Goal: Task Accomplishment & Management: Manage account settings

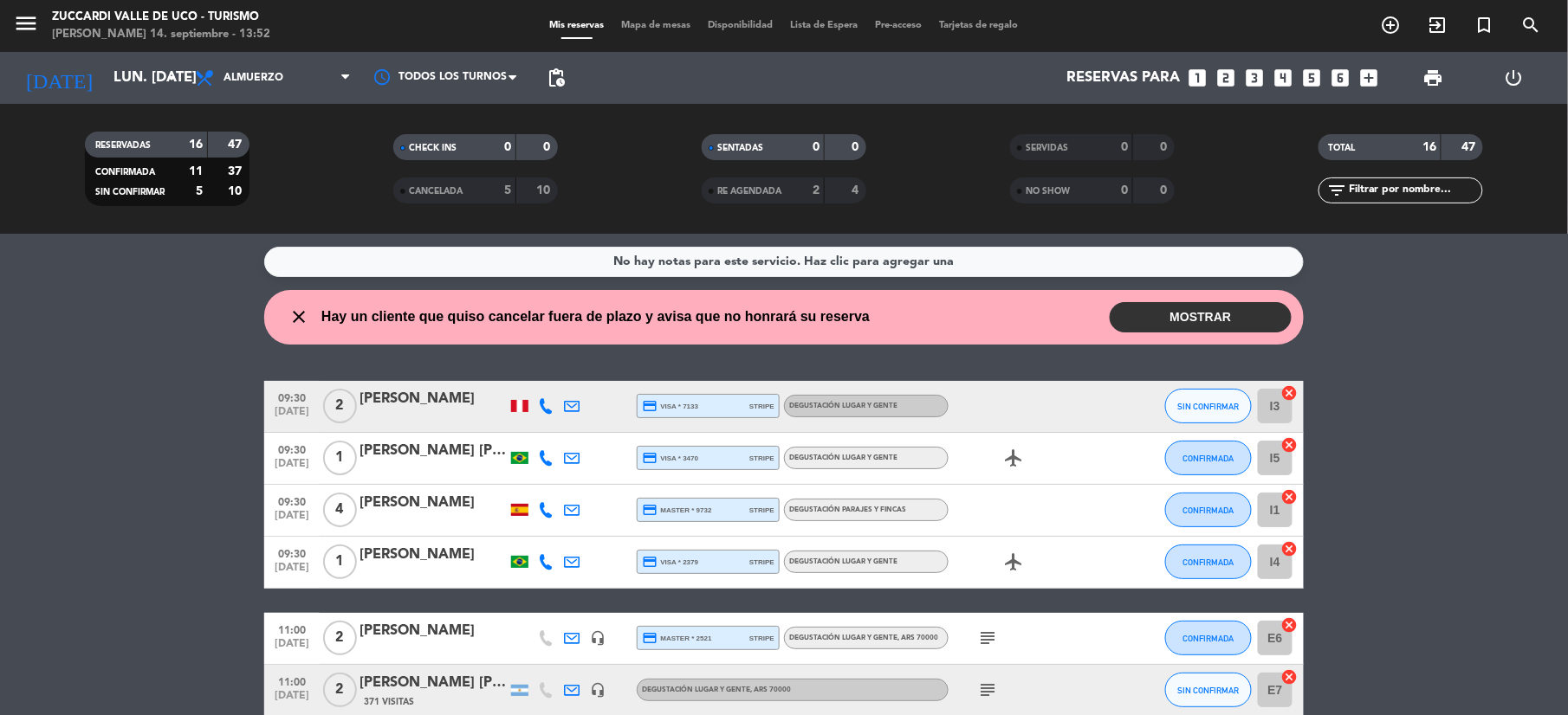
scroll to position [183, 0]
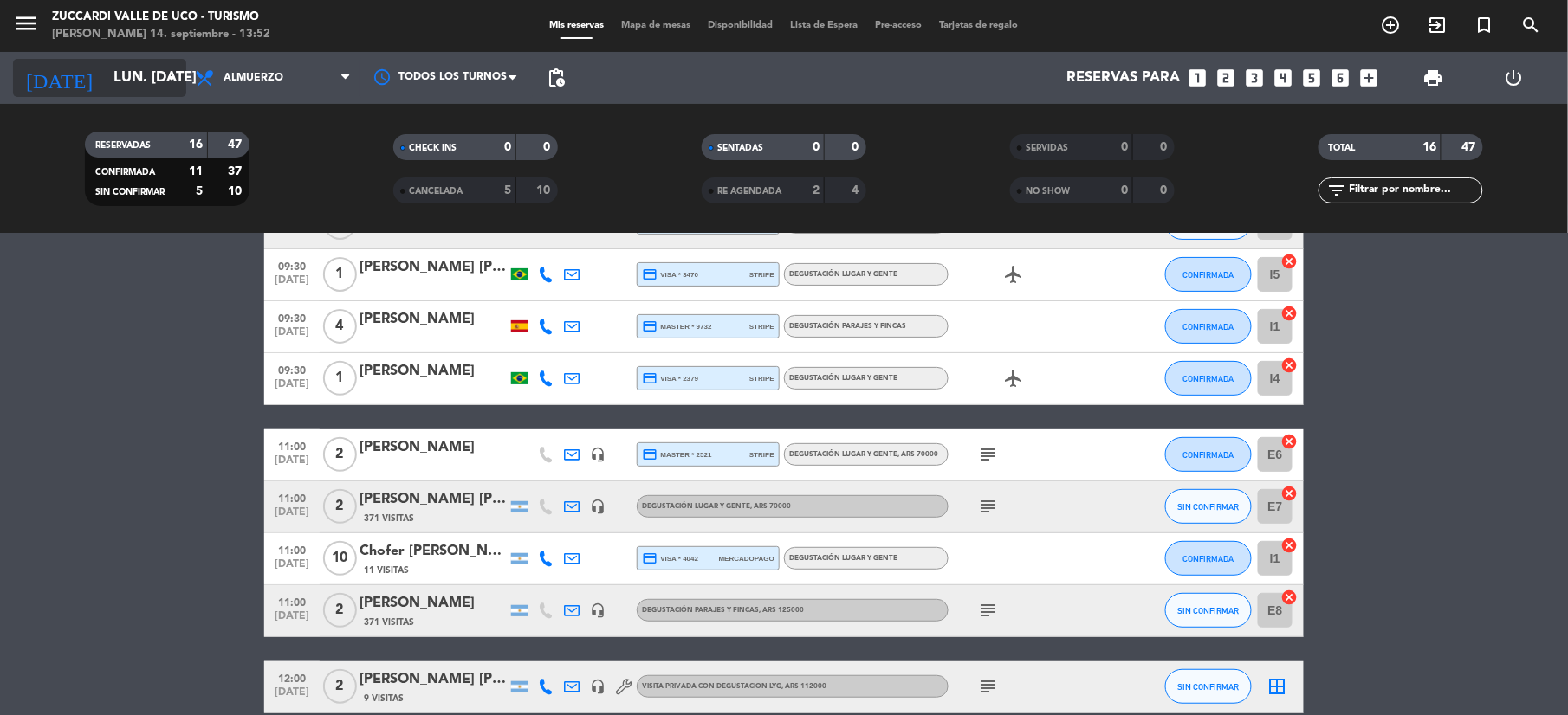
click at [121, 70] on input "lun. [DATE]" at bounding box center [198, 78] width 186 height 34
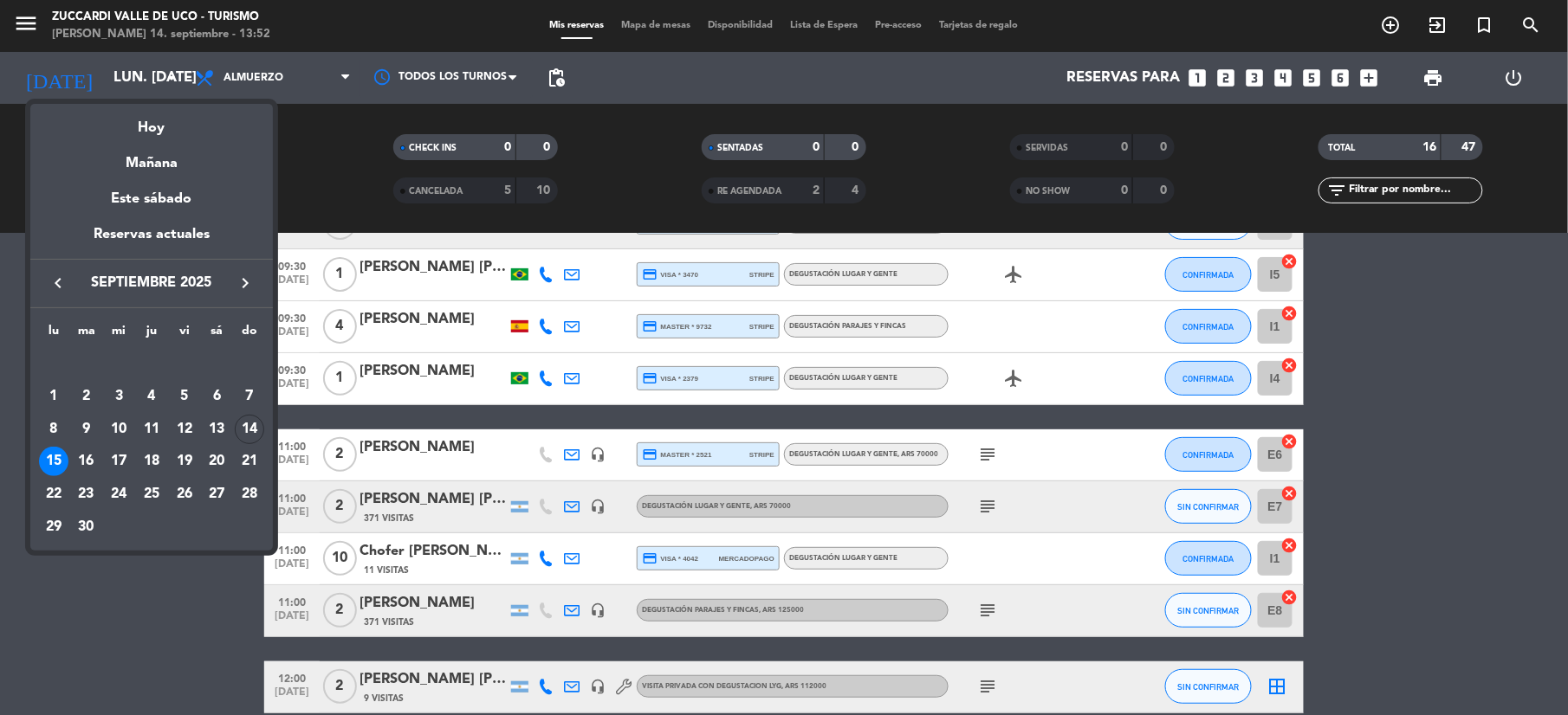
click at [247, 283] on icon "keyboard_arrow_right" at bounding box center [244, 283] width 21 height 21
click at [147, 420] on div "9" at bounding box center [151, 430] width 29 height 29
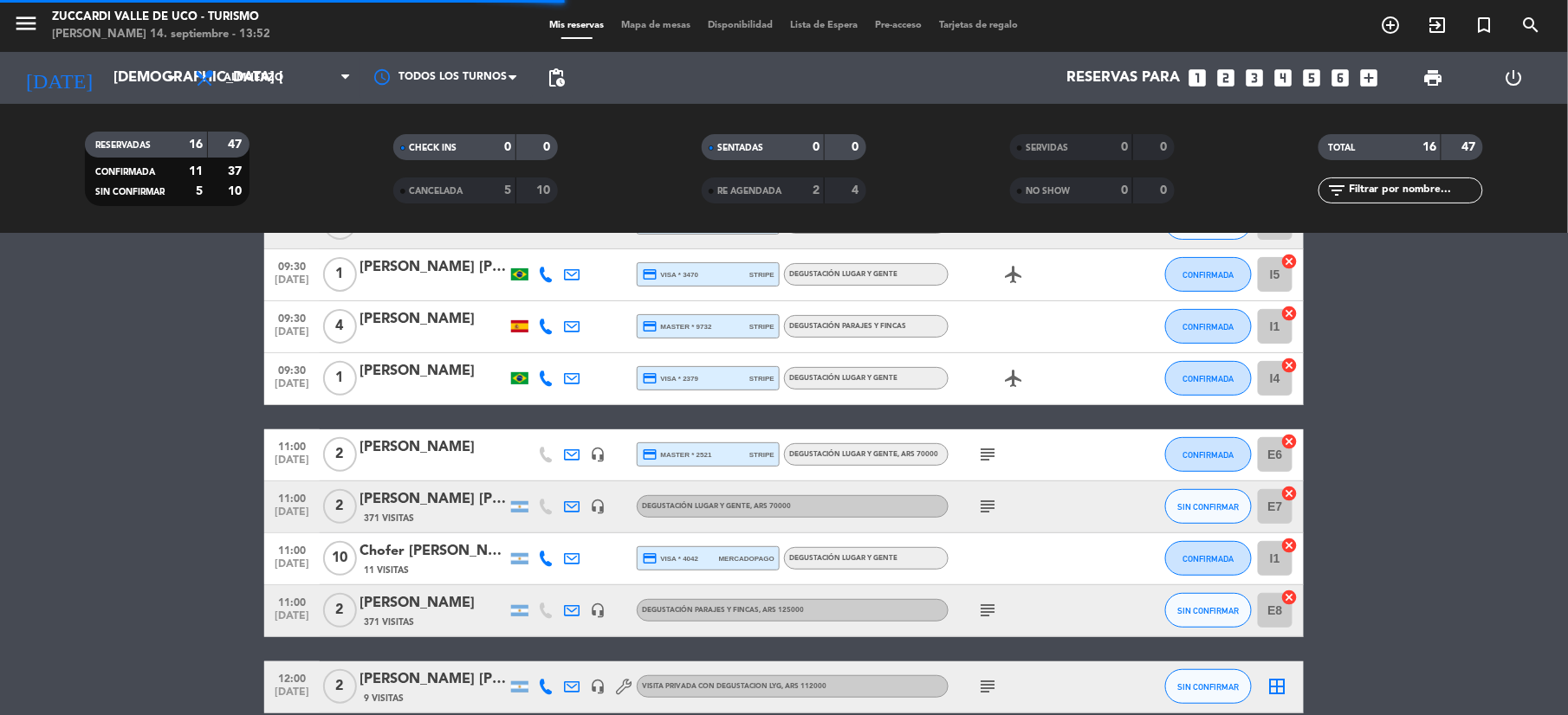
scroll to position [115, 0]
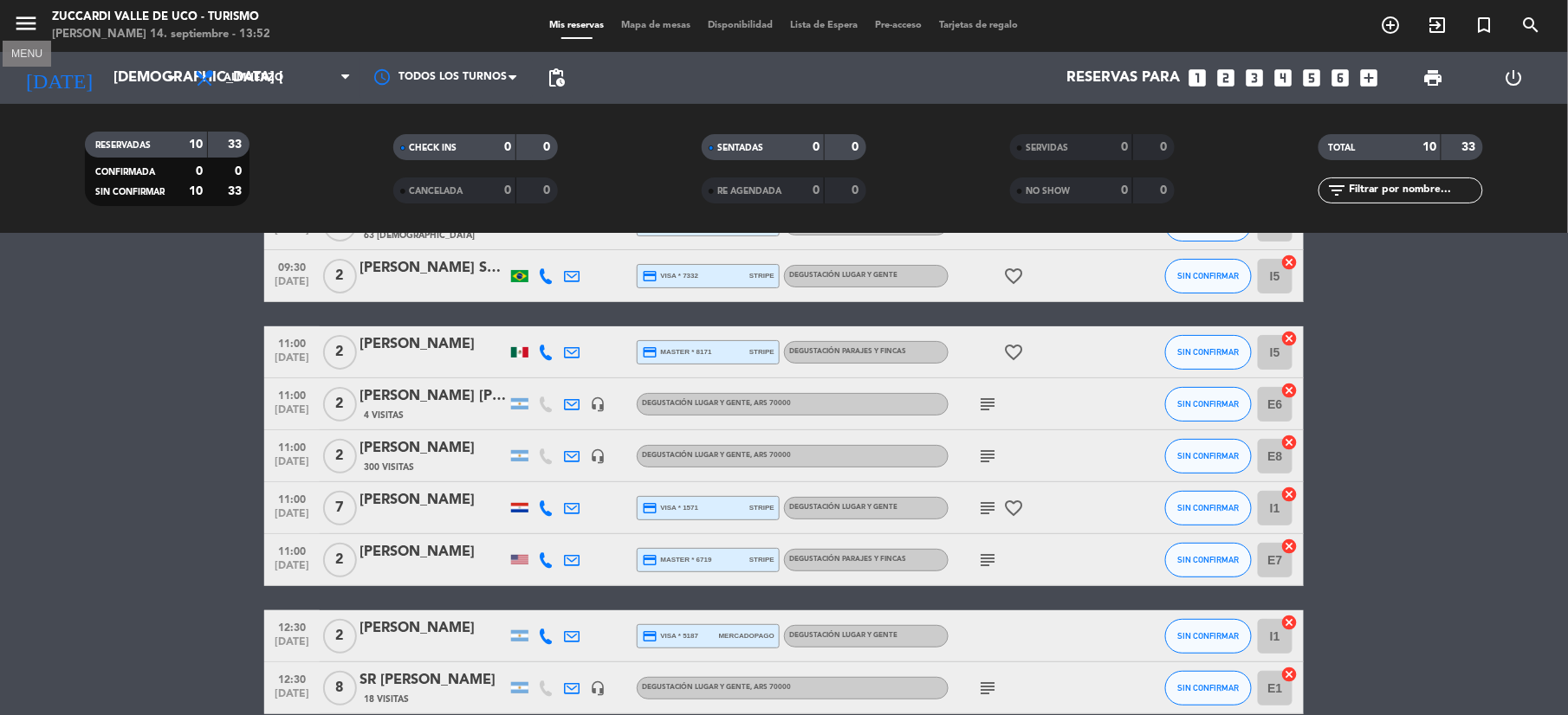
drag, startPoint x: 33, startPoint y: 17, endPoint x: 64, endPoint y: 60, distance: 53.0
click at [32, 17] on icon "menu" at bounding box center [26, 23] width 26 height 26
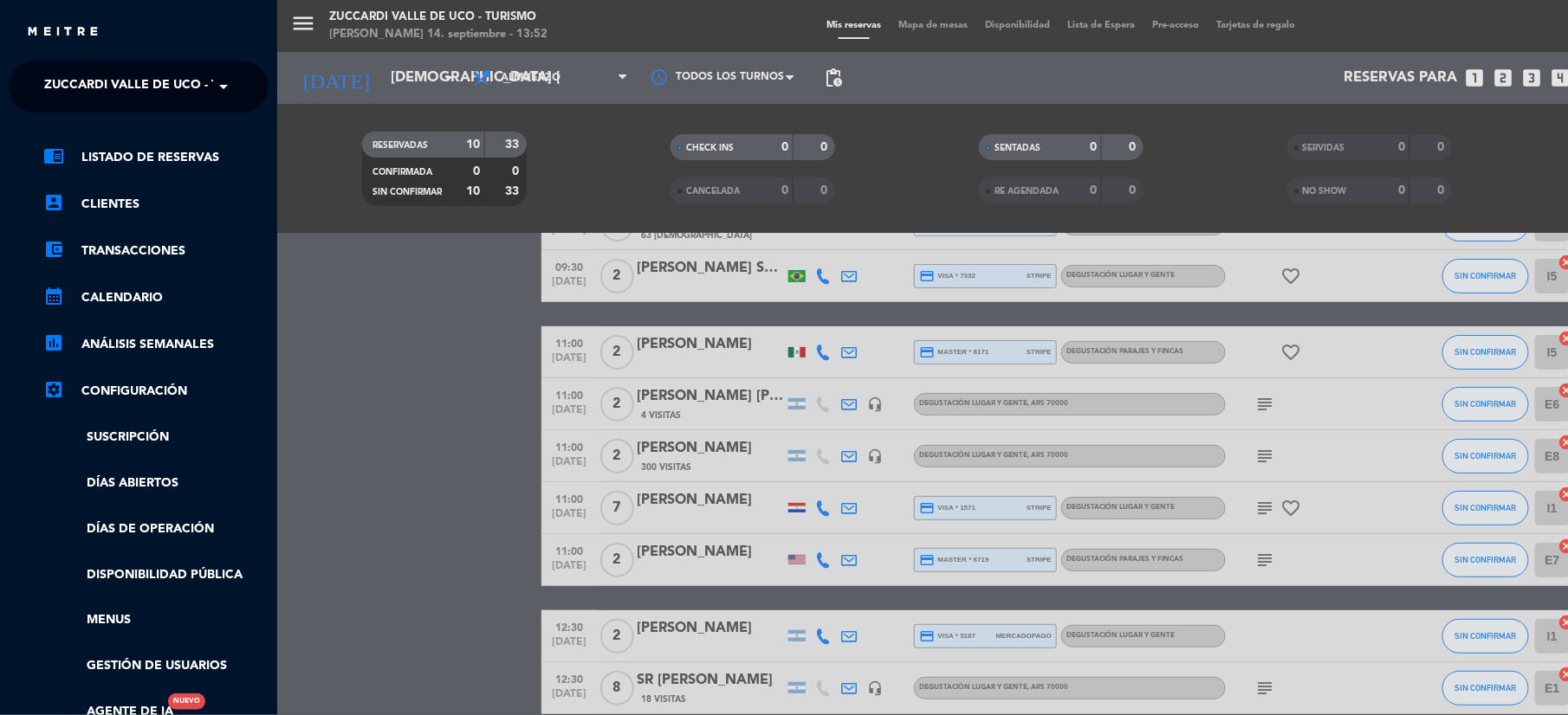
drag, startPoint x: 114, startPoint y: 90, endPoint x: 109, endPoint y: 104, distance: 14.9
click at [114, 91] on span "Zuccardi Valle de Uco - Turismo" at bounding box center [155, 87] width 223 height 36
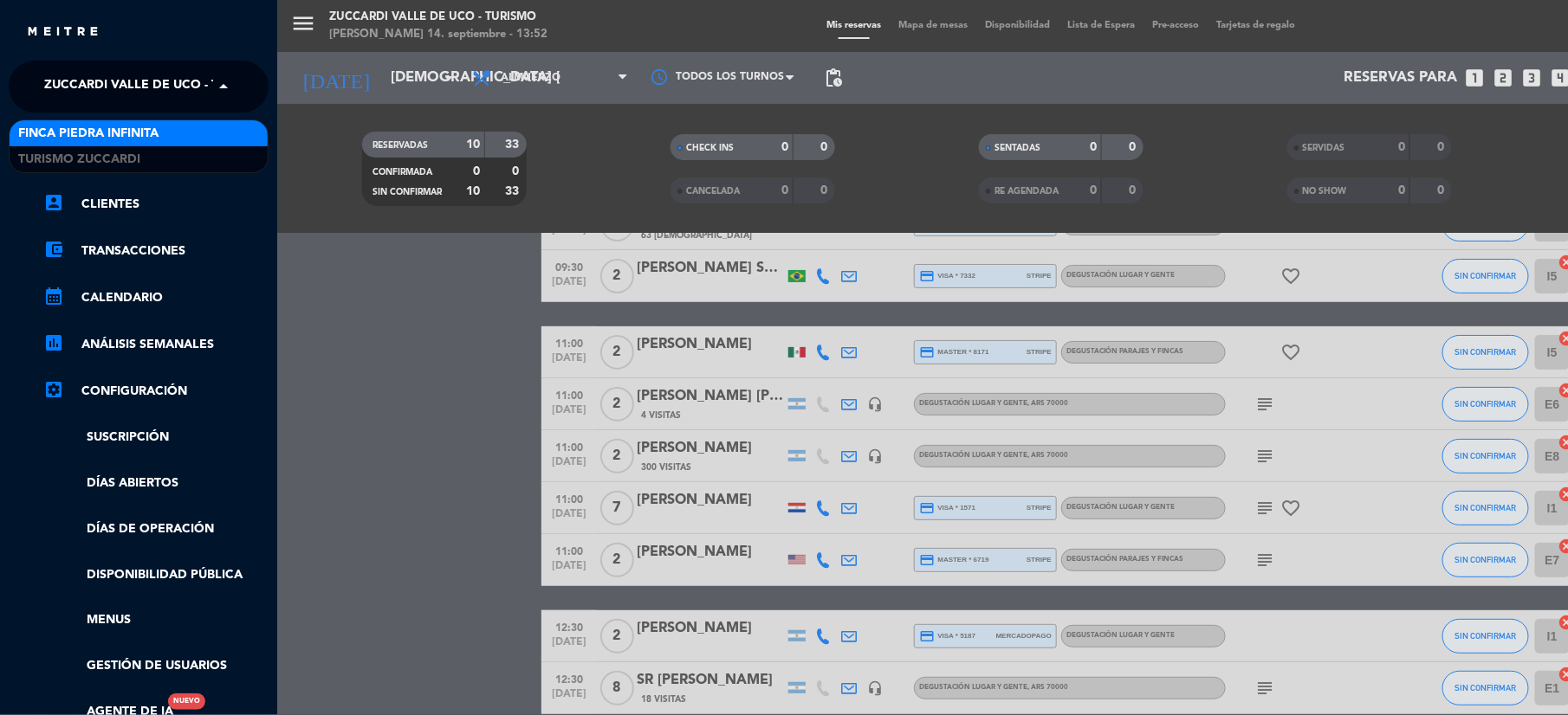
click at [94, 133] on span "Finca Piedra Infinita" at bounding box center [88, 134] width 140 height 20
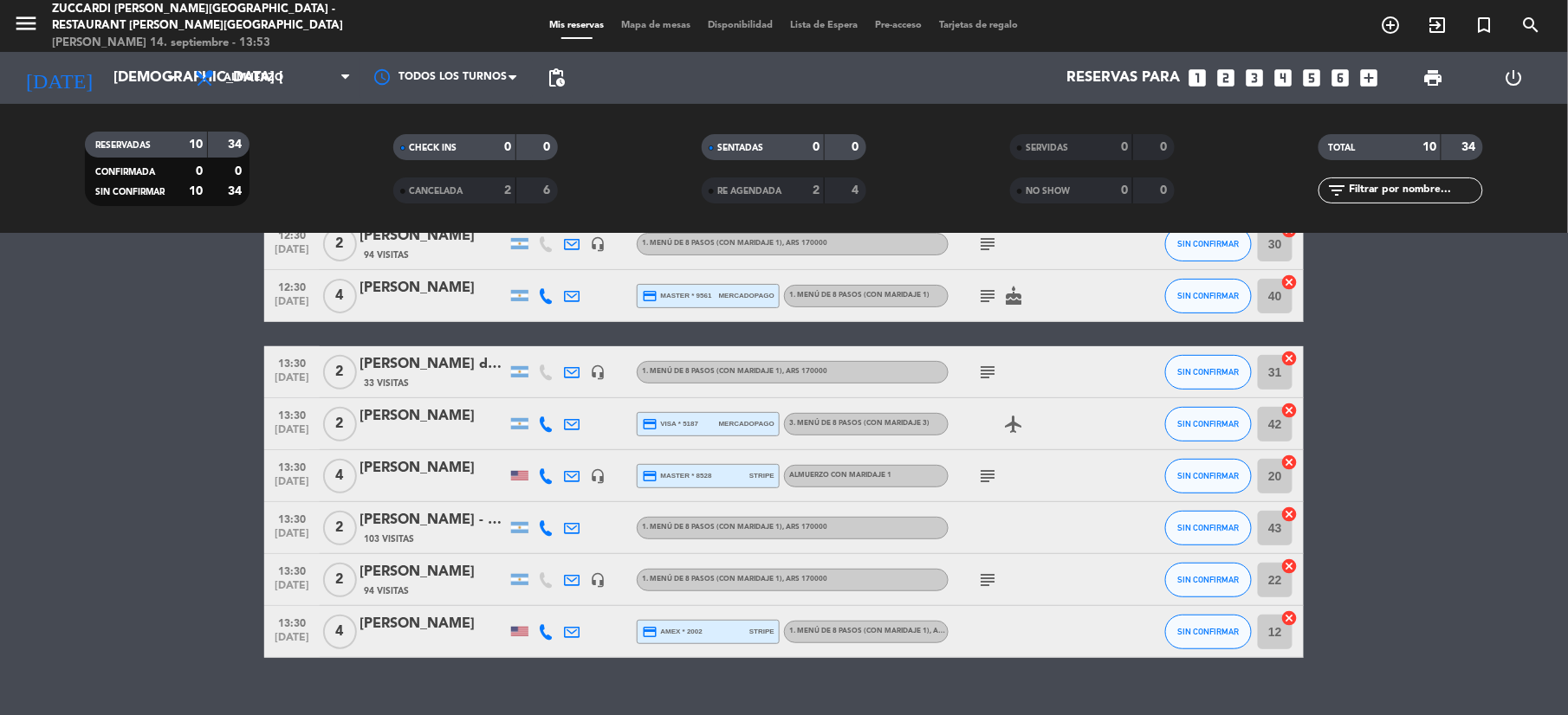
scroll to position [227, 0]
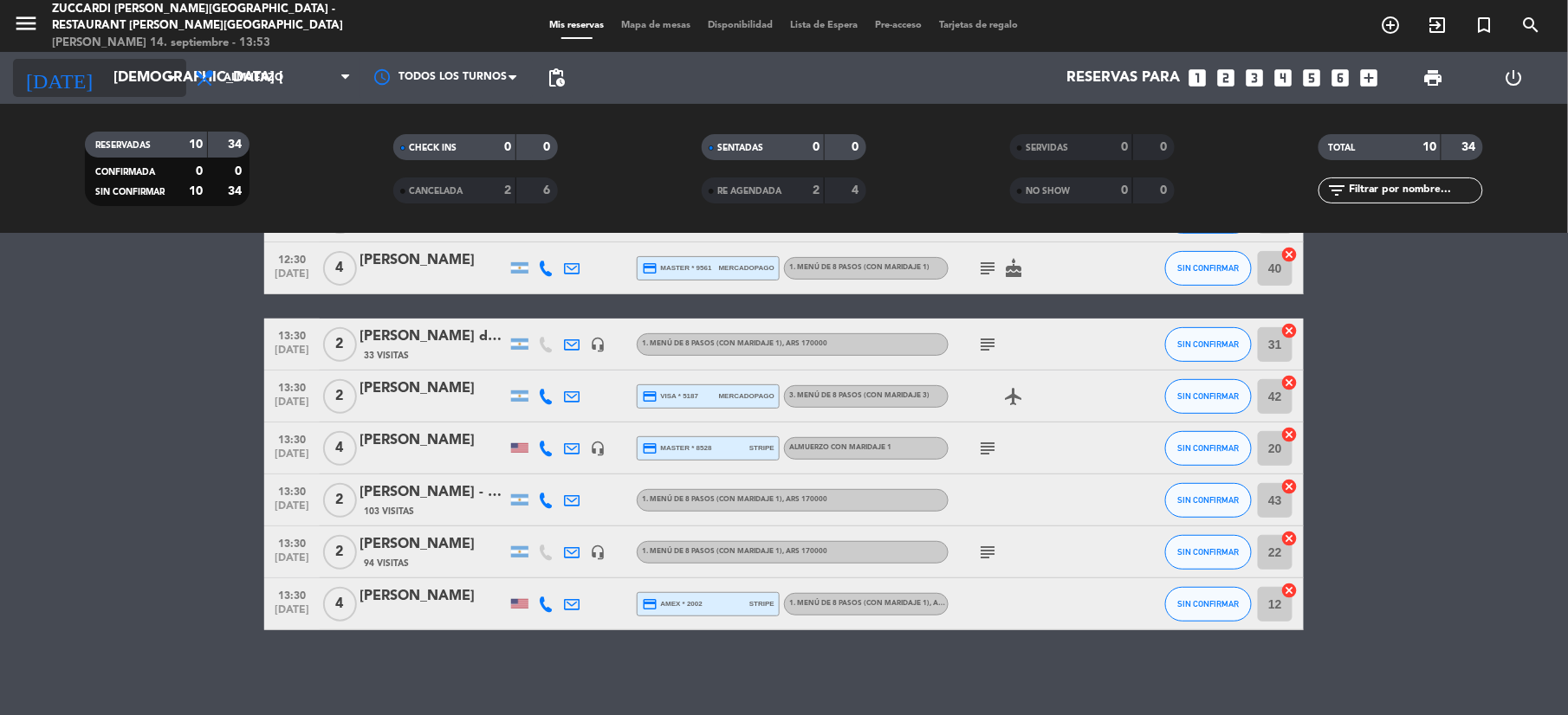
click at [132, 80] on input "[DEMOGRAPHIC_DATA] [DATE]" at bounding box center [198, 78] width 186 height 34
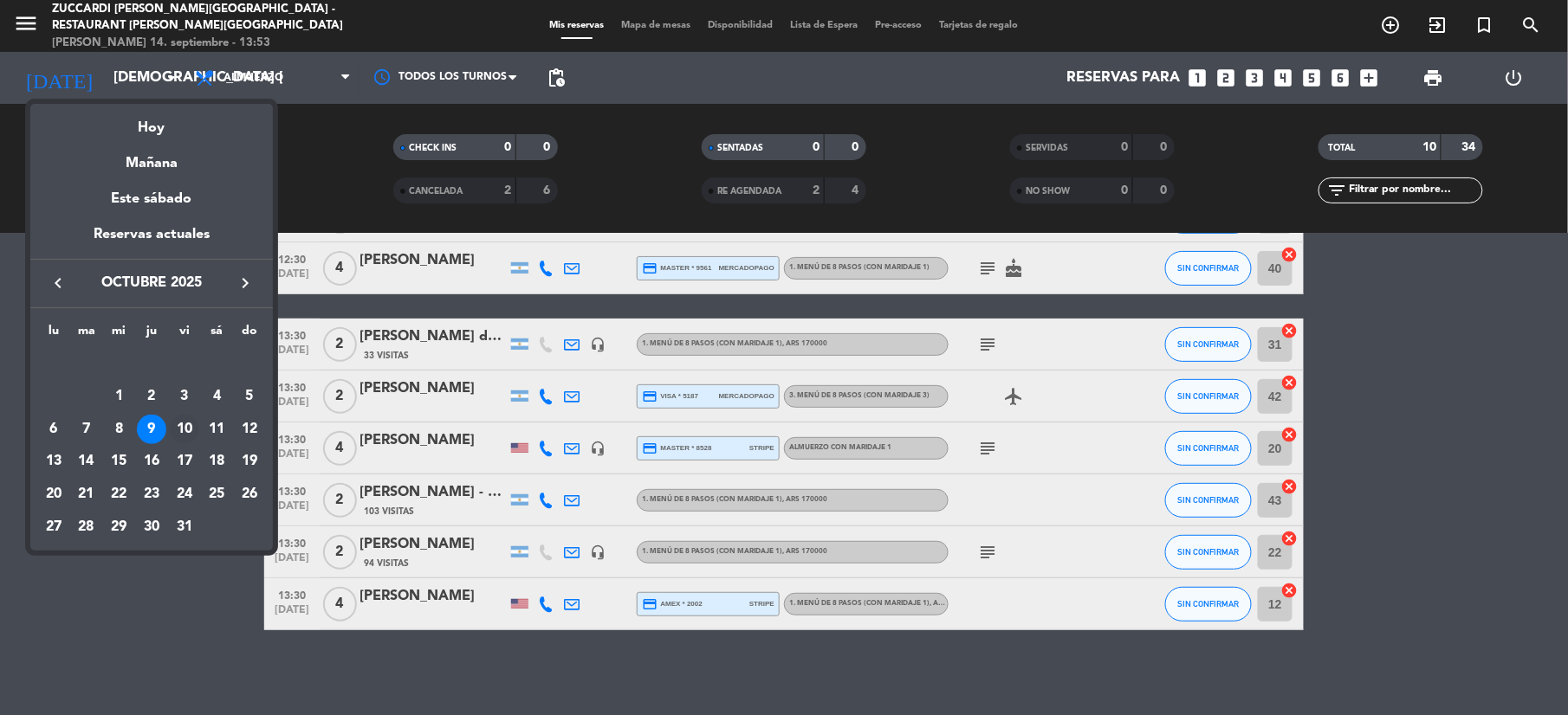
click at [171, 433] on div "10" at bounding box center [184, 430] width 29 height 29
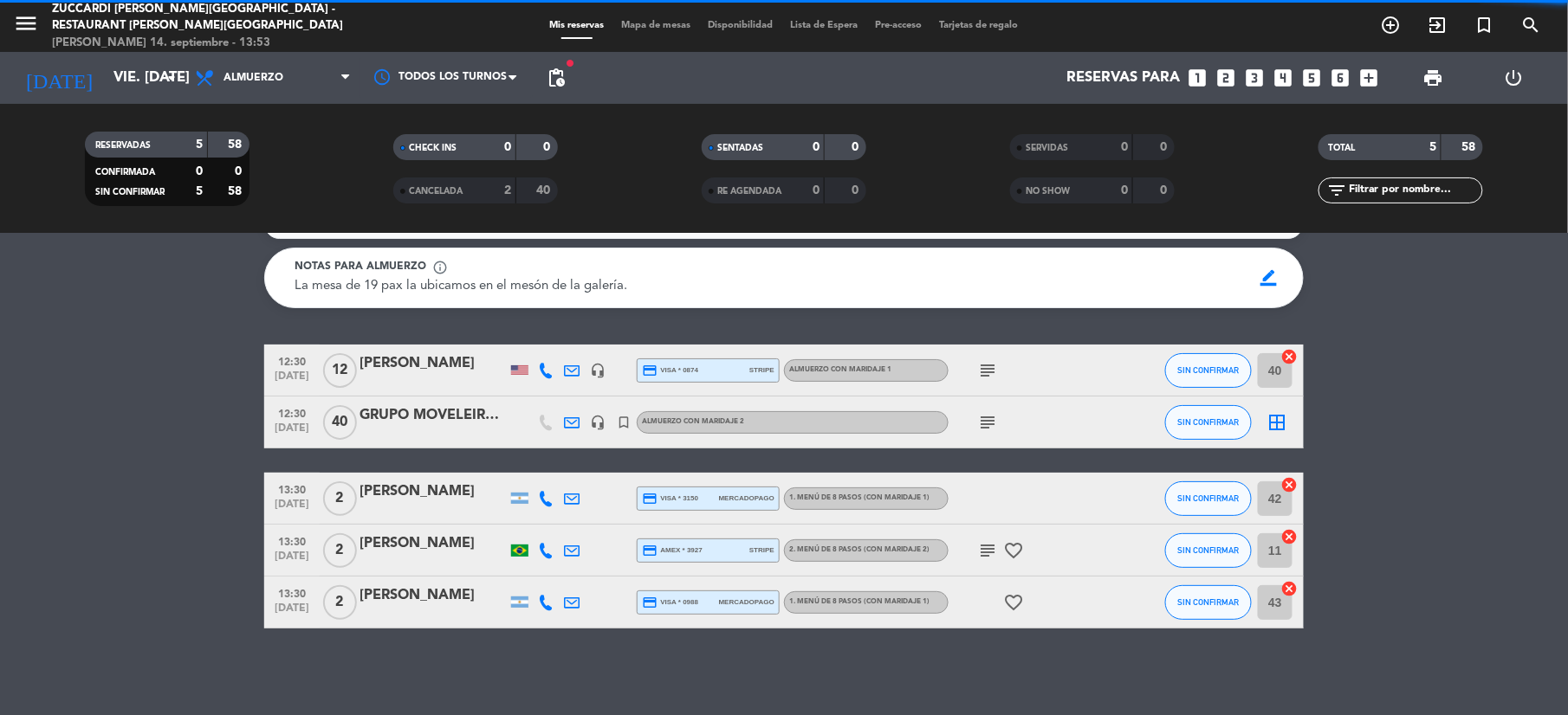
scroll to position [38, 0]
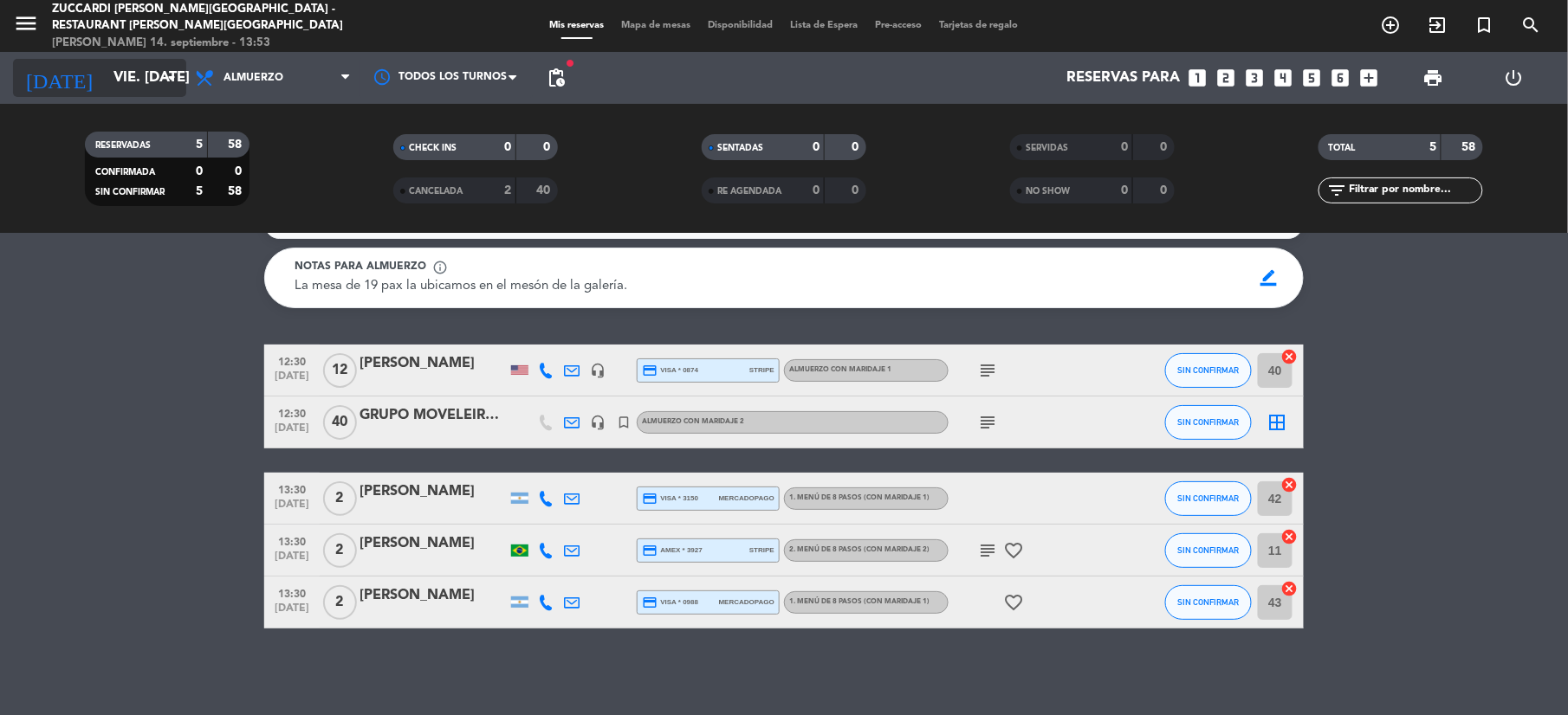
click at [112, 85] on input "vie. [DATE]" at bounding box center [198, 78] width 186 height 34
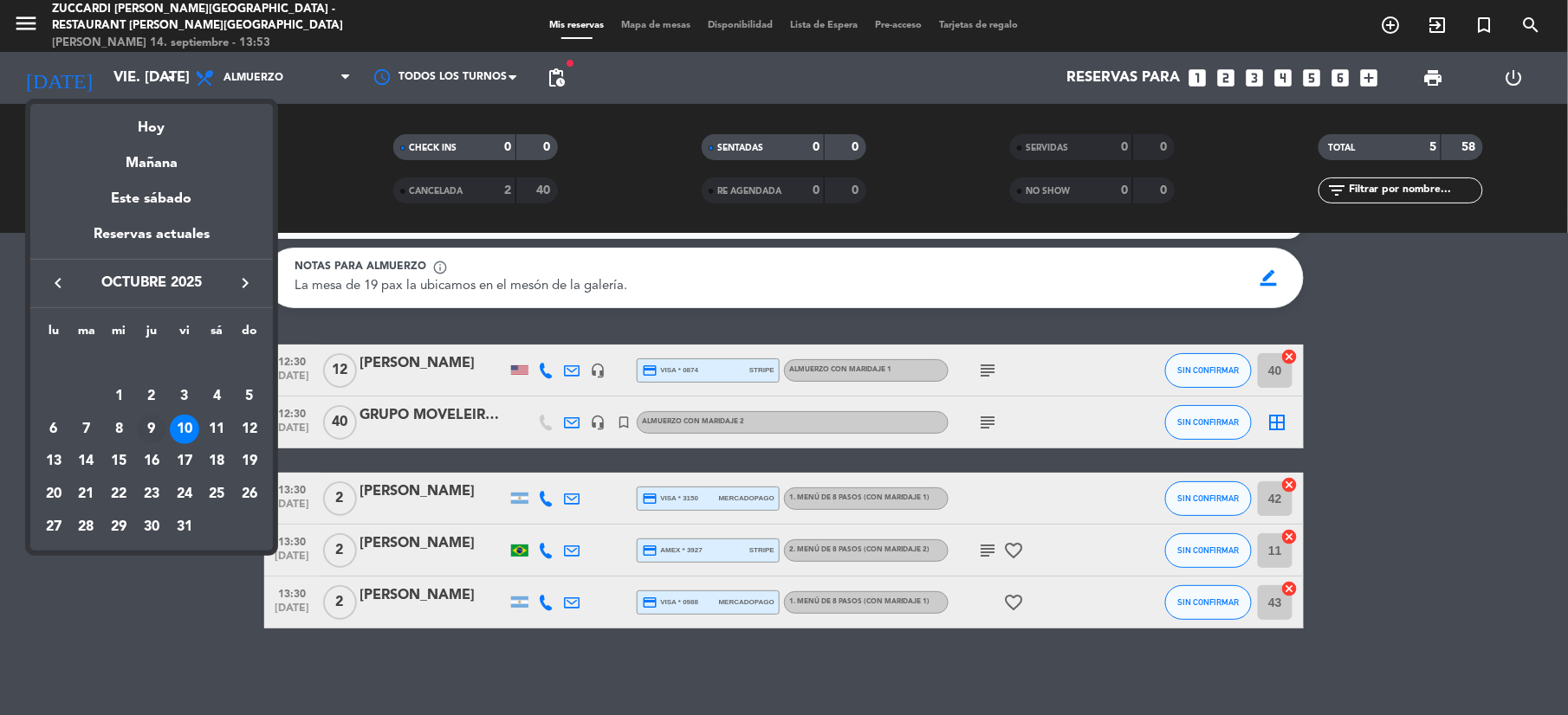
click at [151, 433] on div "9" at bounding box center [151, 430] width 29 height 29
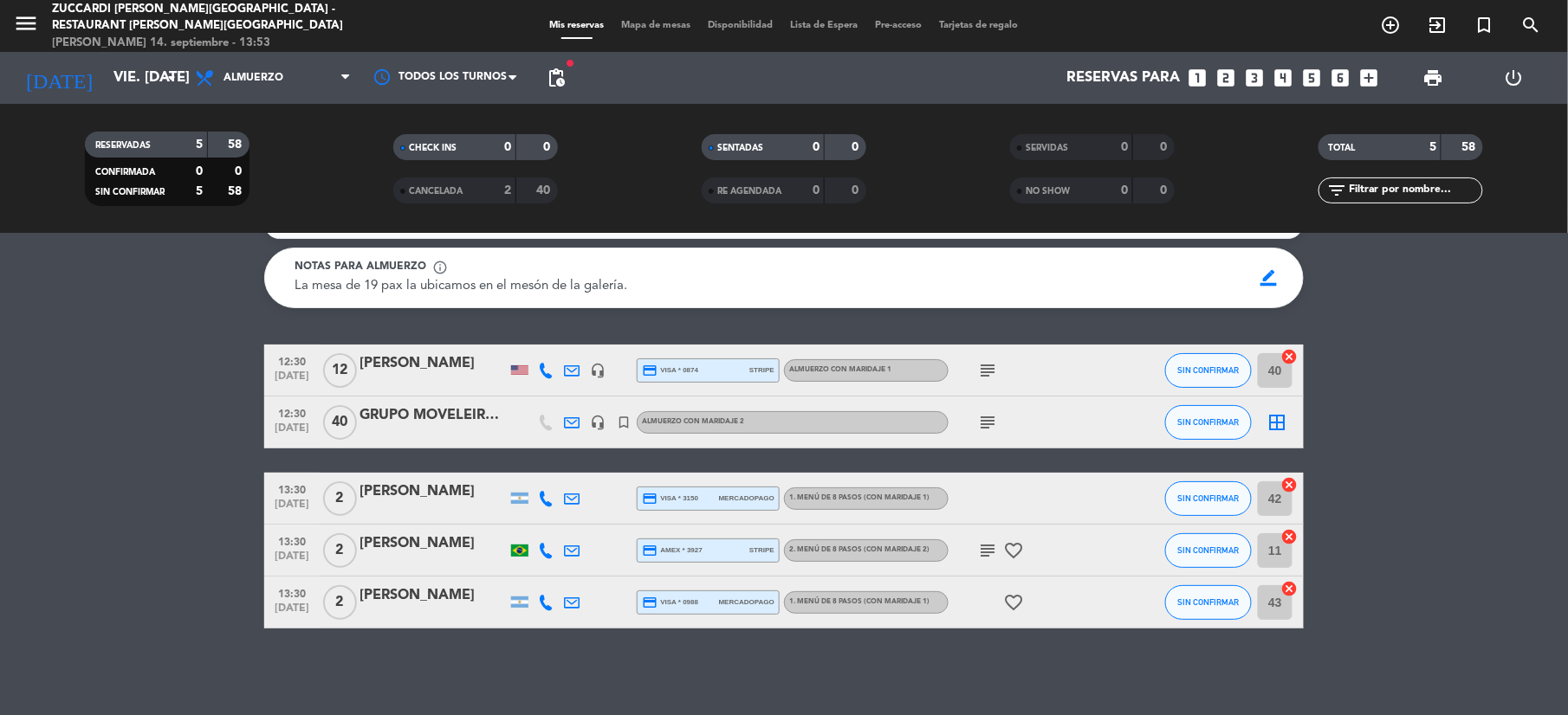
type input "[DEMOGRAPHIC_DATA] [DATE]"
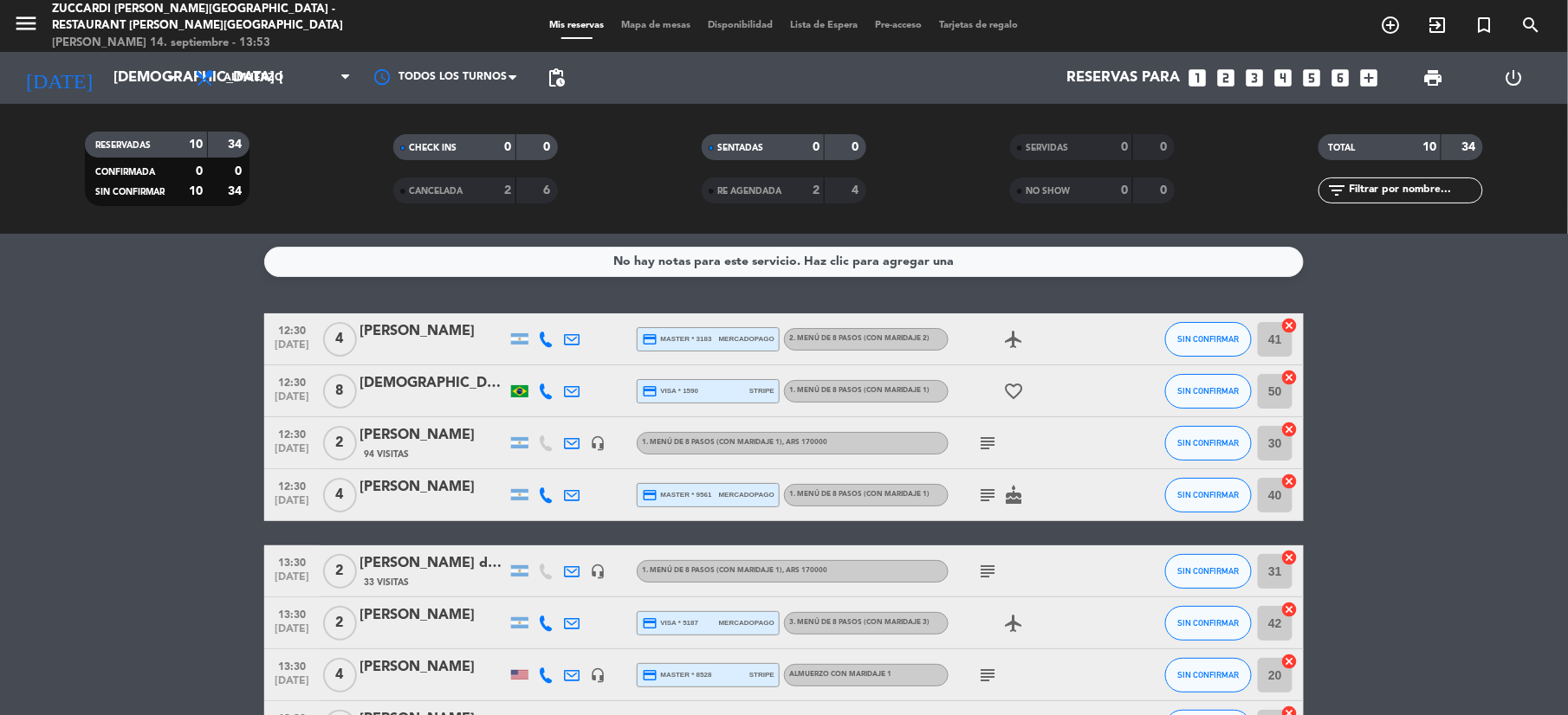
click at [659, 26] on span "Mapa de mesas" at bounding box center [656, 26] width 87 height 9
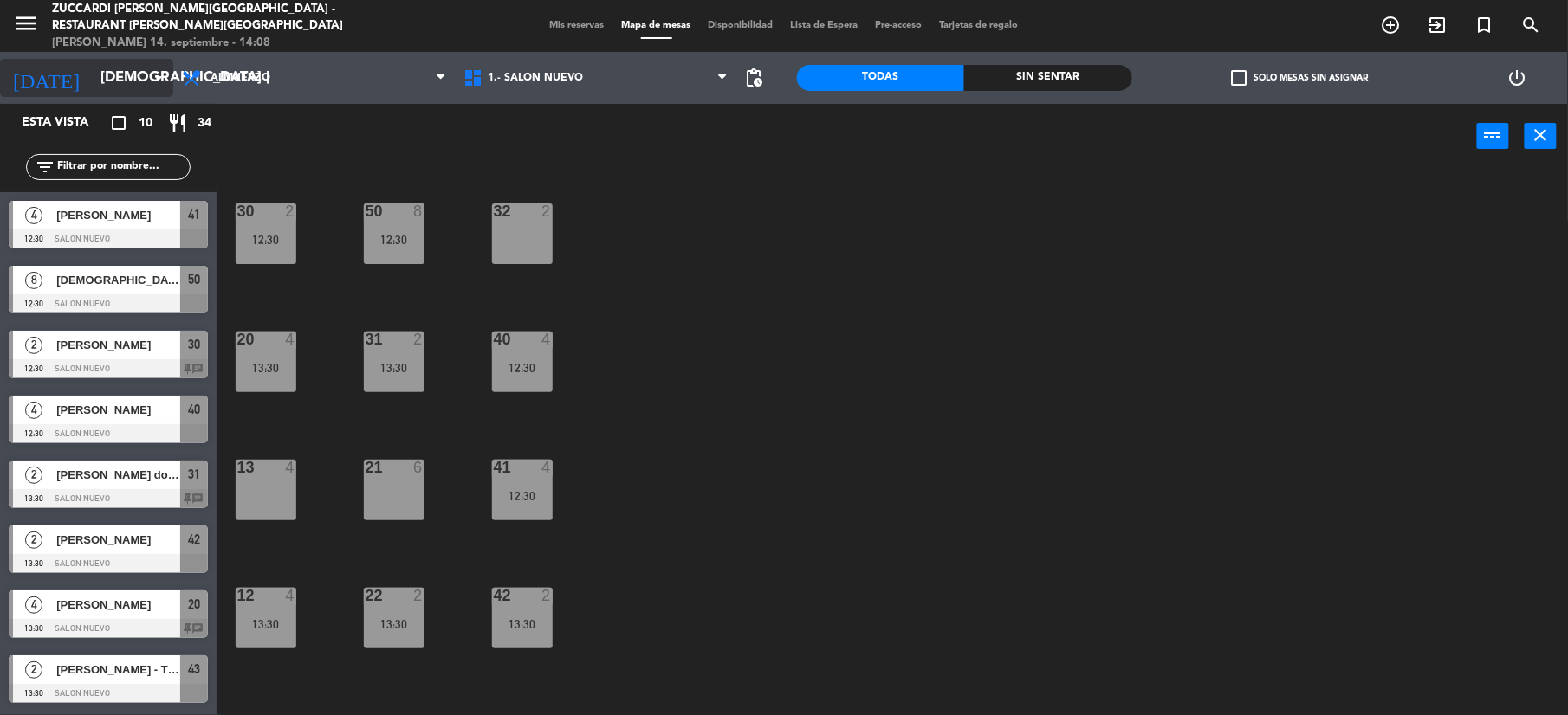
click at [92, 85] on input "[DEMOGRAPHIC_DATA] [DATE]" at bounding box center [185, 78] width 186 height 34
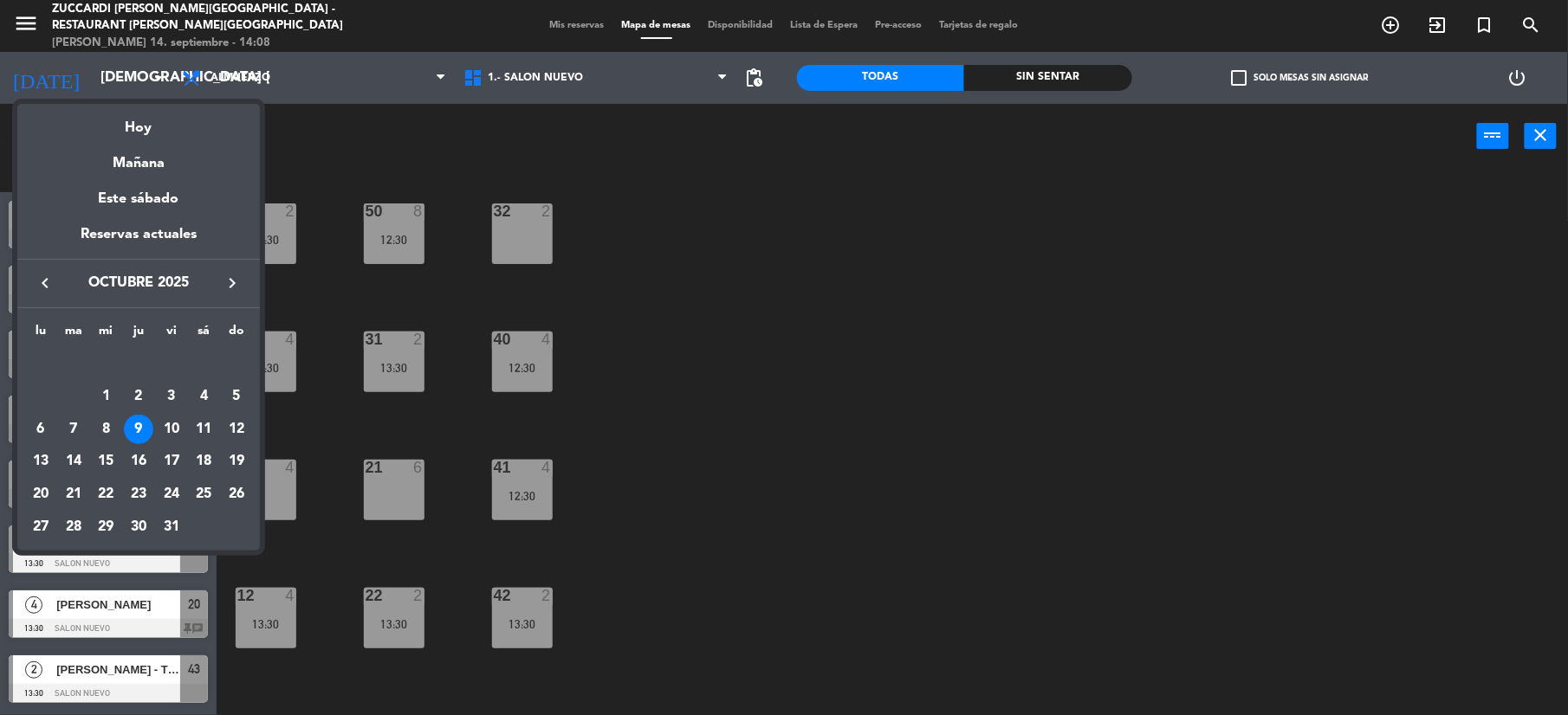
click at [233, 267] on div "keyboard_arrow_left octubre 2025 keyboard_arrow_right" at bounding box center [139, 283] width 243 height 48
click at [231, 278] on icon "keyboard_arrow_right" at bounding box center [232, 283] width 21 height 21
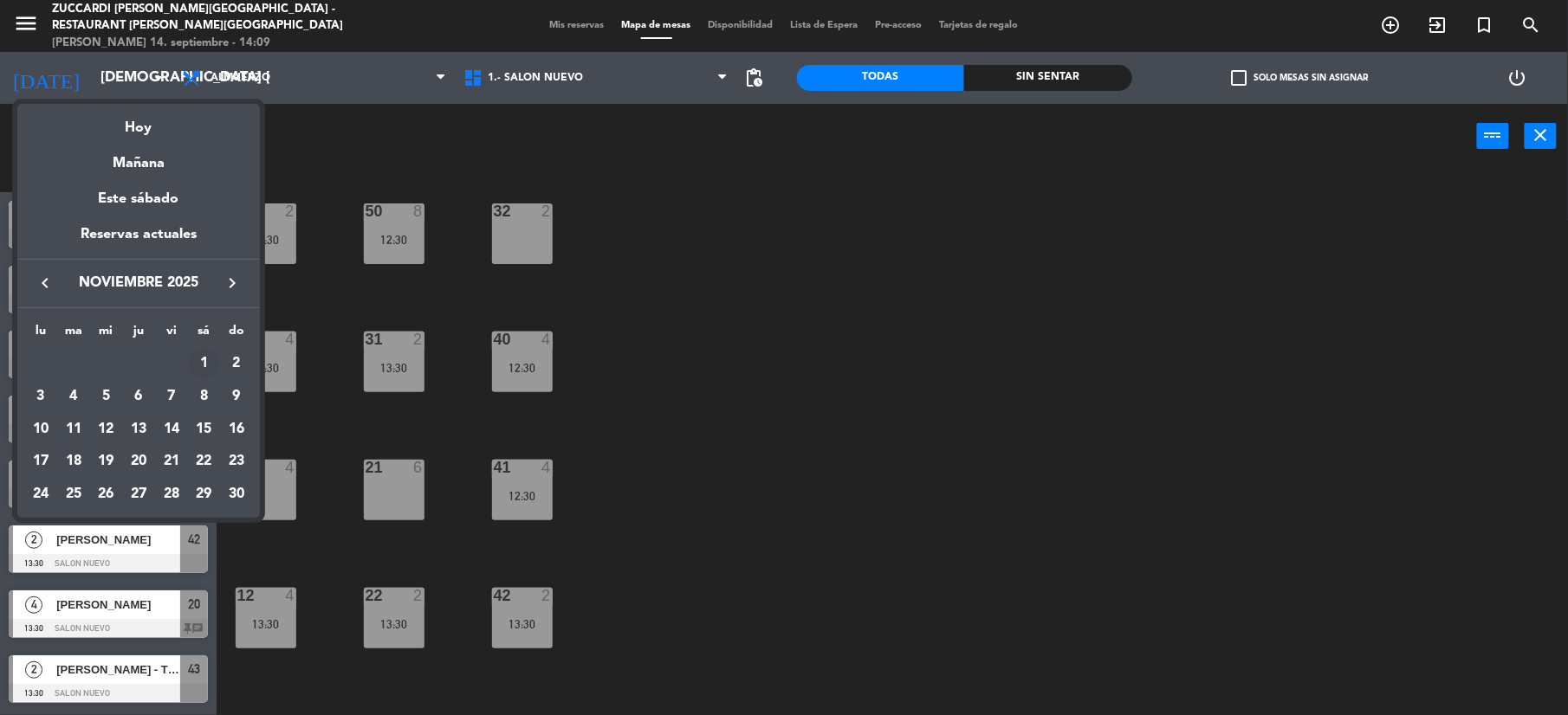
click at [198, 355] on div "1" at bounding box center [203, 364] width 29 height 29
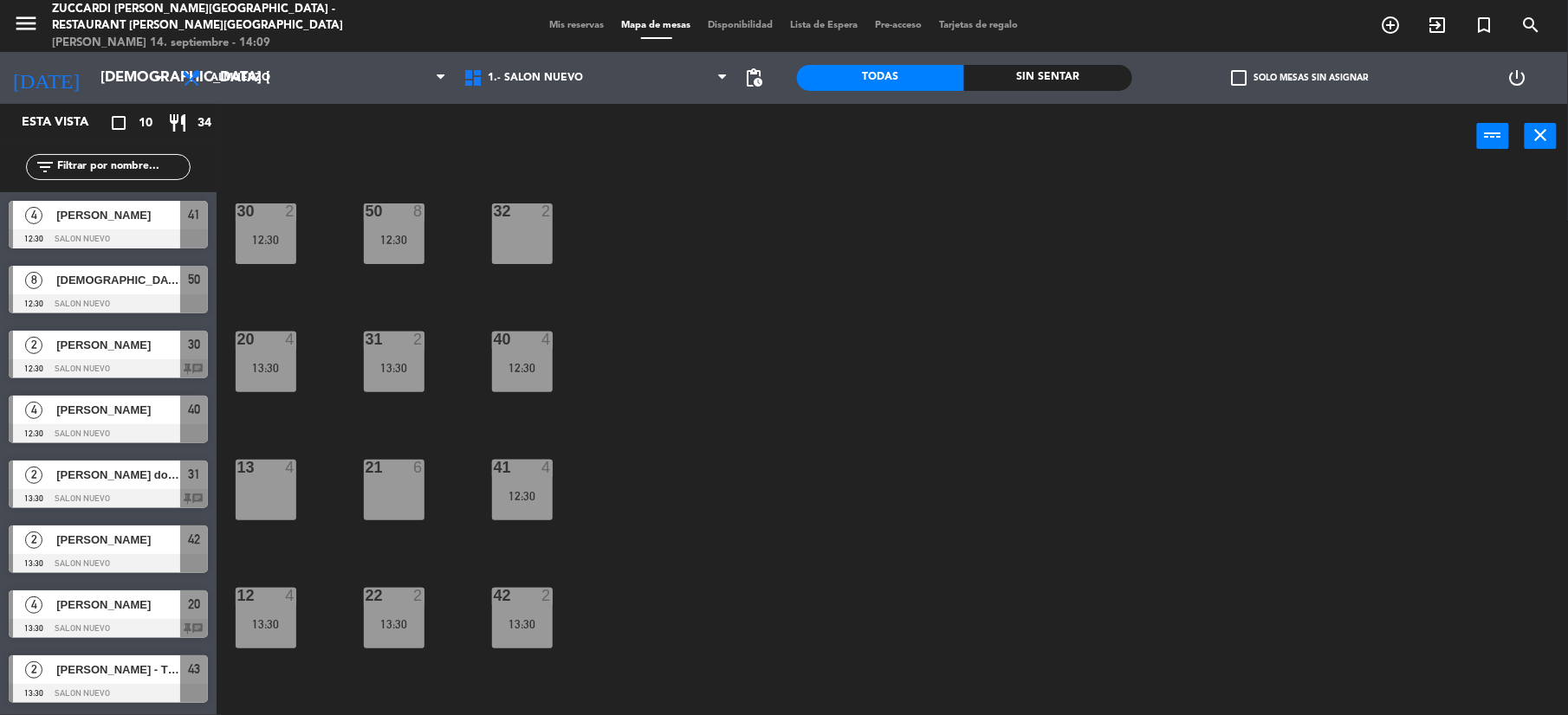
type input "sáb. [DATE]"
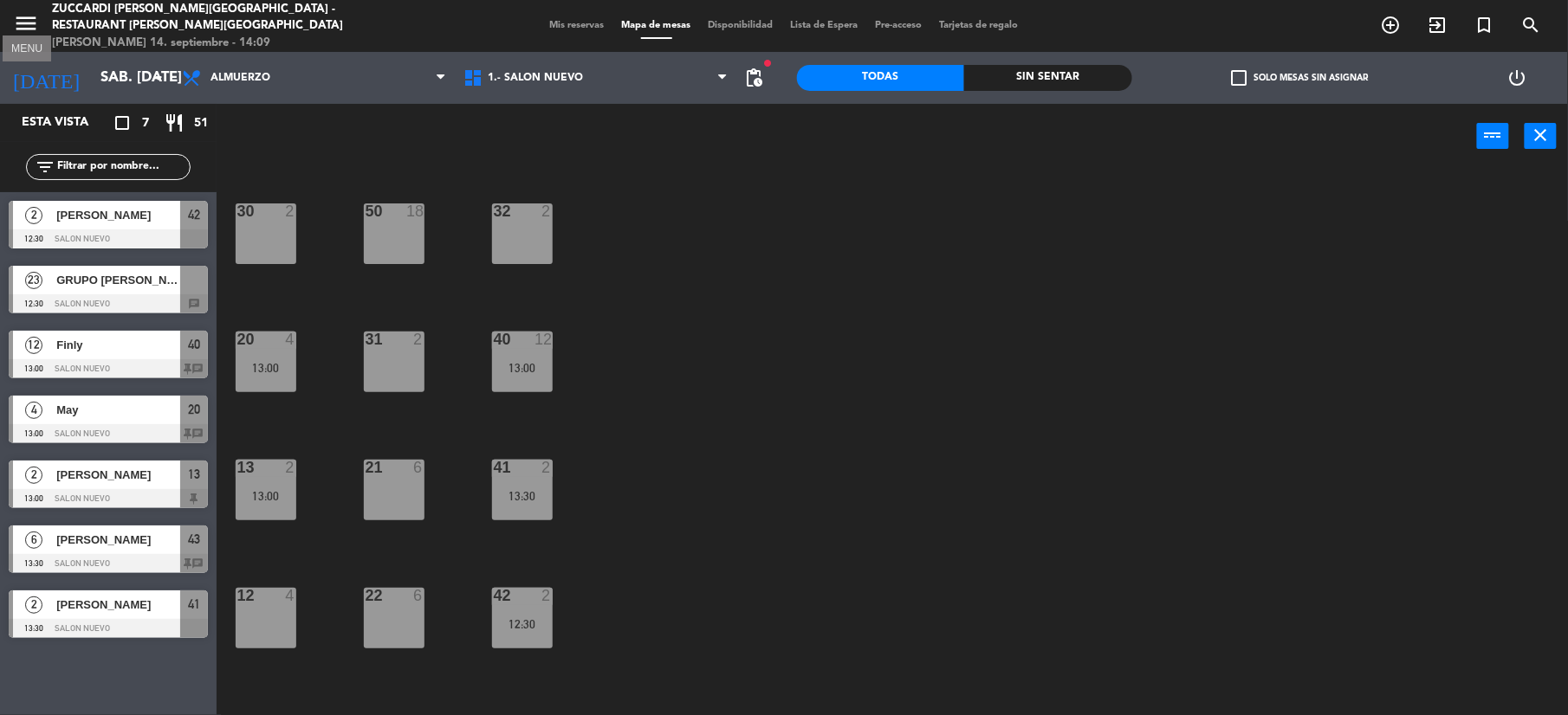
click at [36, 23] on icon "menu" at bounding box center [26, 23] width 26 height 26
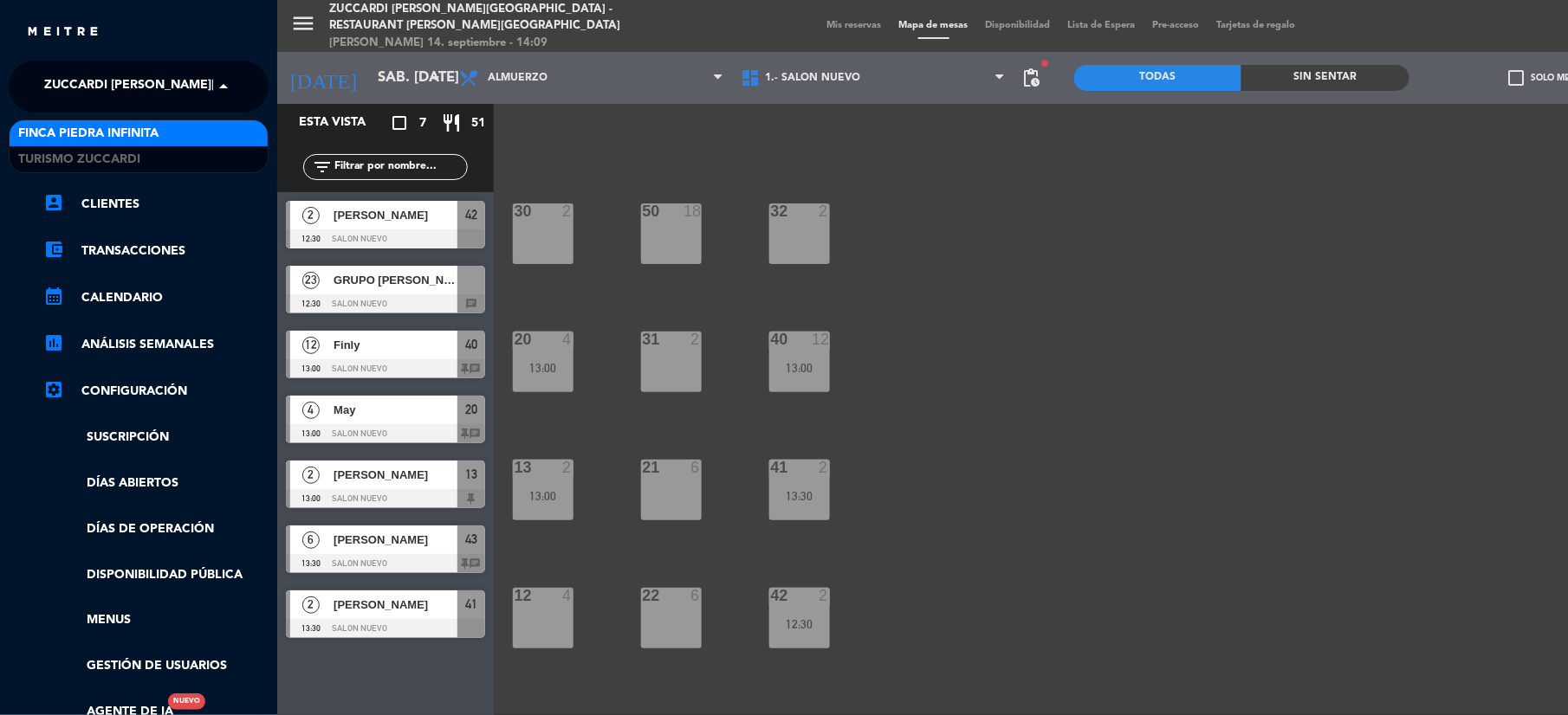
click at [91, 95] on span "Zuccardi [PERSON_NAME][GEOGRAPHIC_DATA] - Restaurant [PERSON_NAME][GEOGRAPHIC_D…" at bounding box center [352, 87] width 617 height 36
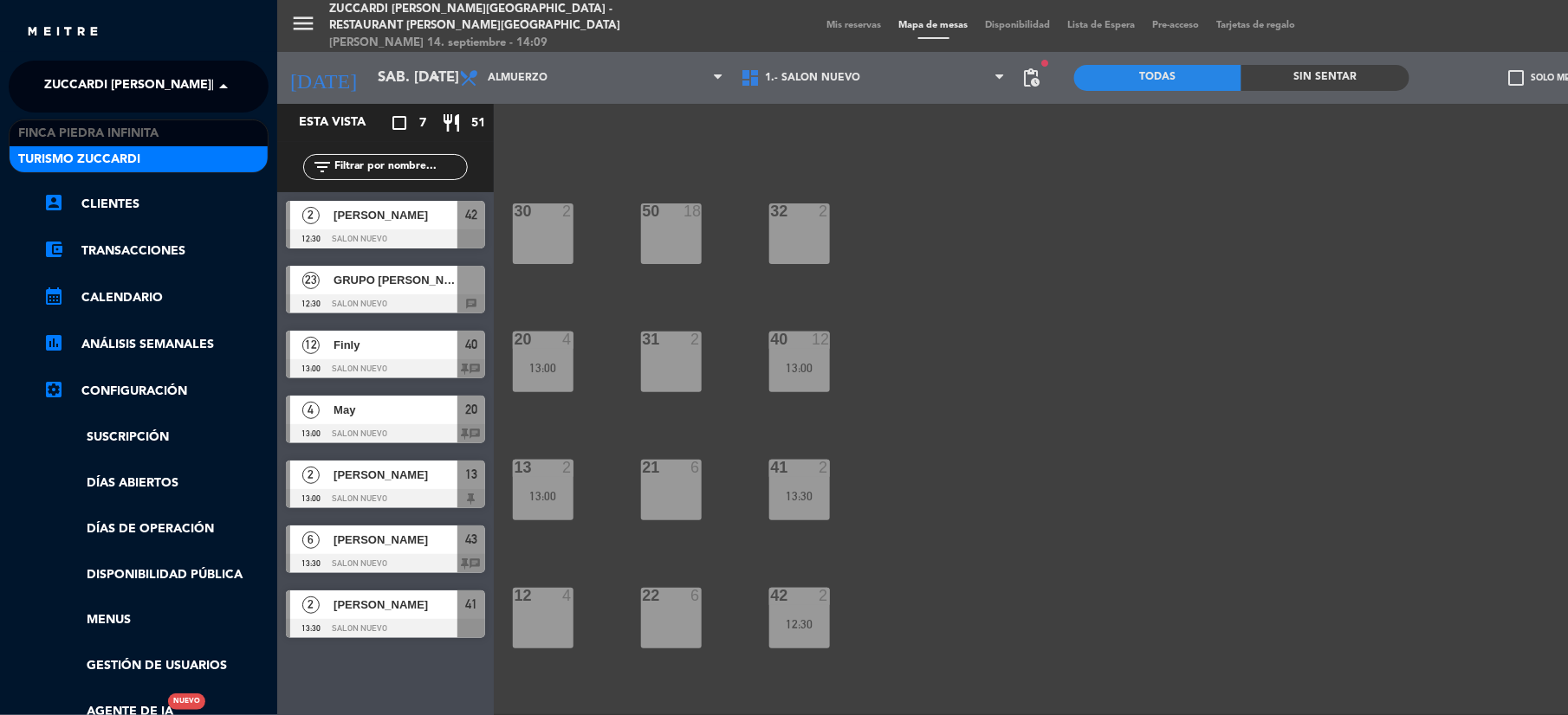
click at [85, 158] on span "Turismo Zuccardi" at bounding box center [79, 160] width 122 height 20
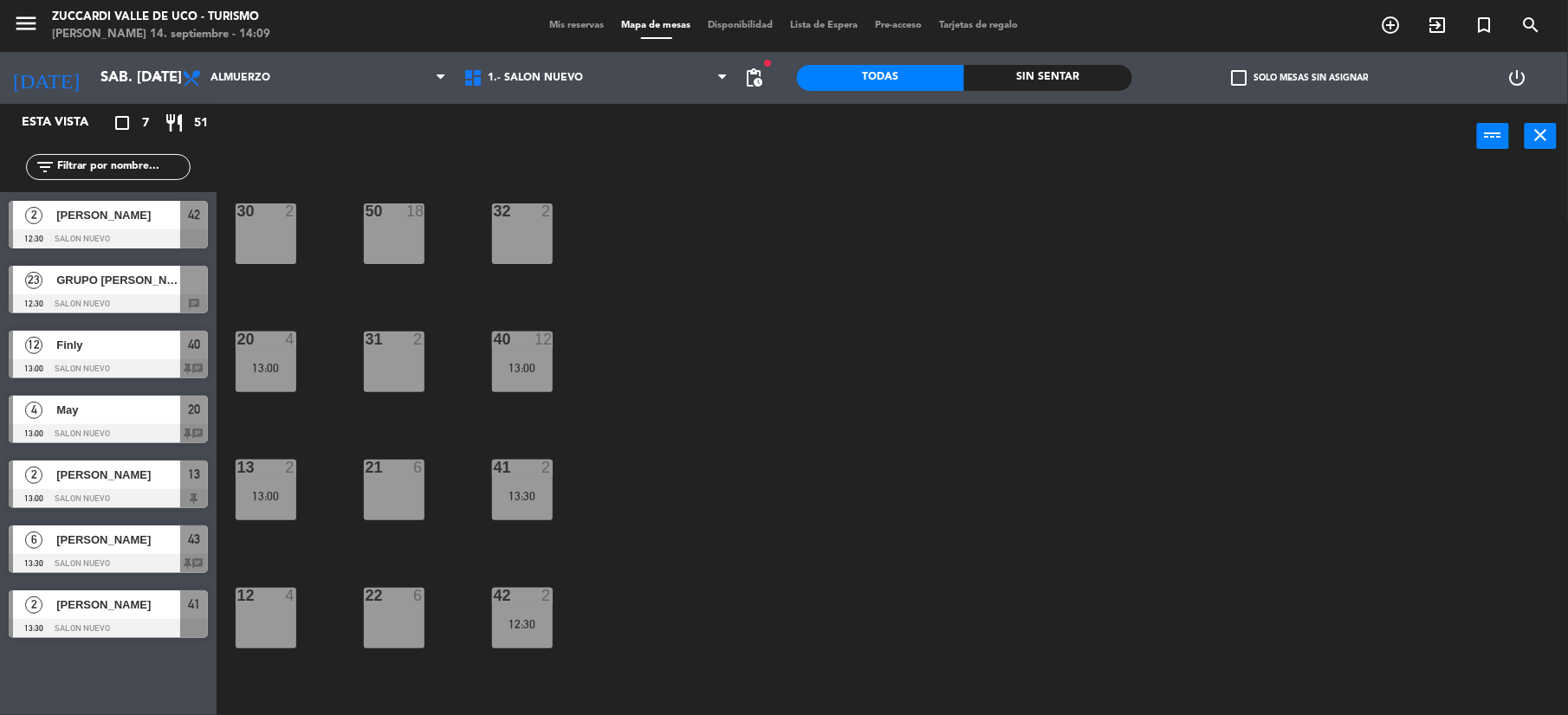
click at [544, 25] on span "Mis reservas" at bounding box center [577, 26] width 72 height 9
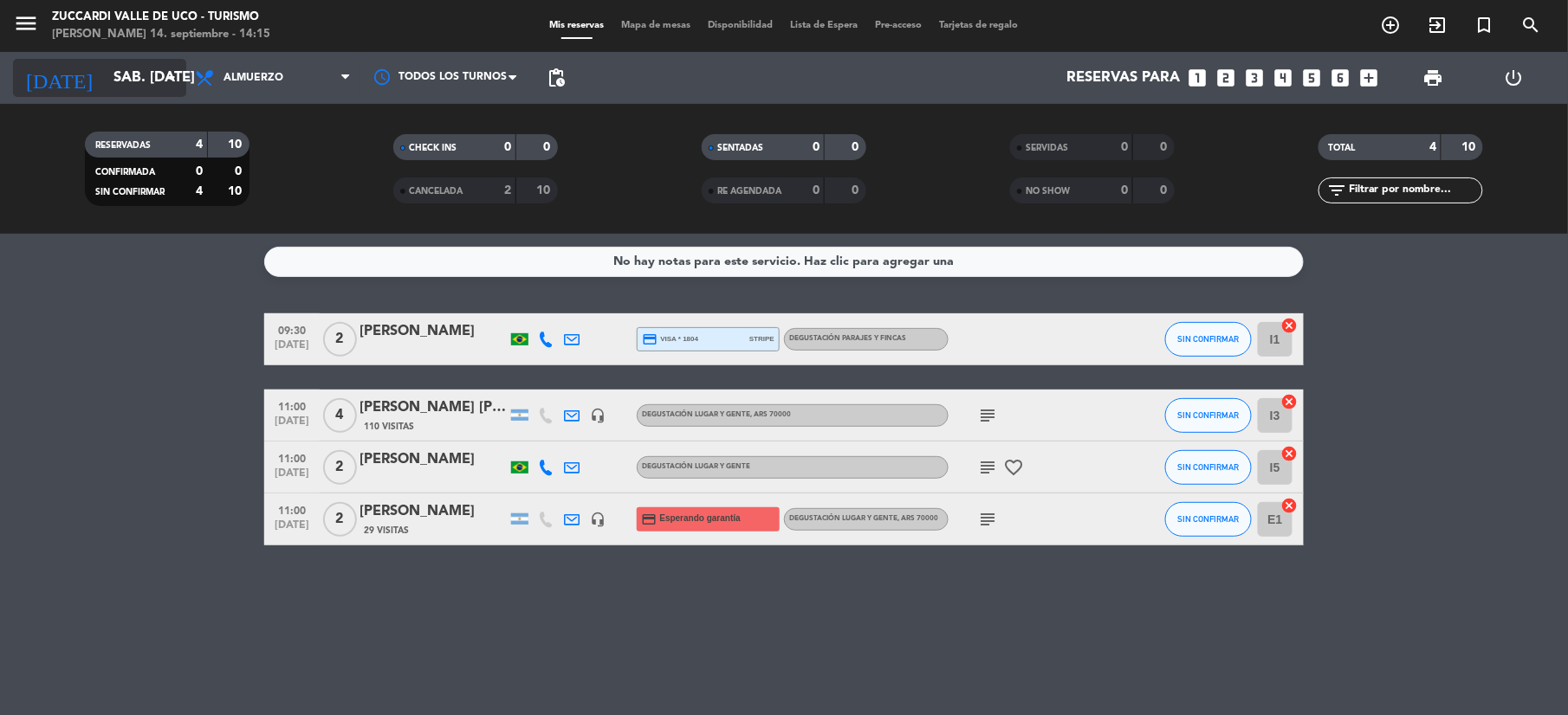
click at [126, 88] on input "sáb. [DATE]" at bounding box center [198, 78] width 186 height 34
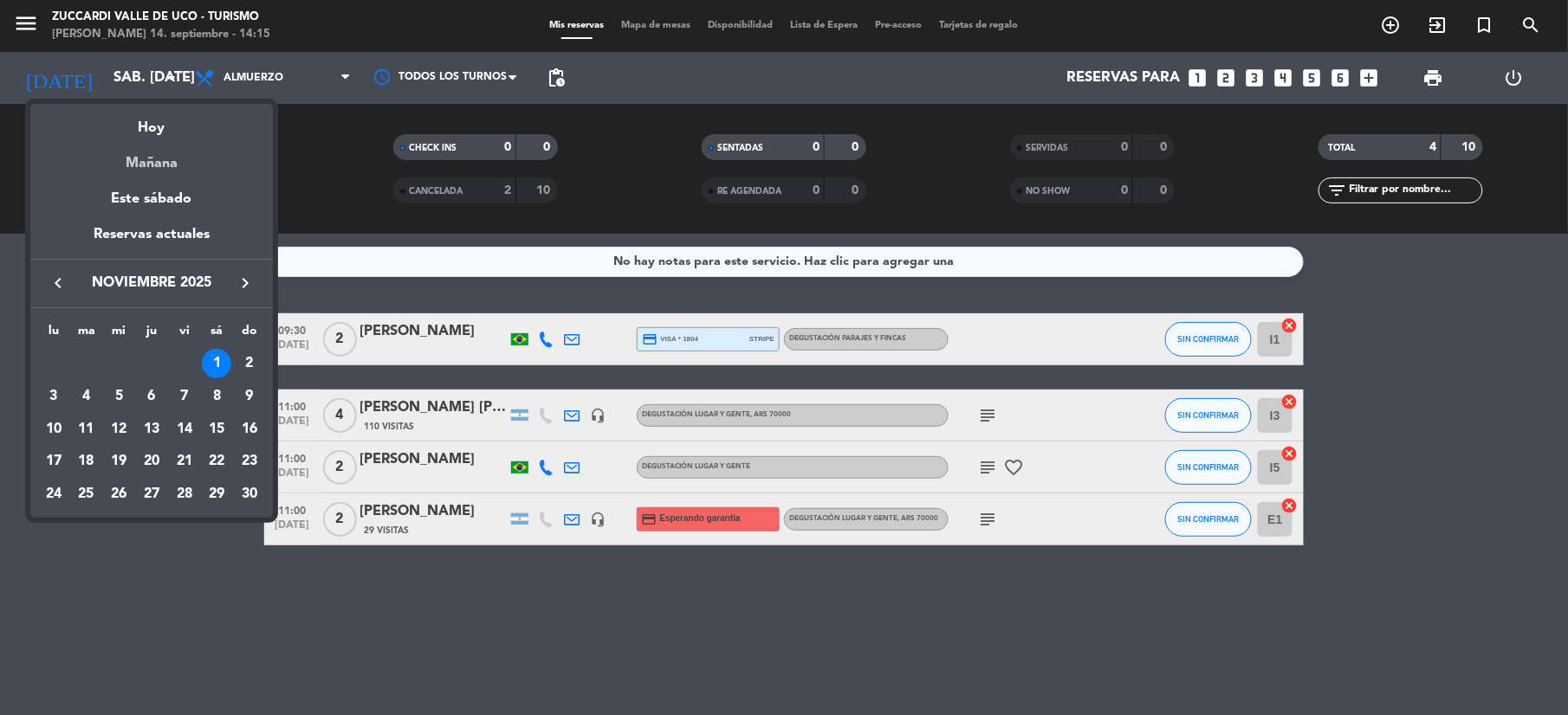
click at [154, 142] on div "Mañana" at bounding box center [151, 157] width 243 height 36
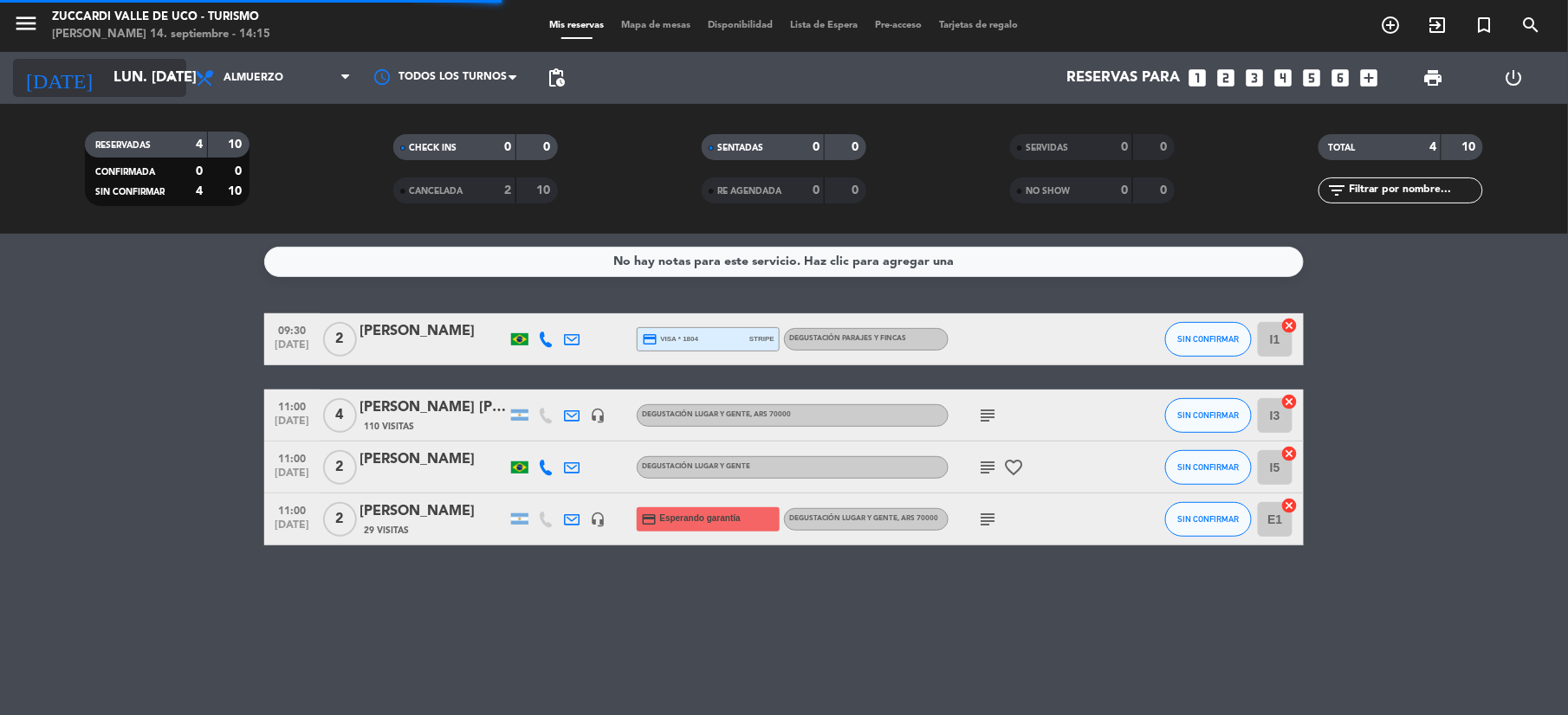
click at [132, 84] on input "lun. [DATE]" at bounding box center [198, 78] width 186 height 34
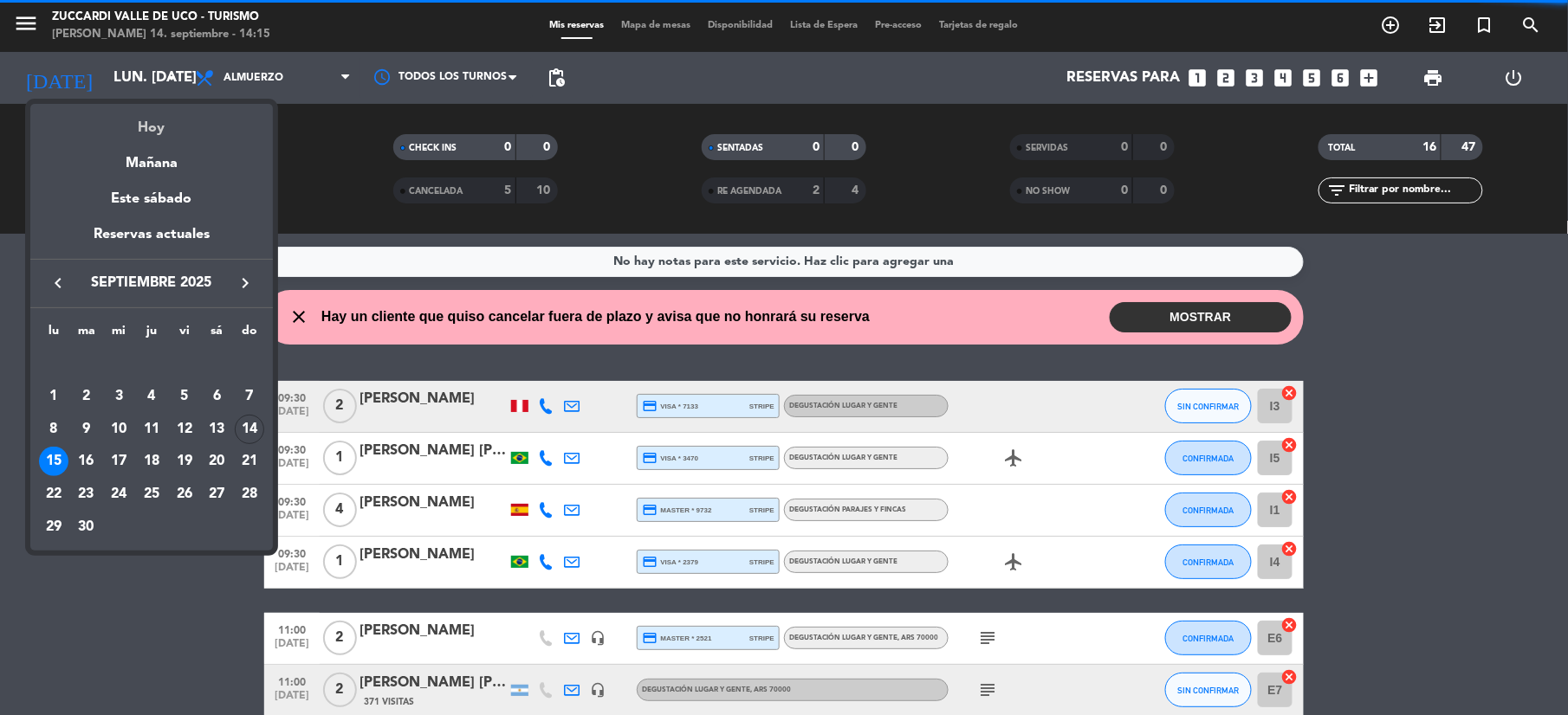
click at [158, 136] on div "Hoy" at bounding box center [151, 121] width 243 height 36
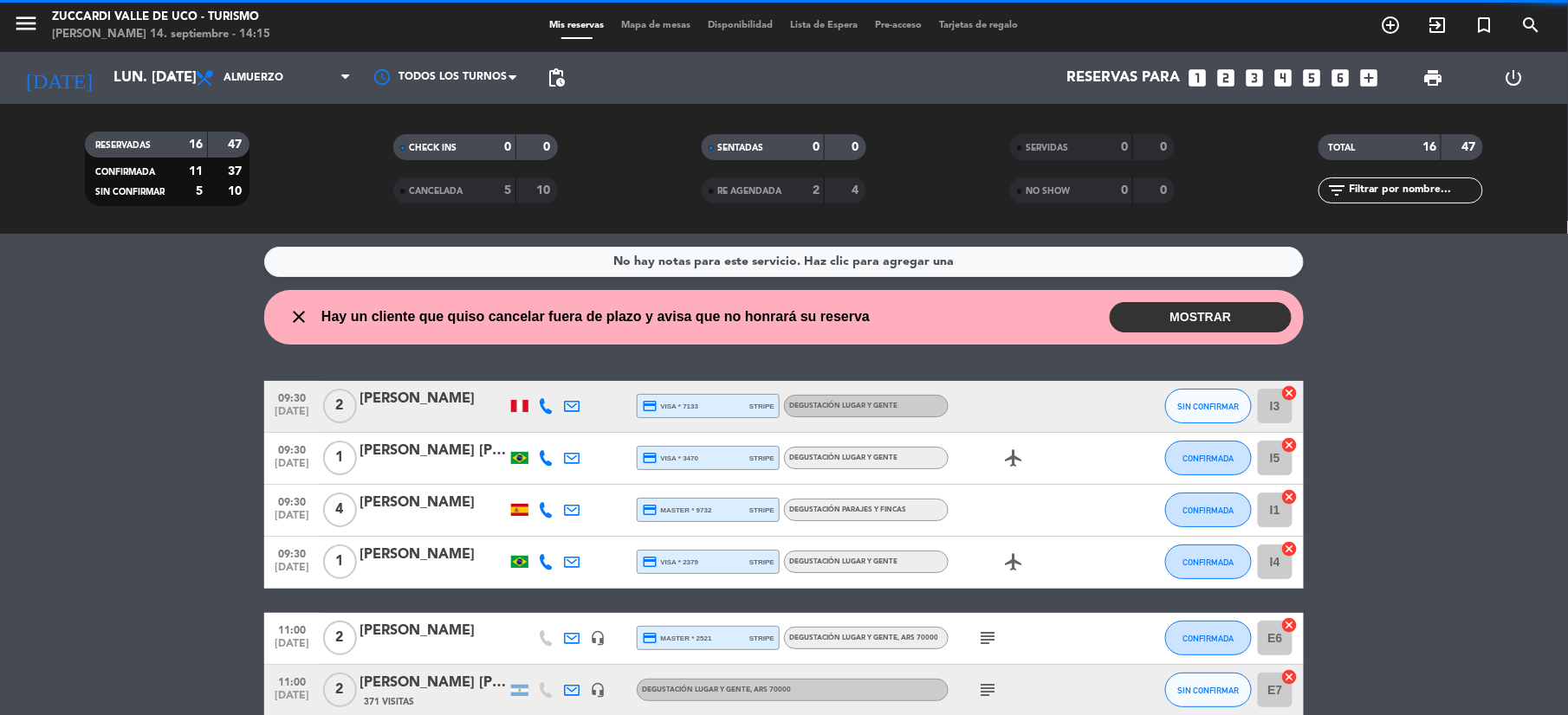
type input "dom. [DATE]"
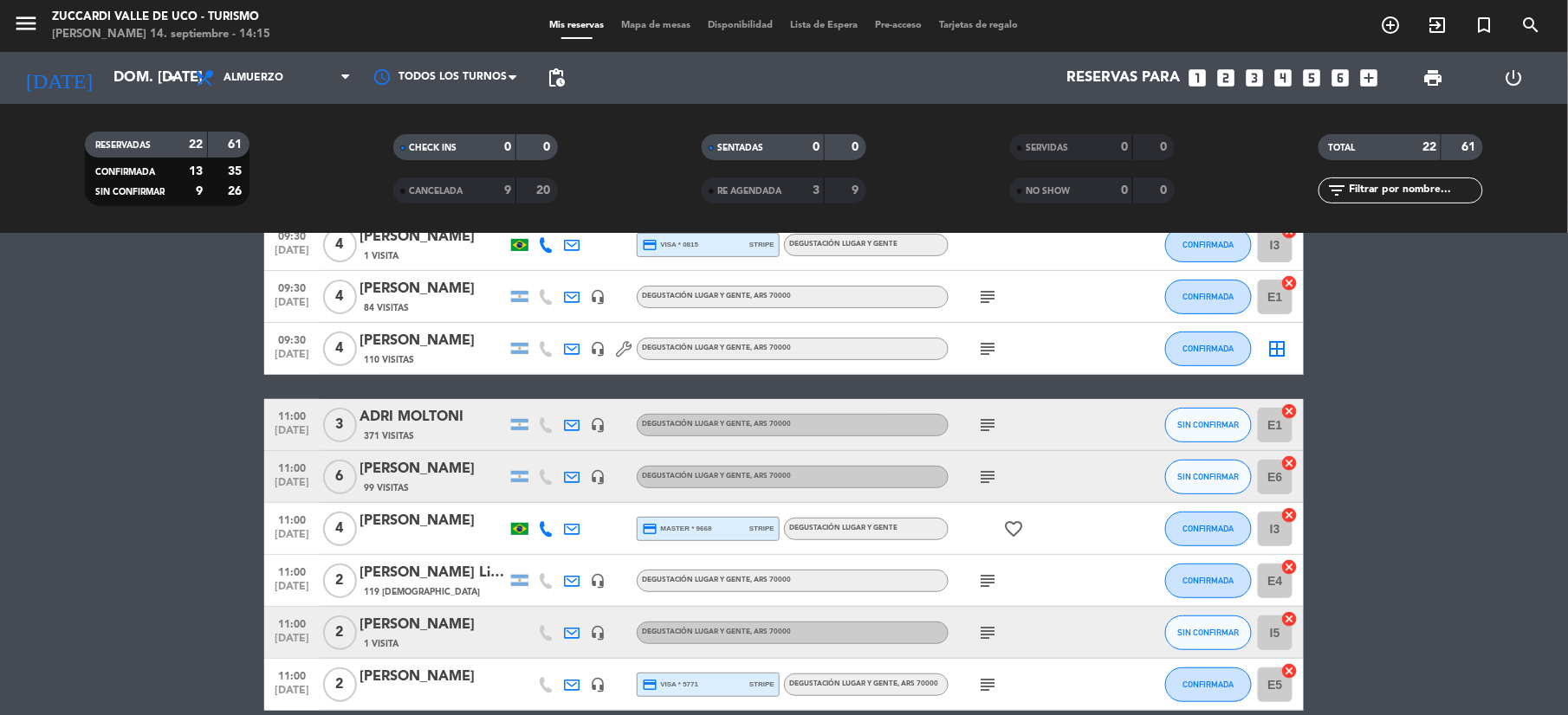
scroll to position [231, 0]
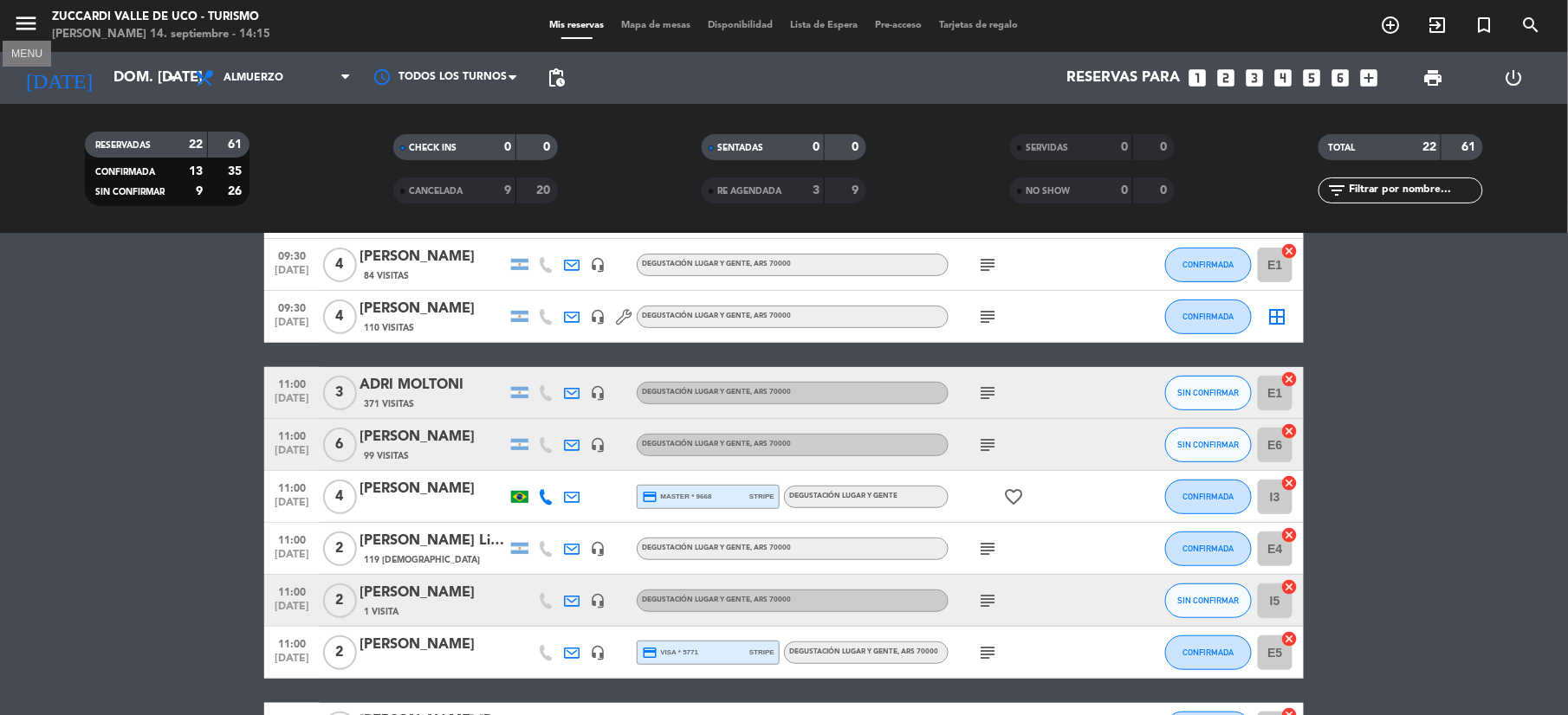
click at [23, 18] on icon "menu" at bounding box center [26, 23] width 26 height 26
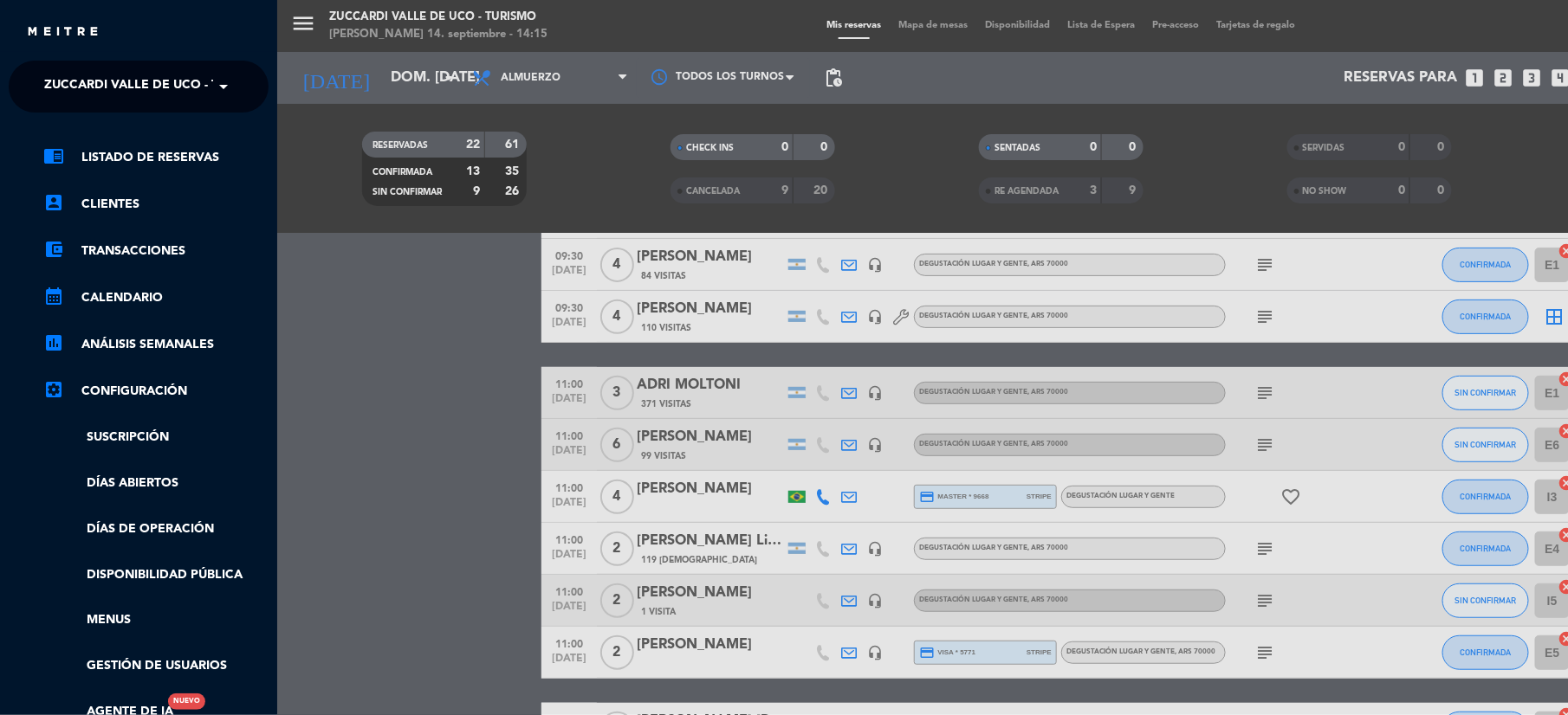
click at [129, 92] on span "Zuccardi Valle de Uco - Turismo" at bounding box center [155, 87] width 223 height 36
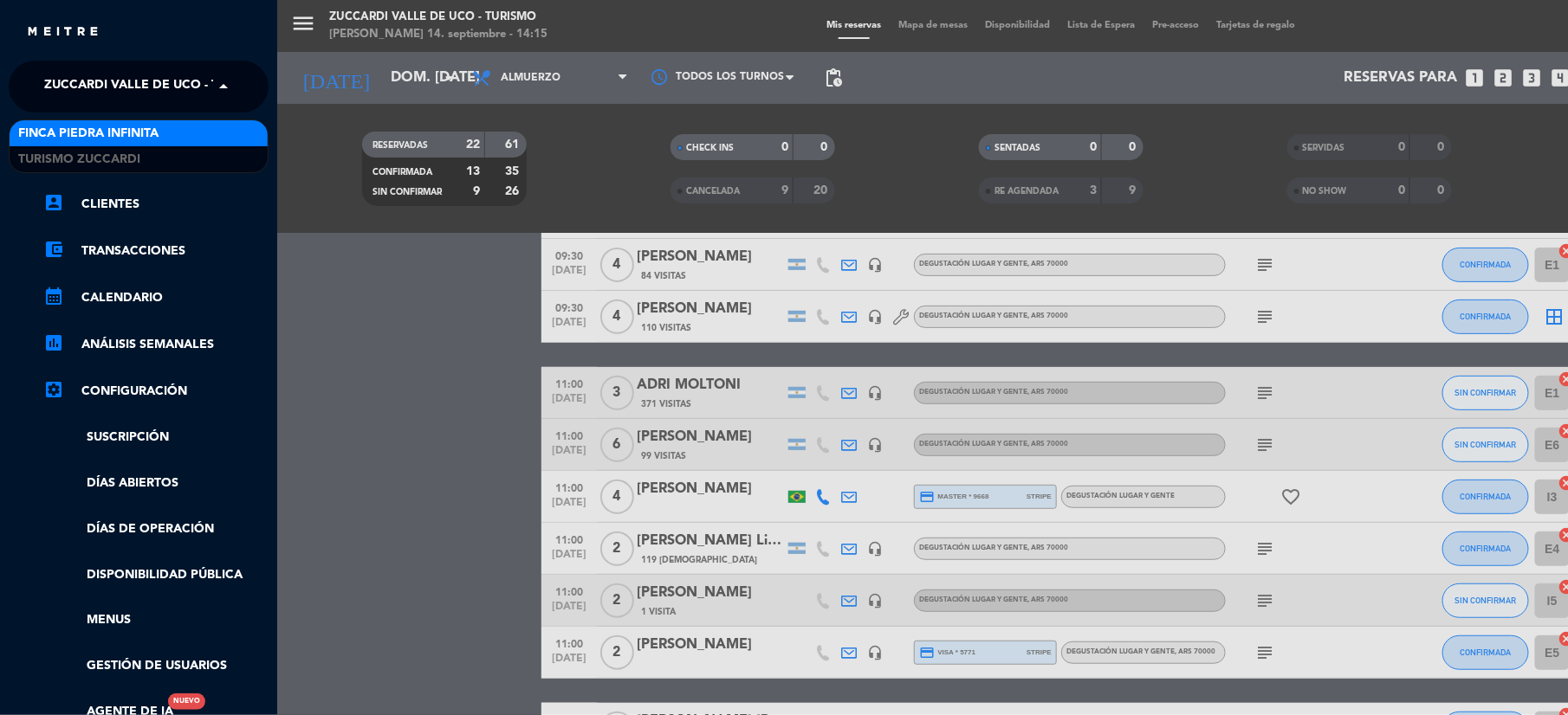
click at [95, 137] on span "Finca Piedra Infinita" at bounding box center [88, 134] width 140 height 20
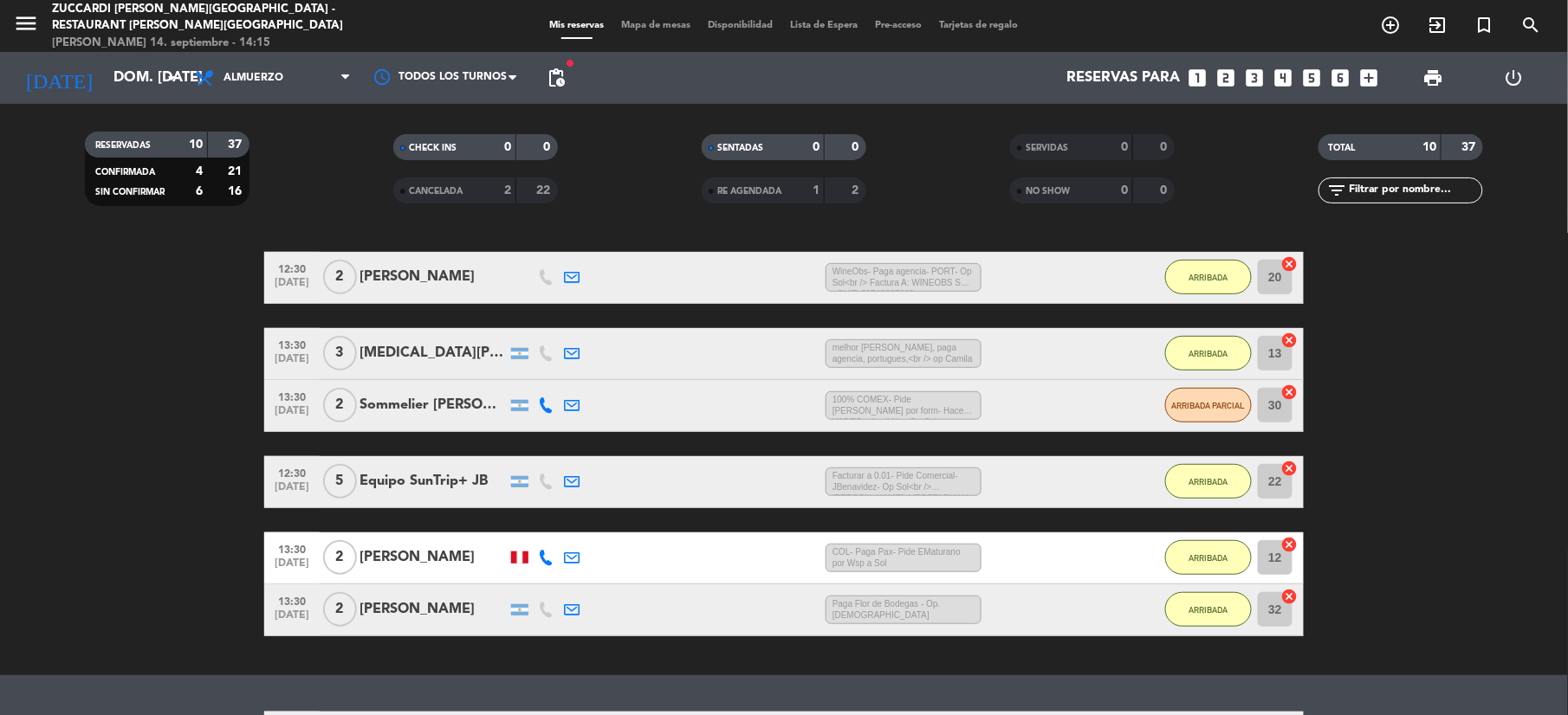
scroll to position [461, 0]
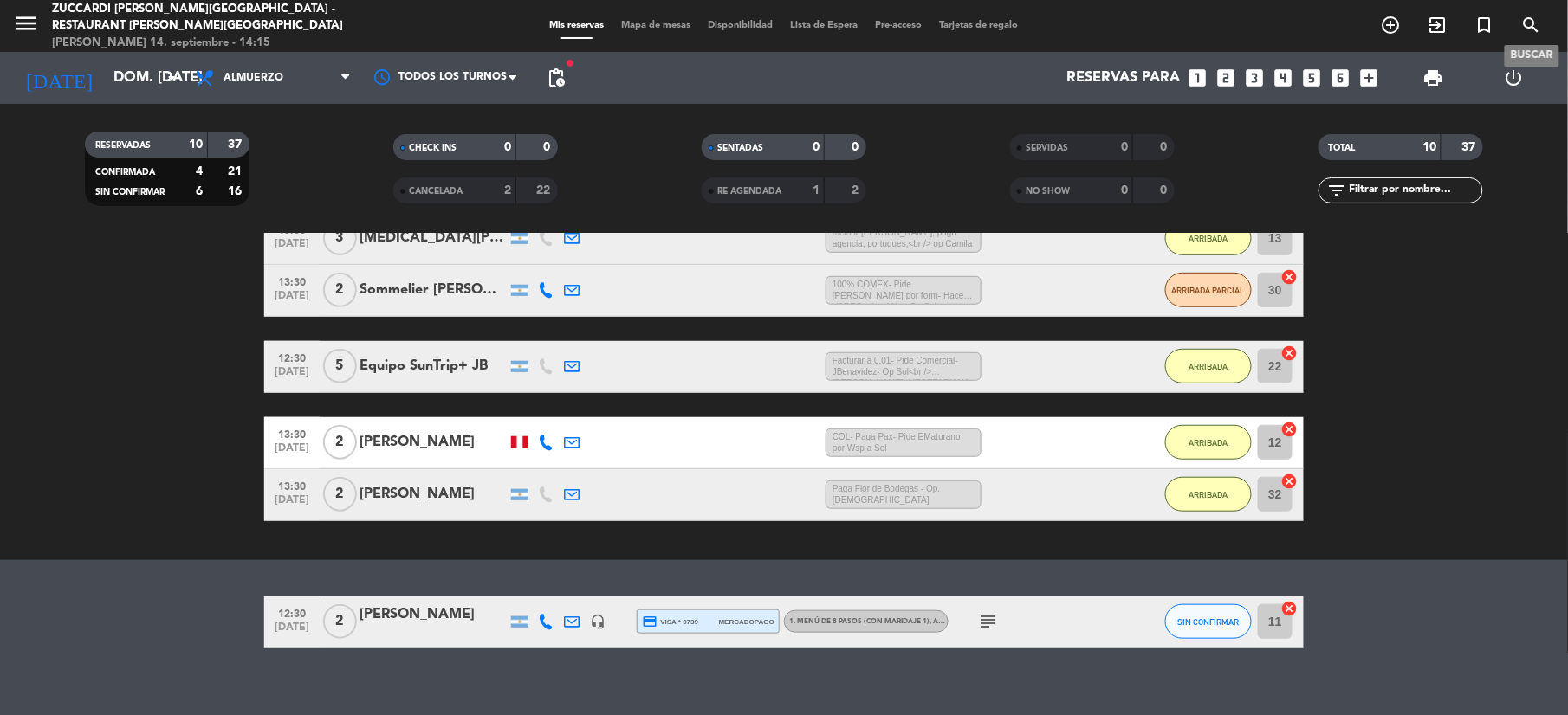
click at [1528, 26] on icon "search" at bounding box center [1532, 25] width 21 height 21
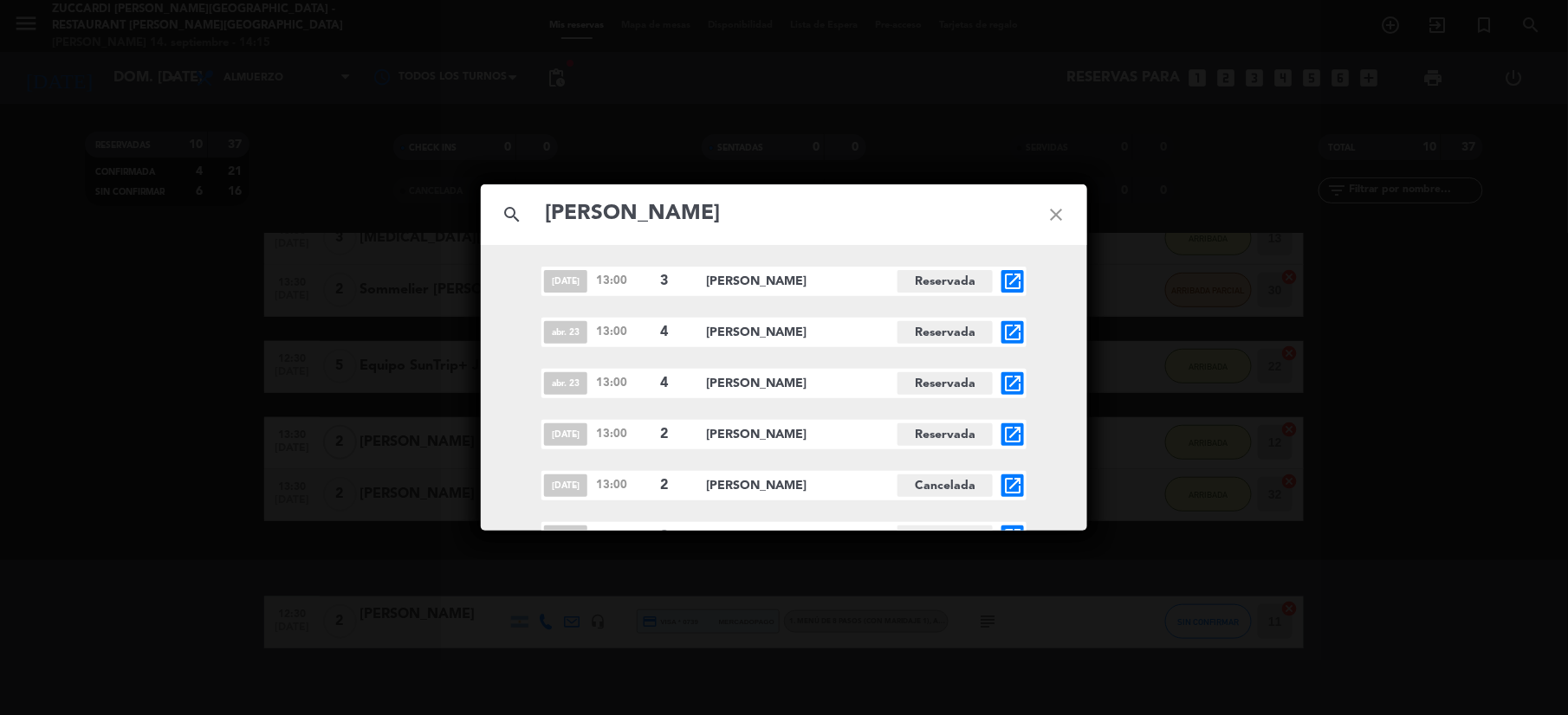
type input "[PERSON_NAME]"
click at [1051, 220] on icon "close" at bounding box center [1056, 214] width 62 height 62
click at [1052, 212] on icon "close" at bounding box center [1056, 214] width 62 height 62
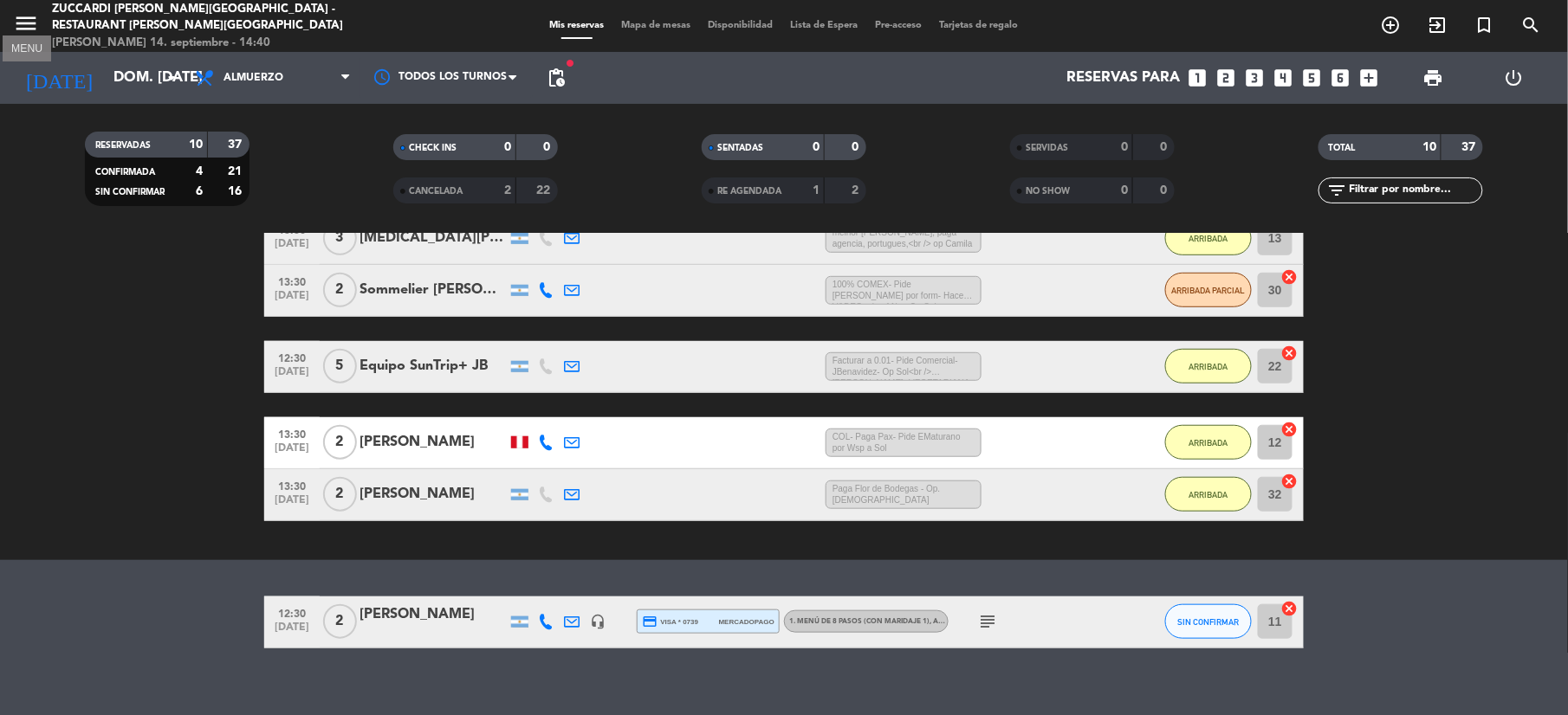
click at [18, 28] on icon "menu" at bounding box center [26, 23] width 26 height 26
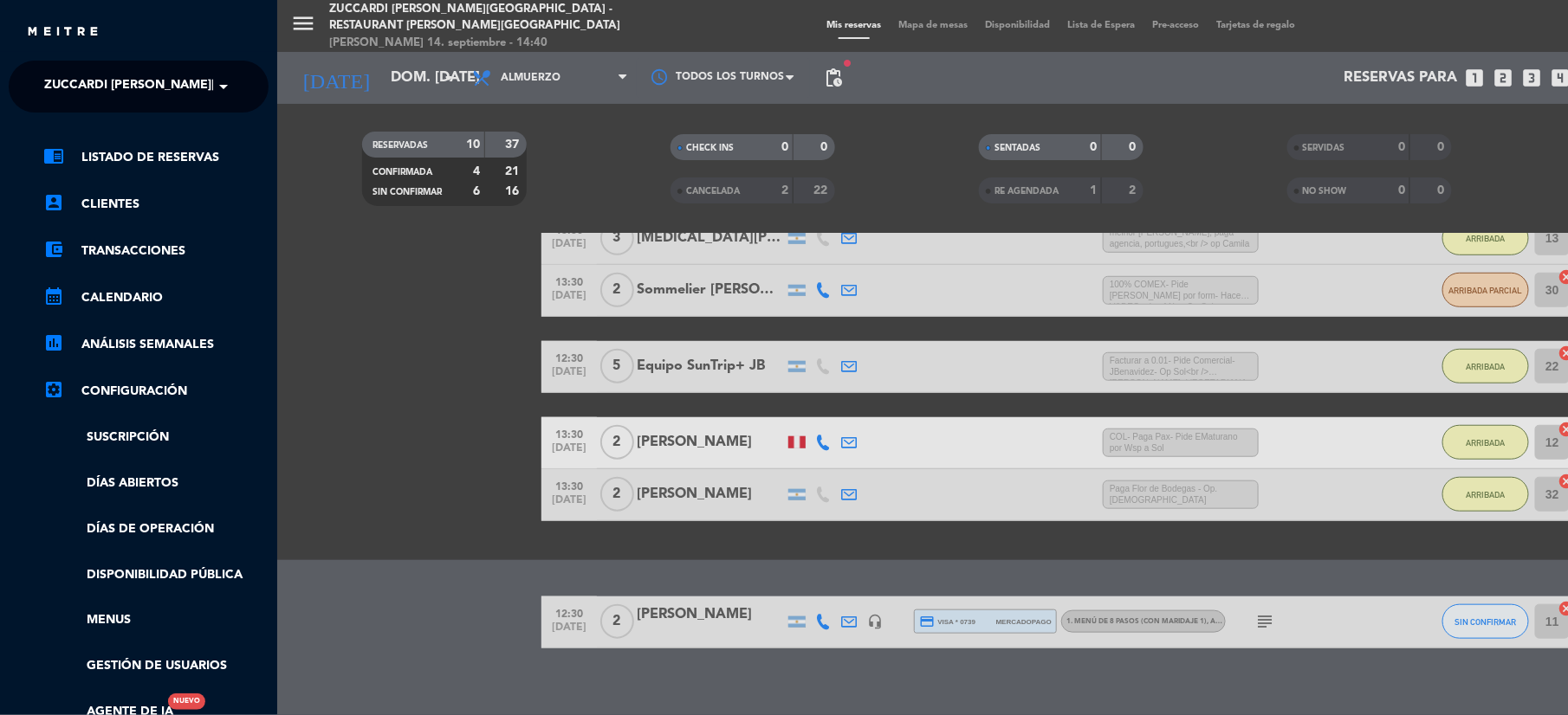
drag, startPoint x: 108, startPoint y: 95, endPoint x: 122, endPoint y: 112, distance: 22.0
click at [115, 100] on span "Zuccardi [PERSON_NAME][GEOGRAPHIC_DATA] - Restaurant [PERSON_NAME][GEOGRAPHIC_D…" at bounding box center [352, 87] width 617 height 36
drag, startPoint x: 343, startPoint y: 268, endPoint x: 326, endPoint y: 254, distance: 22.0
click at [336, 271] on div "menu Zuccardi [PERSON_NAME][GEOGRAPHIC_DATA] - Restaurant [PERSON_NAME][GEOGRAP…" at bounding box center [1061, 358] width 1568 height 715
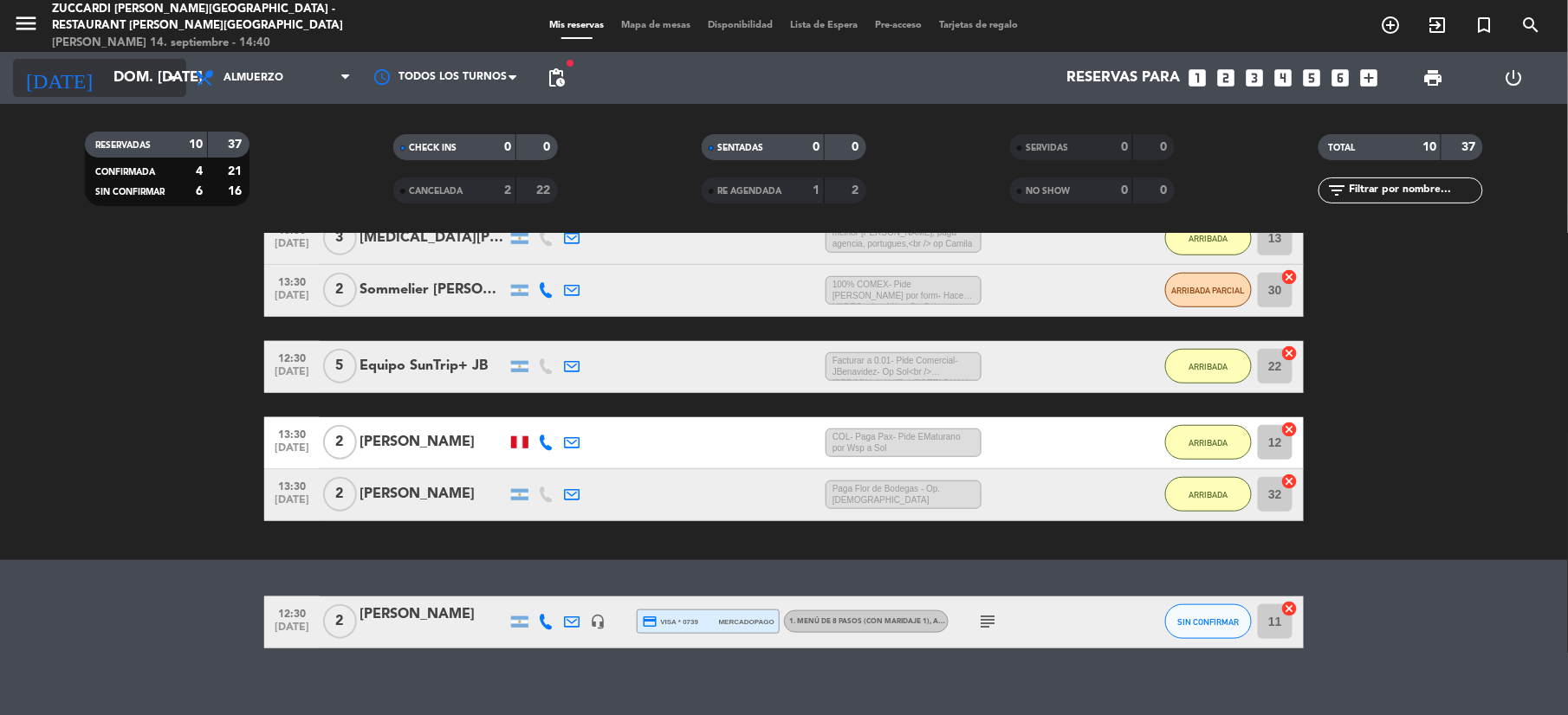
click at [144, 78] on input "dom. [DATE]" at bounding box center [198, 78] width 186 height 34
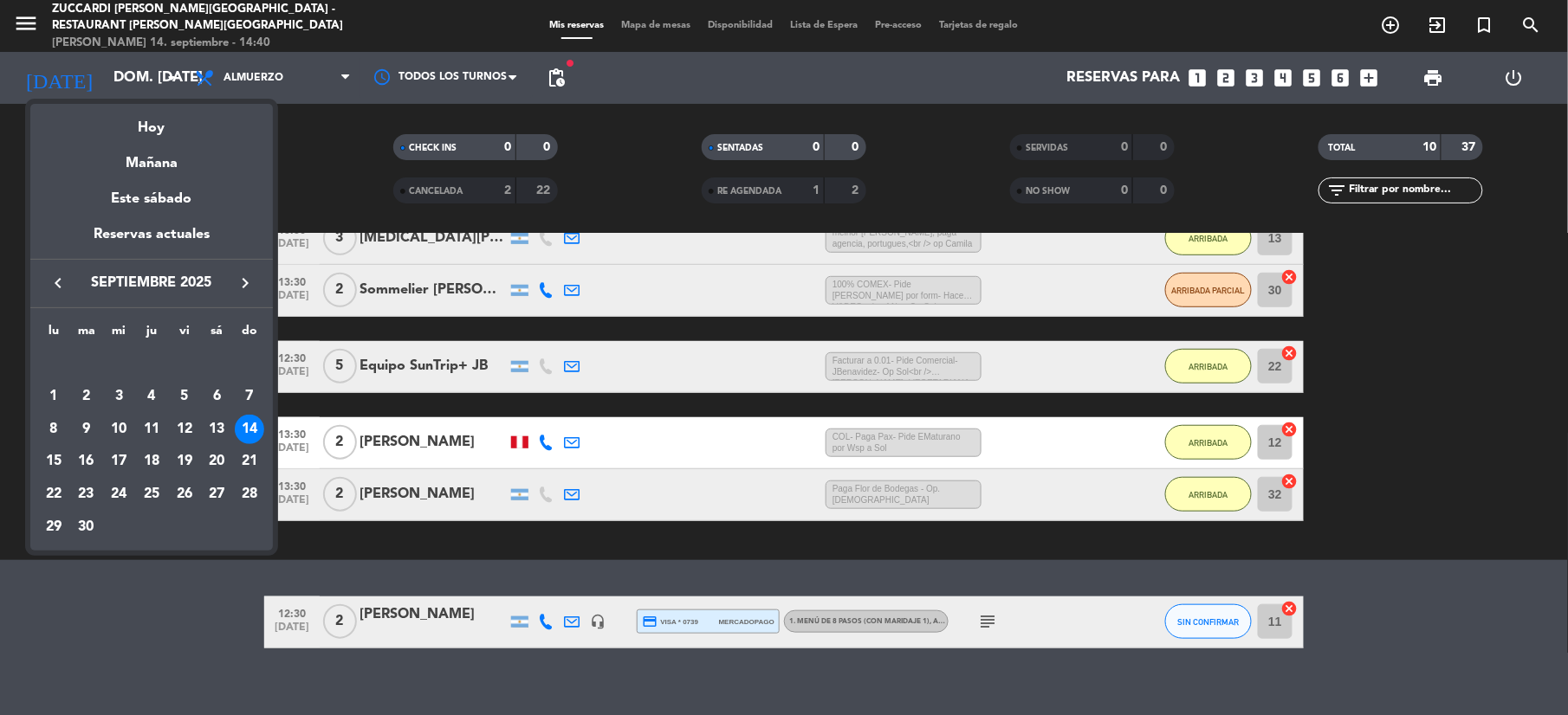
click at [244, 292] on icon "keyboard_arrow_right" at bounding box center [244, 283] width 21 height 21
click at [248, 295] on button "keyboard_arrow_right" at bounding box center [245, 283] width 31 height 23
click at [216, 374] on div "1" at bounding box center [216, 364] width 29 height 29
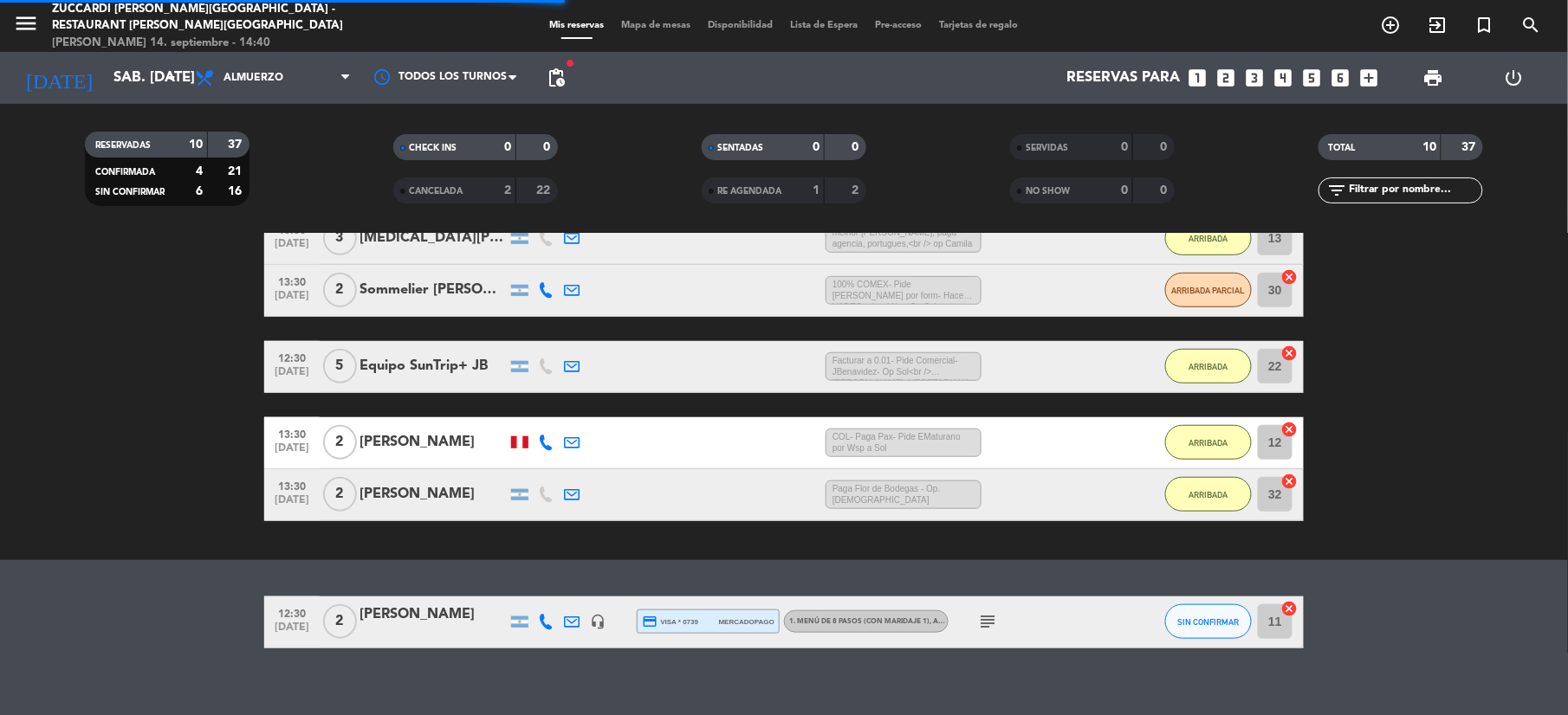
scroll to position [0, 0]
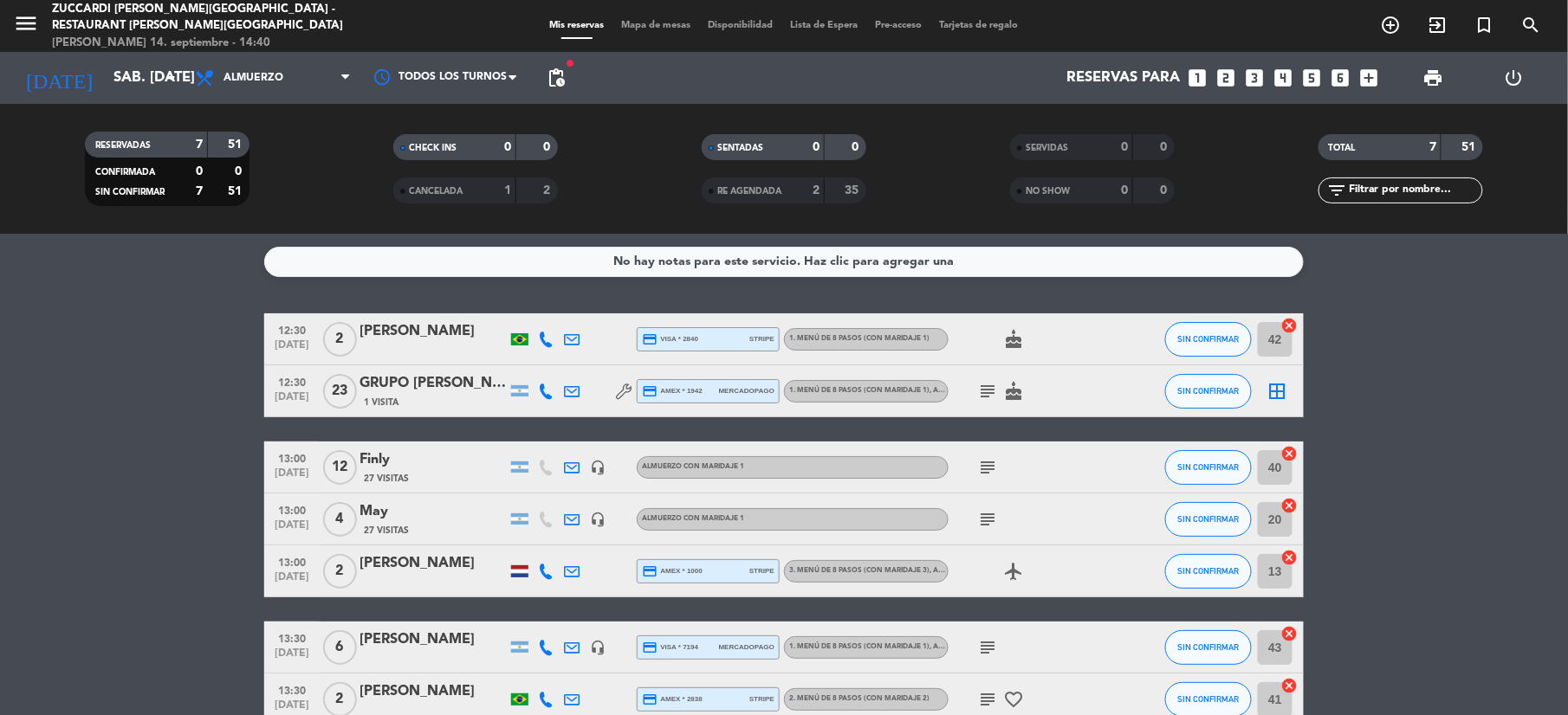
click at [434, 690] on div "[PERSON_NAME]" at bounding box center [432, 691] width 147 height 23
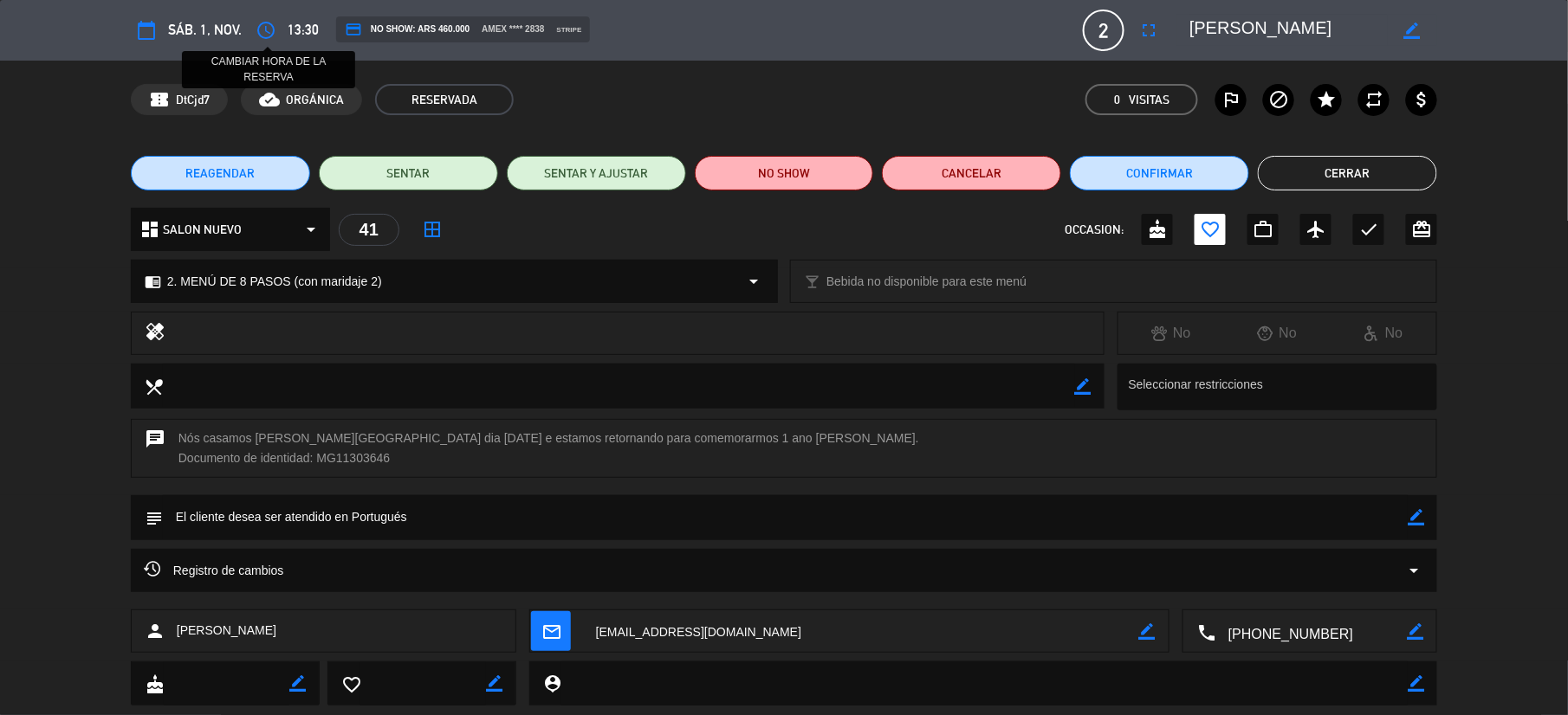
click at [264, 36] on icon "access_time" at bounding box center [265, 30] width 21 height 21
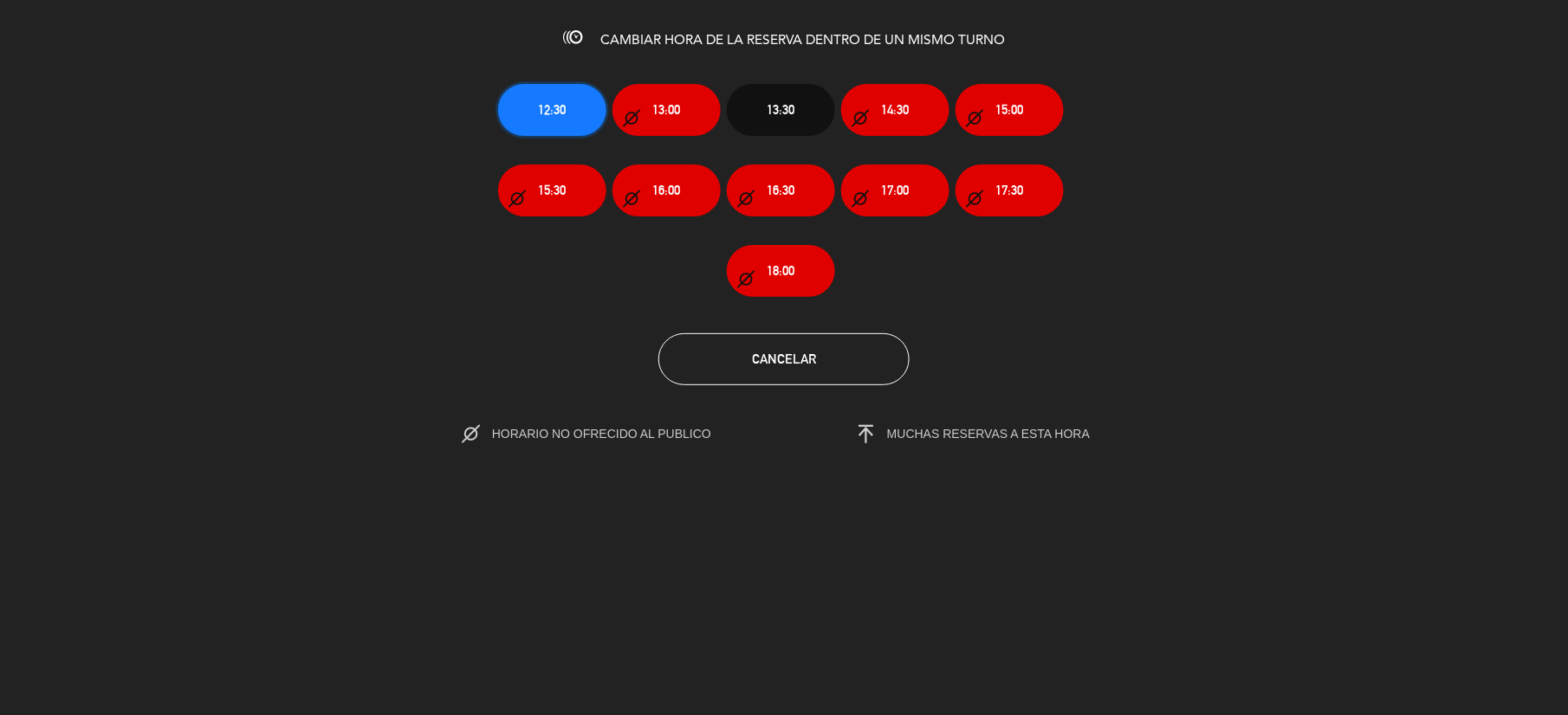
click at [542, 119] on span "12:30" at bounding box center [553, 109] width 27 height 20
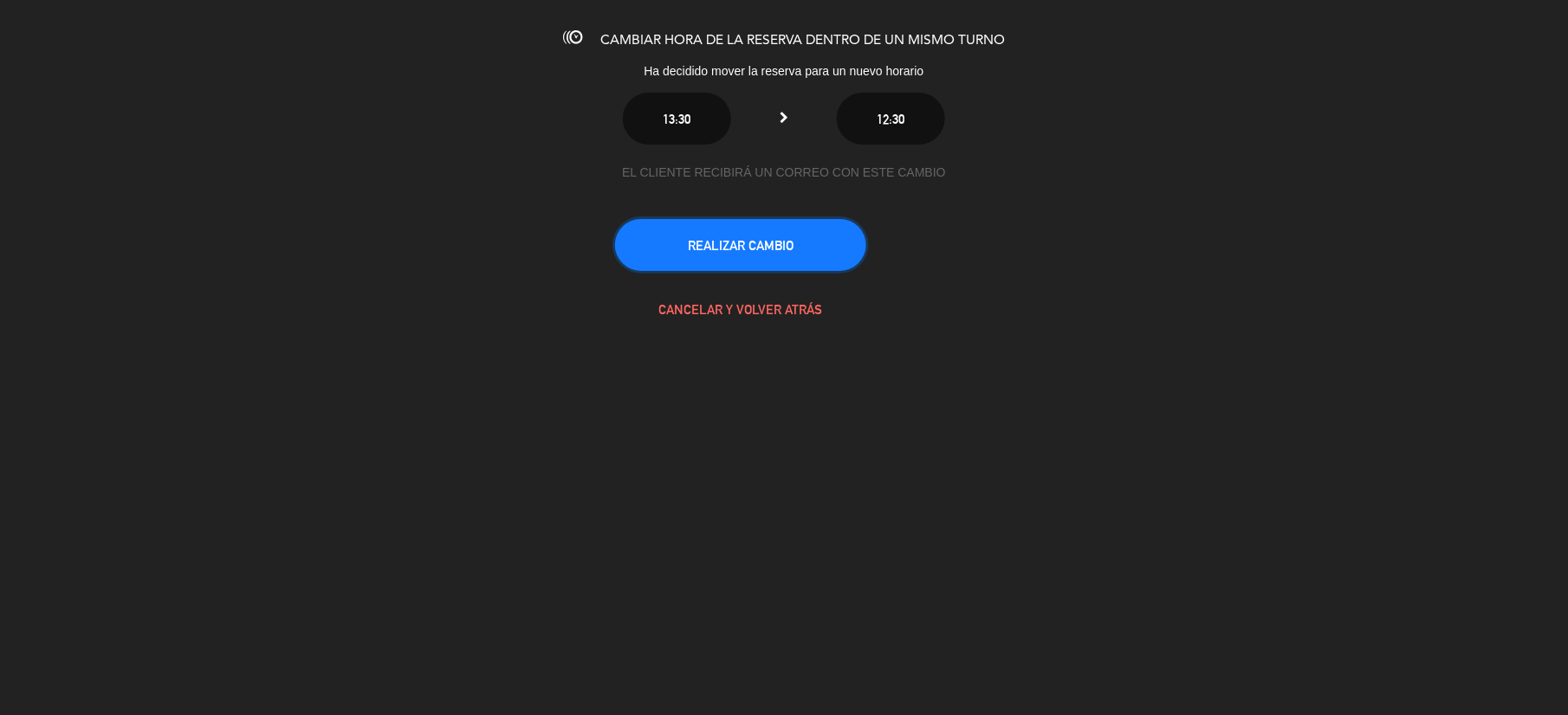
click at [774, 222] on button "REALIZAR CAMBIO" at bounding box center [740, 244] width 251 height 52
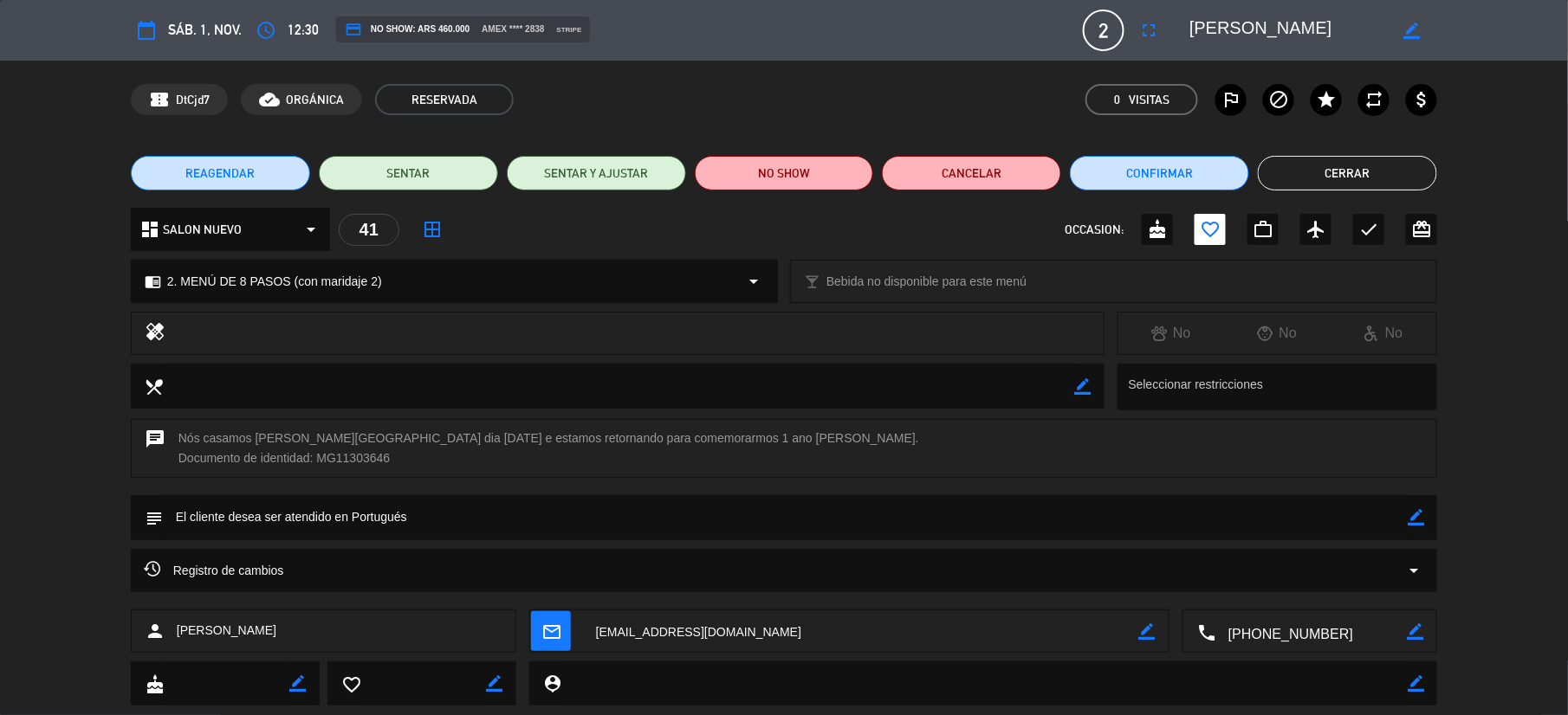
click at [1331, 189] on button "Cerrar" at bounding box center [1347, 173] width 180 height 35
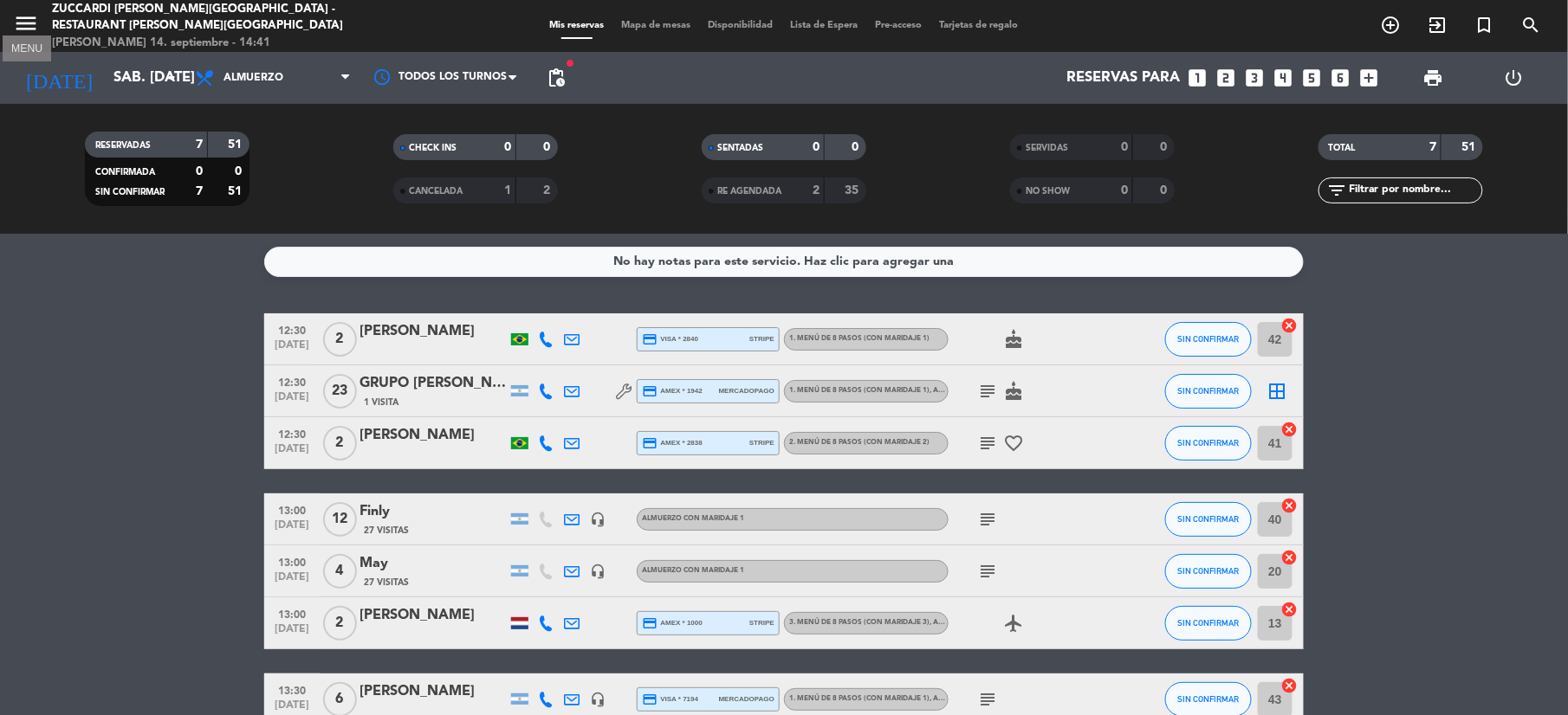
click at [19, 22] on icon "menu" at bounding box center [26, 23] width 26 height 26
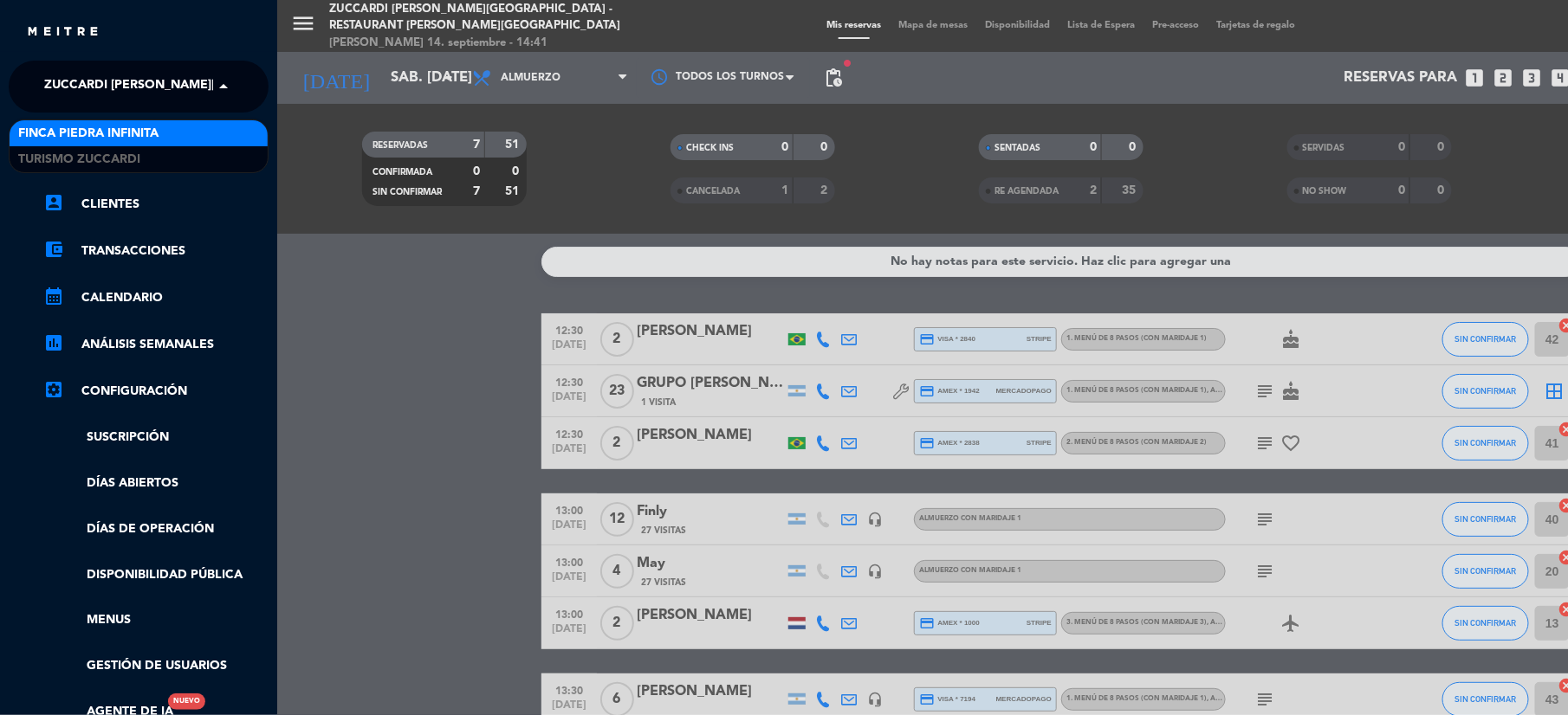
click at [84, 79] on span "Zuccardi [PERSON_NAME][GEOGRAPHIC_DATA] - Restaurant [PERSON_NAME][GEOGRAPHIC_D…" at bounding box center [352, 87] width 617 height 36
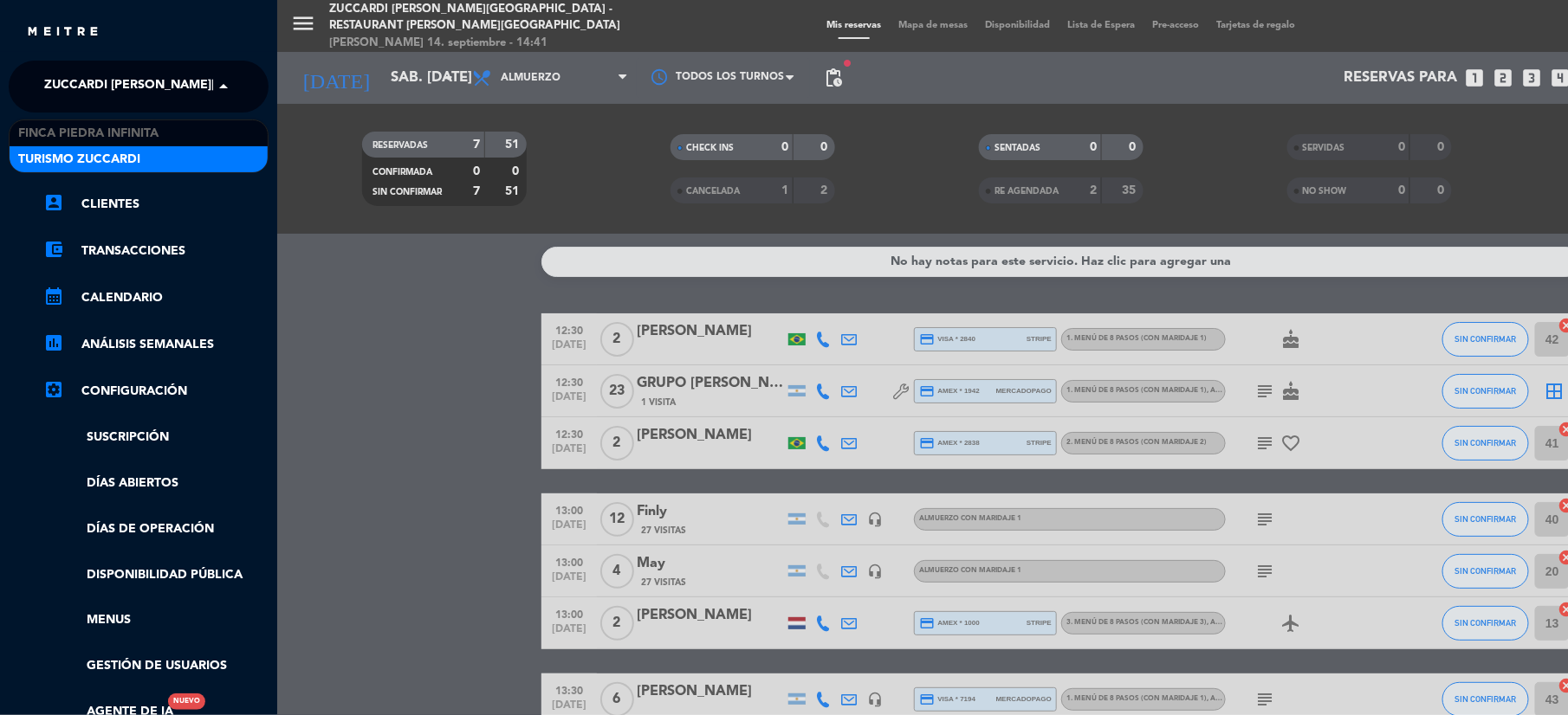
click at [90, 157] on span "Turismo Zuccardi" at bounding box center [79, 160] width 122 height 20
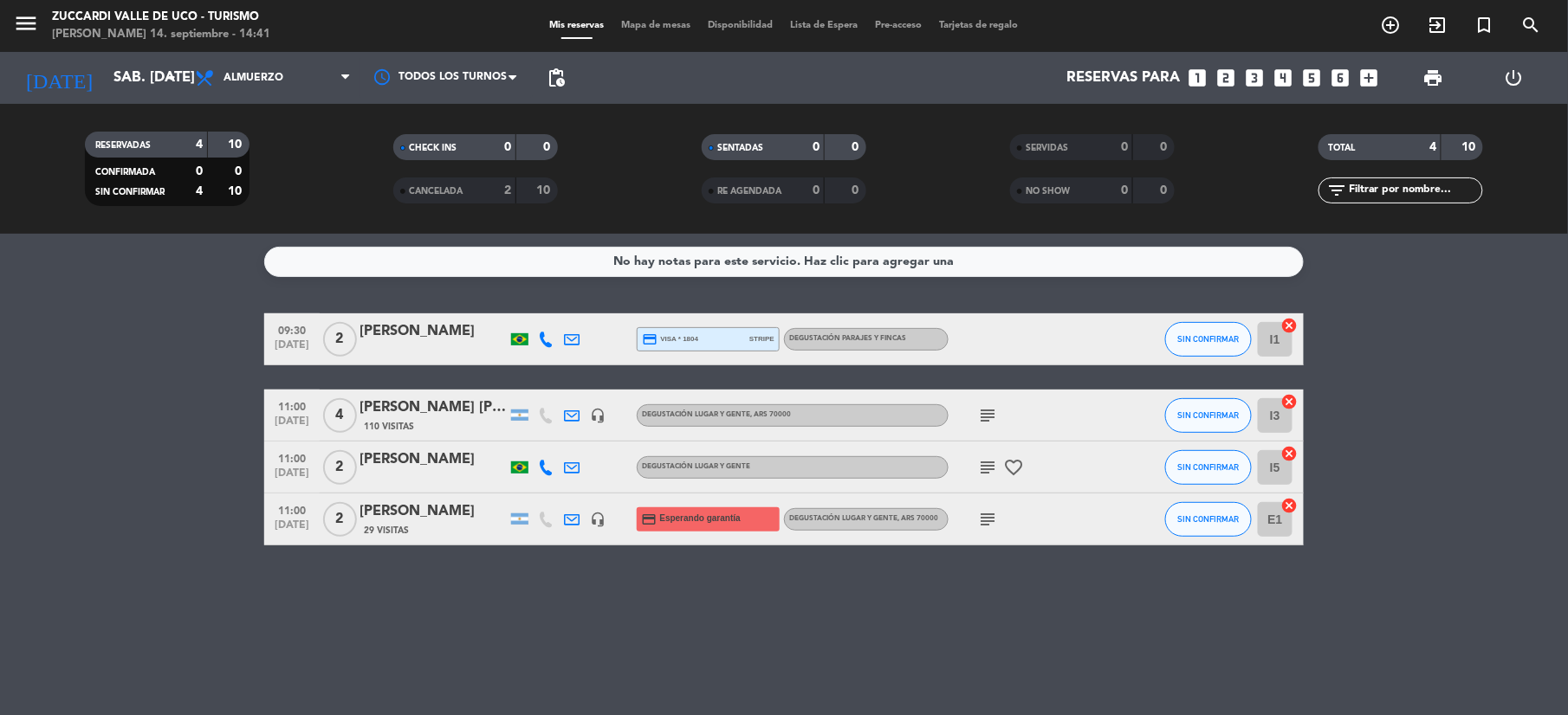
click at [447, 466] on div "[PERSON_NAME]" at bounding box center [432, 460] width 147 height 23
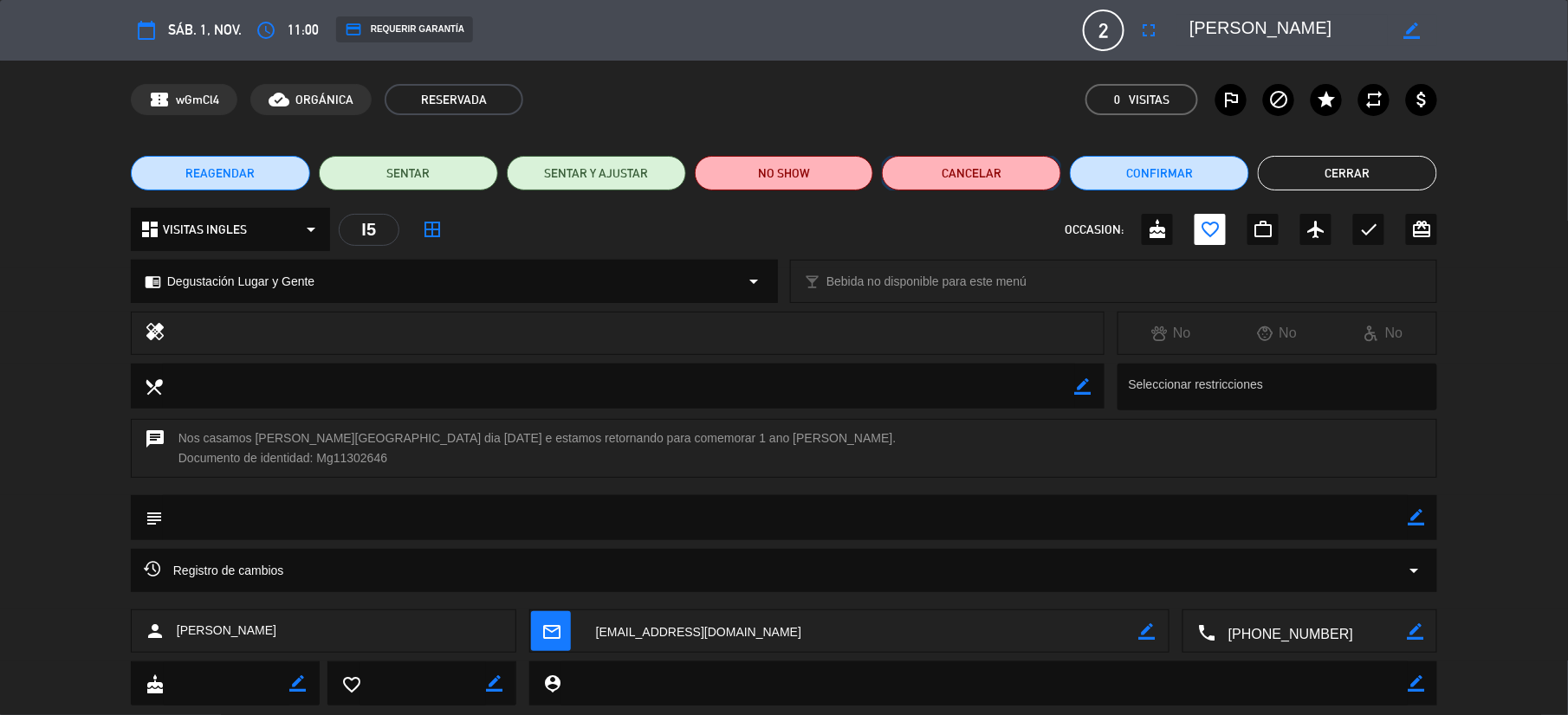
click at [950, 181] on button "Cancelar" at bounding box center [971, 173] width 180 height 35
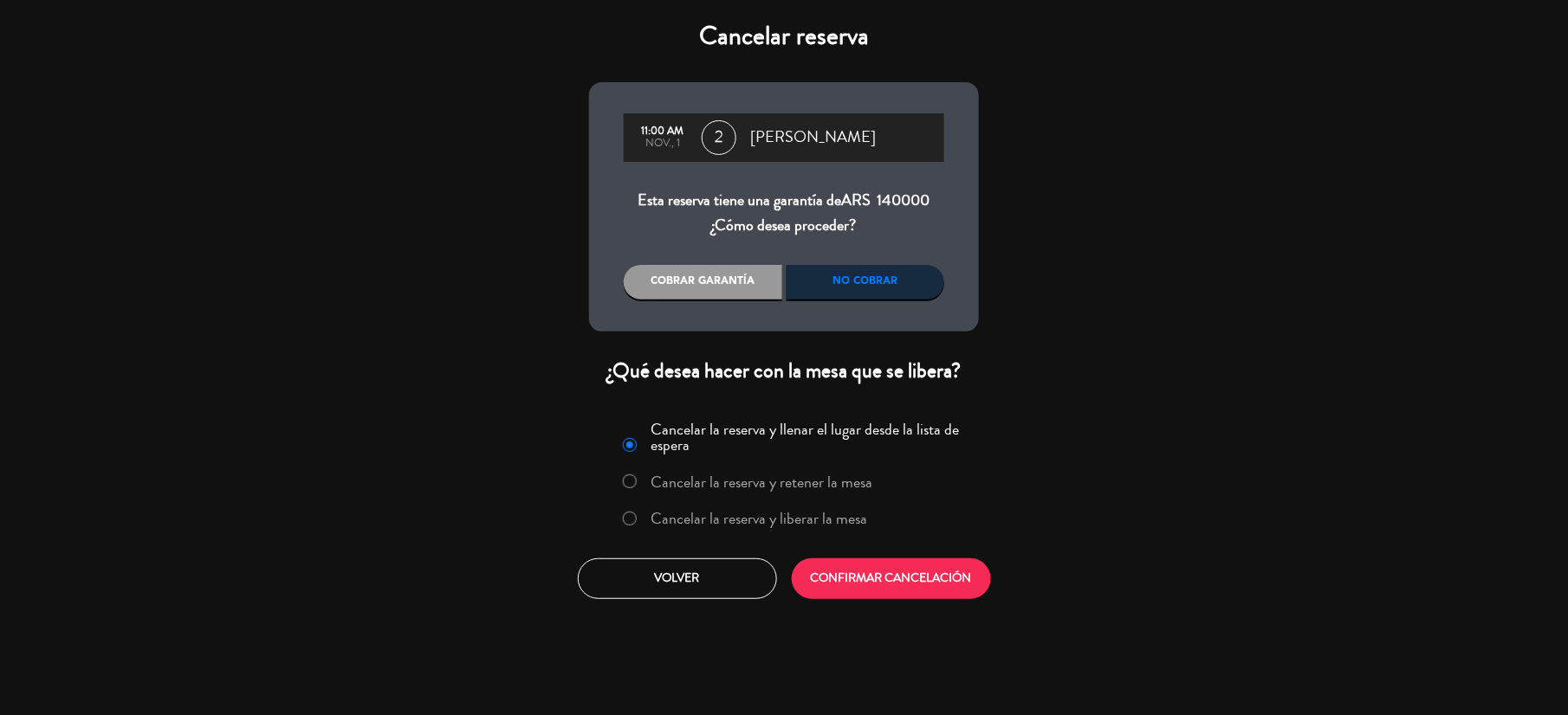
click at [761, 521] on label "Cancelar la reserva y liberar la mesa" at bounding box center [759, 518] width 216 height 16
click at [891, 578] on button "CONFIRMAR CANCELACIÓN" at bounding box center [891, 579] width 199 height 41
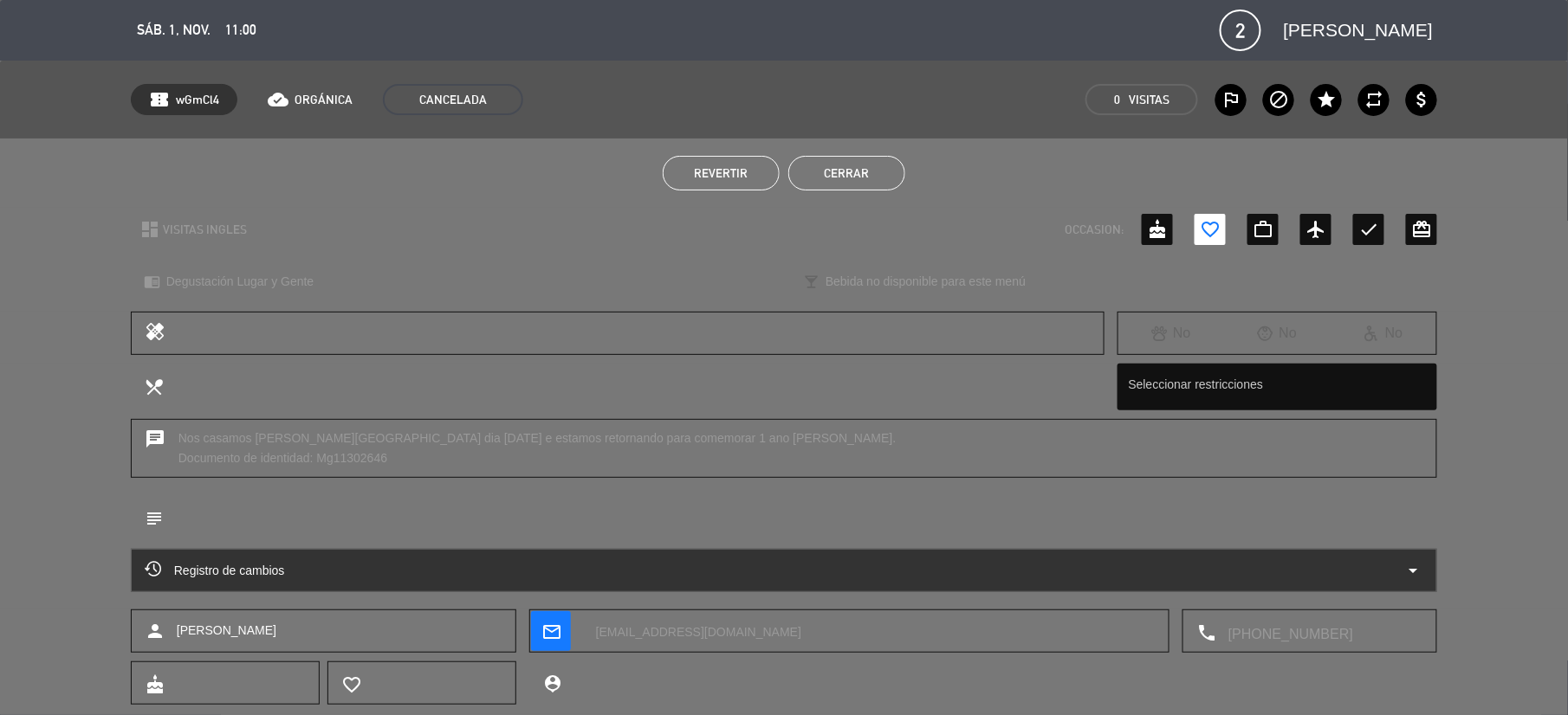
click at [842, 164] on button "Cerrar" at bounding box center [846, 173] width 117 height 35
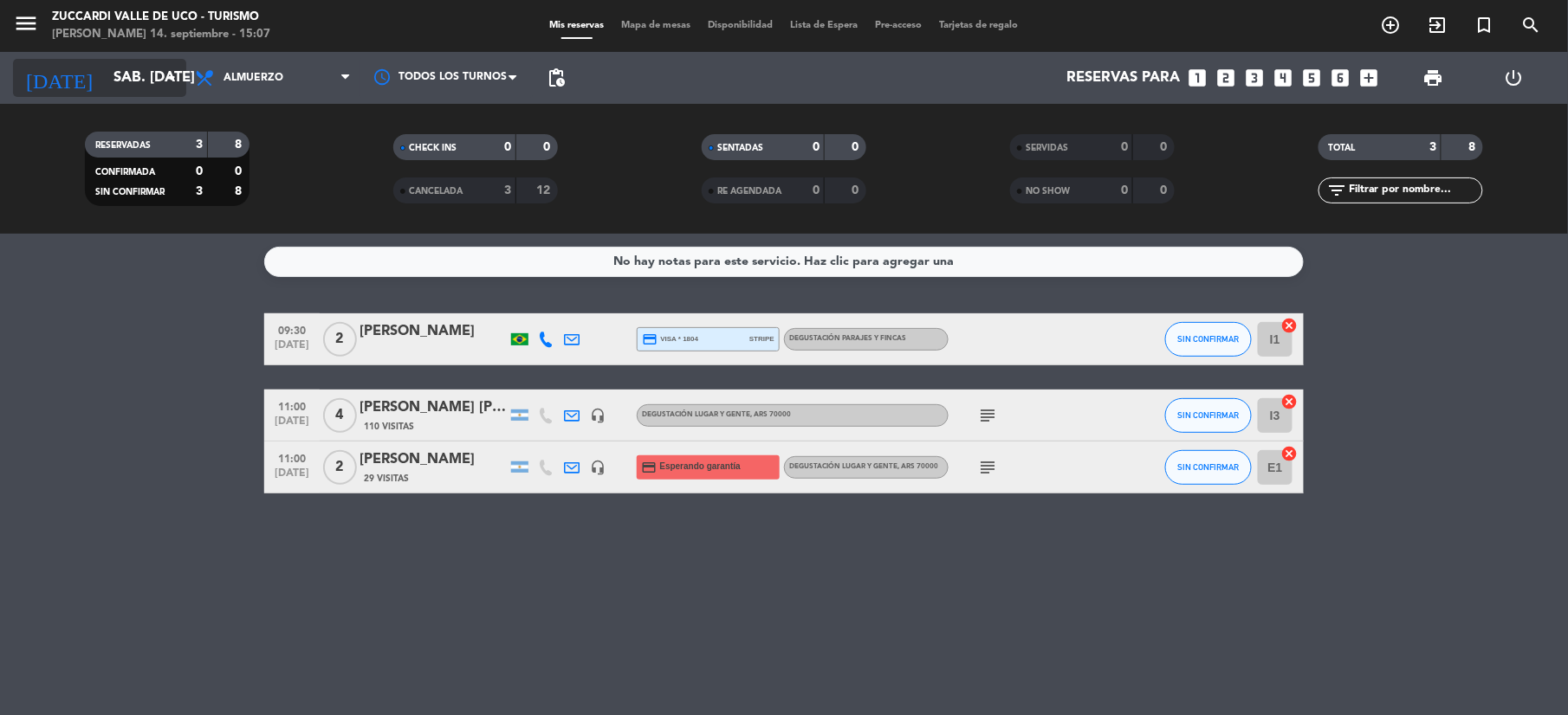
click at [146, 71] on input "sáb. [DATE]" at bounding box center [198, 78] width 186 height 34
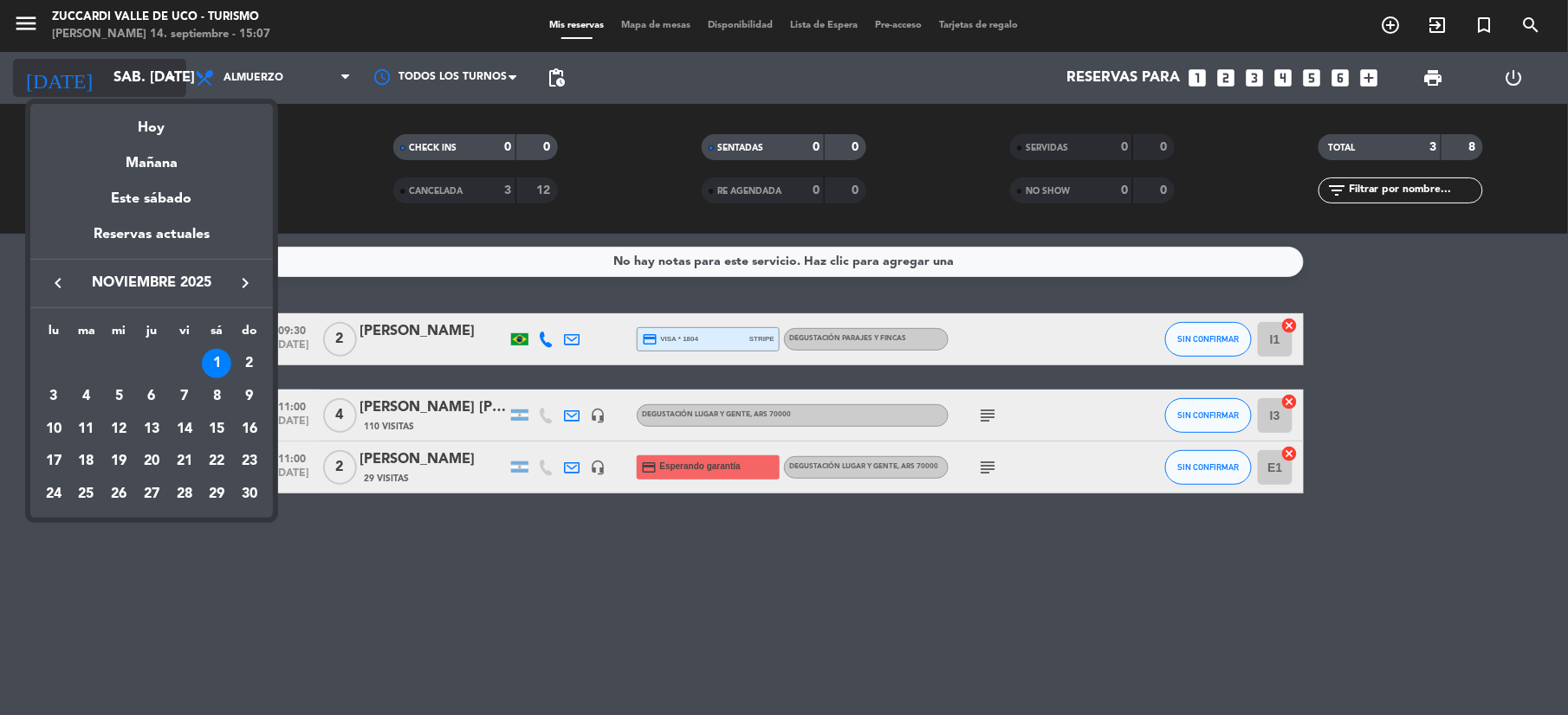
click at [146, 71] on div at bounding box center [784, 358] width 1568 height 715
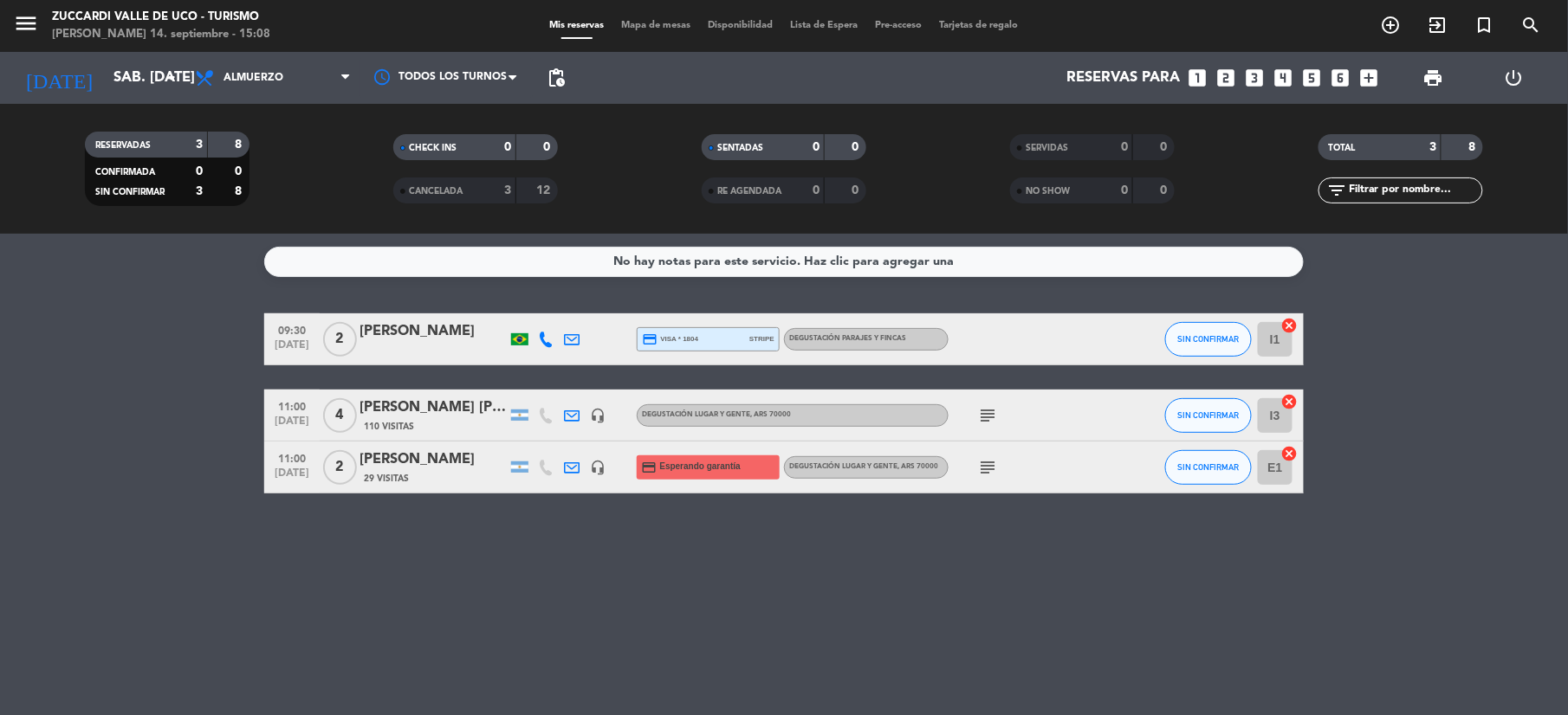
click at [109, 57] on div "[DATE] sáb. [DATE] arrow_drop_down" at bounding box center [99, 78] width 173 height 52
click at [119, 71] on input "sáb. [DATE]" at bounding box center [198, 78] width 186 height 34
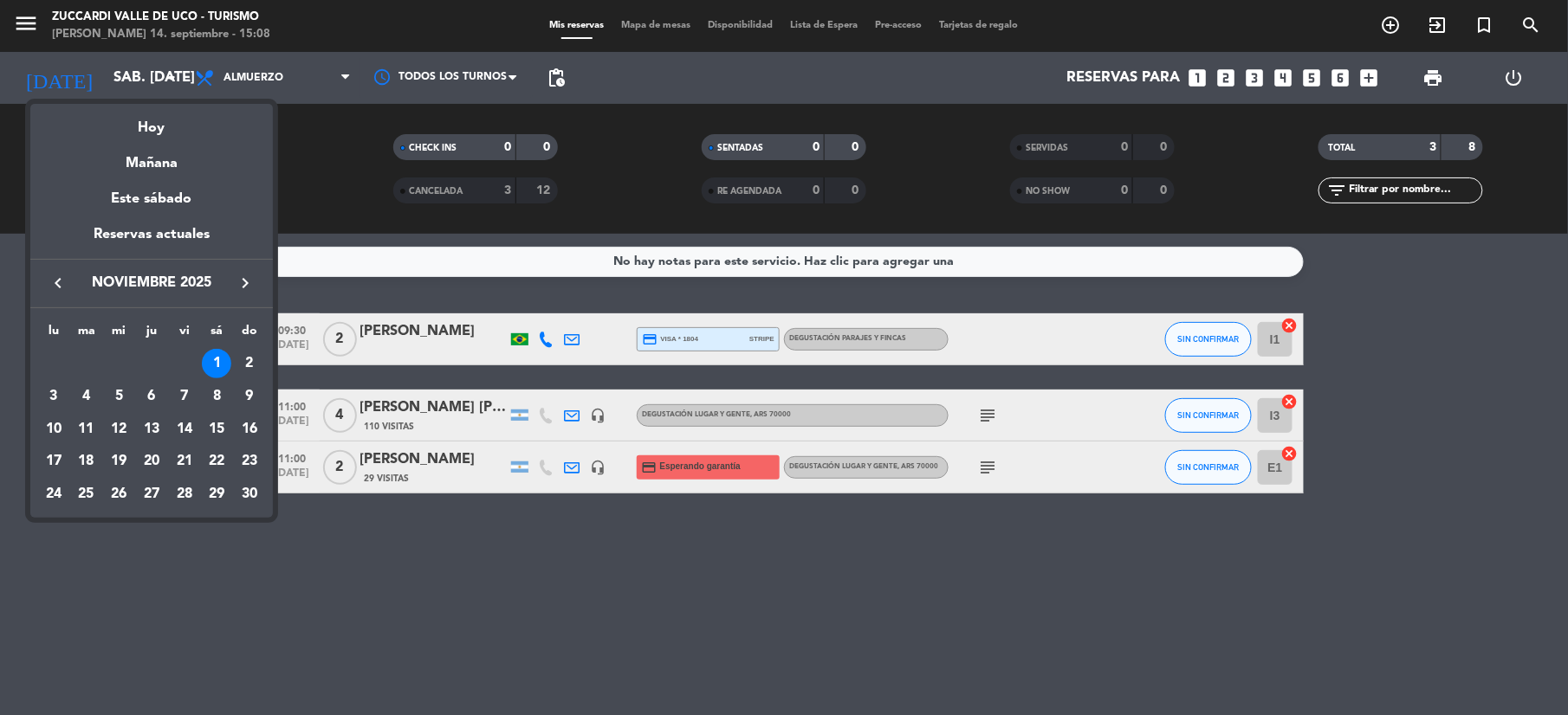
click at [57, 299] on div "keyboard_arrow_left noviembre 2025 keyboard_arrow_right" at bounding box center [151, 283] width 243 height 48
click at [57, 287] on icon "keyboard_arrow_left" at bounding box center [57, 283] width 21 height 21
click at [122, 400] on div "1" at bounding box center [119, 397] width 29 height 29
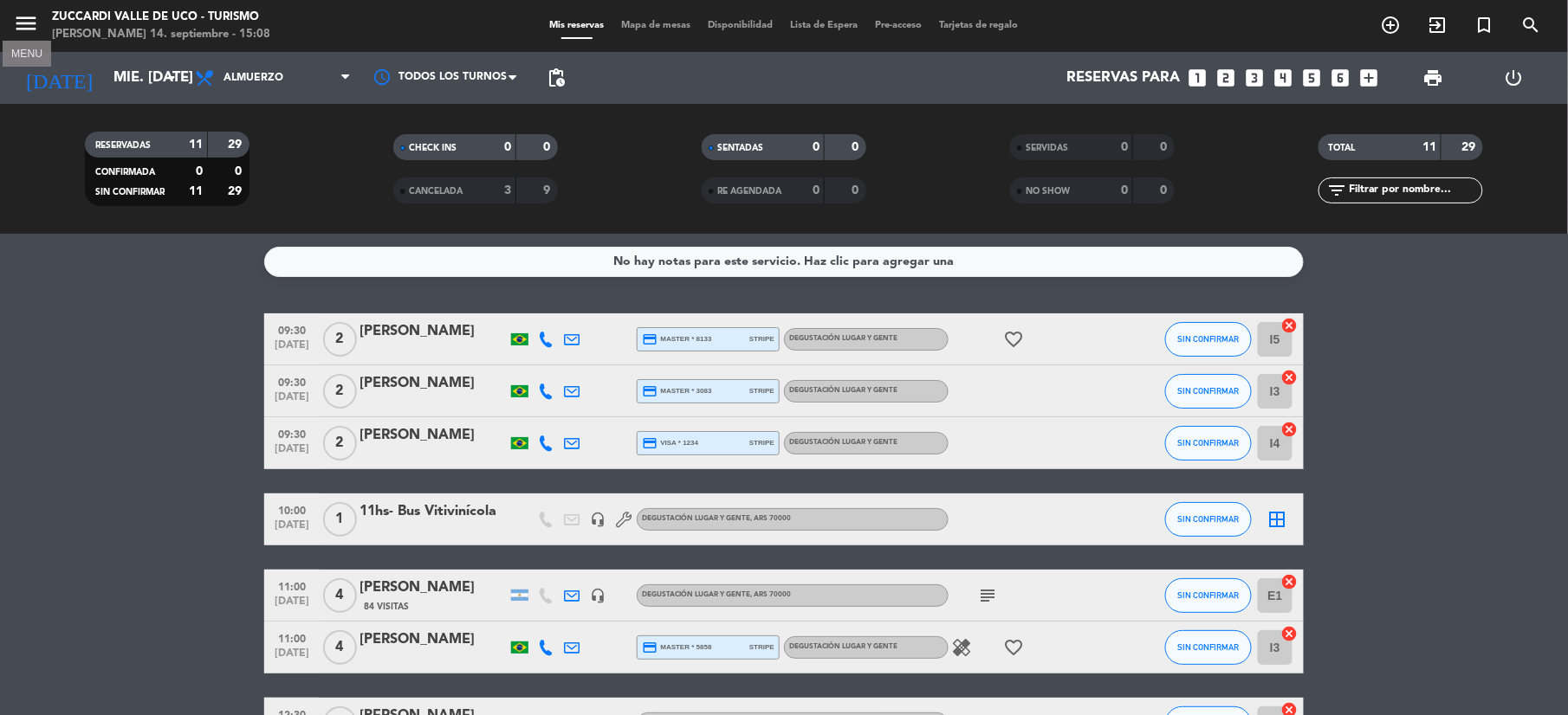
click at [17, 16] on icon "menu" at bounding box center [26, 23] width 26 height 26
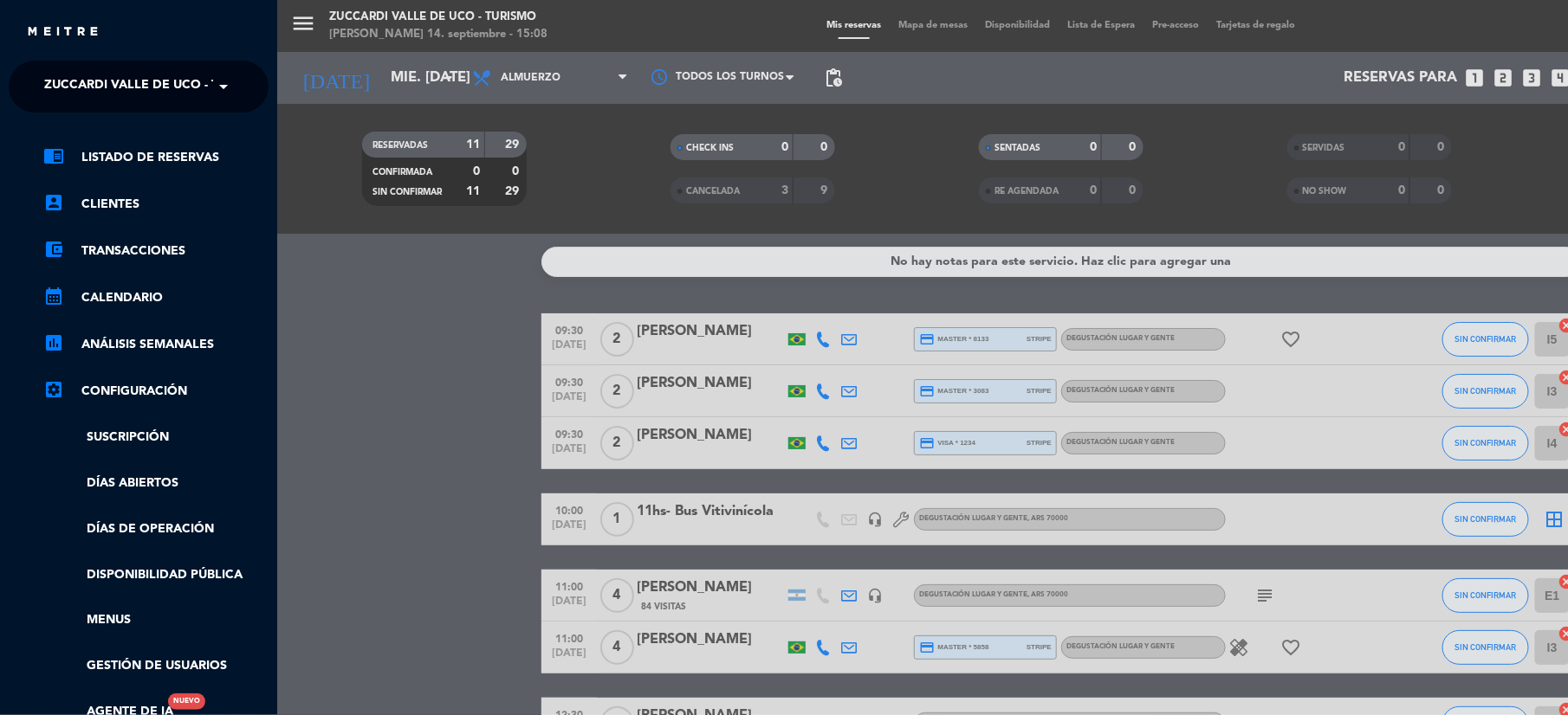
click at [109, 85] on span "Zuccardi Valle de Uco - Turismo" at bounding box center [155, 87] width 223 height 36
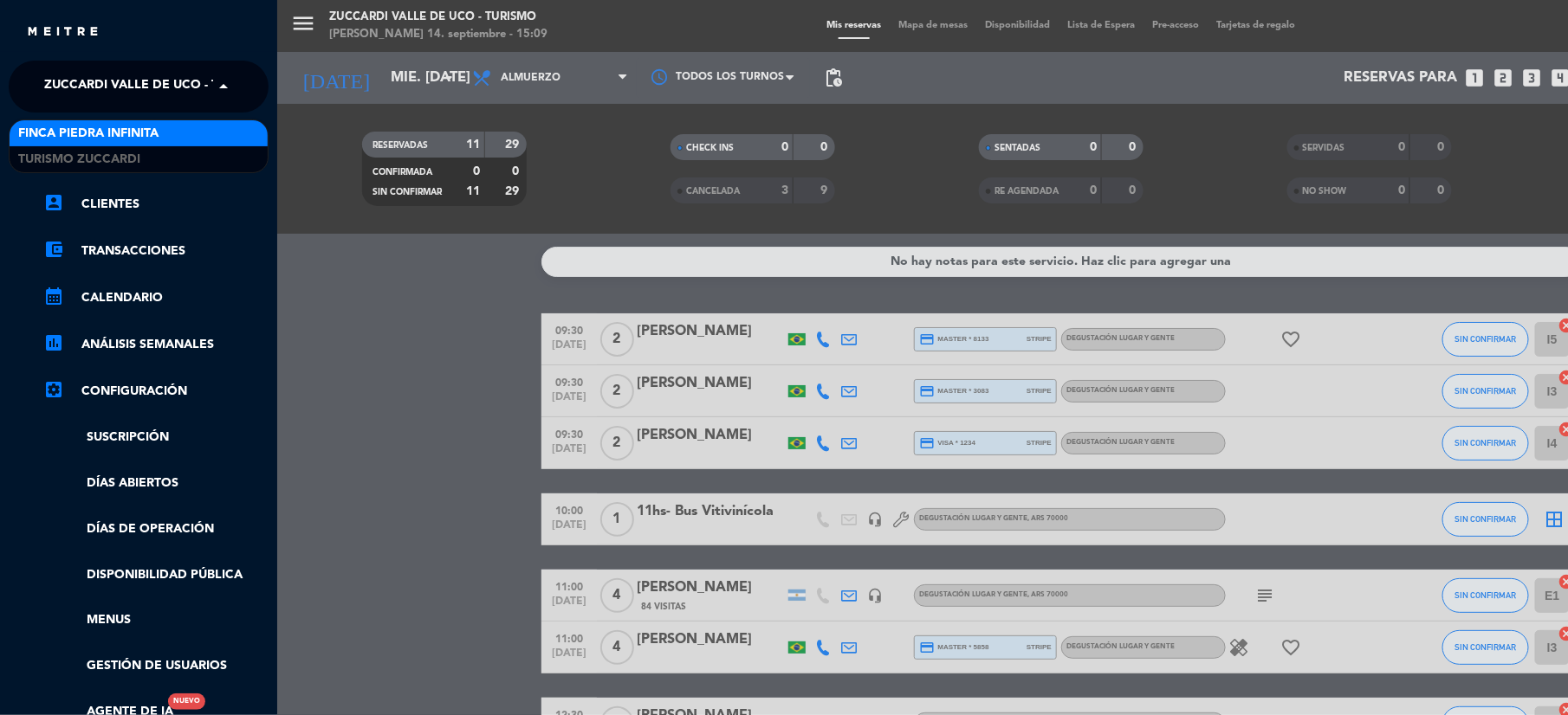
click at [98, 122] on div "Finca Piedra Infinita" at bounding box center [138, 133] width 258 height 26
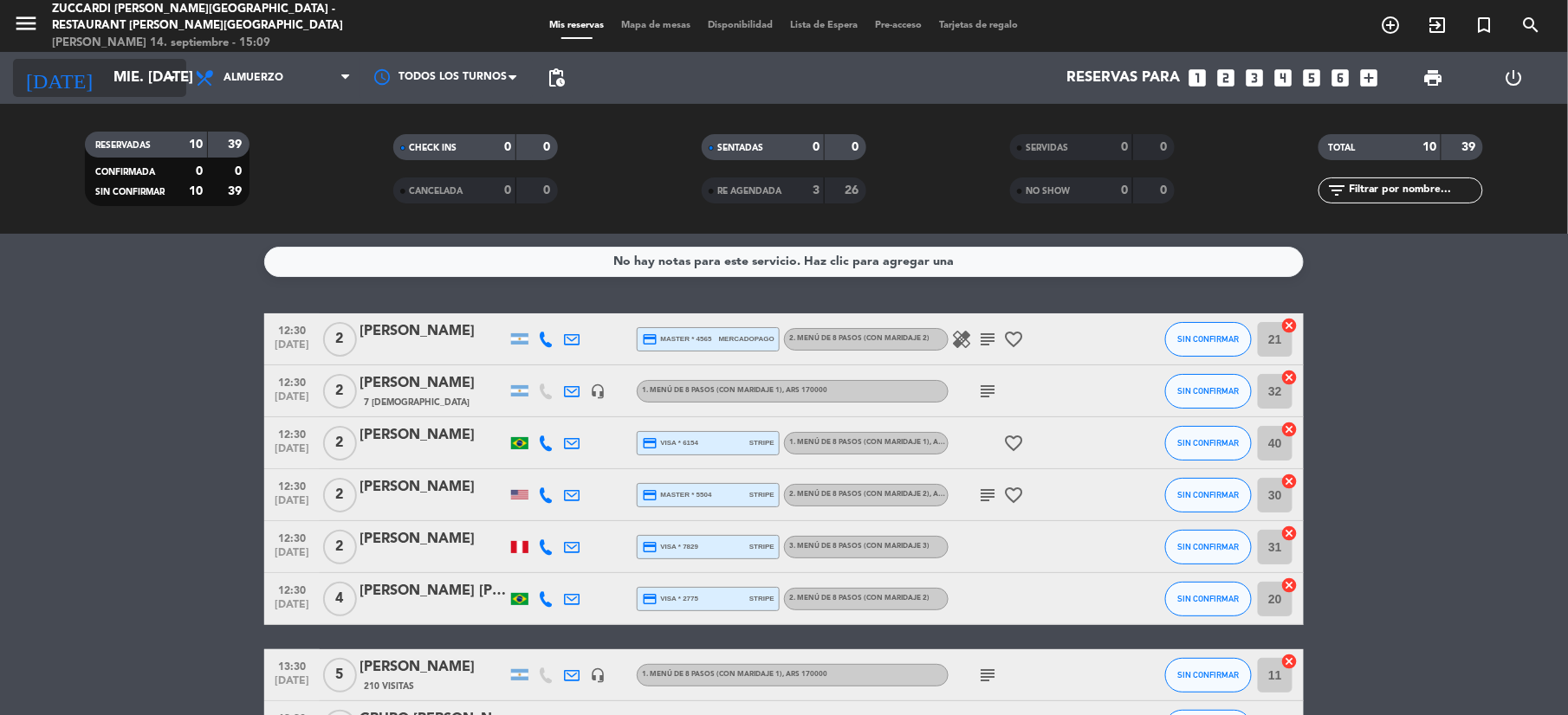
click at [132, 69] on input "mié. [DATE]" at bounding box center [198, 78] width 186 height 34
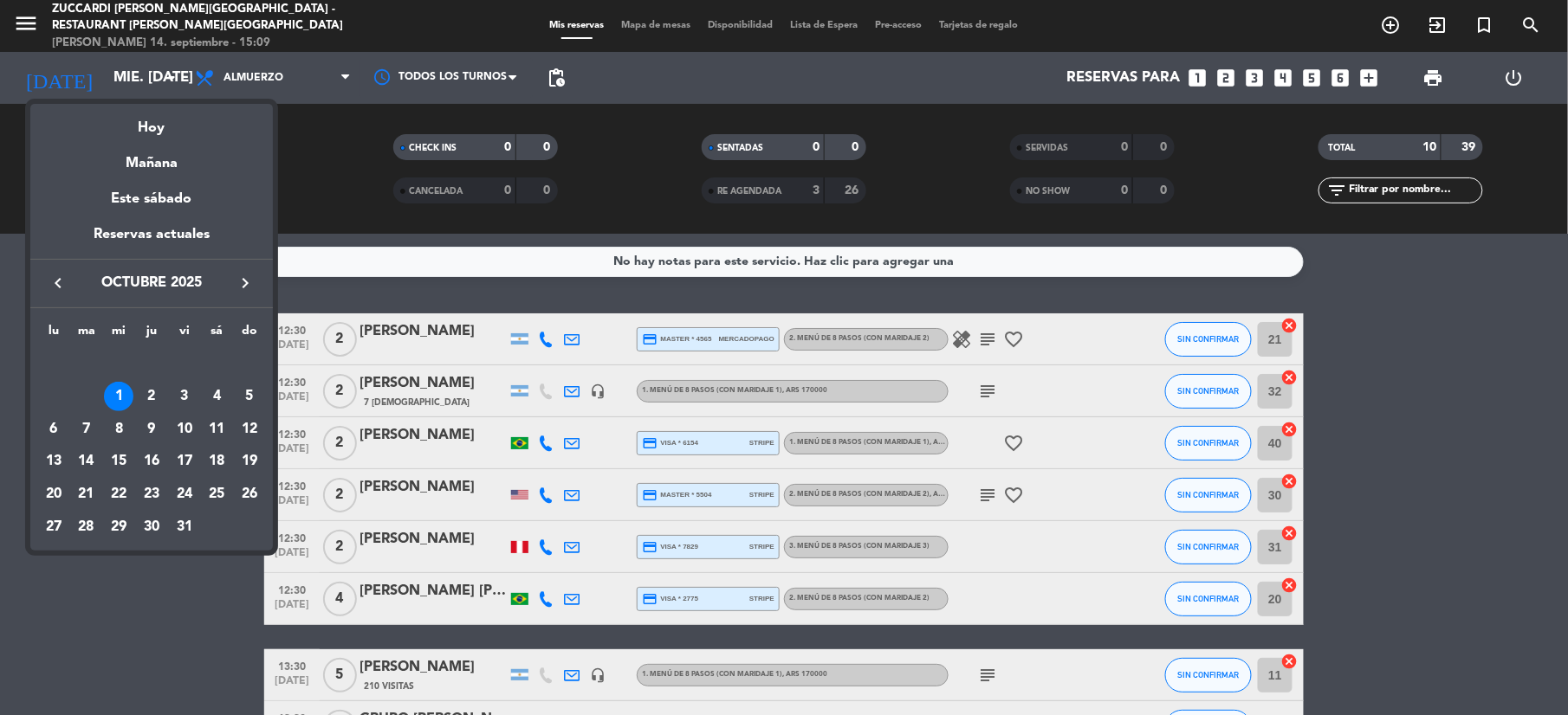
click at [234, 275] on icon "keyboard_arrow_right" at bounding box center [244, 283] width 21 height 21
click at [210, 366] on div "1" at bounding box center [216, 364] width 29 height 29
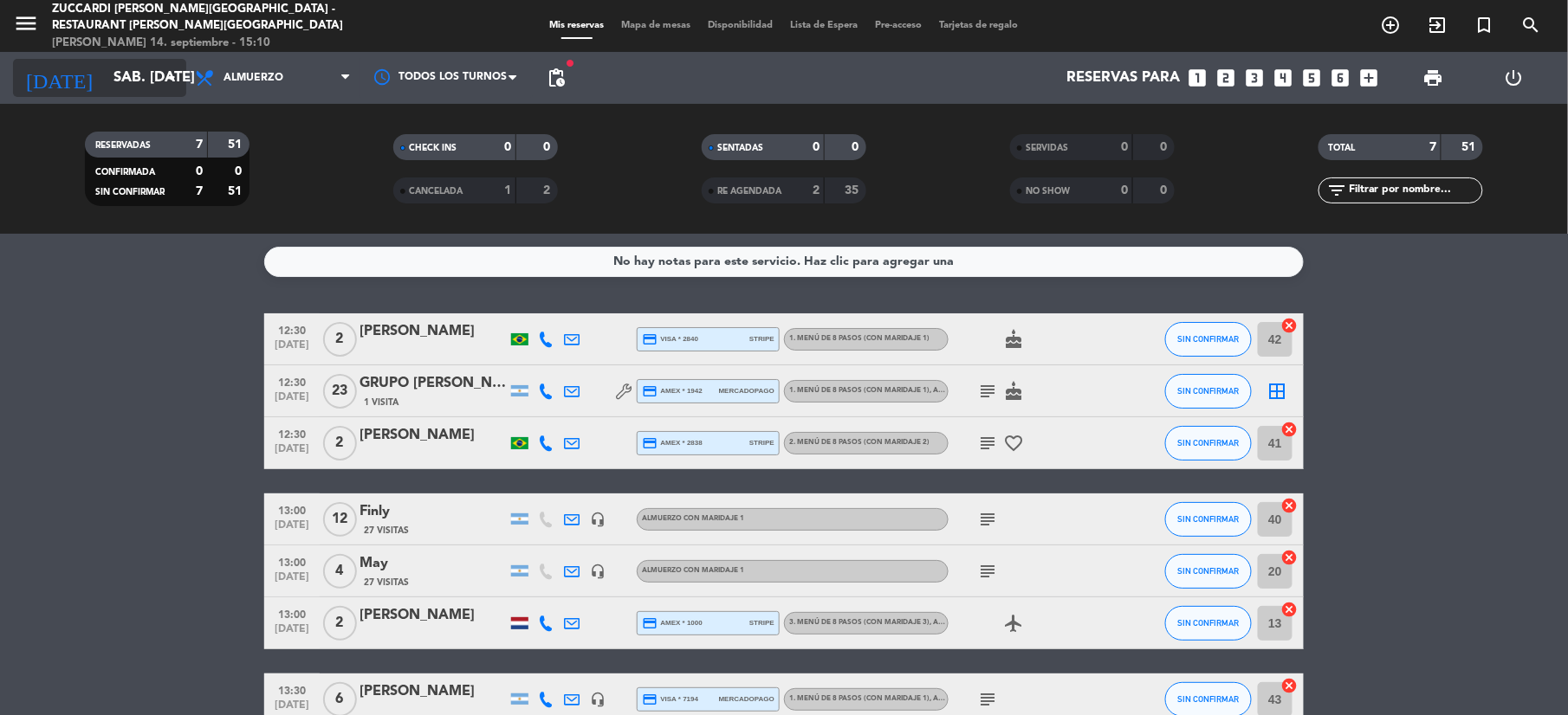
click at [112, 79] on input "sáb. [DATE]" at bounding box center [198, 78] width 186 height 34
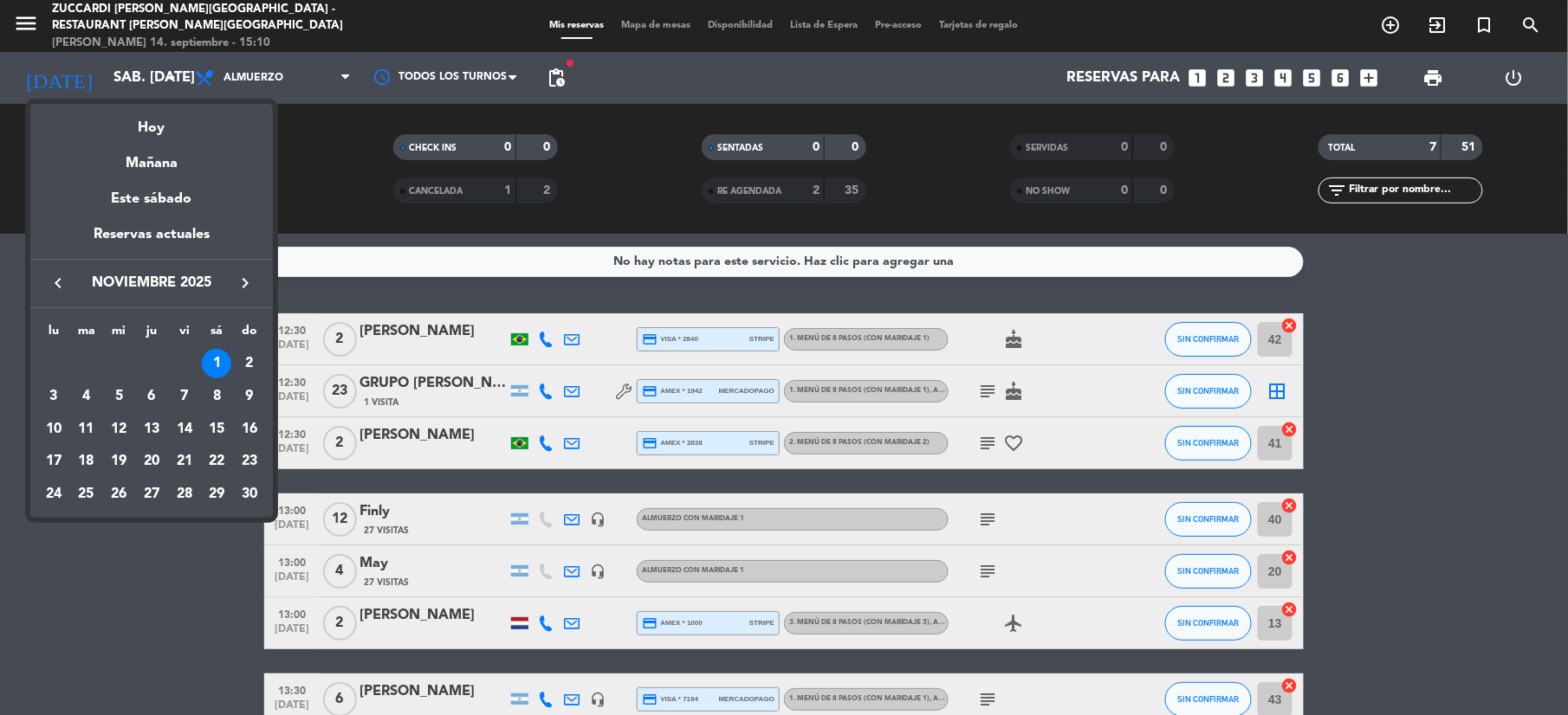
click at [52, 281] on icon "keyboard_arrow_left" at bounding box center [57, 283] width 21 height 21
click at [150, 420] on div "9" at bounding box center [151, 430] width 29 height 29
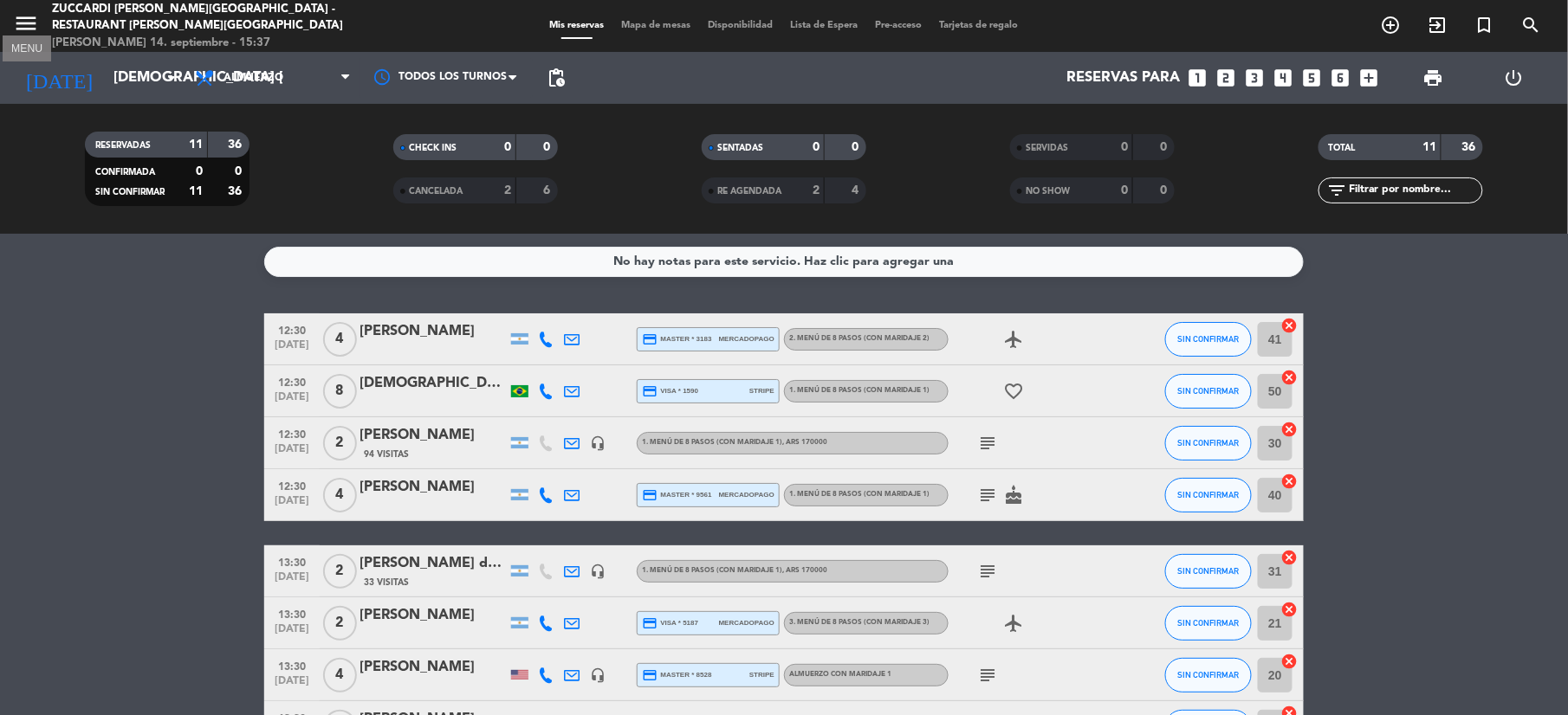
click at [28, 31] on icon "menu" at bounding box center [26, 23] width 26 height 26
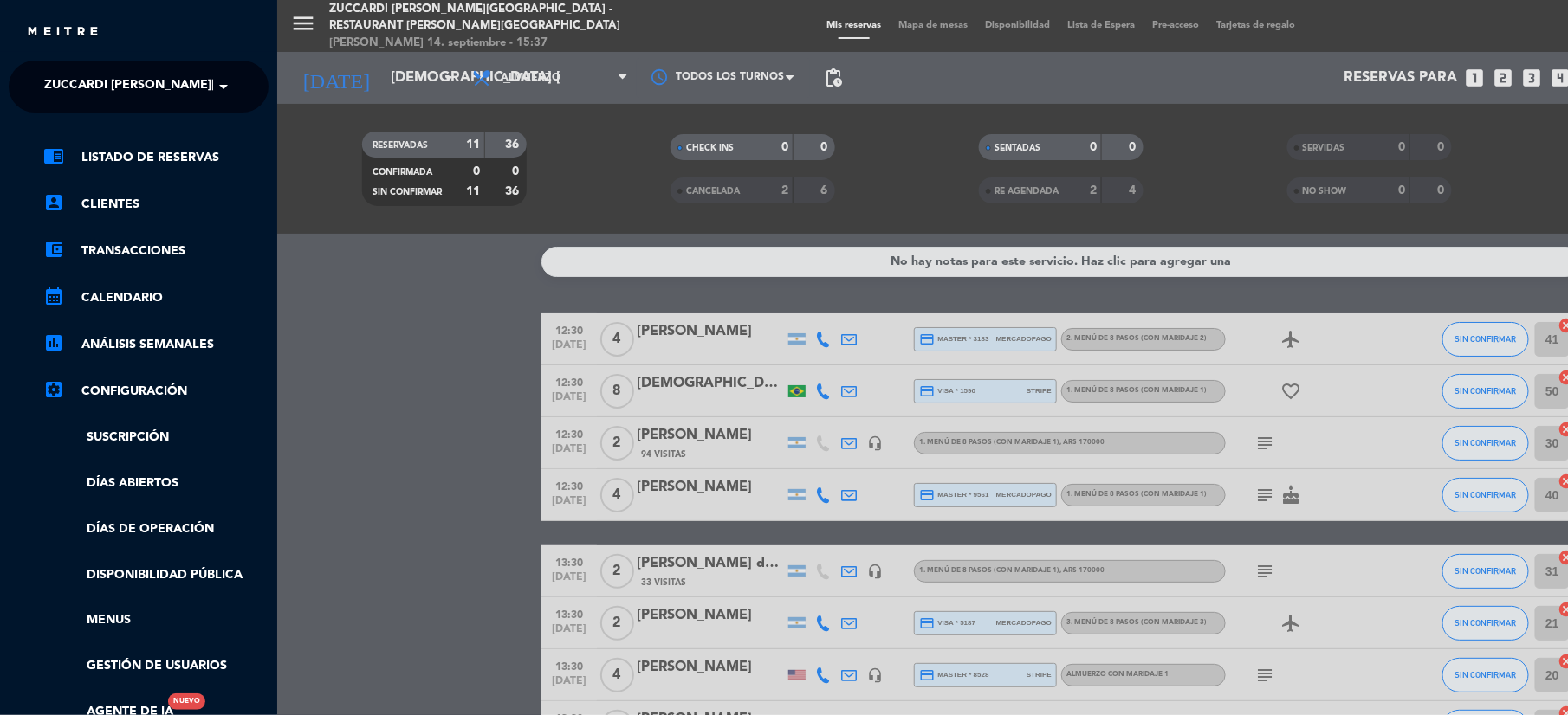
click at [354, 83] on div "menu Zuccardi [PERSON_NAME][GEOGRAPHIC_DATA] - Restaurant [PERSON_NAME][GEOGRAP…" at bounding box center [1061, 358] width 1568 height 715
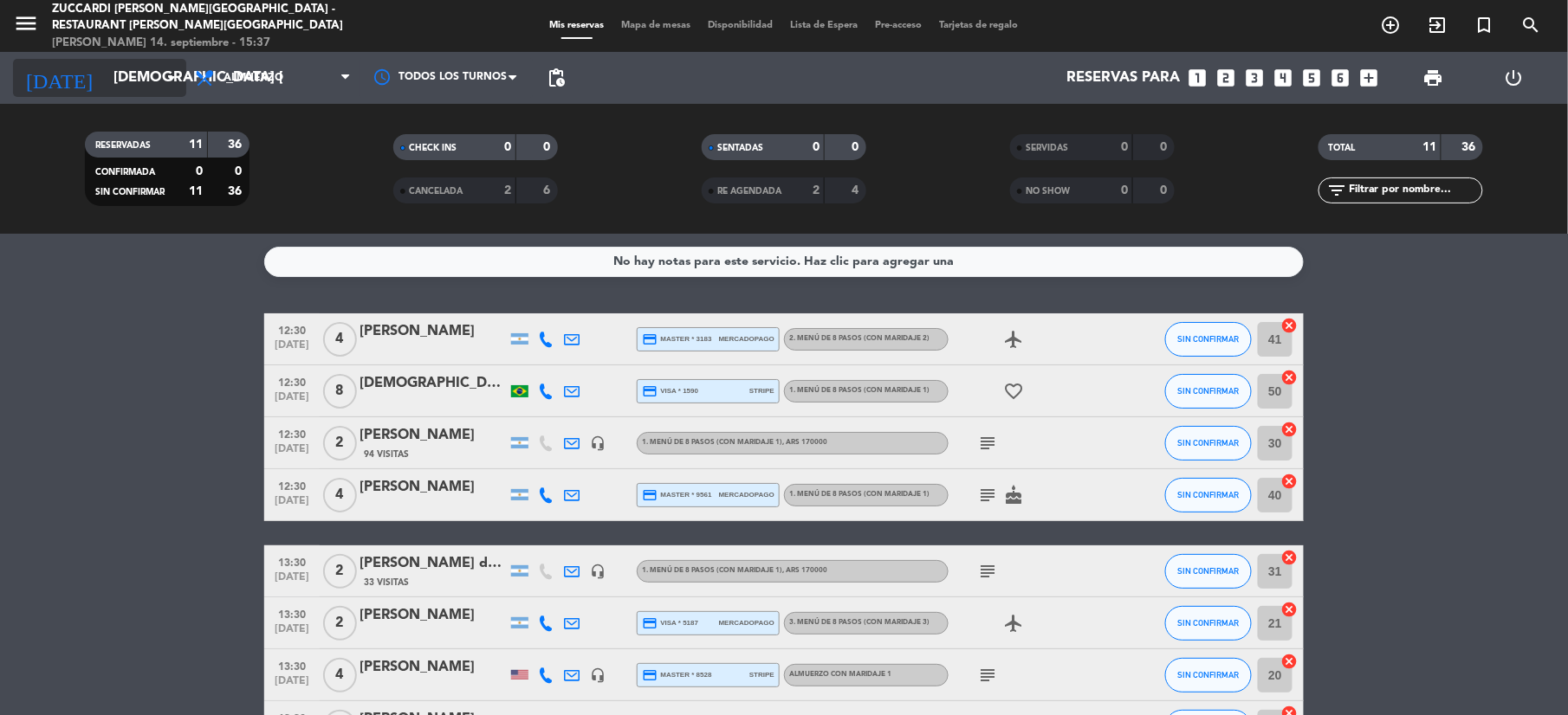
click at [142, 77] on input "[DEMOGRAPHIC_DATA] [DATE]" at bounding box center [198, 78] width 186 height 34
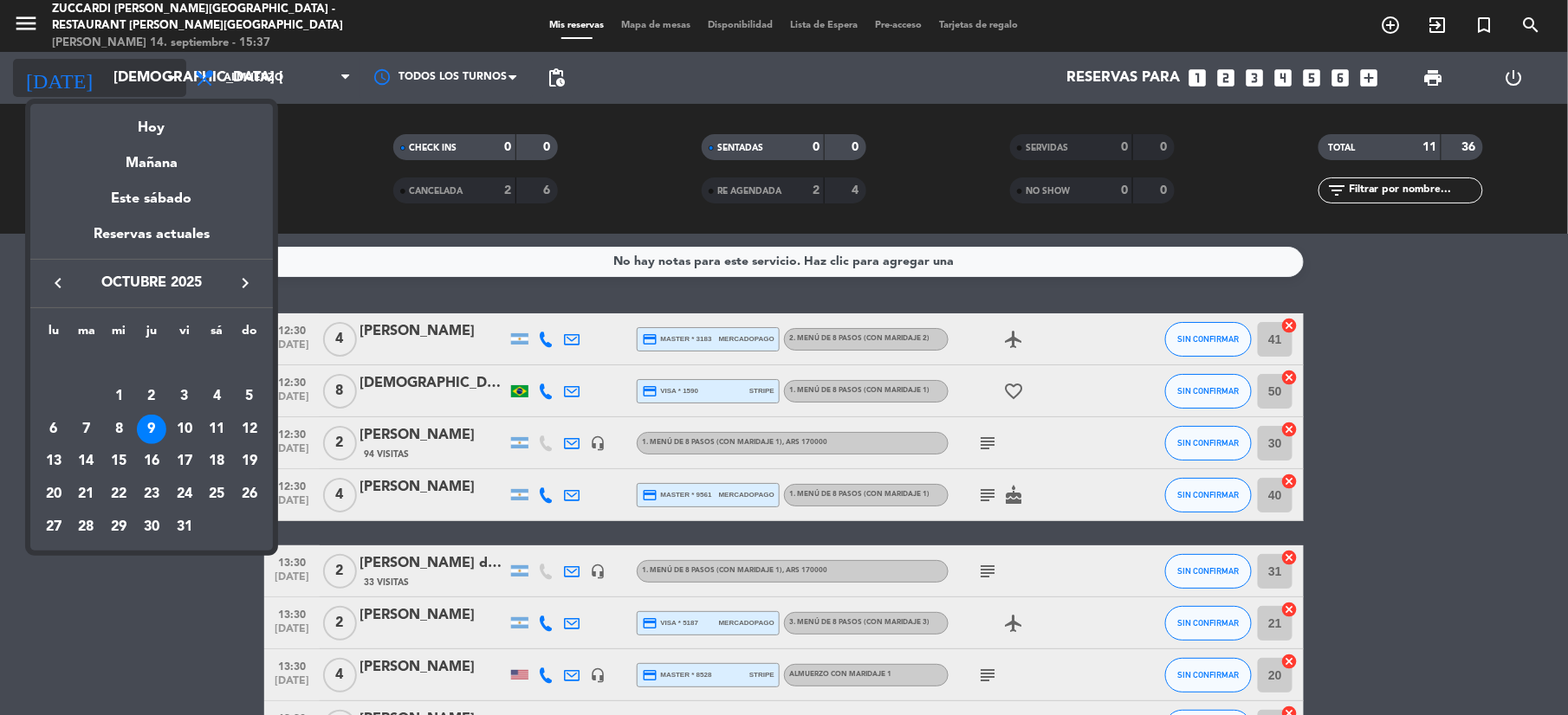
click at [142, 77] on div at bounding box center [784, 358] width 1568 height 715
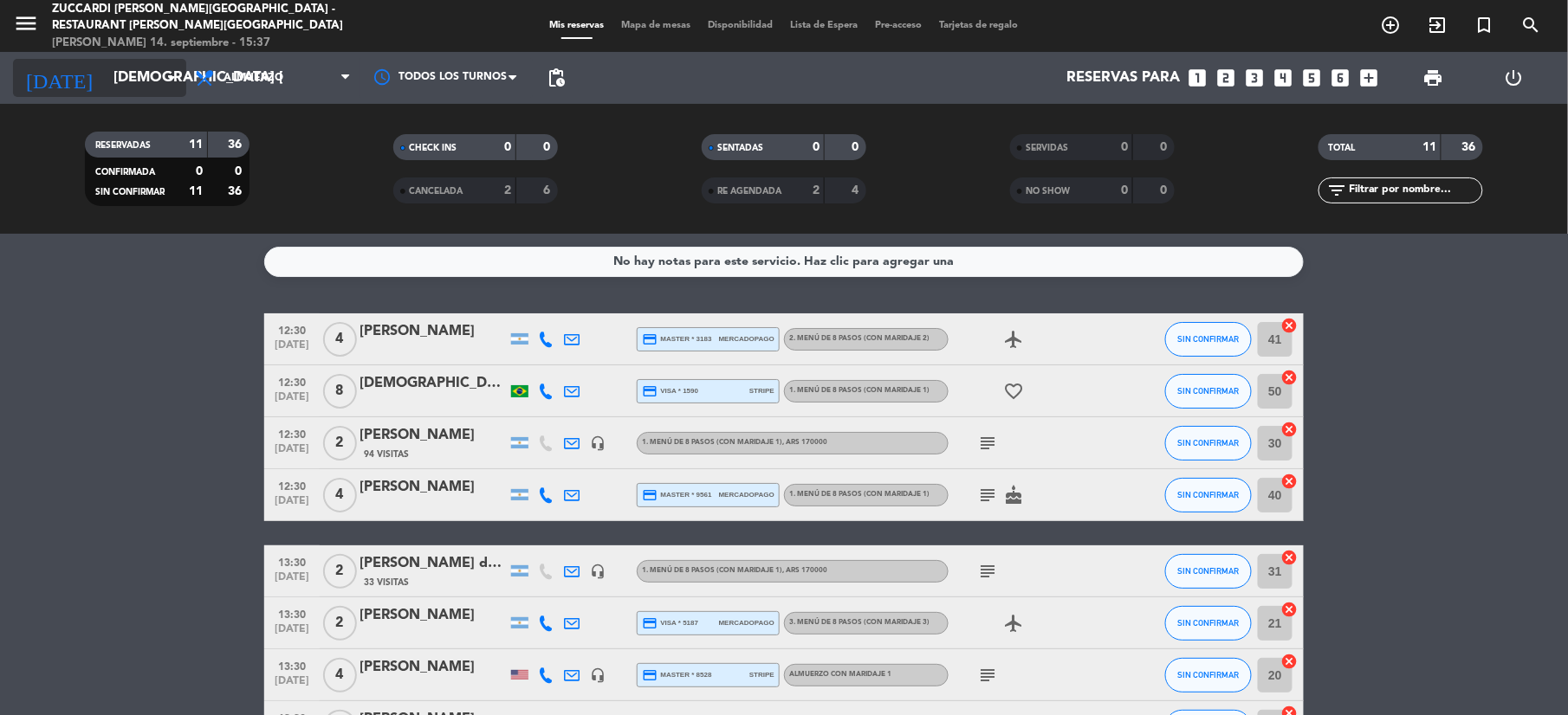
click at [108, 74] on input "[DEMOGRAPHIC_DATA] [DATE]" at bounding box center [198, 78] width 186 height 34
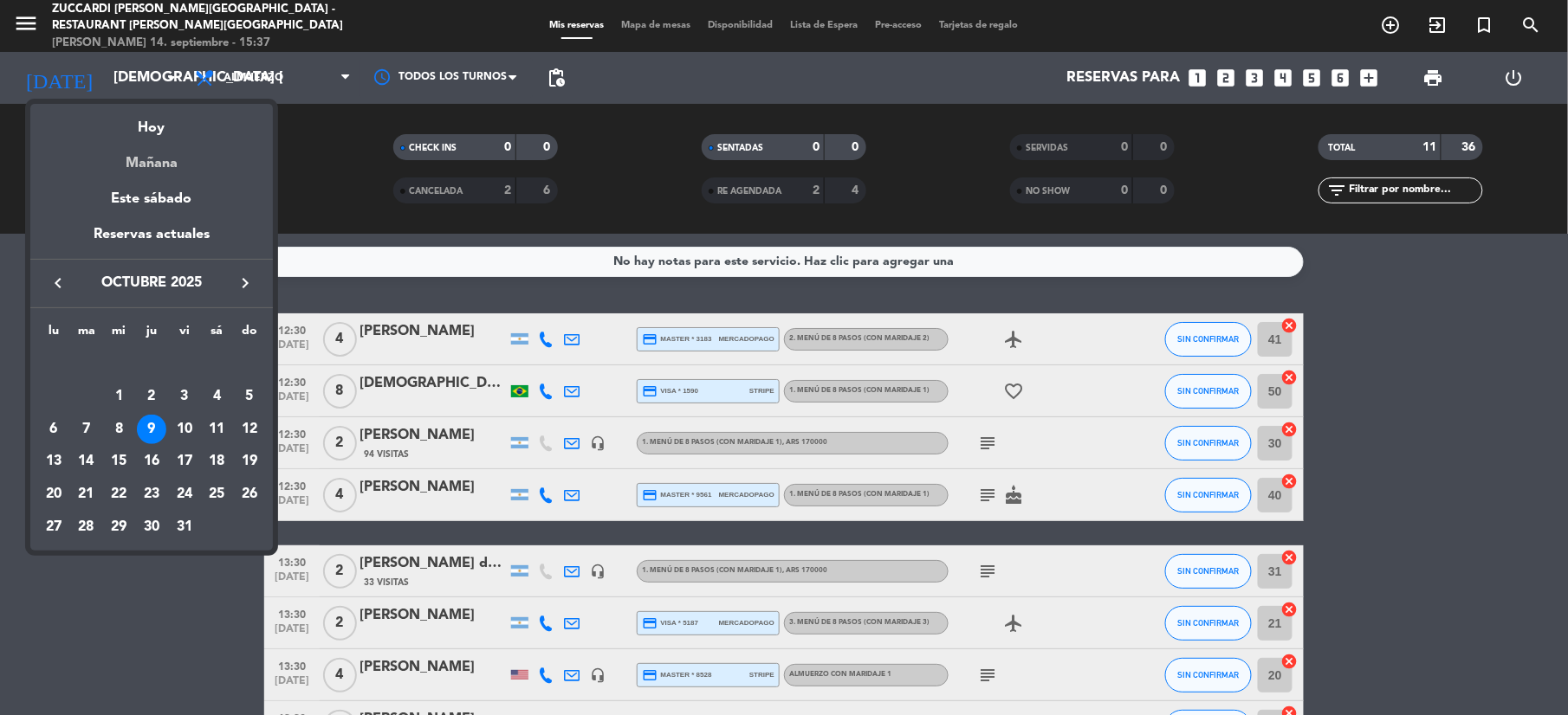
click at [175, 157] on div "Mañana" at bounding box center [151, 157] width 243 height 36
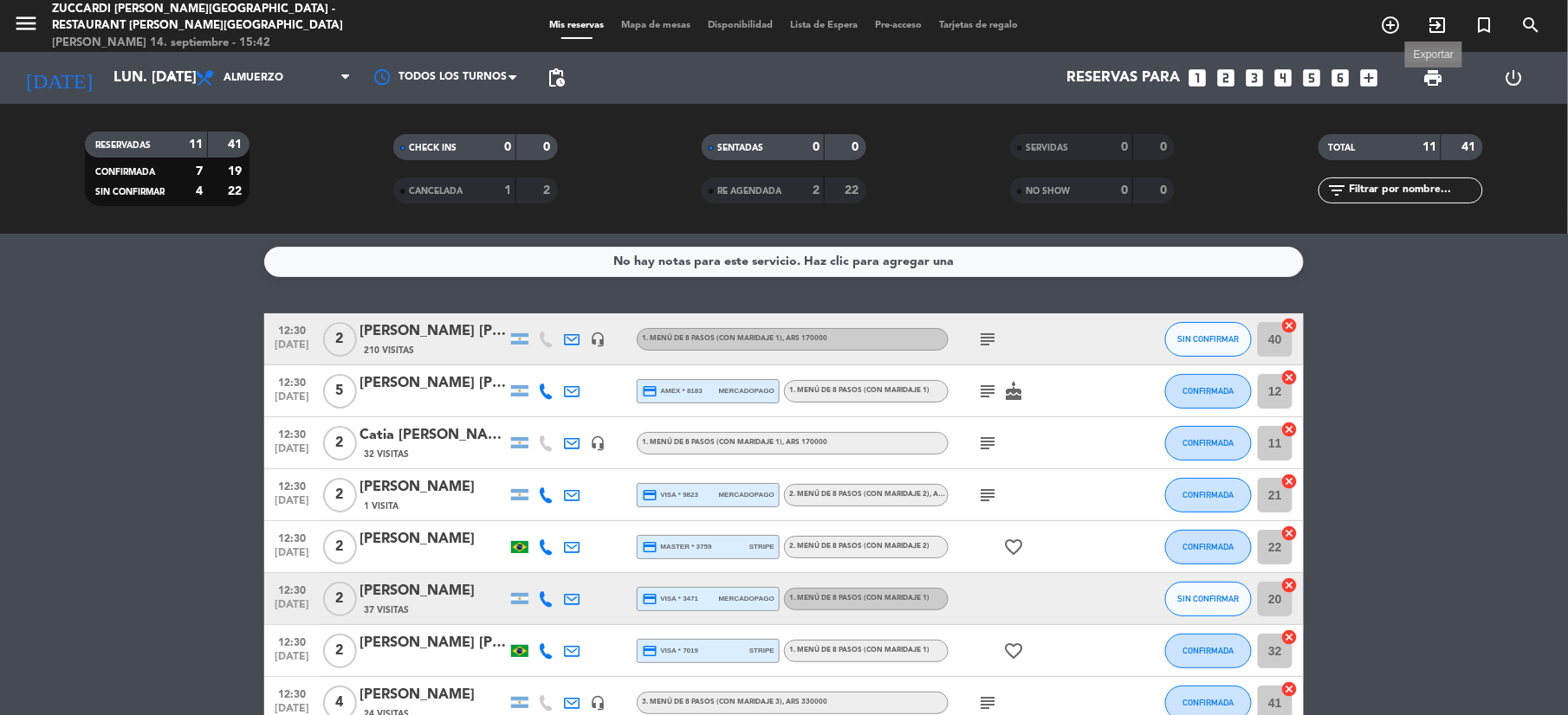
click at [1435, 77] on span "print" at bounding box center [1432, 78] width 21 height 21
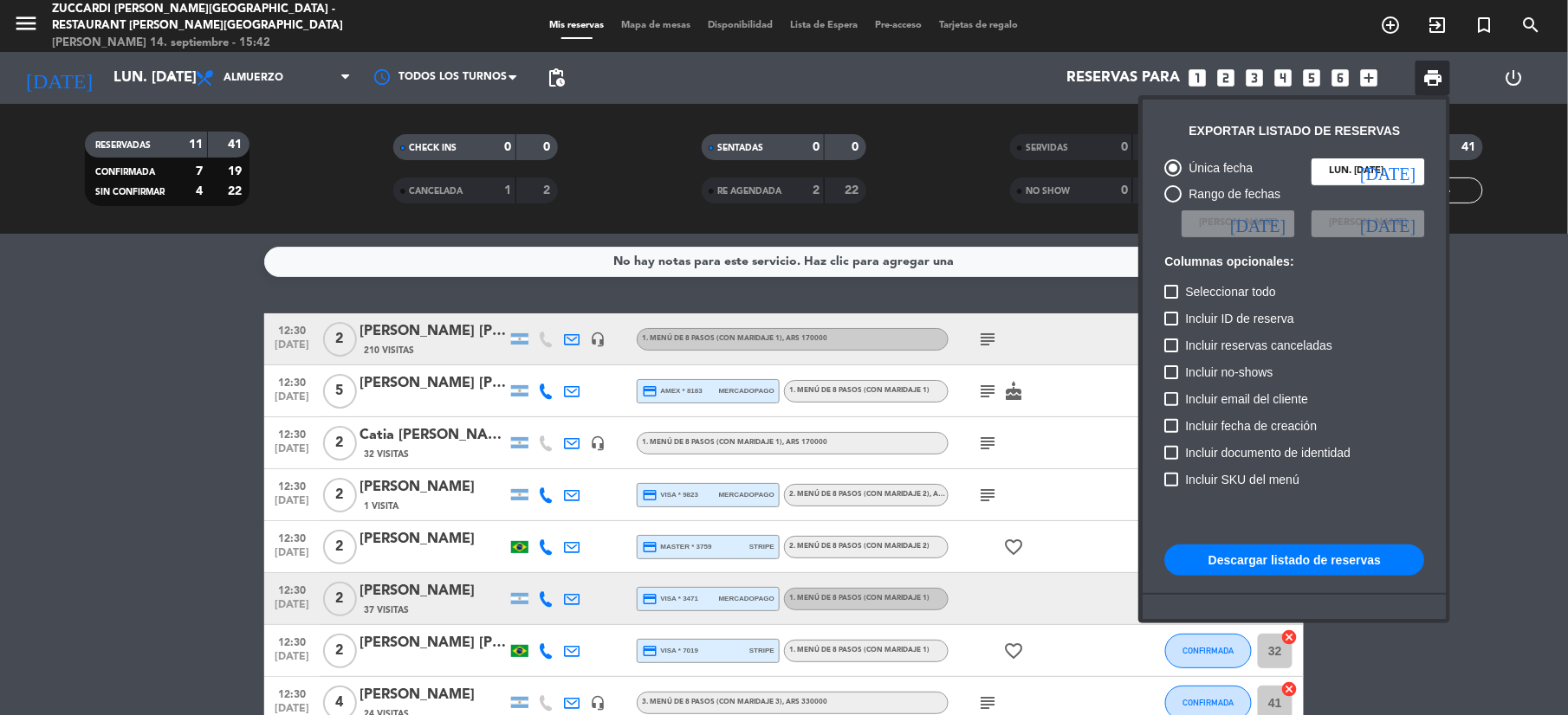
click at [1237, 556] on button "Descargar listado de reservas" at bounding box center [1293, 560] width 260 height 31
click at [119, 67] on div at bounding box center [784, 358] width 1568 height 715
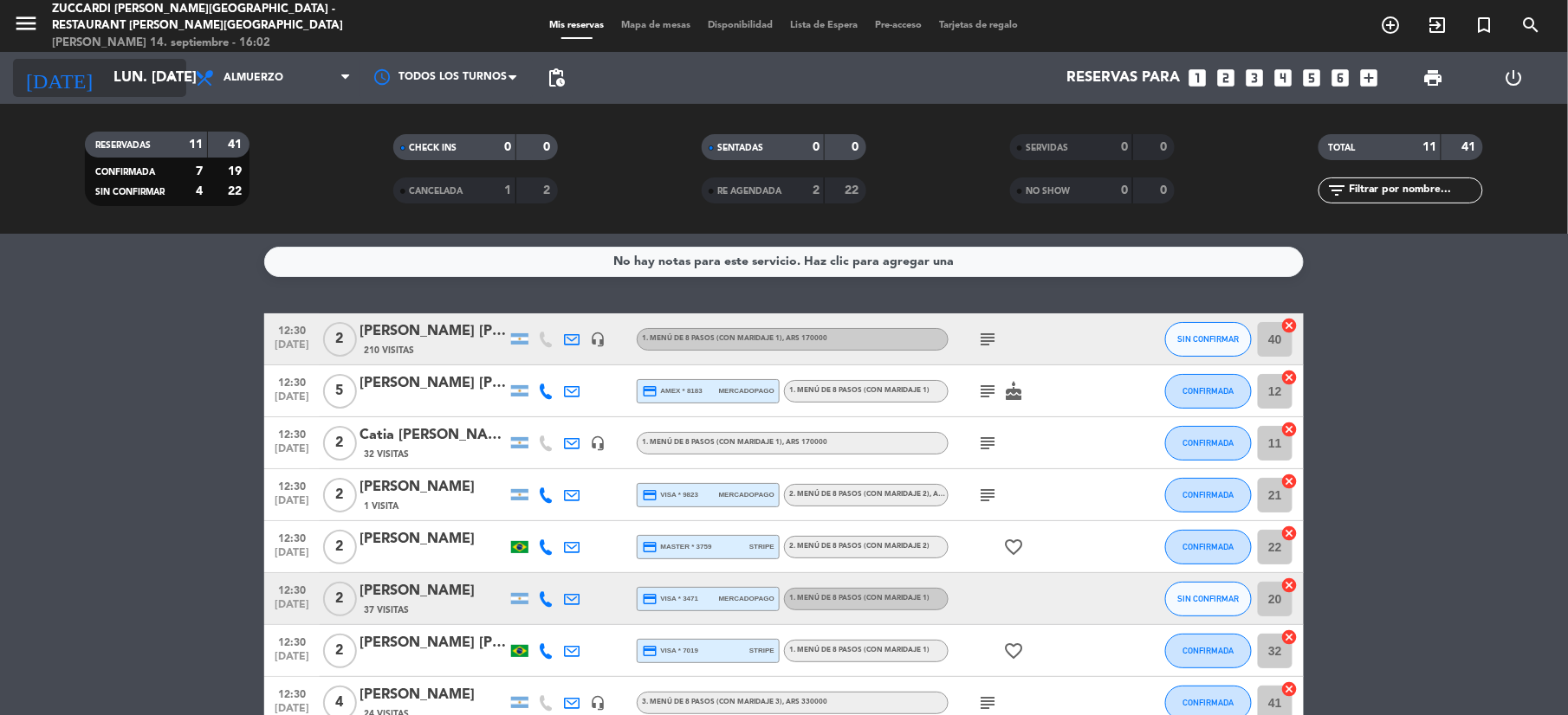
click at [112, 71] on input "lun. [DATE]" at bounding box center [198, 78] width 186 height 34
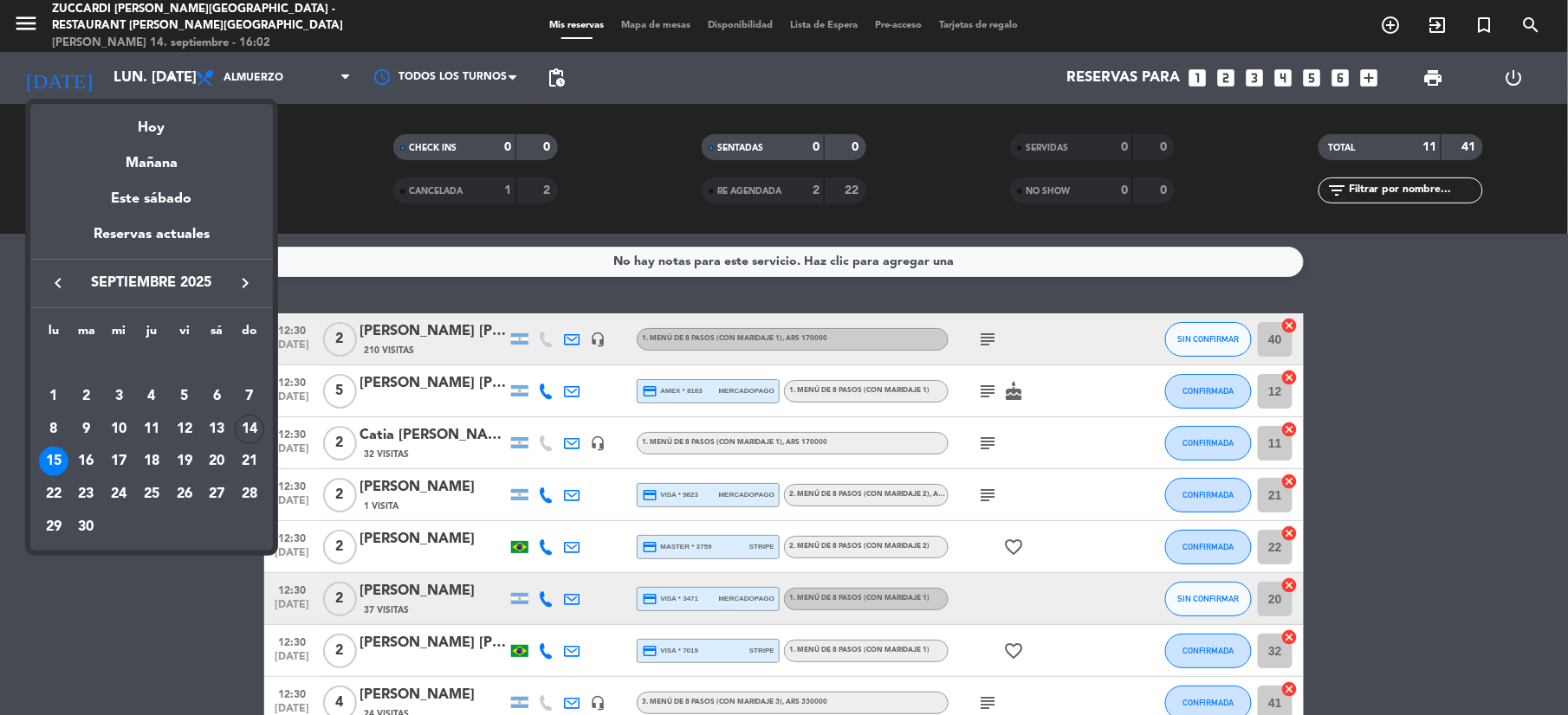
click at [95, 457] on div "16" at bounding box center [87, 461] width 29 height 29
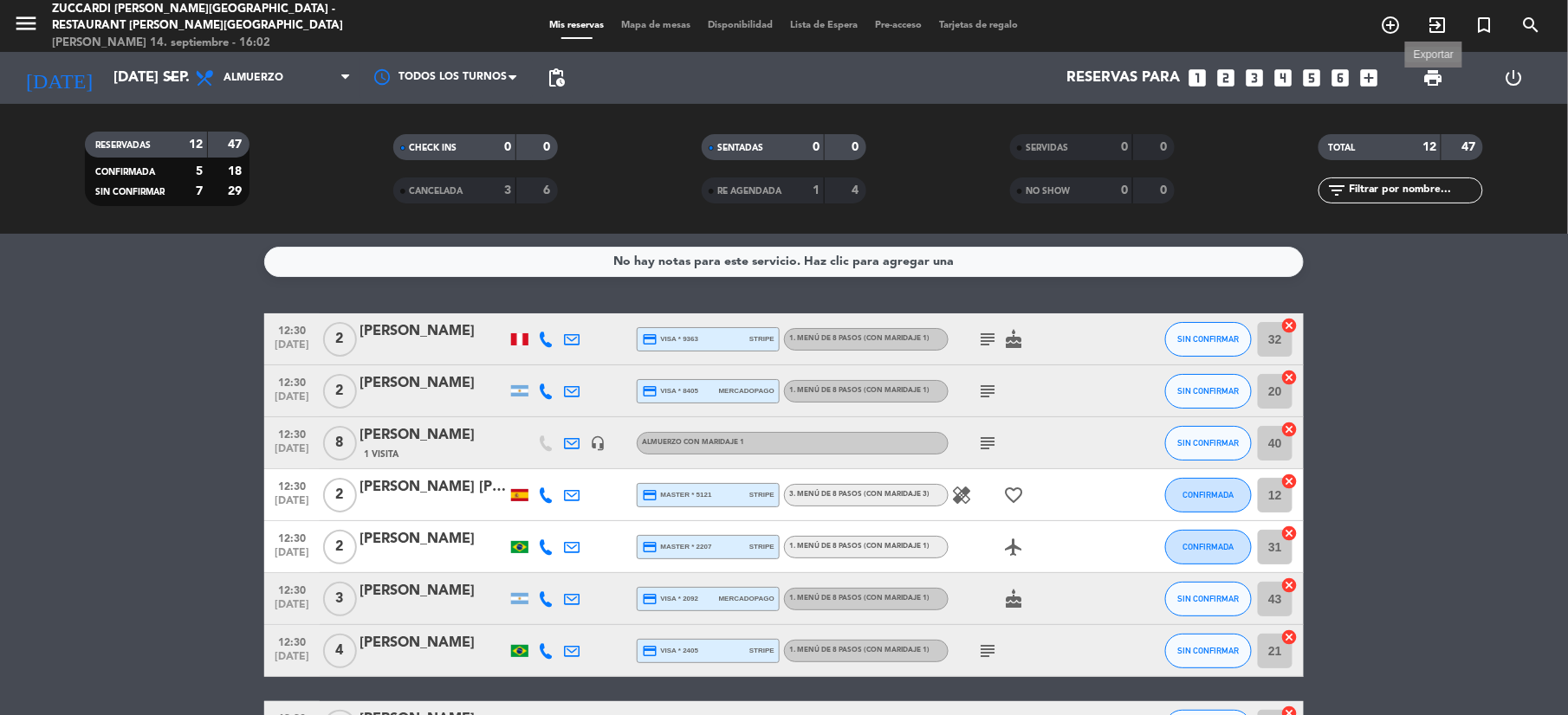
click at [1443, 78] on span "print" at bounding box center [1432, 78] width 21 height 21
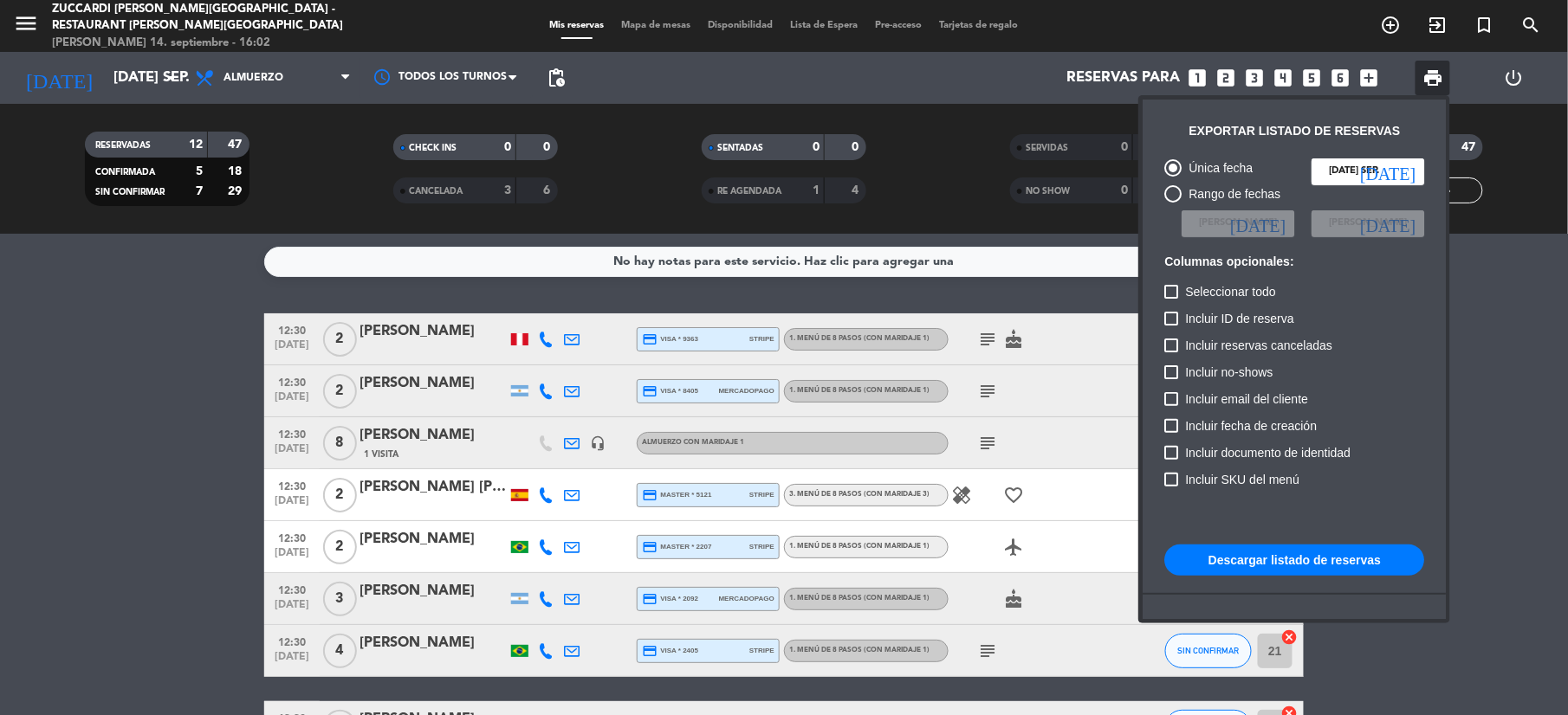
click at [1272, 563] on button "Descargar listado de reservas" at bounding box center [1293, 560] width 260 height 31
click at [98, 74] on div at bounding box center [784, 358] width 1568 height 715
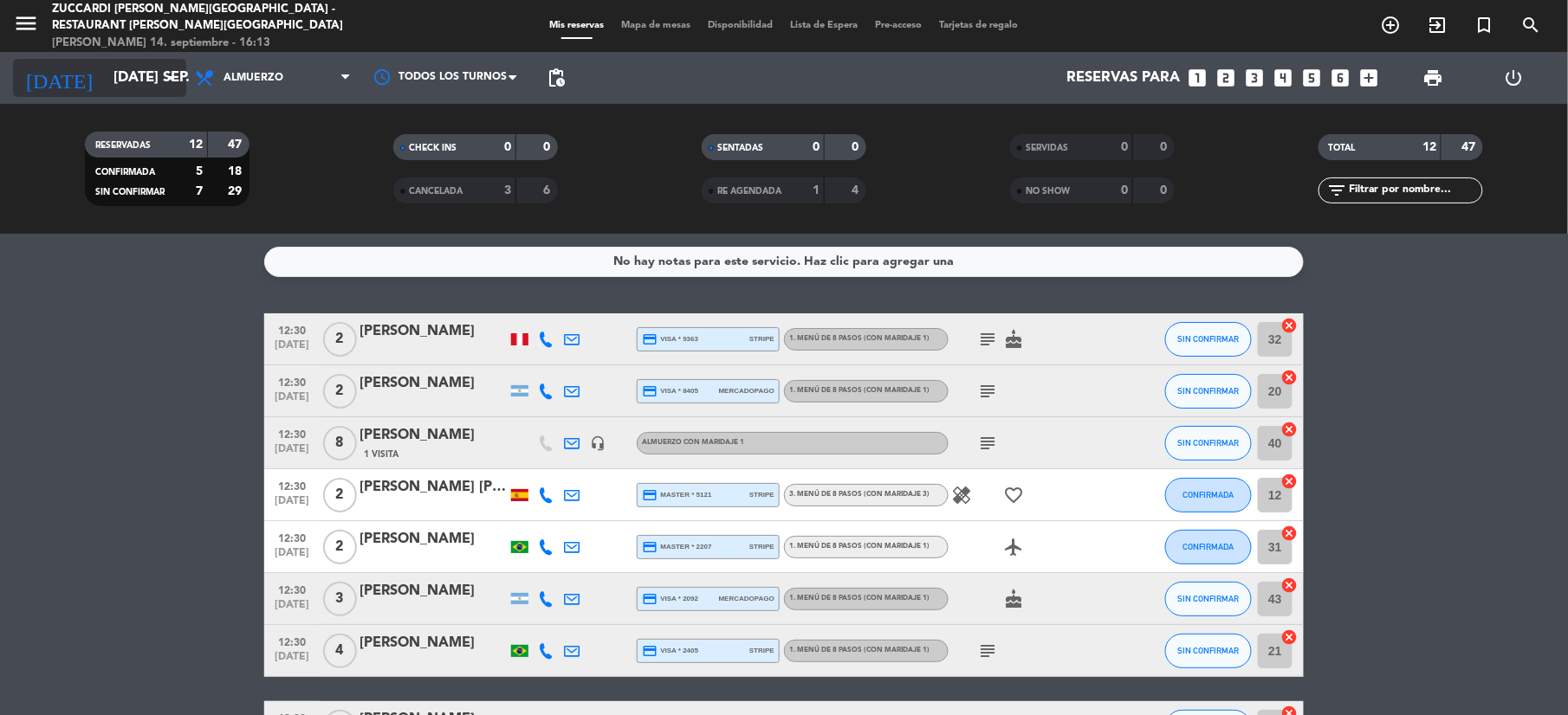
click at [119, 78] on input "[DATE] sep." at bounding box center [198, 78] width 186 height 34
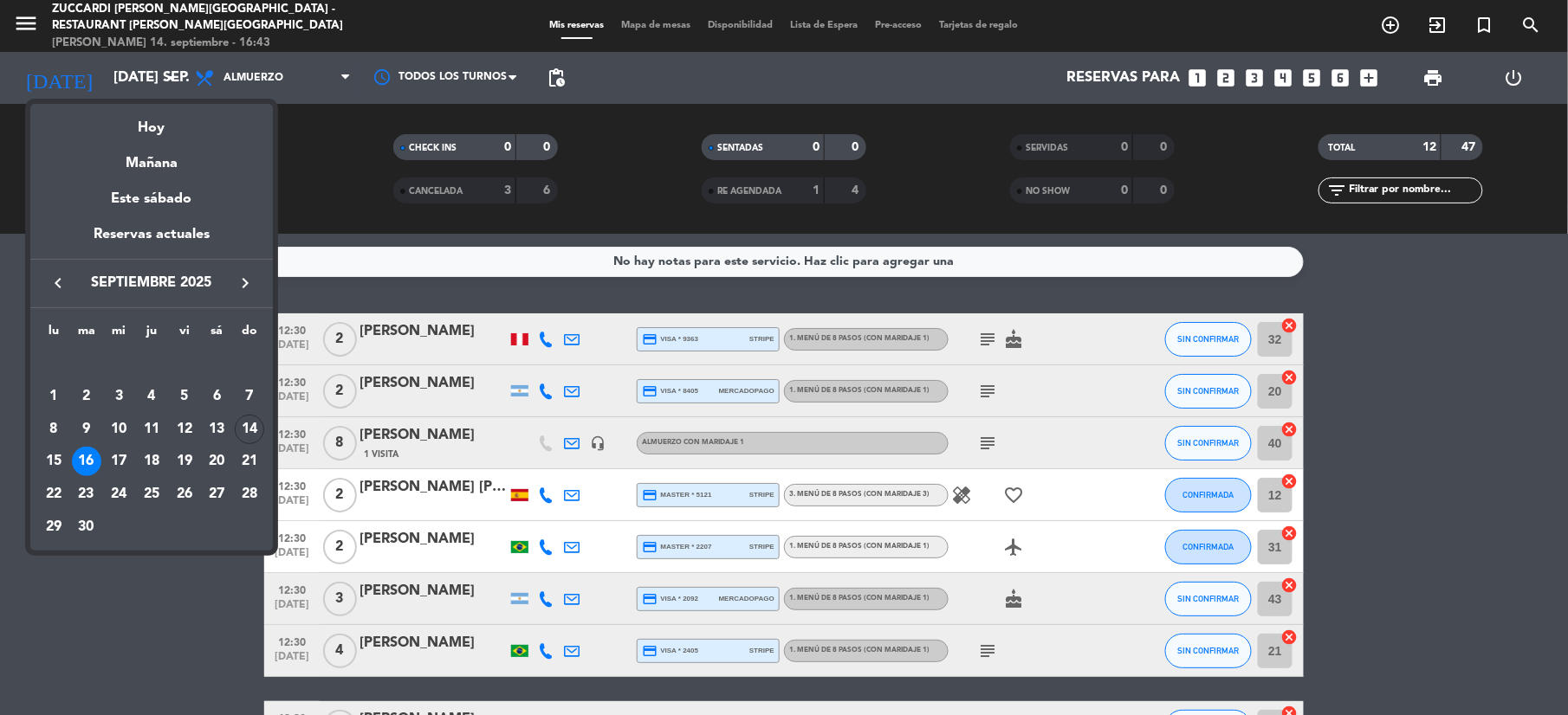
click at [135, 577] on div at bounding box center [784, 358] width 1568 height 715
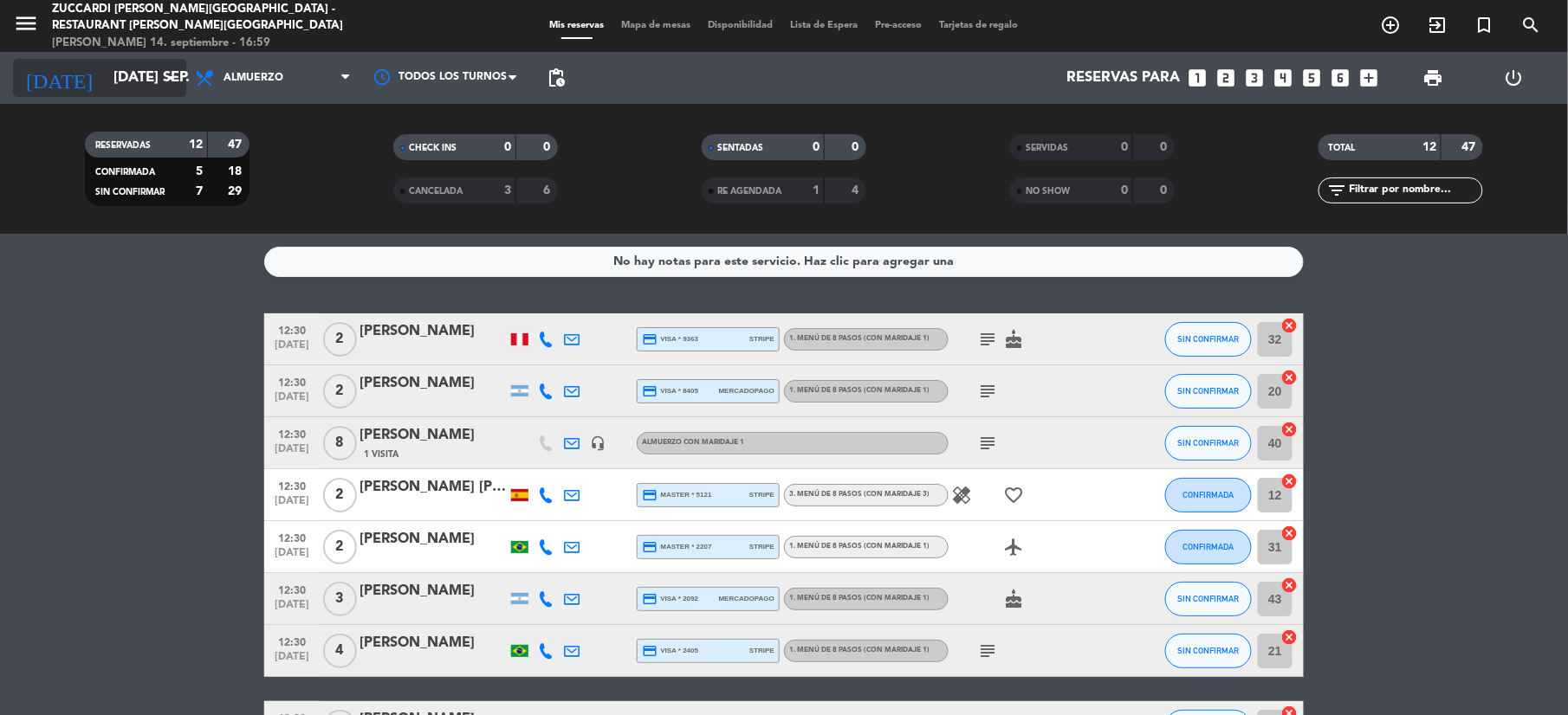
drag, startPoint x: 109, startPoint y: 98, endPoint x: 105, endPoint y: 87, distance: 11.7
click at [105, 94] on div "[DATE] [DATE] sep. arrow_drop_down" at bounding box center [99, 78] width 173 height 52
click at [156, 81] on input "[DATE] sep." at bounding box center [198, 78] width 186 height 34
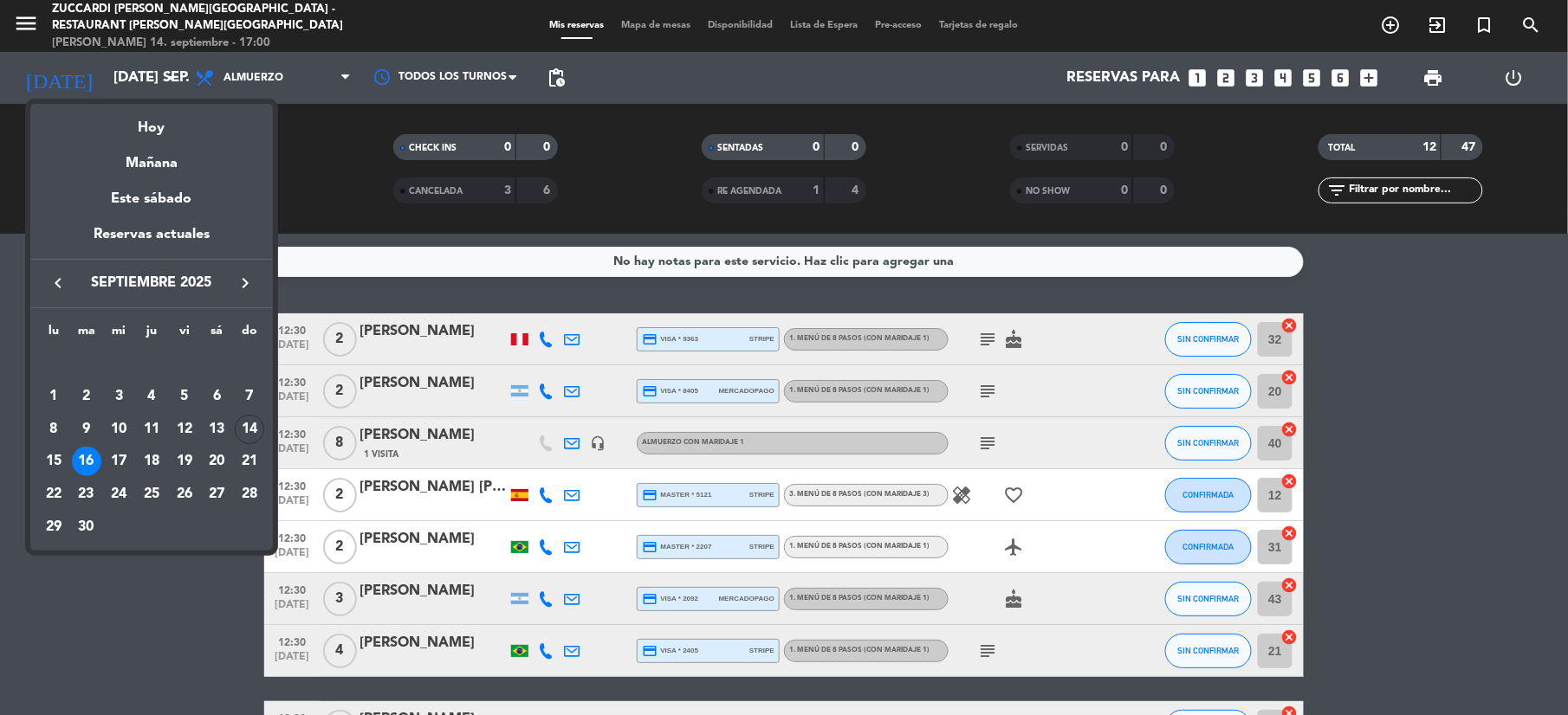
click at [244, 279] on icon "keyboard_arrow_right" at bounding box center [244, 283] width 21 height 21
click at [223, 403] on div "4" at bounding box center [216, 397] width 29 height 29
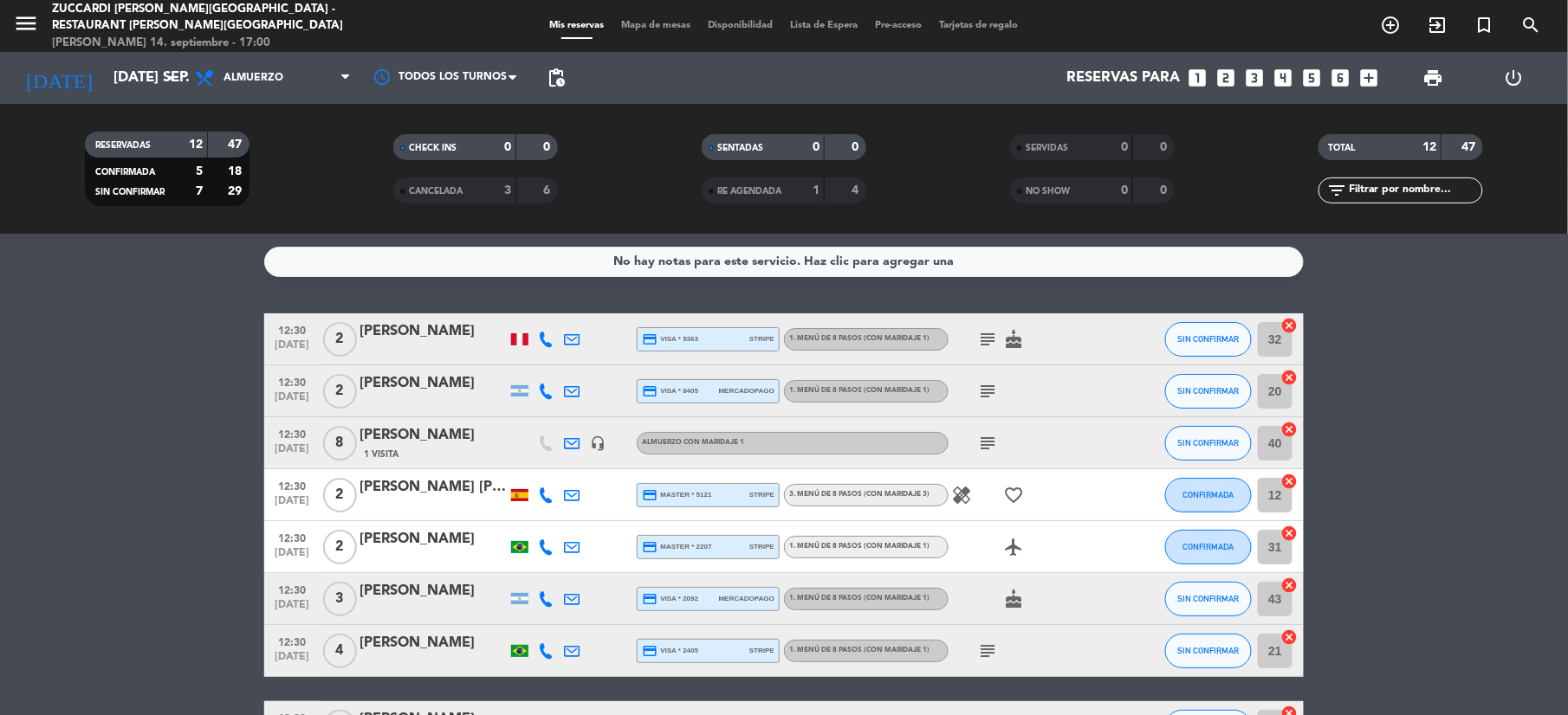
type input "sáb. [DATE]"
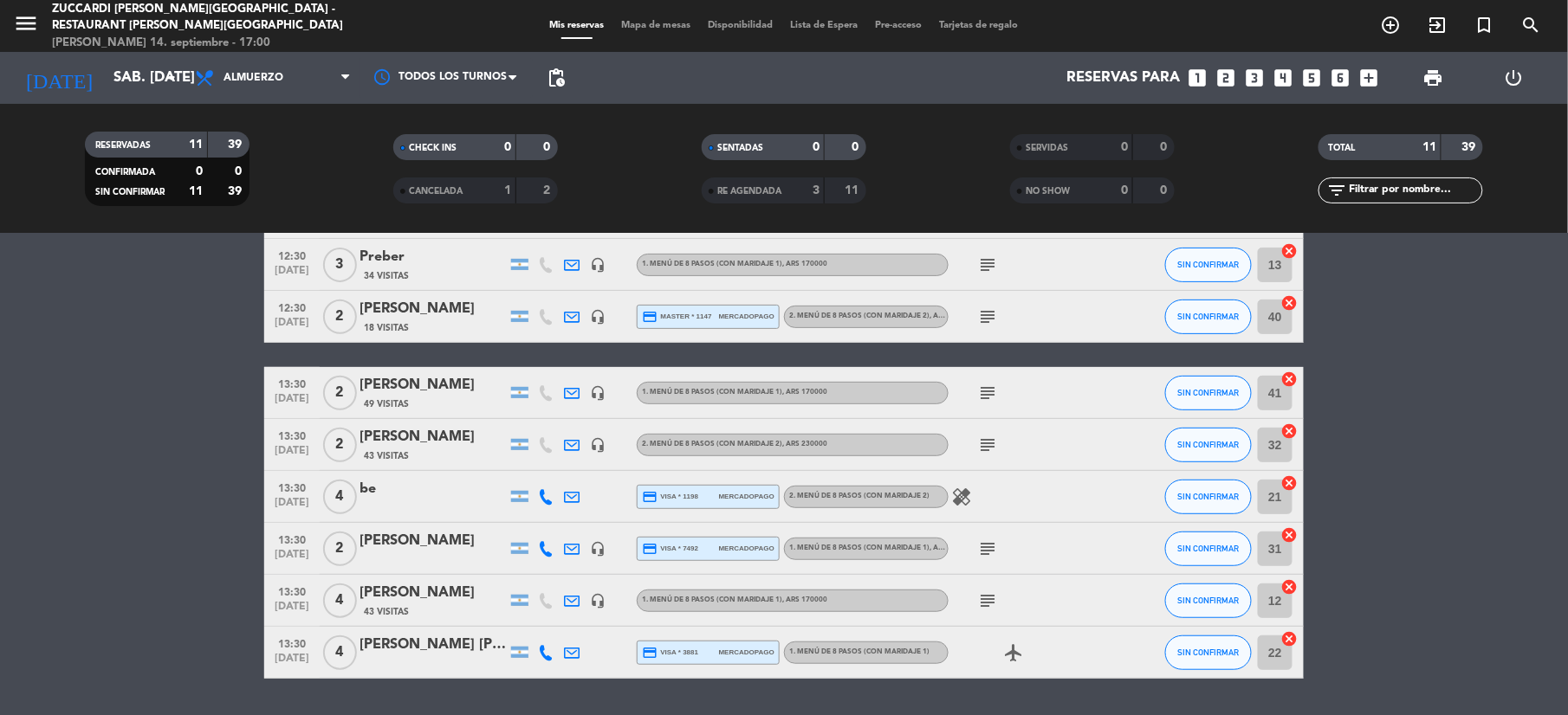
scroll to position [279, 0]
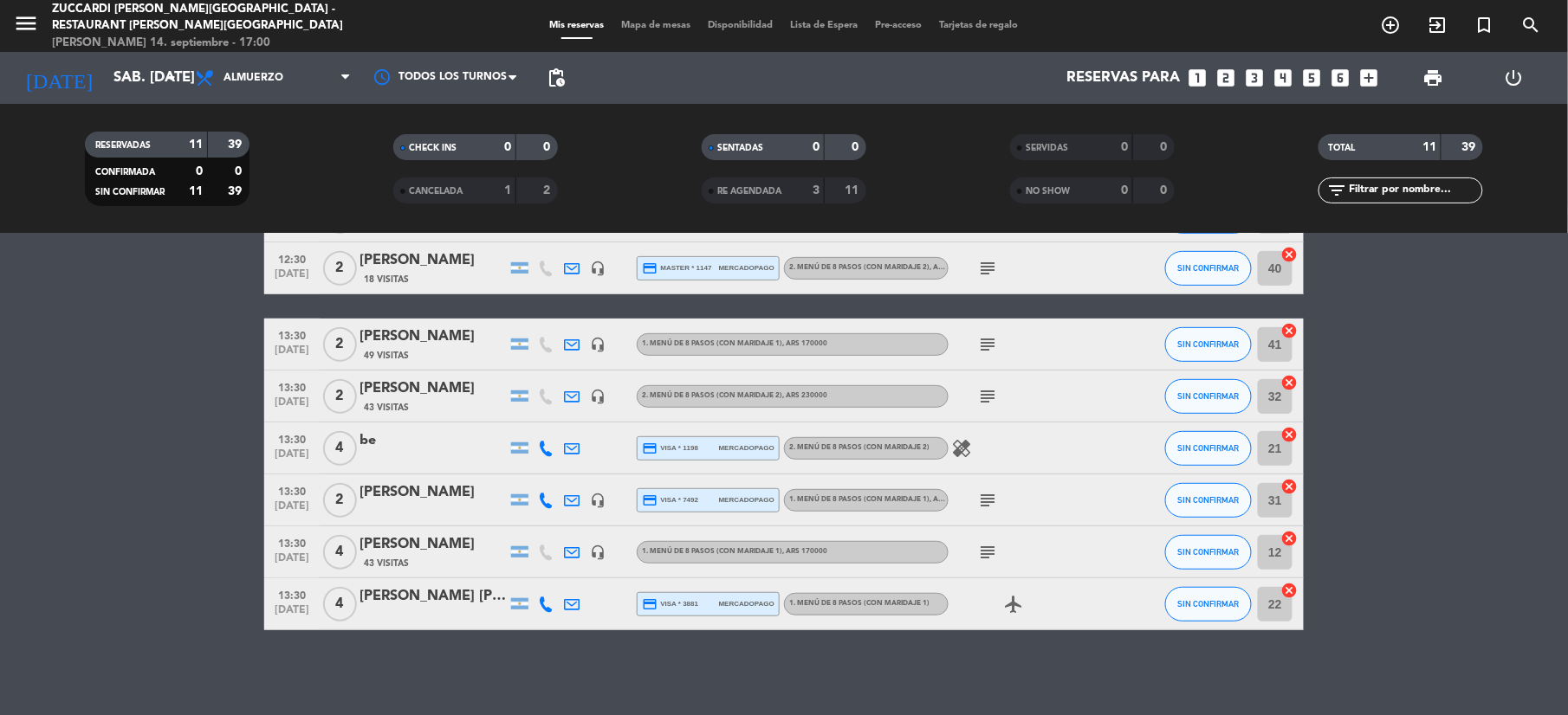
click at [646, 27] on span "Mapa de mesas" at bounding box center [656, 26] width 87 height 9
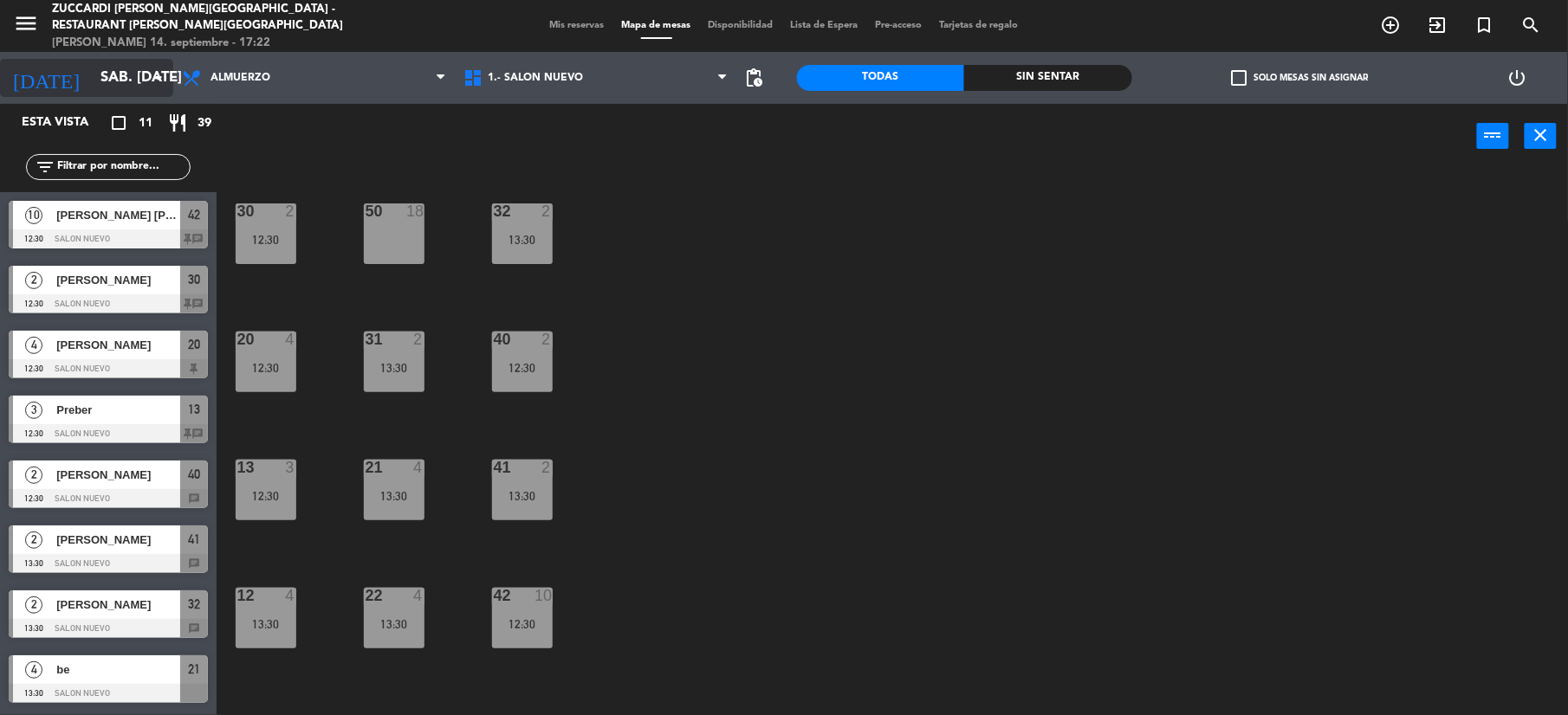
click at [92, 74] on input "sáb. [DATE]" at bounding box center [185, 78] width 186 height 34
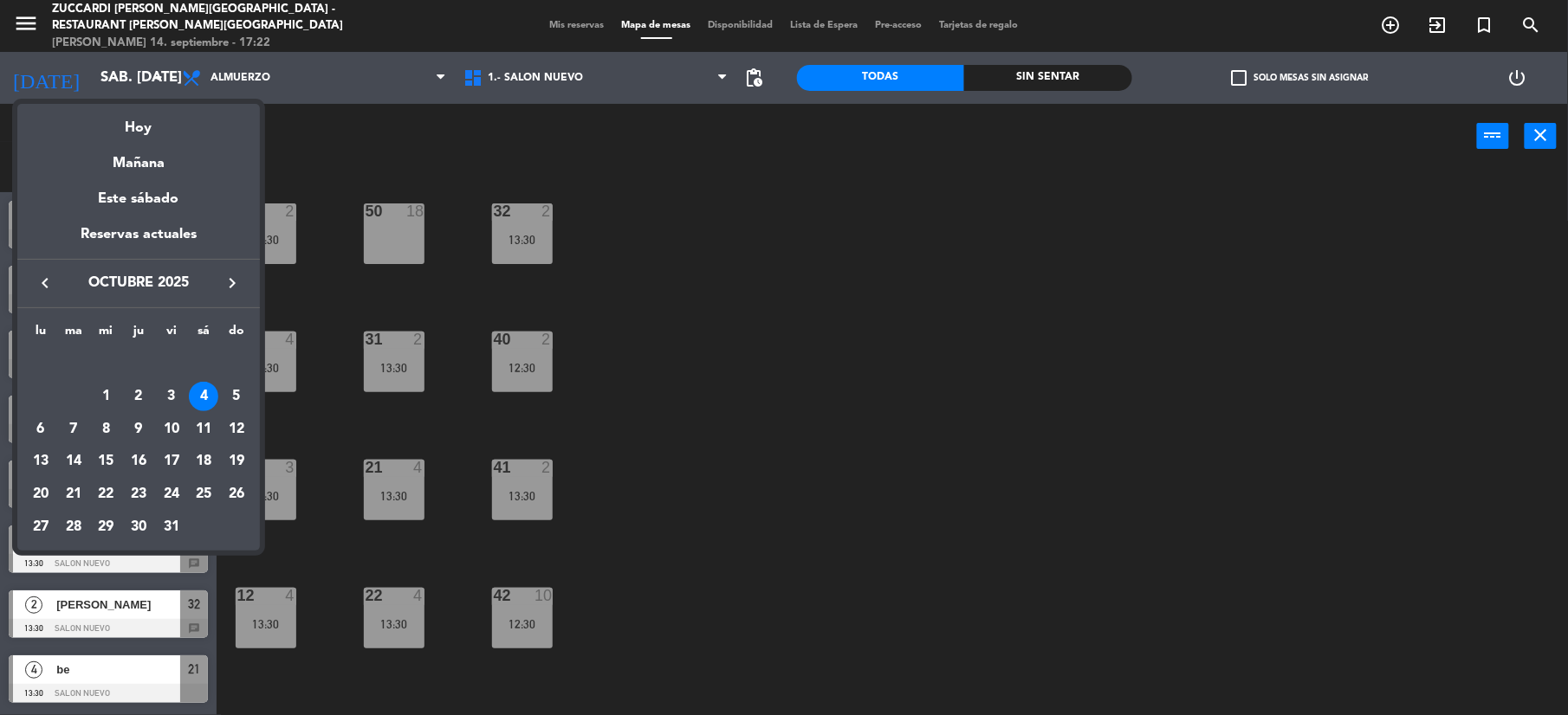
click at [43, 292] on icon "keyboard_arrow_left" at bounding box center [45, 283] width 21 height 21
click at [125, 438] on div "11" at bounding box center [139, 430] width 29 height 29
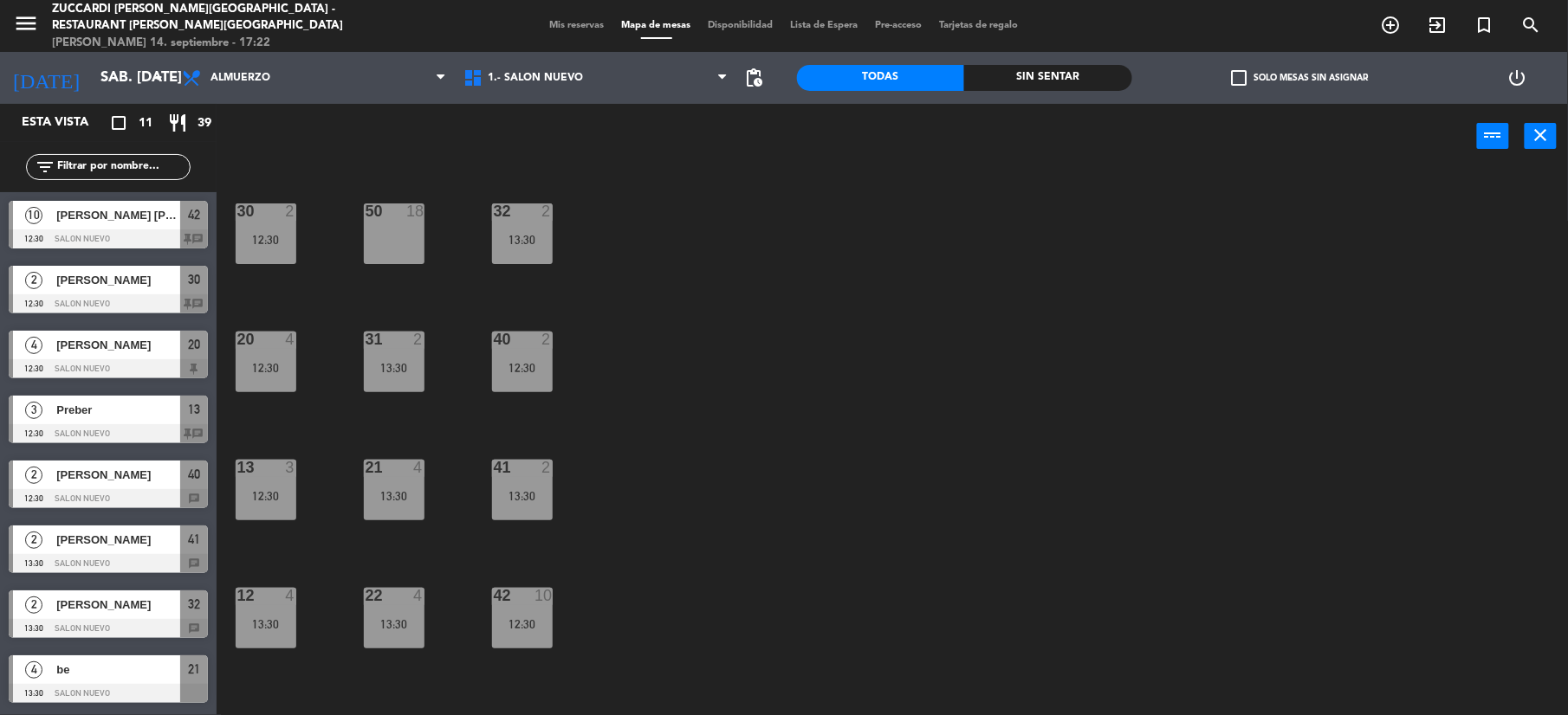
type input "[DEMOGRAPHIC_DATA] [DATE]"
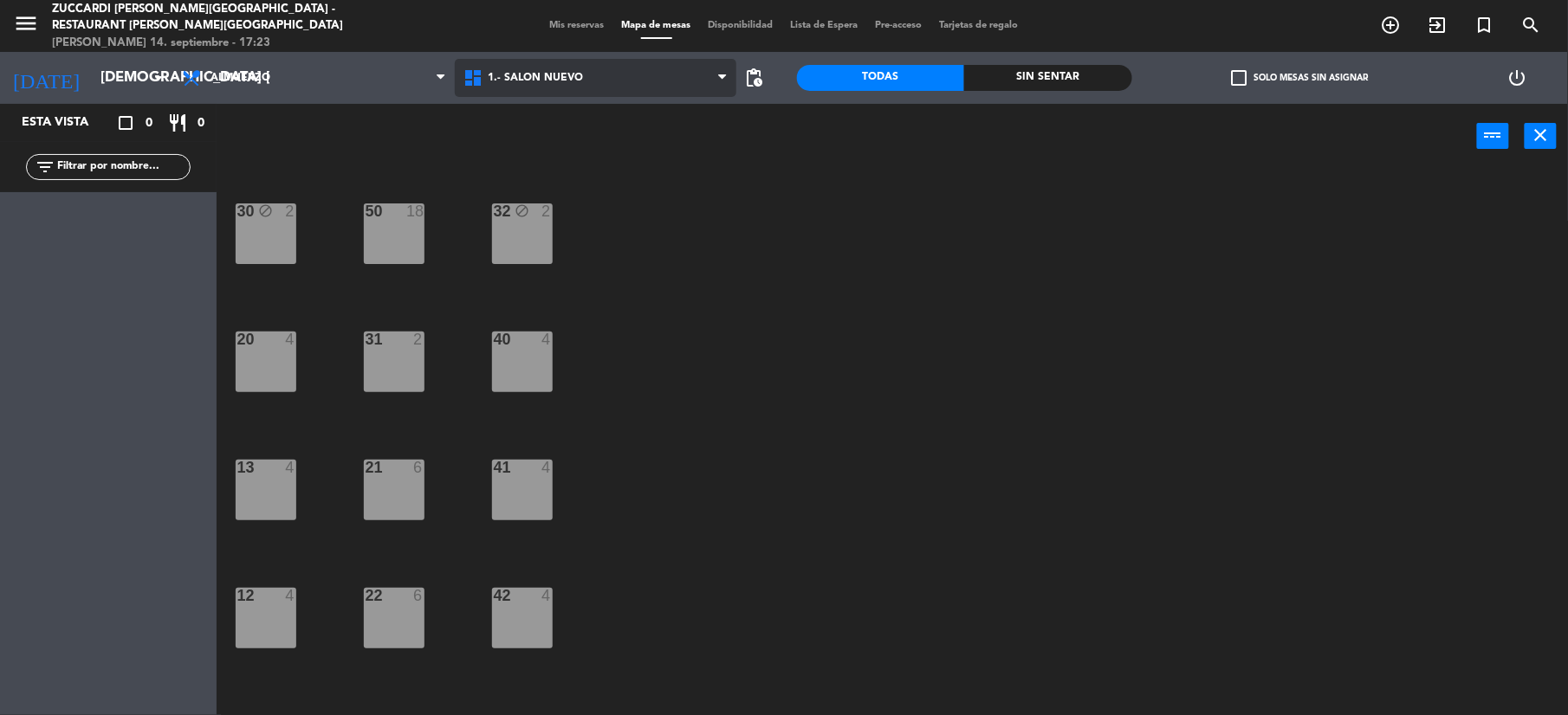
click at [495, 80] on span "1.- SALON NUEVO" at bounding box center [535, 78] width 95 height 12
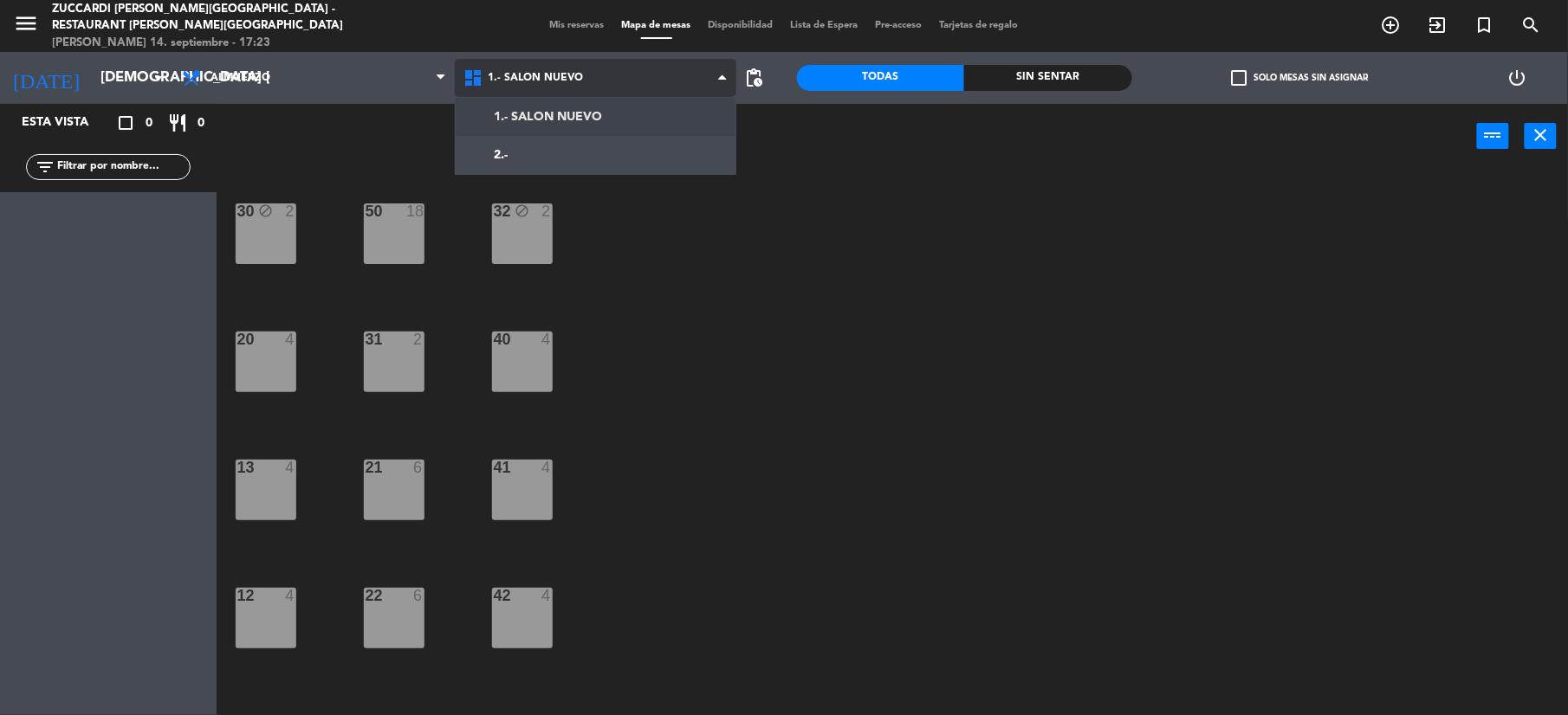
click at [517, 125] on ng-component "menu Zuccardi [PERSON_NAME][GEOGRAPHIC_DATA] - Restaurant [PERSON_NAME][GEOGRAP…" at bounding box center [784, 359] width 1568 height 719
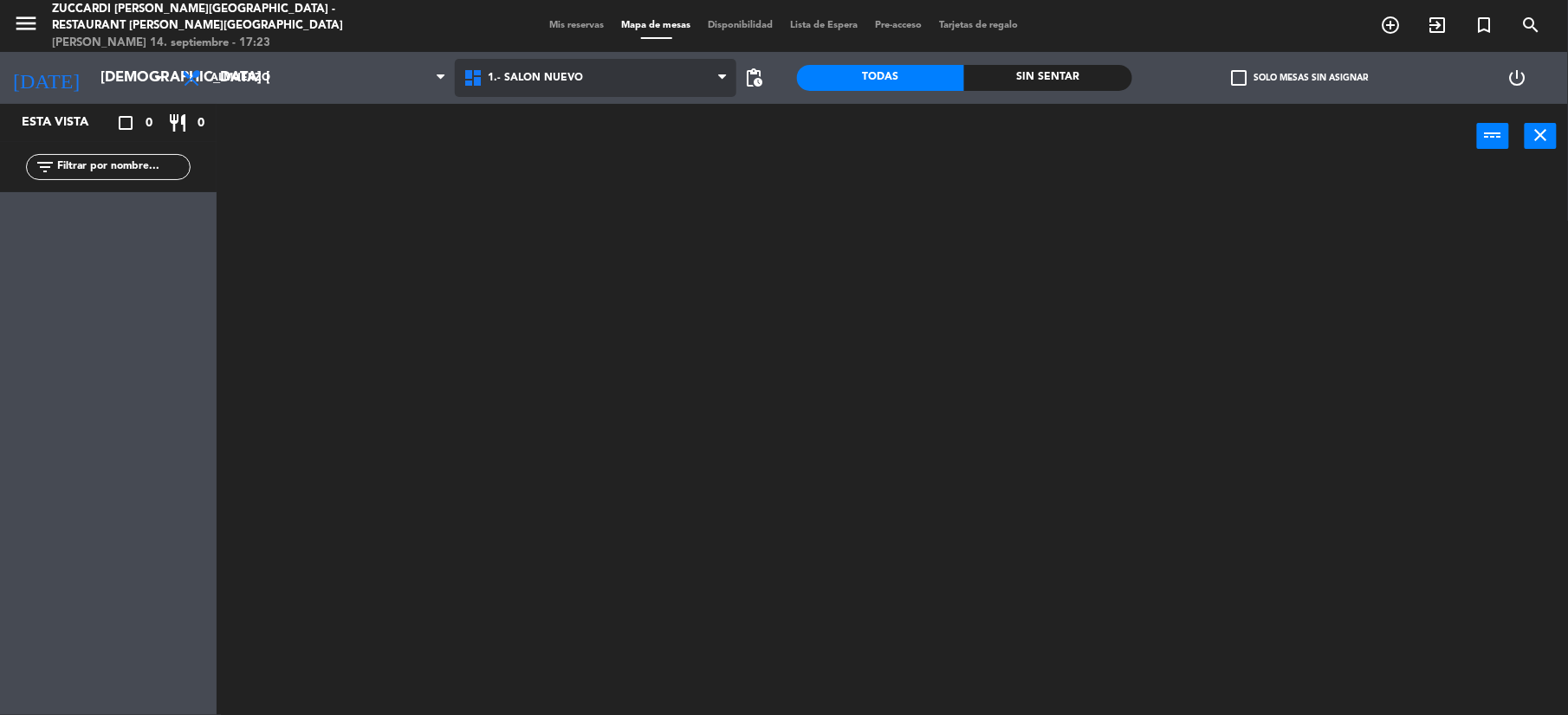
click at [524, 84] on span "1.- SALON NUEVO" at bounding box center [596, 78] width 282 height 38
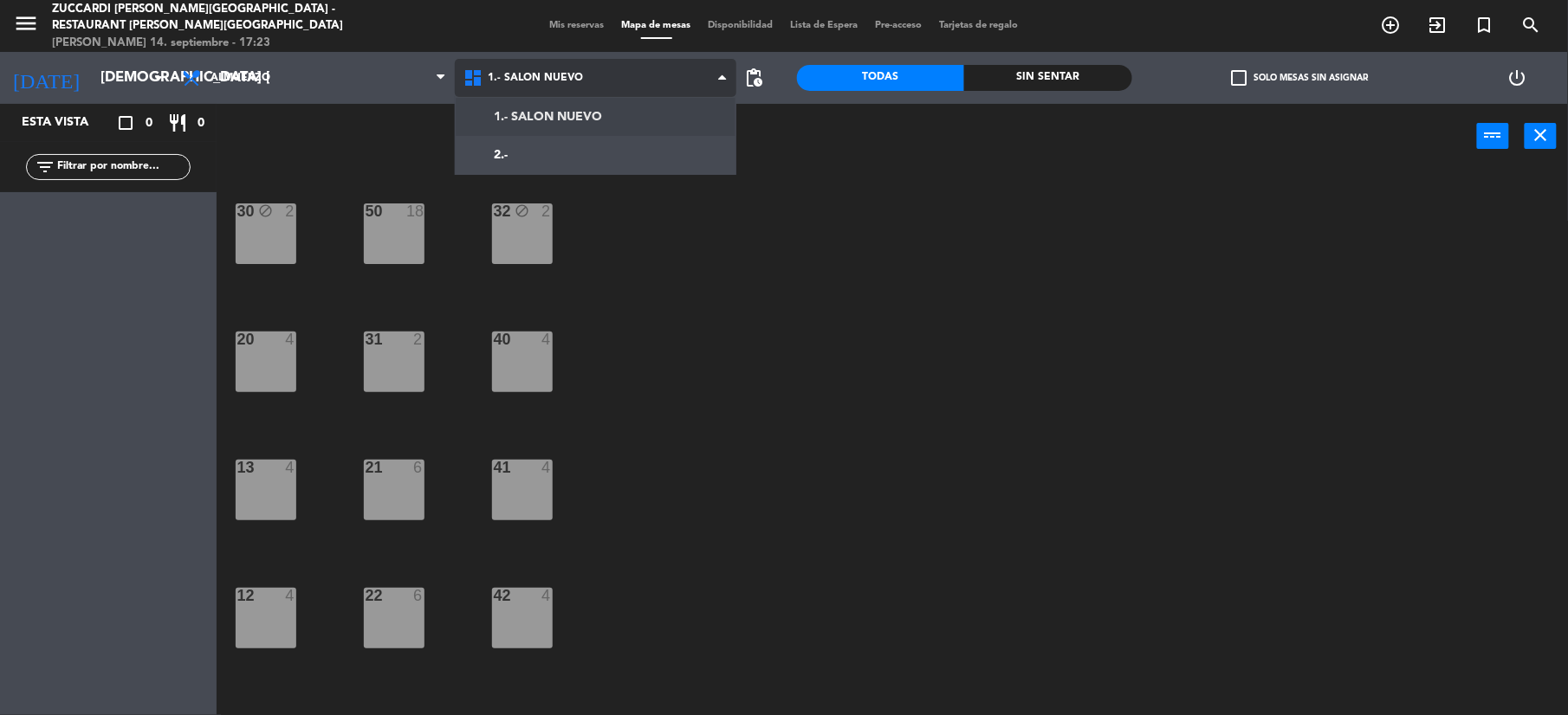
click at [545, 88] on span "1.- SALON NUEVO" at bounding box center [596, 78] width 282 height 38
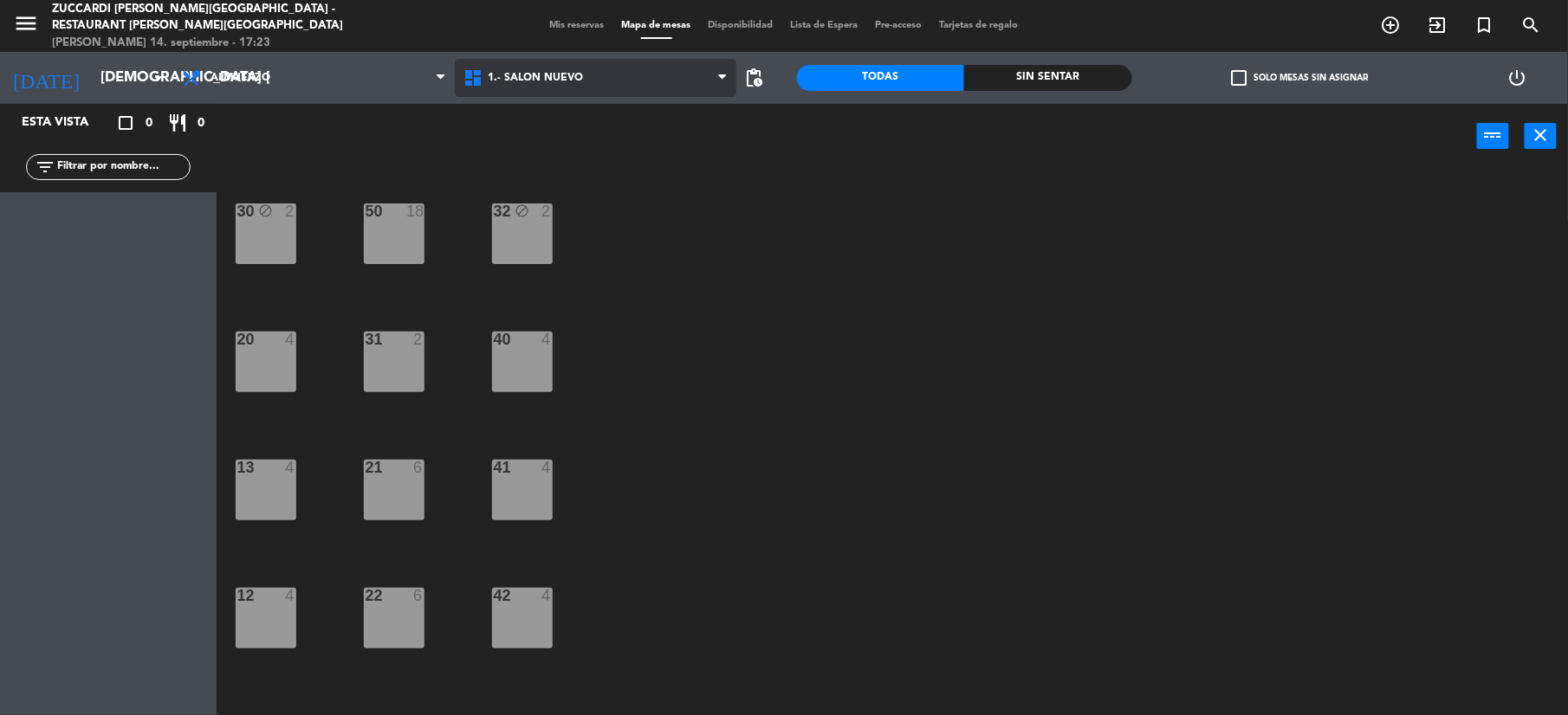
click at [524, 77] on span "1.- SALON NUEVO" at bounding box center [535, 78] width 95 height 12
click at [528, 126] on ng-component "menu Zuccardi [PERSON_NAME][GEOGRAPHIC_DATA] - Restaurant [PERSON_NAME][GEOGRAP…" at bounding box center [784, 359] width 1568 height 719
click at [535, 90] on span "1.- SALON NUEVO" at bounding box center [596, 78] width 282 height 38
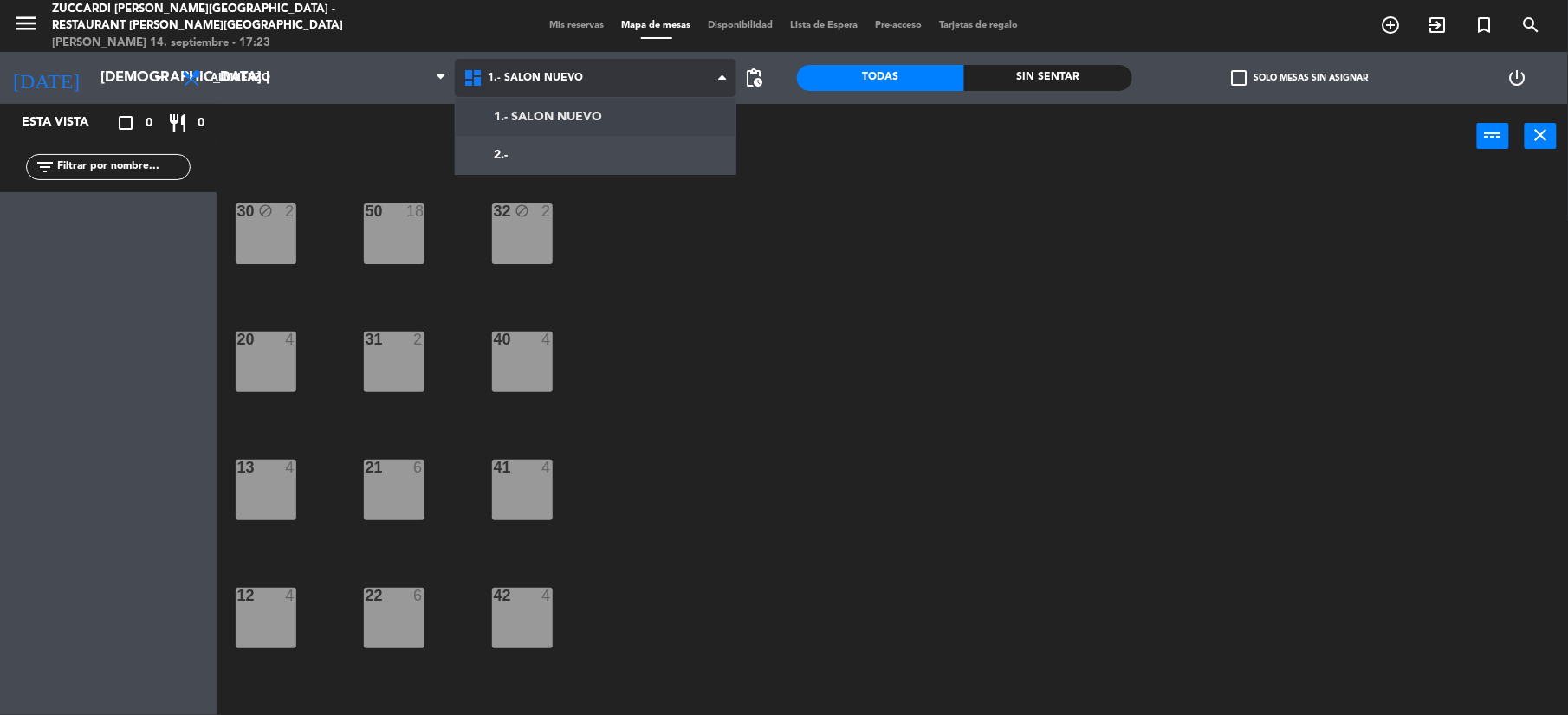
click at [538, 126] on ng-component "menu Zuccardi [PERSON_NAME][GEOGRAPHIC_DATA] - Restaurant [PERSON_NAME][GEOGRAP…" at bounding box center [784, 359] width 1568 height 719
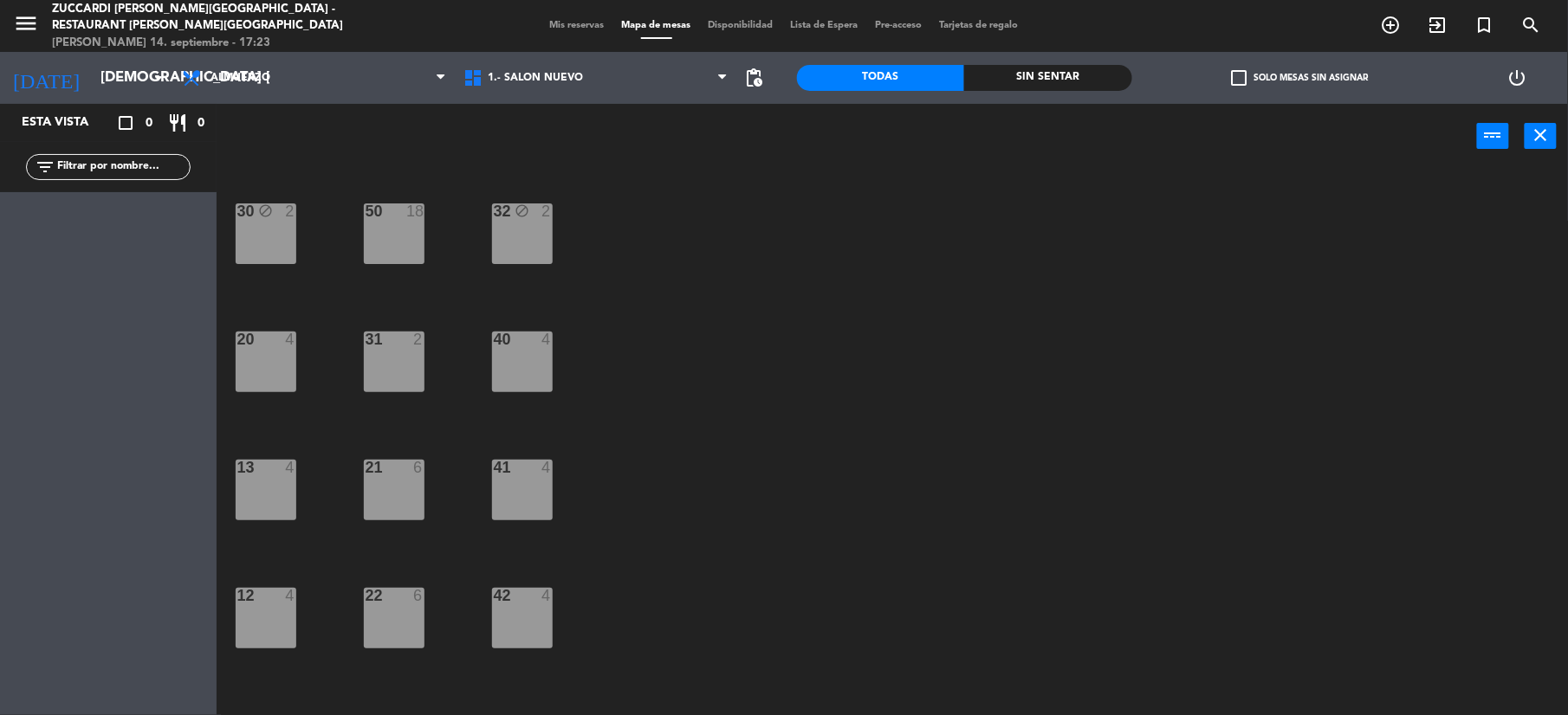
click at [549, 97] on div "1.- SALON NUEVO 2.- 1.- SALON NUEVO 1.- [GEOGRAPHIC_DATA] 2.-" at bounding box center [596, 78] width 282 height 52
click at [577, 77] on span "1.- SALON NUEVO" at bounding box center [535, 78] width 95 height 12
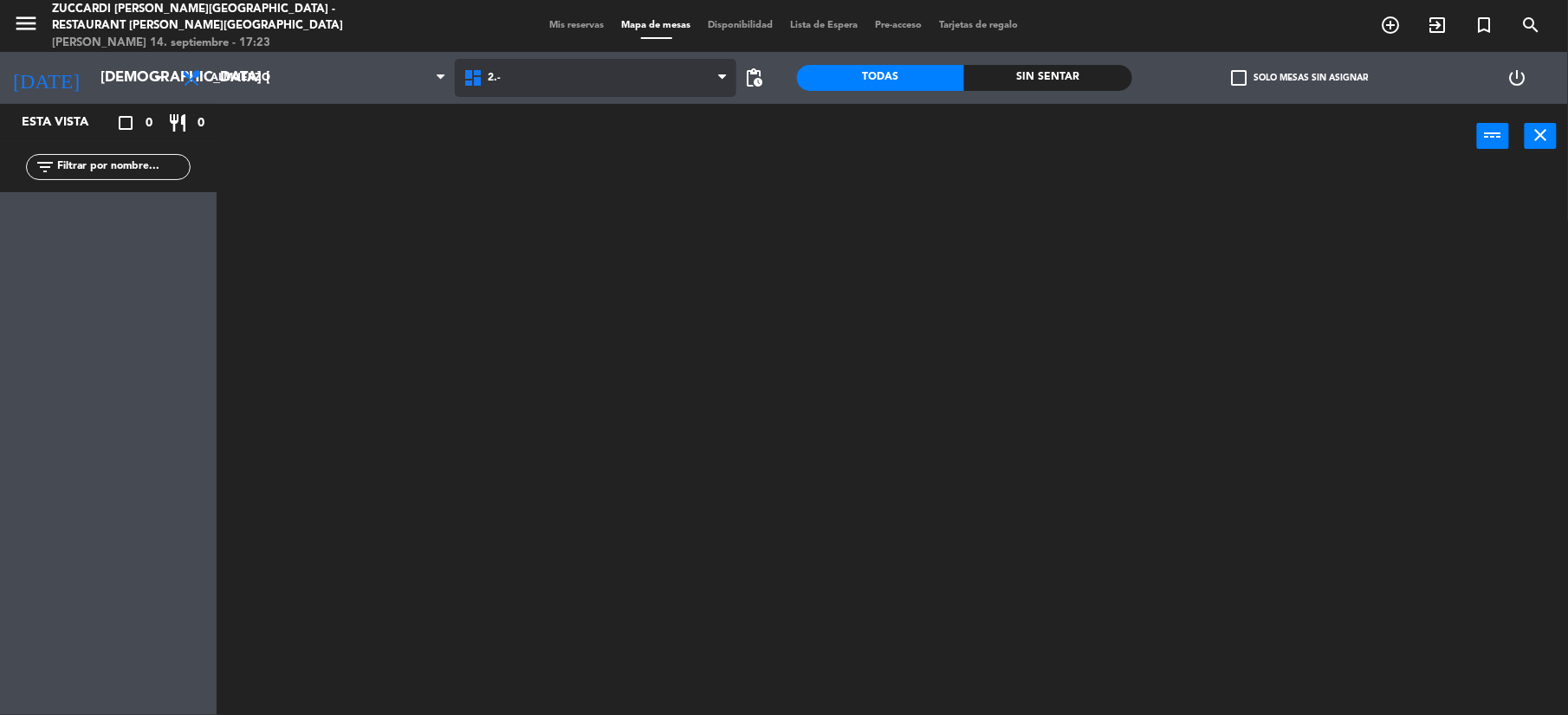
click at [555, 156] on ng-component "menu Zuccardi [PERSON_NAME][GEOGRAPHIC_DATA] - Restaurant [PERSON_NAME][GEOGRAP…" at bounding box center [784, 359] width 1568 height 719
click at [534, 85] on span "2.-" at bounding box center [596, 78] width 282 height 38
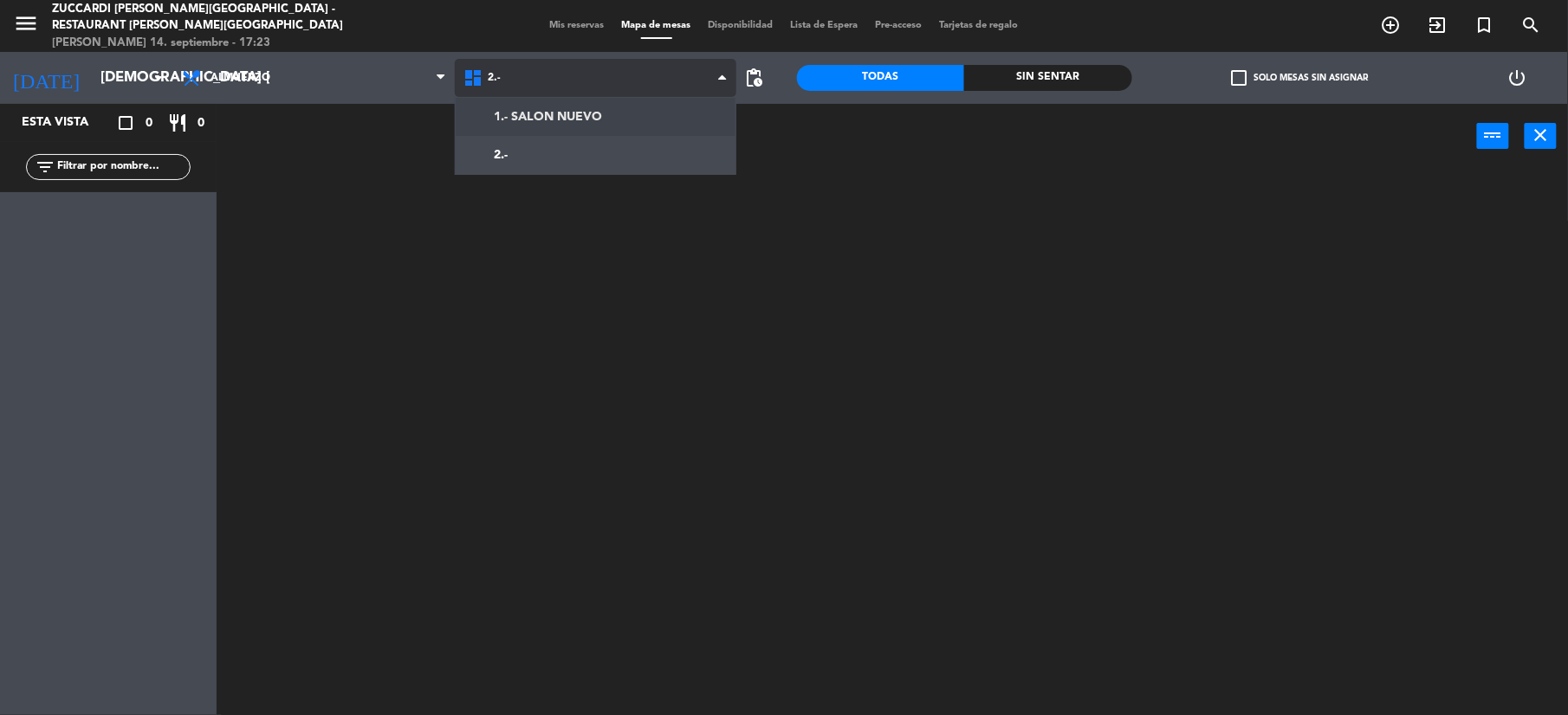
click at [521, 121] on ng-component "menu Zuccardi [PERSON_NAME][GEOGRAPHIC_DATA] - Restaurant [PERSON_NAME][GEOGRAP…" at bounding box center [784, 359] width 1568 height 719
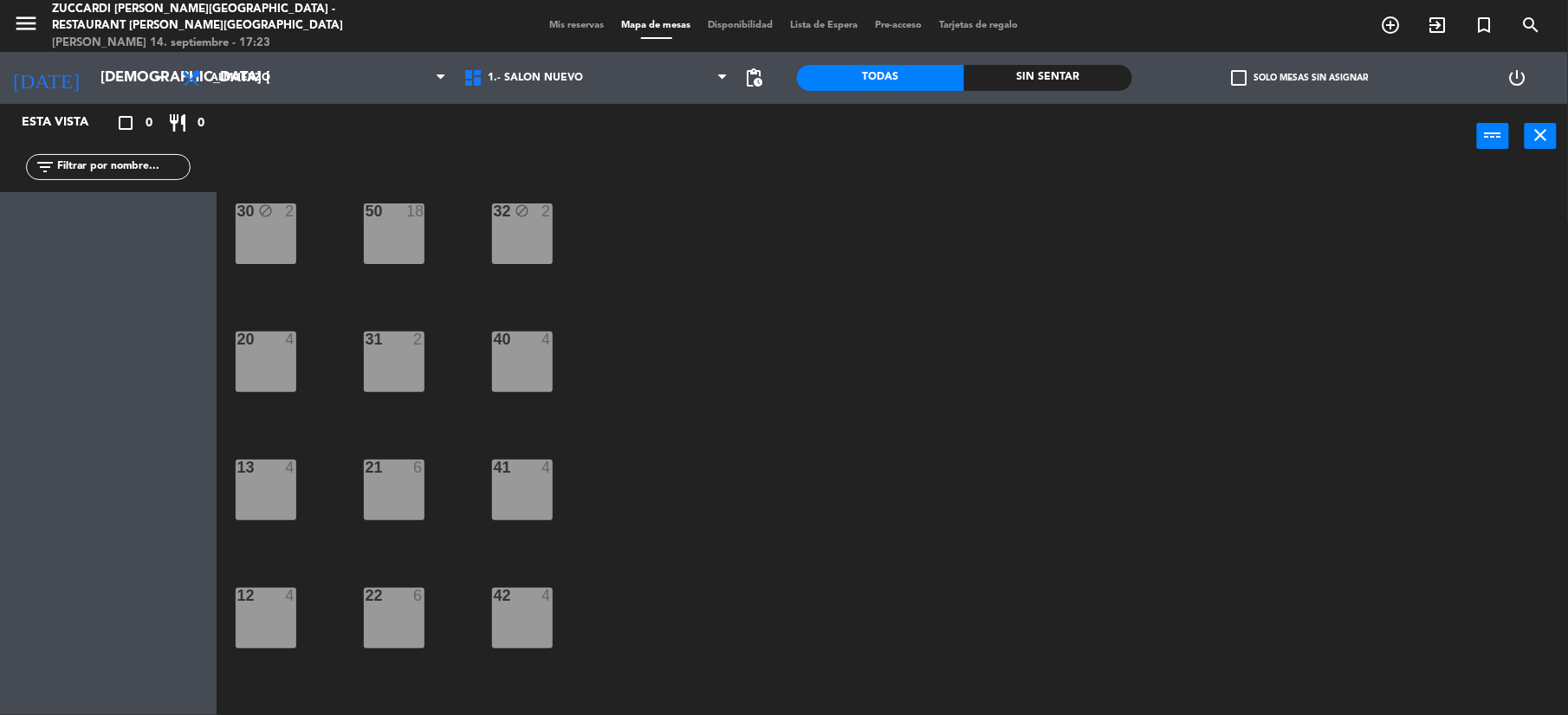
click at [566, 28] on span "Mis reservas" at bounding box center [577, 26] width 72 height 9
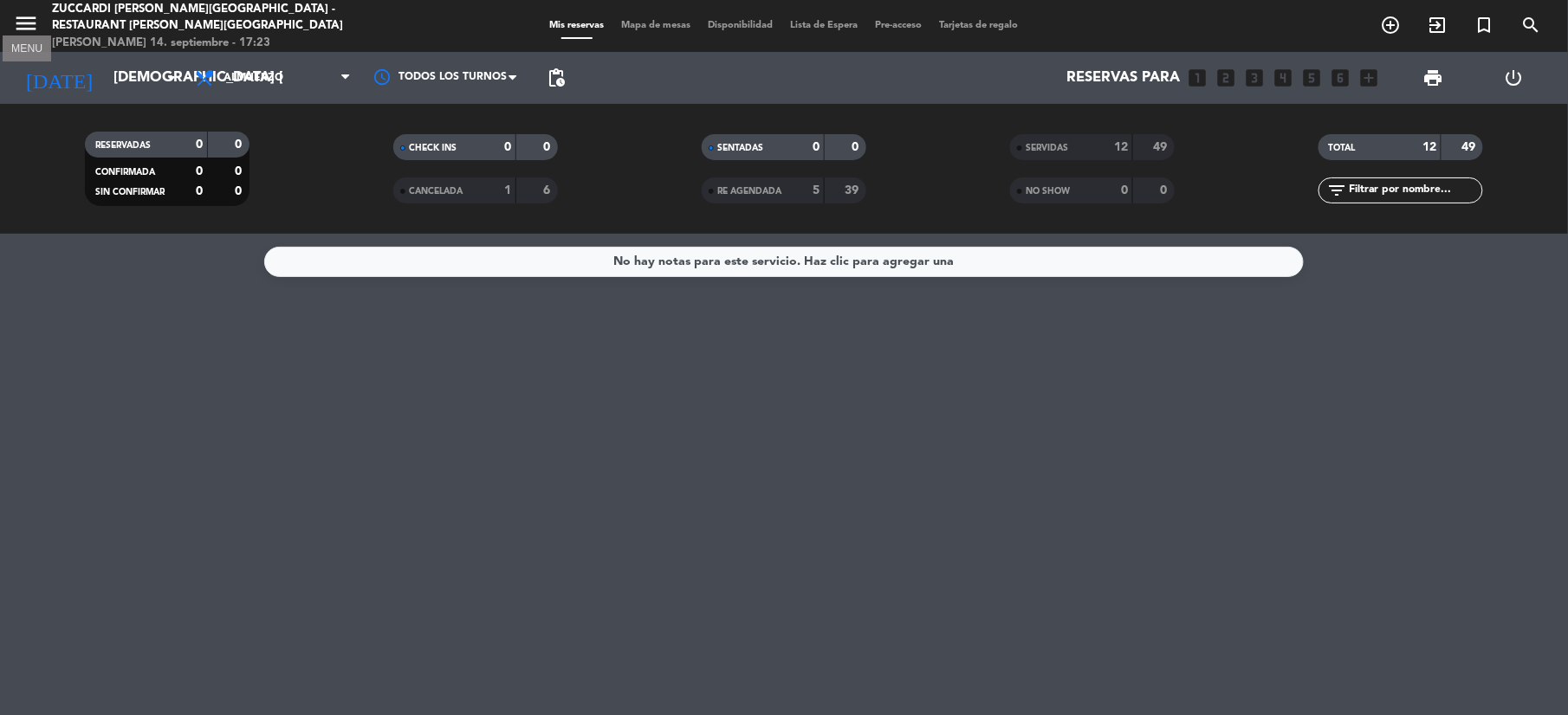
click at [35, 26] on icon "menu" at bounding box center [26, 23] width 26 height 26
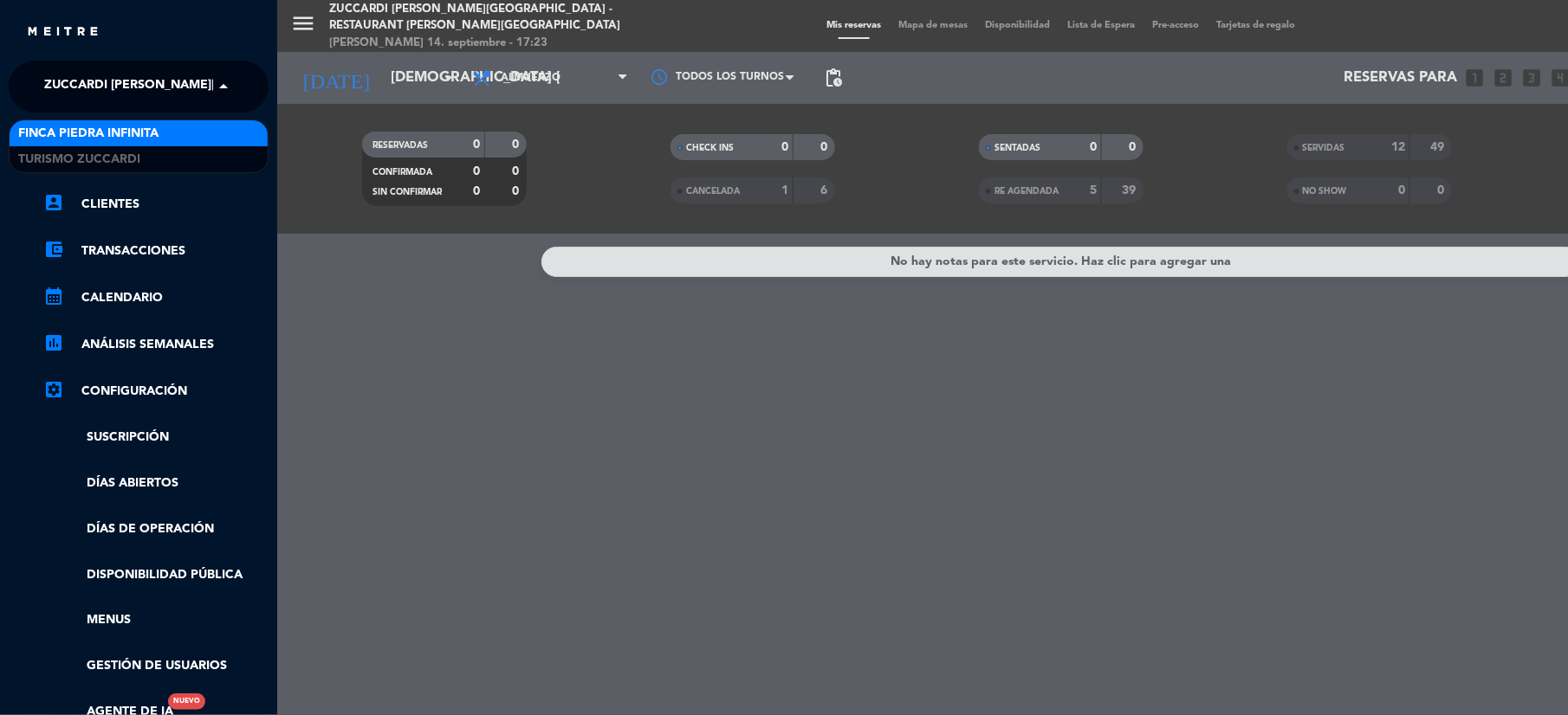
click at [69, 80] on span "Zuccardi [PERSON_NAME][GEOGRAPHIC_DATA] - Restaurant [PERSON_NAME][GEOGRAPHIC_D…" at bounding box center [352, 87] width 617 height 36
click at [81, 139] on span "Finca Piedra Infinita" at bounding box center [88, 134] width 140 height 20
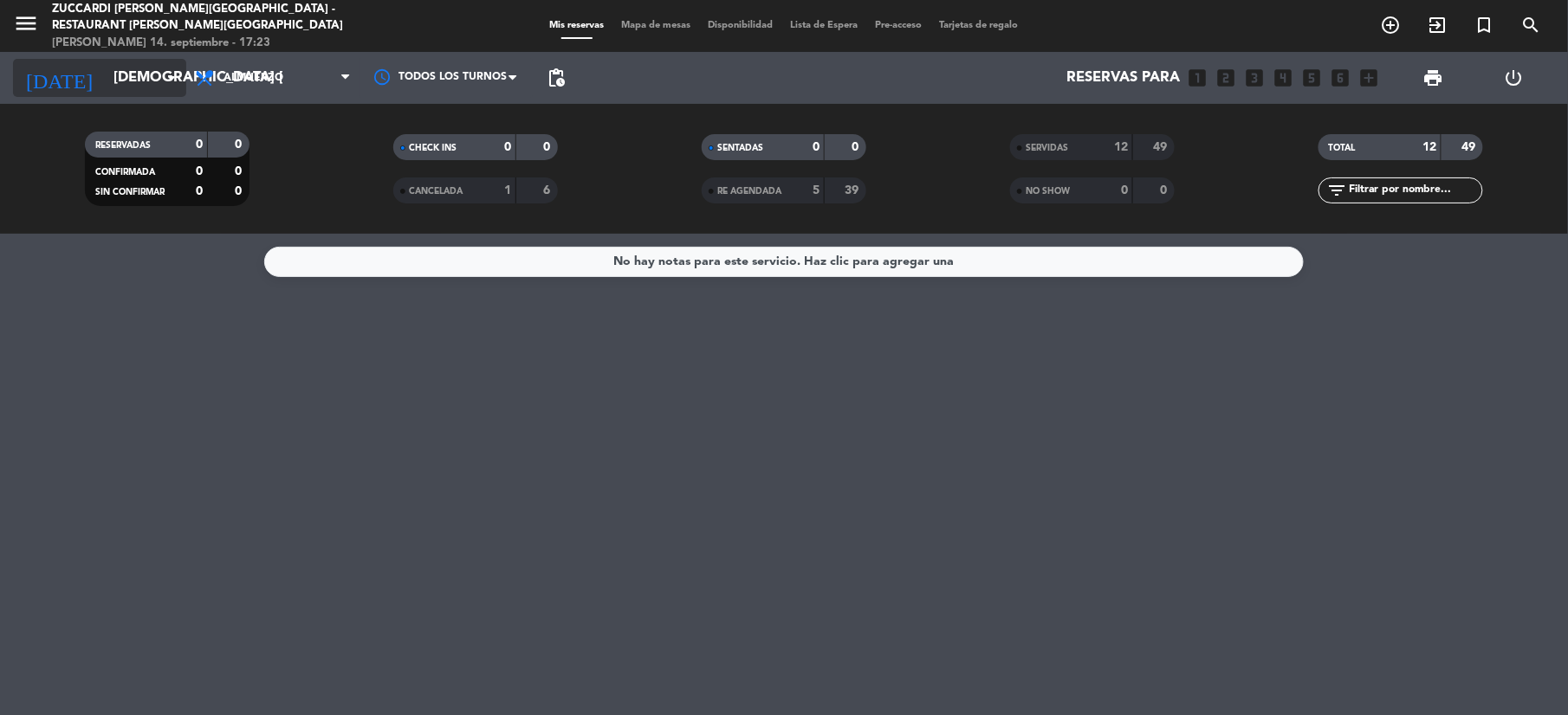
click at [130, 69] on input "[DEMOGRAPHIC_DATA] [DATE]" at bounding box center [198, 78] width 186 height 34
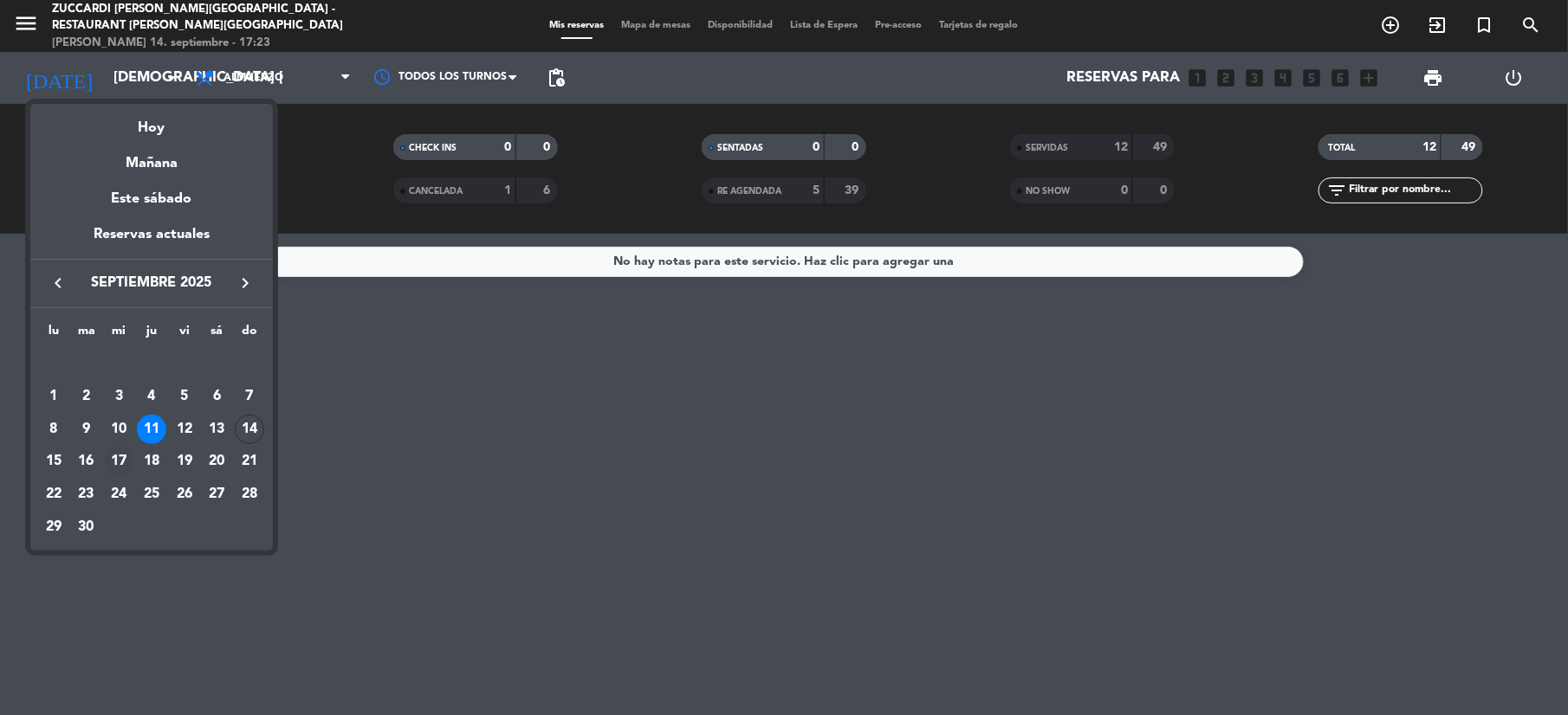
click at [119, 468] on div "17" at bounding box center [119, 461] width 29 height 29
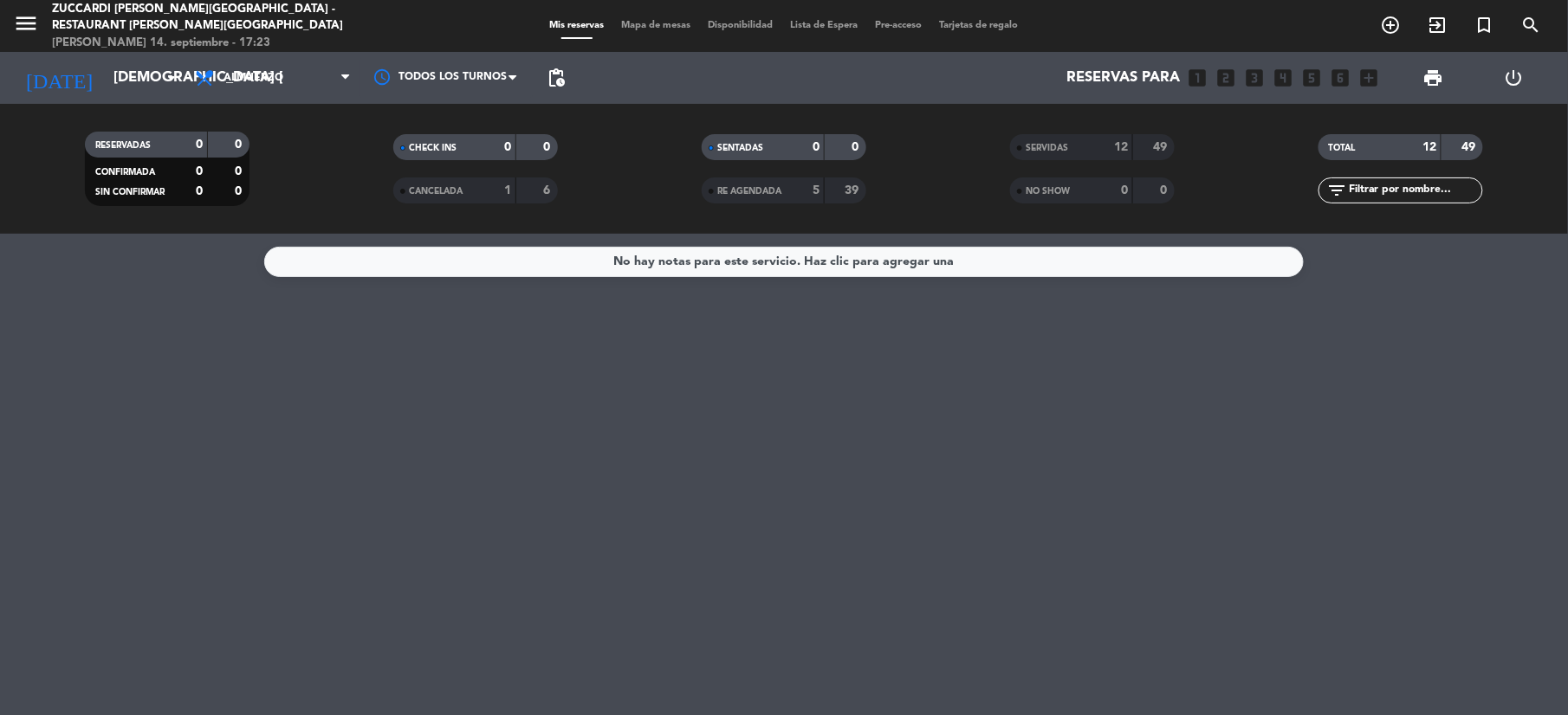
type input "mié. [DATE]"
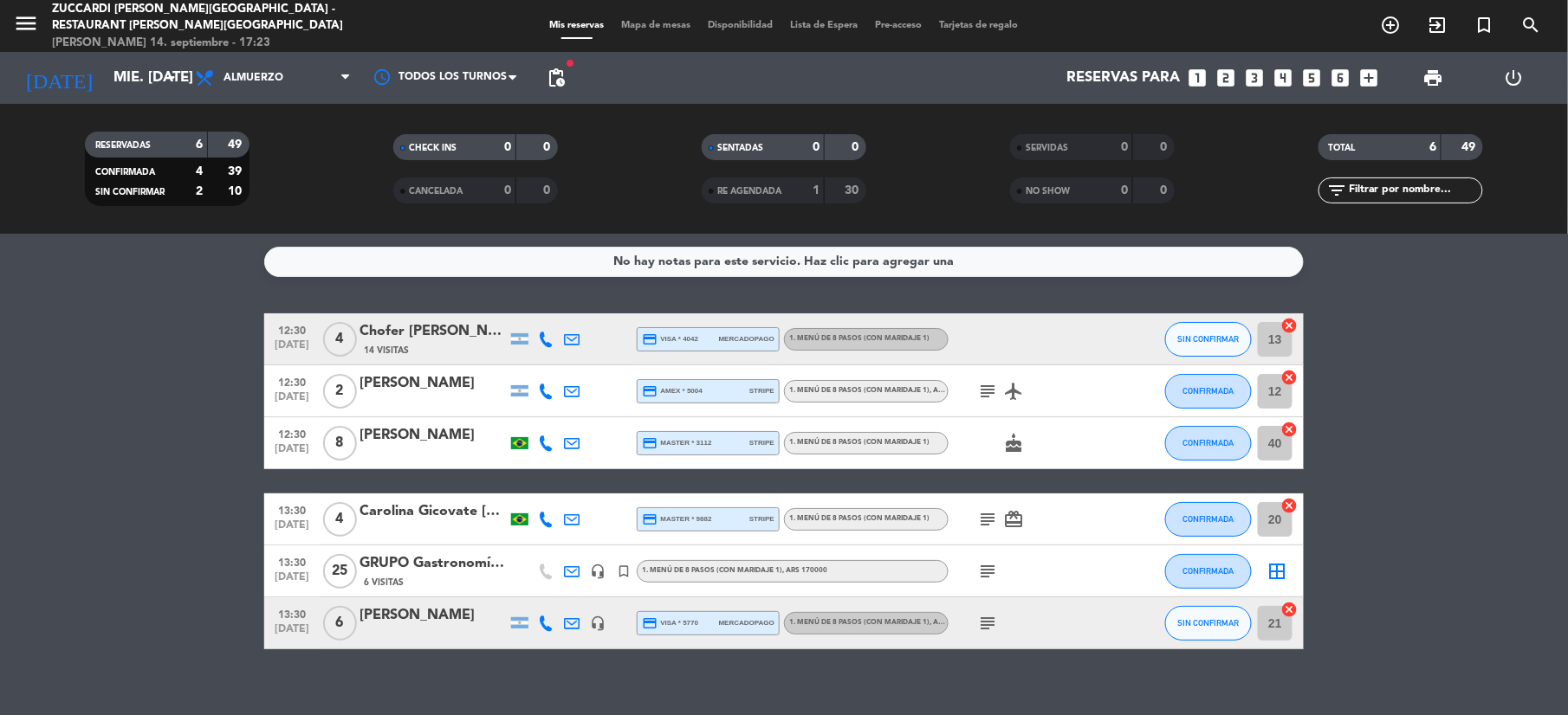
click at [662, 21] on span "Mapa de mesas" at bounding box center [656, 26] width 87 height 9
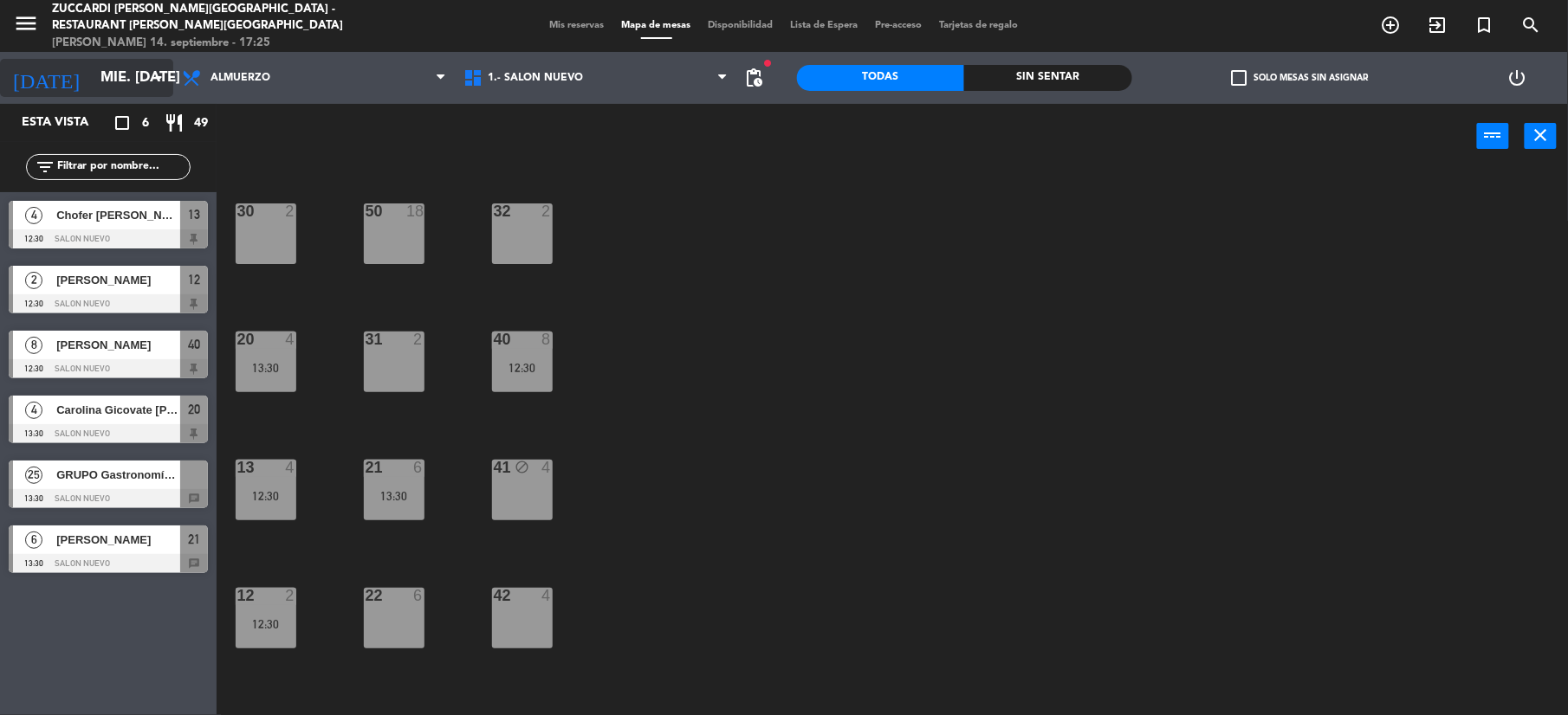
click at [92, 70] on input "mié. [DATE]" at bounding box center [185, 78] width 186 height 34
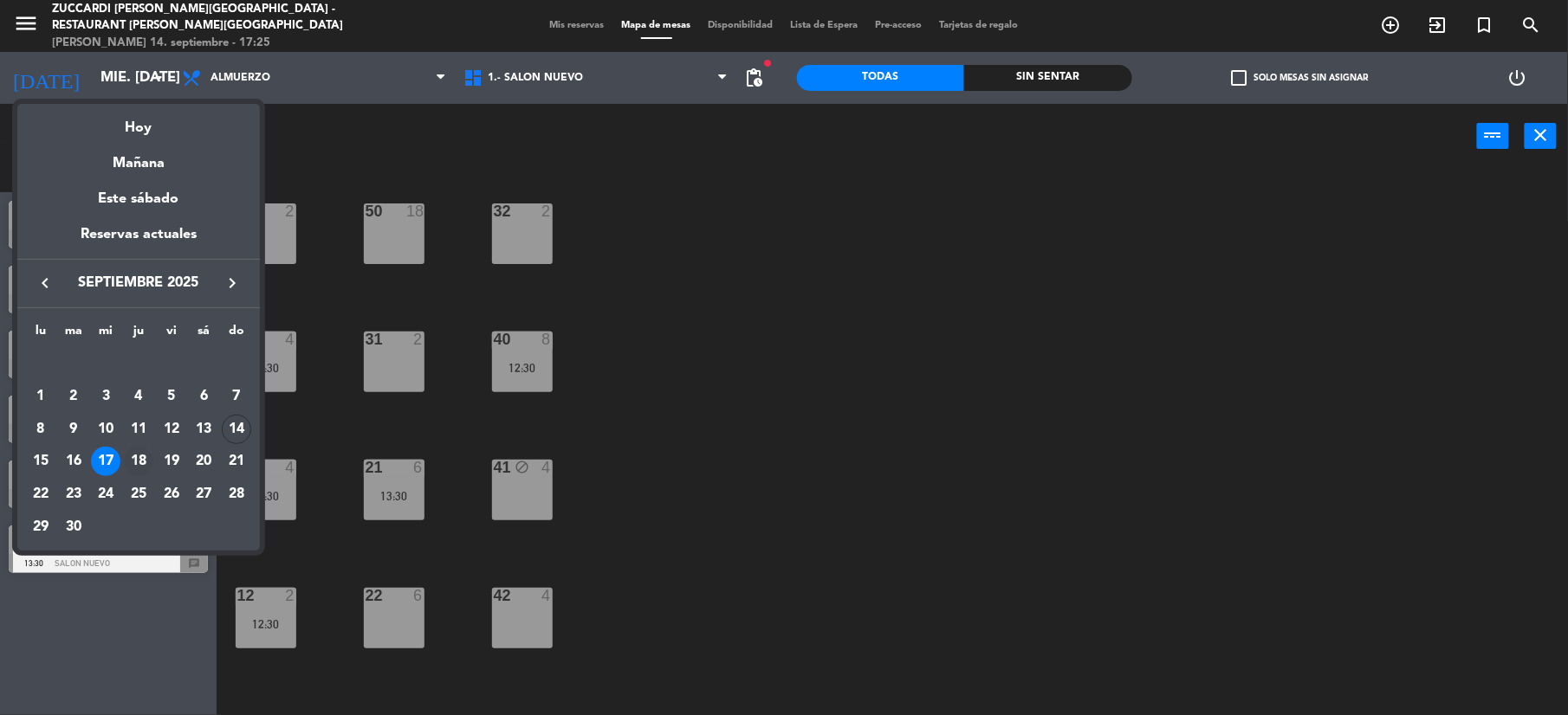
click at [132, 470] on div "18" at bounding box center [139, 461] width 29 height 29
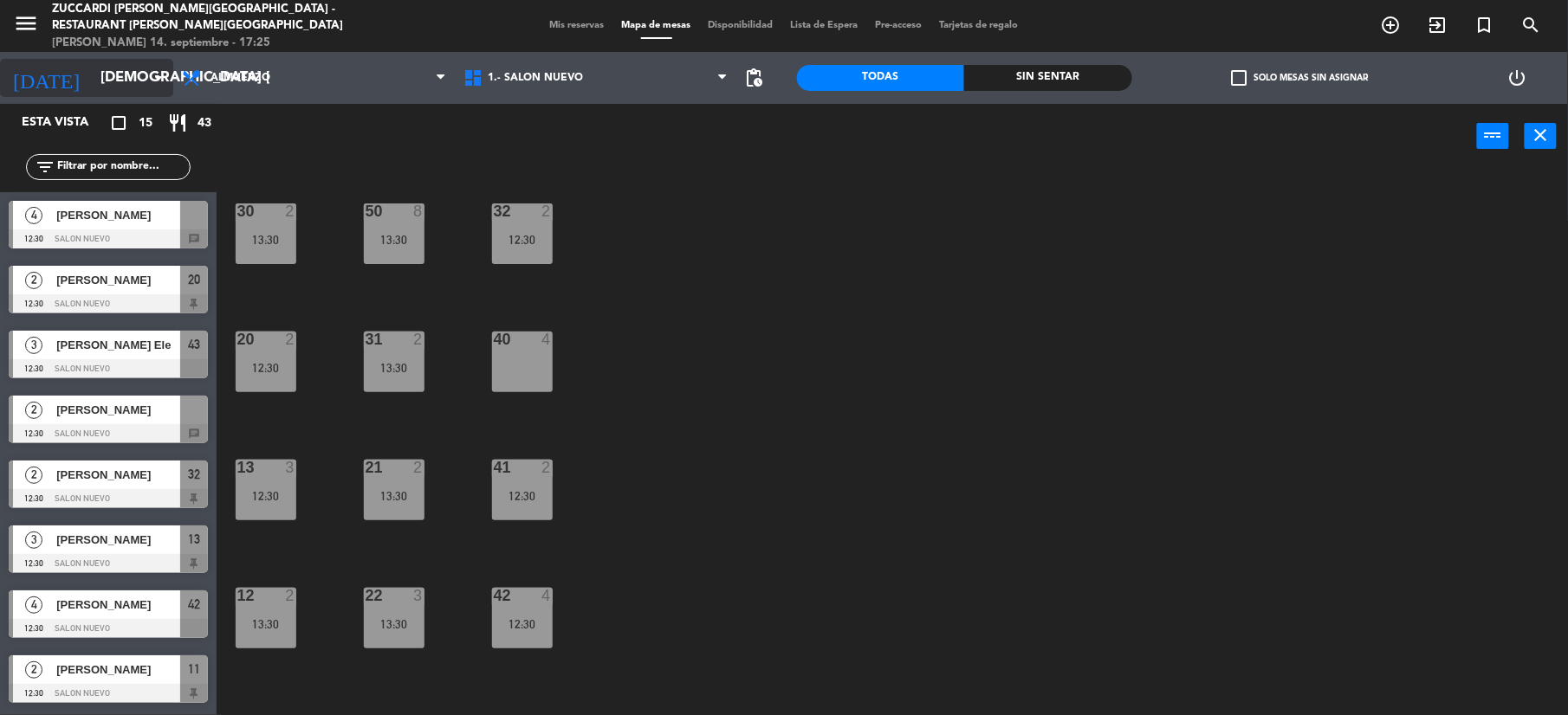
click at [109, 77] on input "[DEMOGRAPHIC_DATA] [DATE]" at bounding box center [185, 78] width 186 height 34
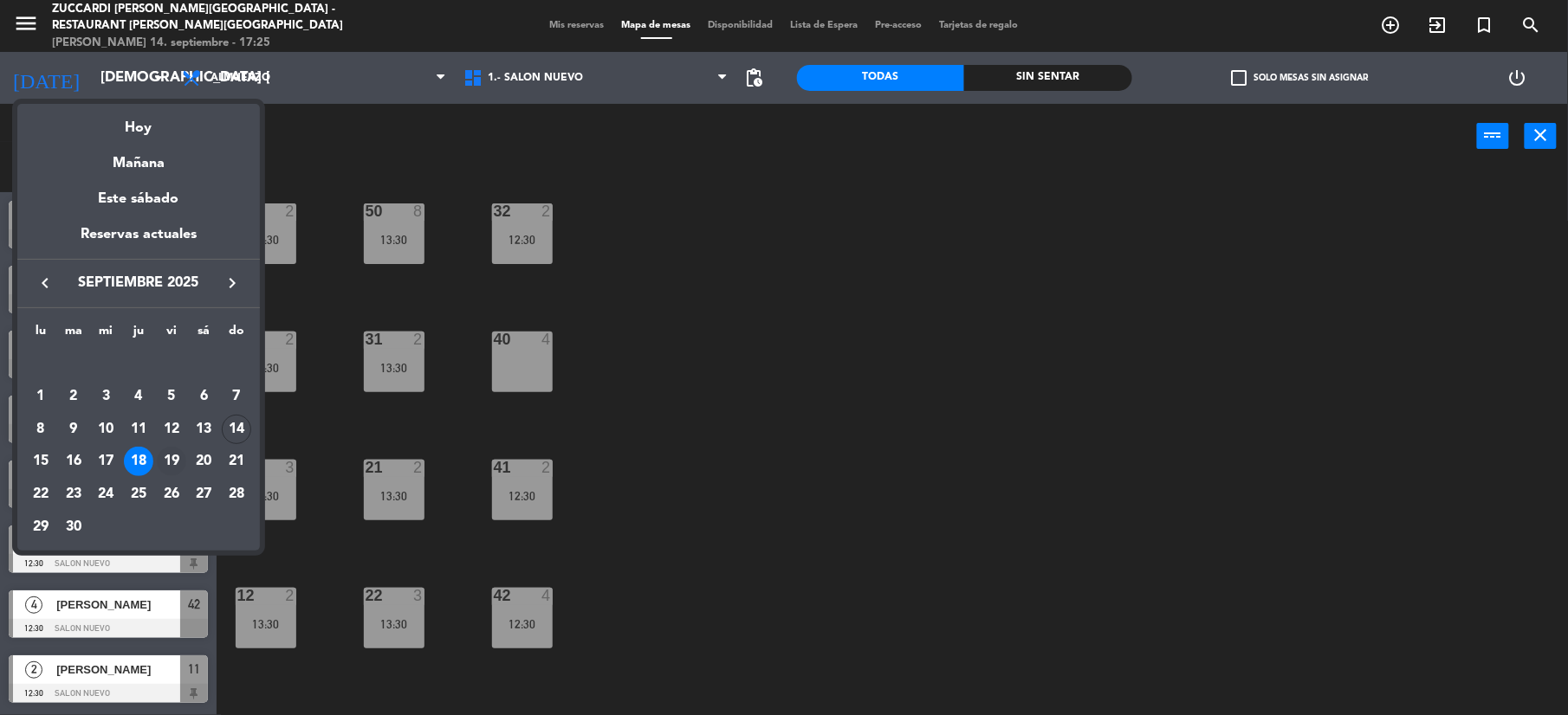
click at [181, 456] on div "19" at bounding box center [171, 461] width 29 height 29
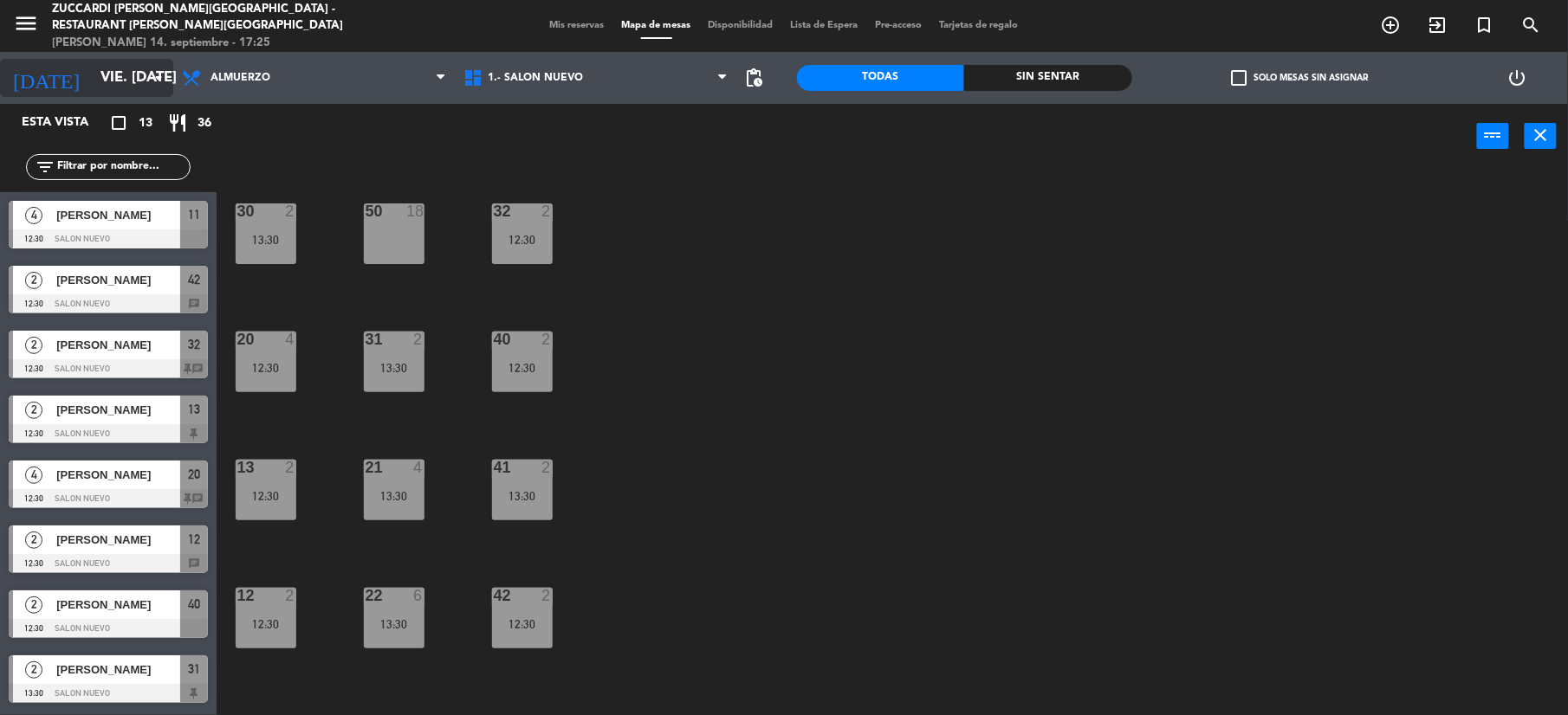
click at [121, 78] on input "vie. [DATE]" at bounding box center [185, 78] width 186 height 34
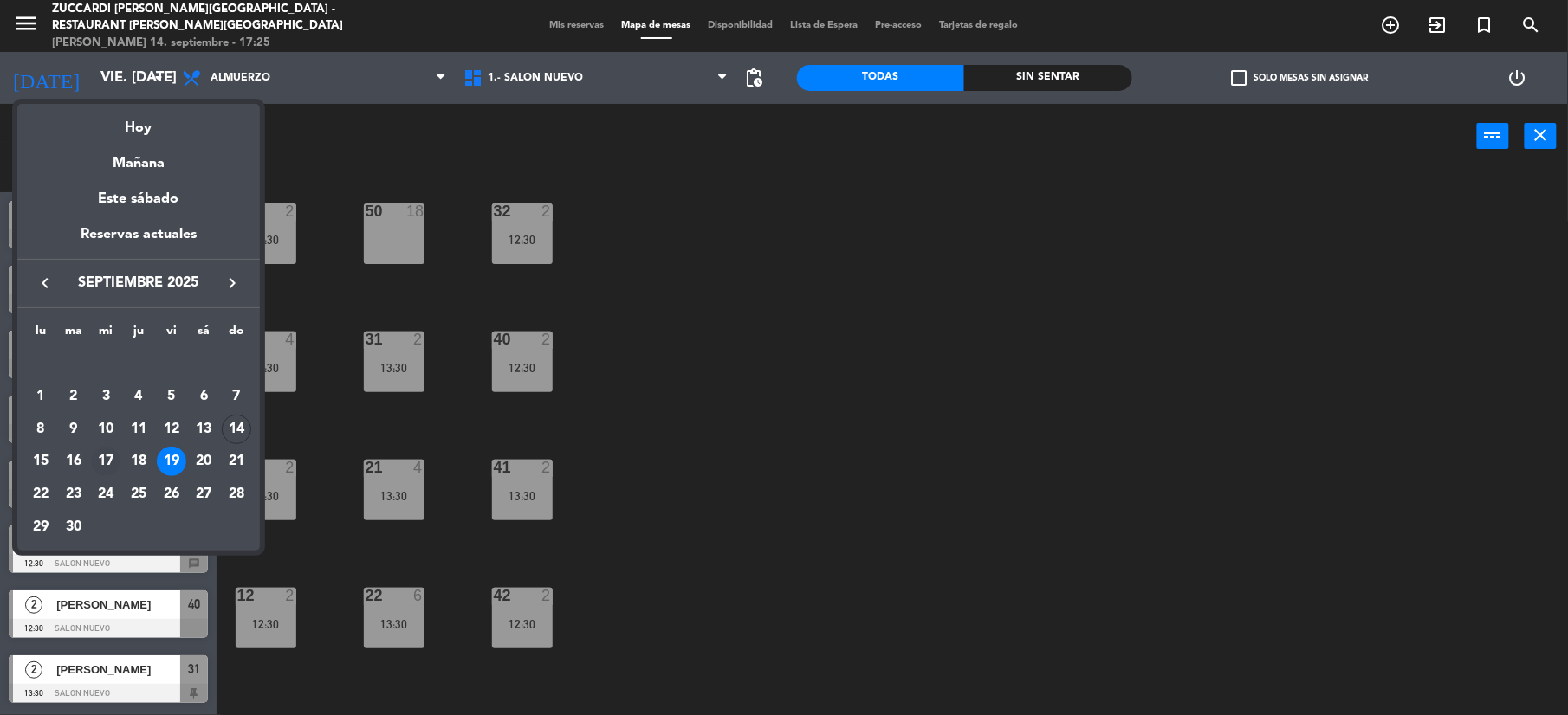
click at [108, 465] on div "17" at bounding box center [106, 461] width 29 height 29
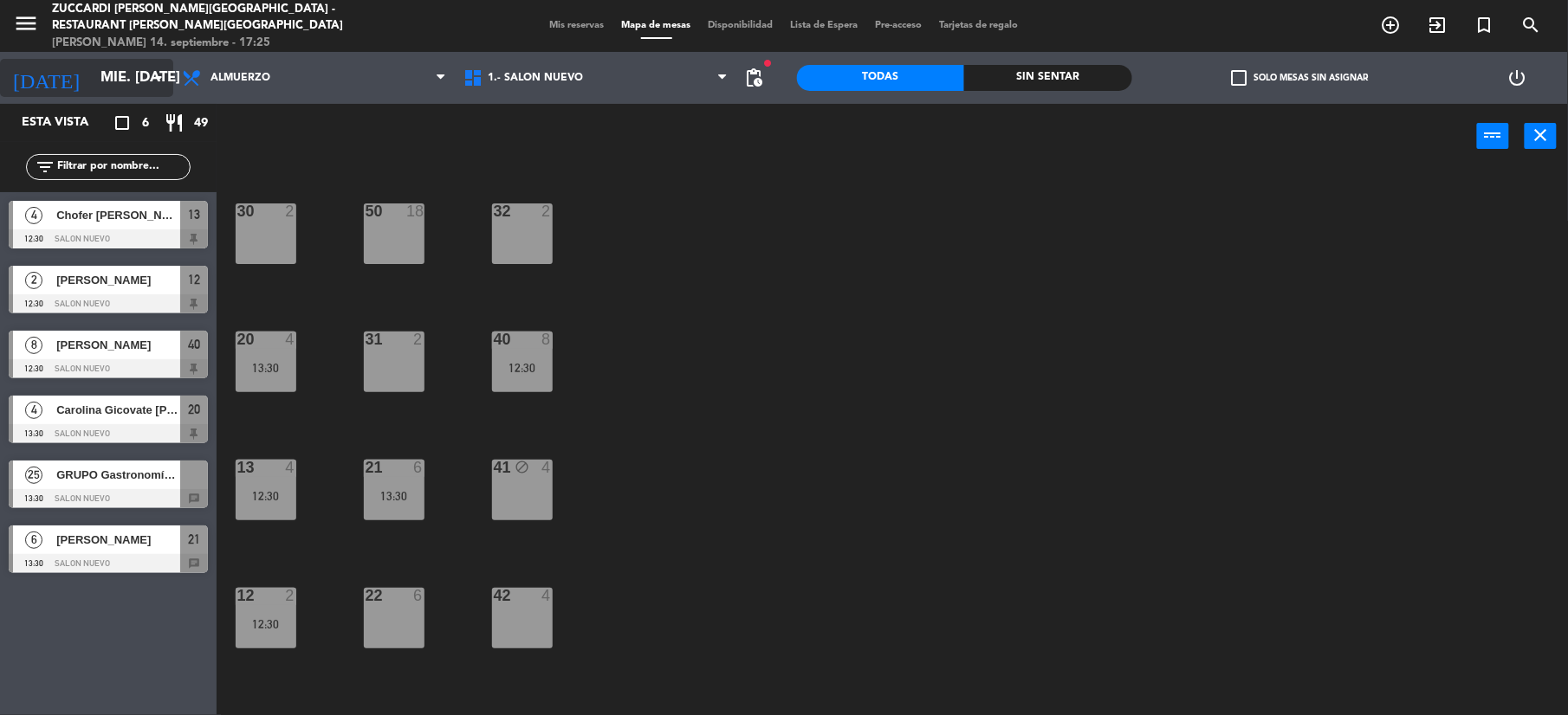
click at [92, 74] on input "mié. [DATE]" at bounding box center [185, 78] width 186 height 34
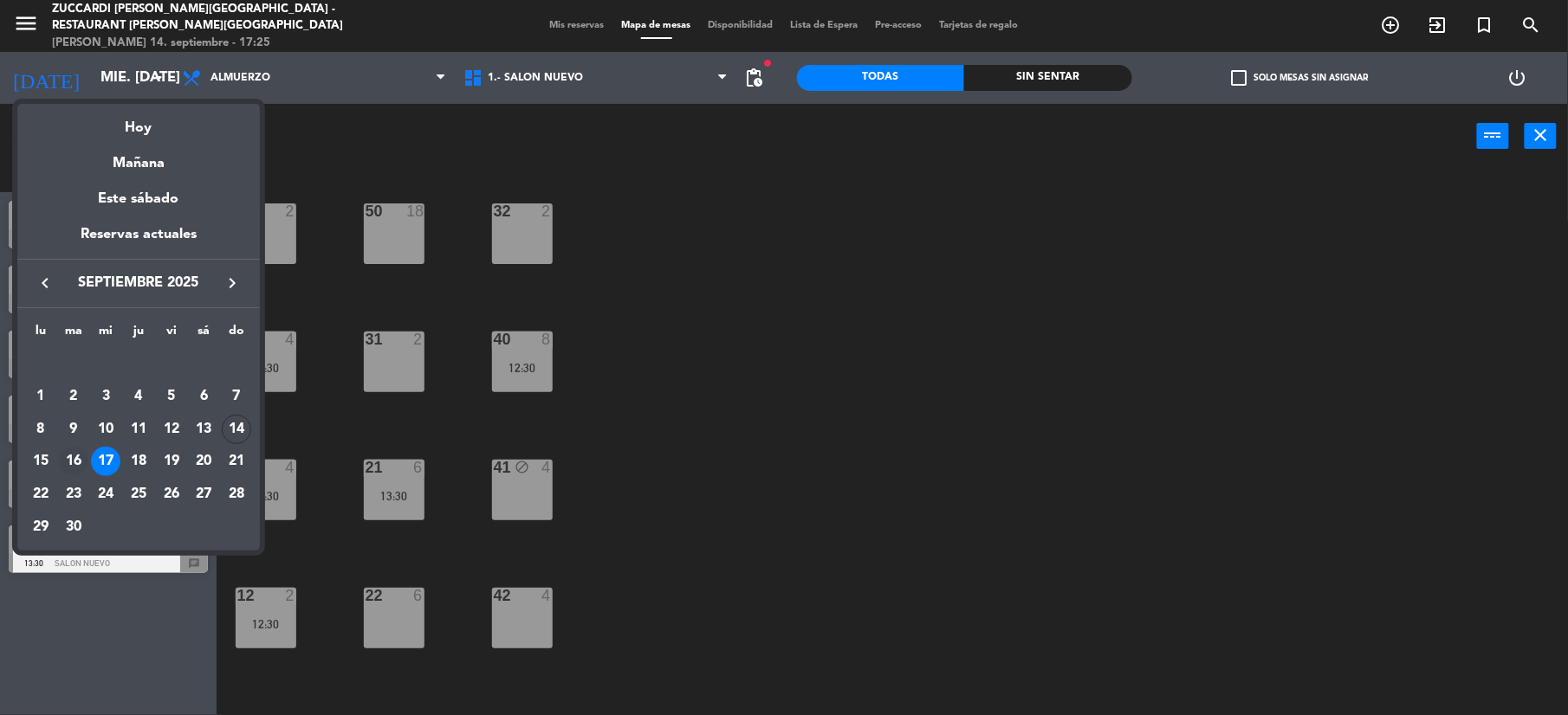
click at [70, 456] on div "16" at bounding box center [74, 461] width 29 height 29
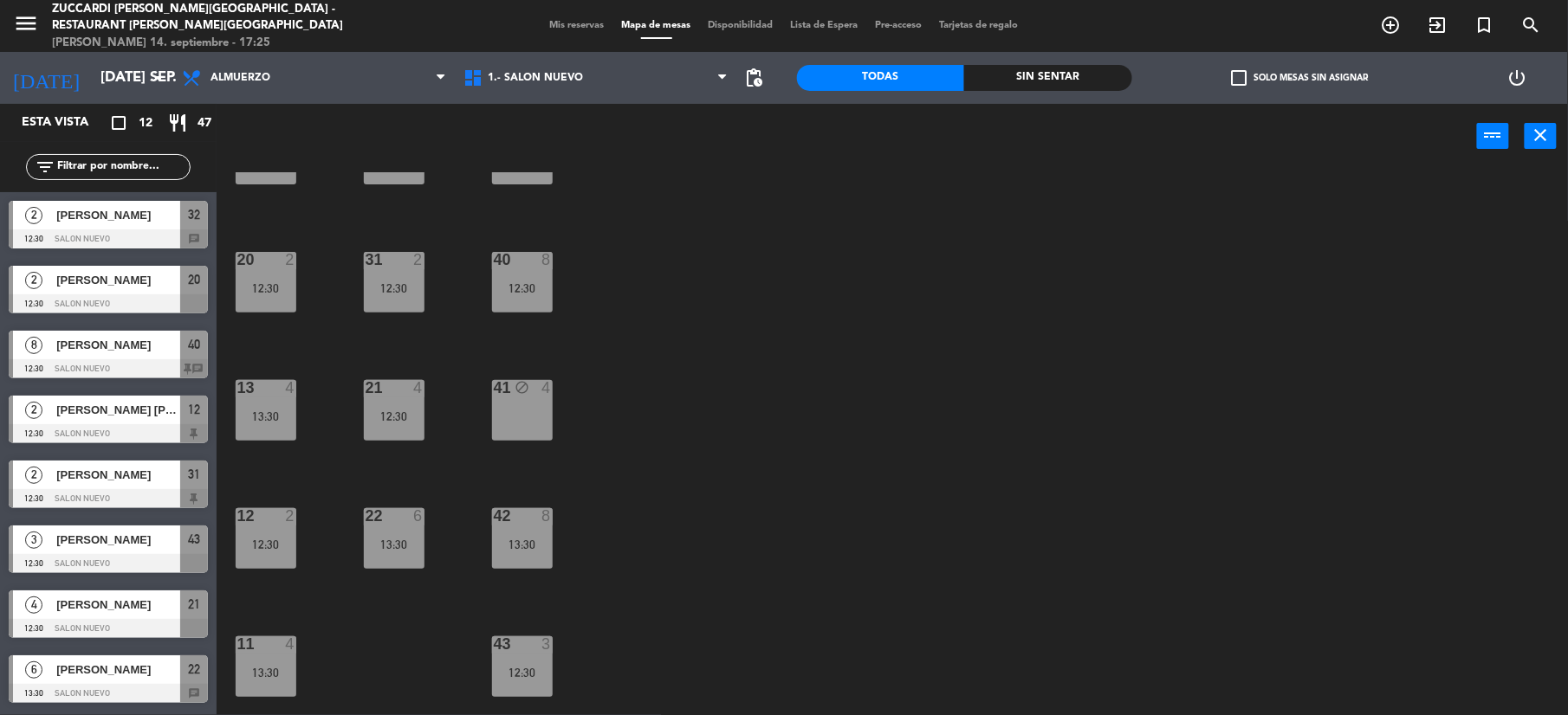
scroll to position [184, 0]
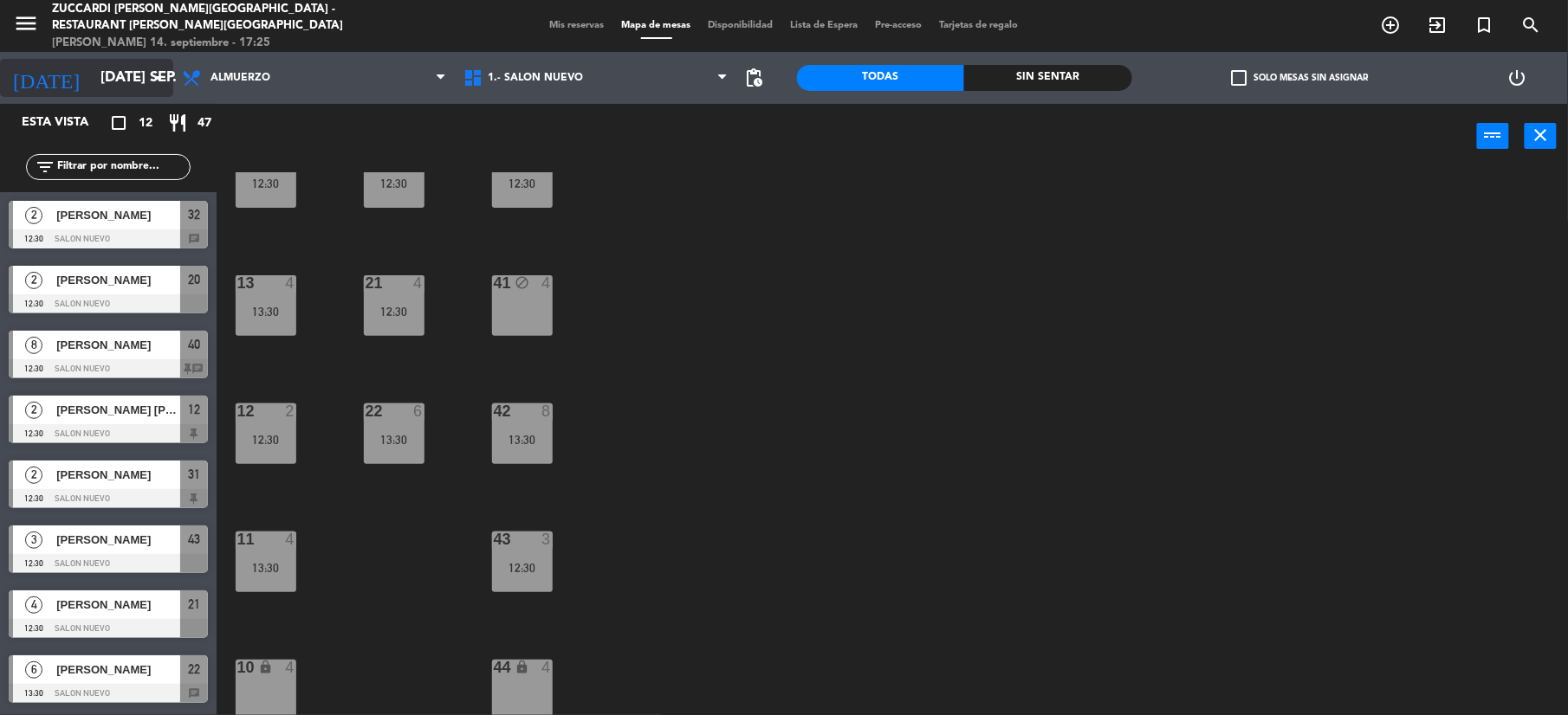
click at [92, 63] on input "[DATE] sep." at bounding box center [185, 78] width 186 height 34
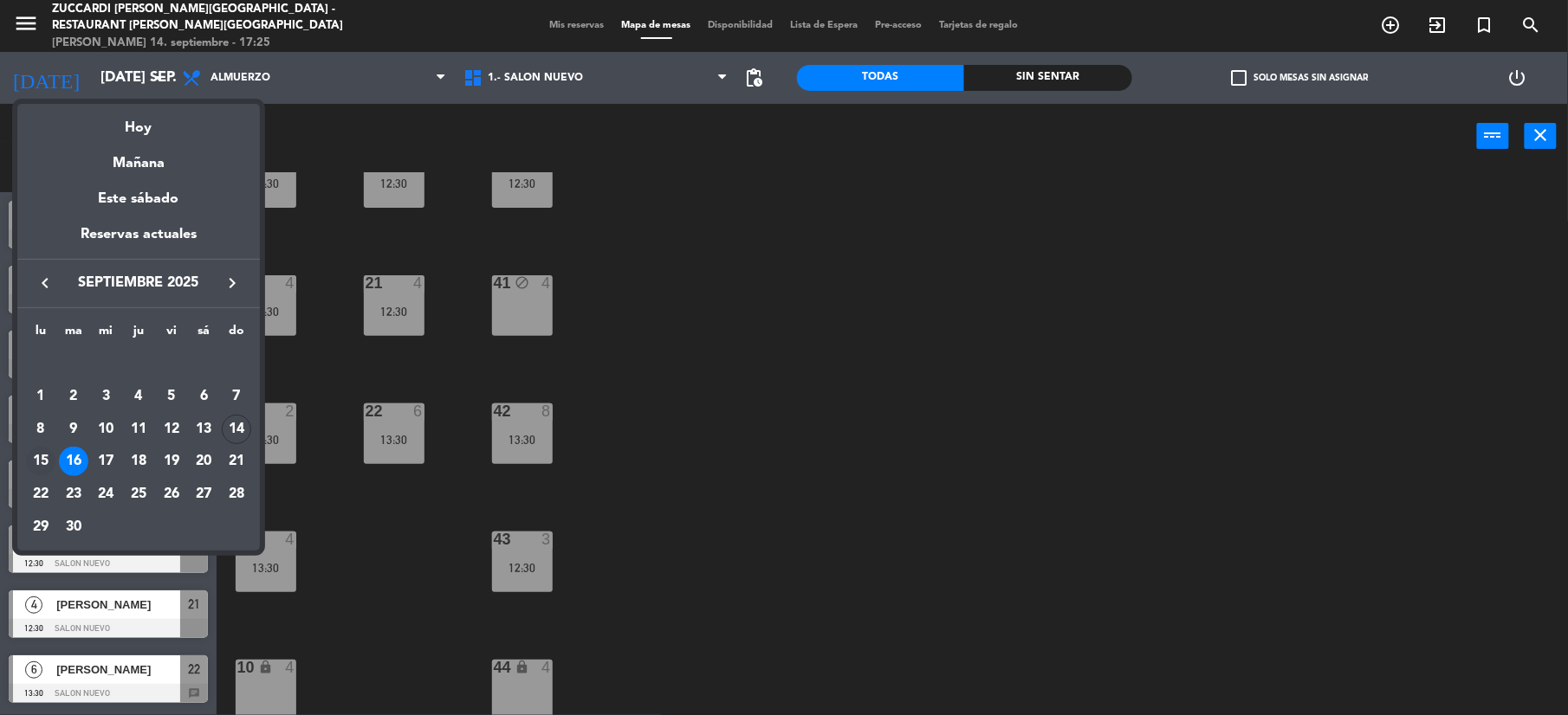
click at [42, 457] on div "15" at bounding box center [40, 461] width 29 height 29
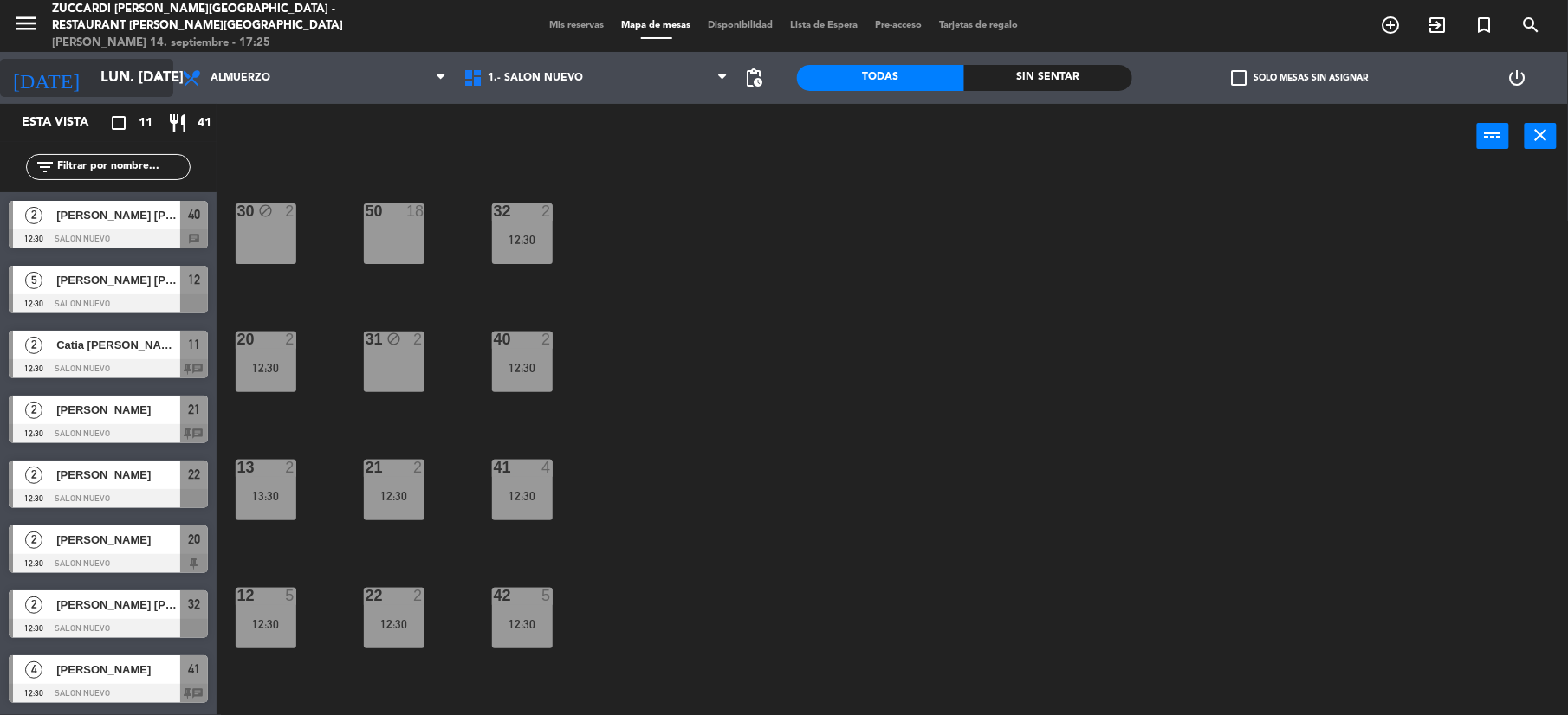
click at [108, 83] on input "lun. [DATE]" at bounding box center [185, 78] width 186 height 34
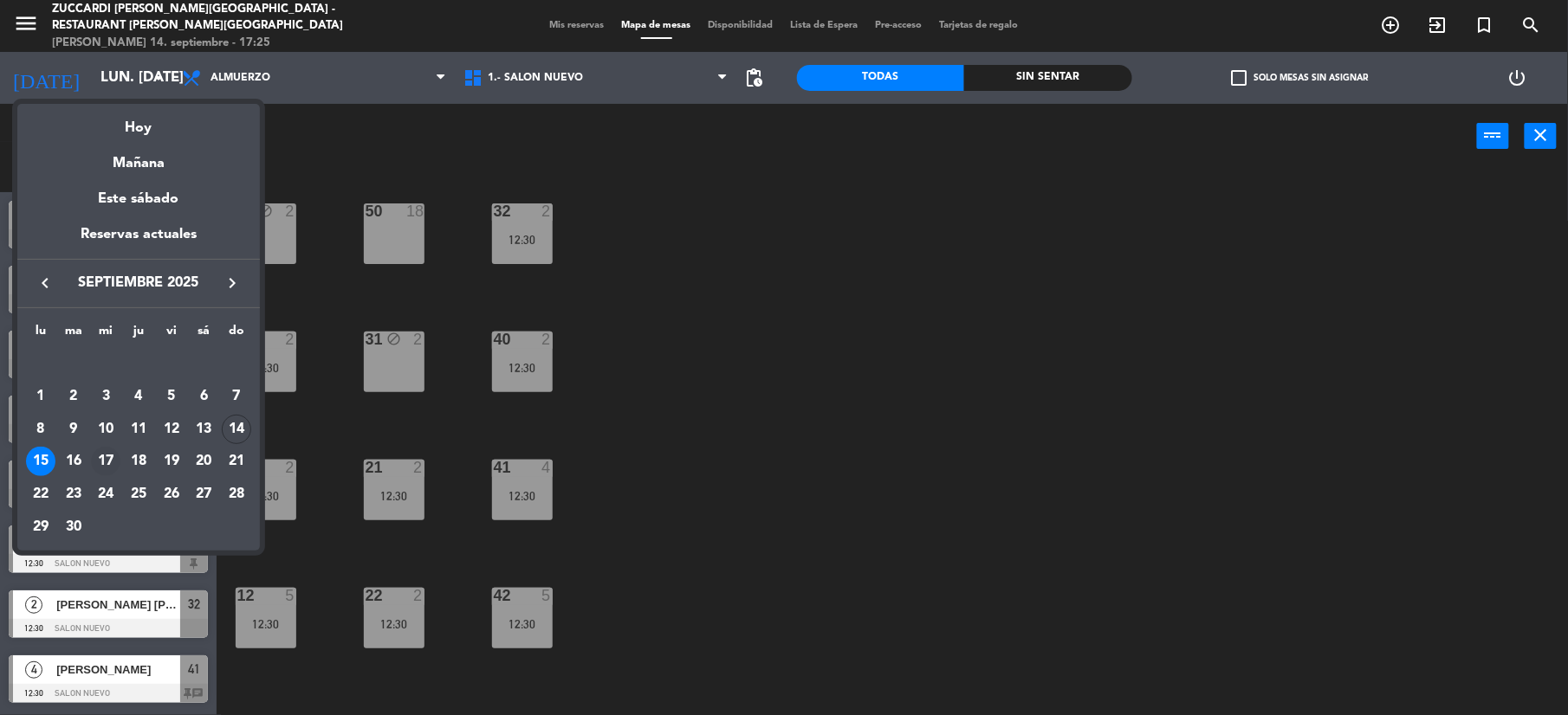
click at [109, 461] on div "17" at bounding box center [106, 461] width 29 height 29
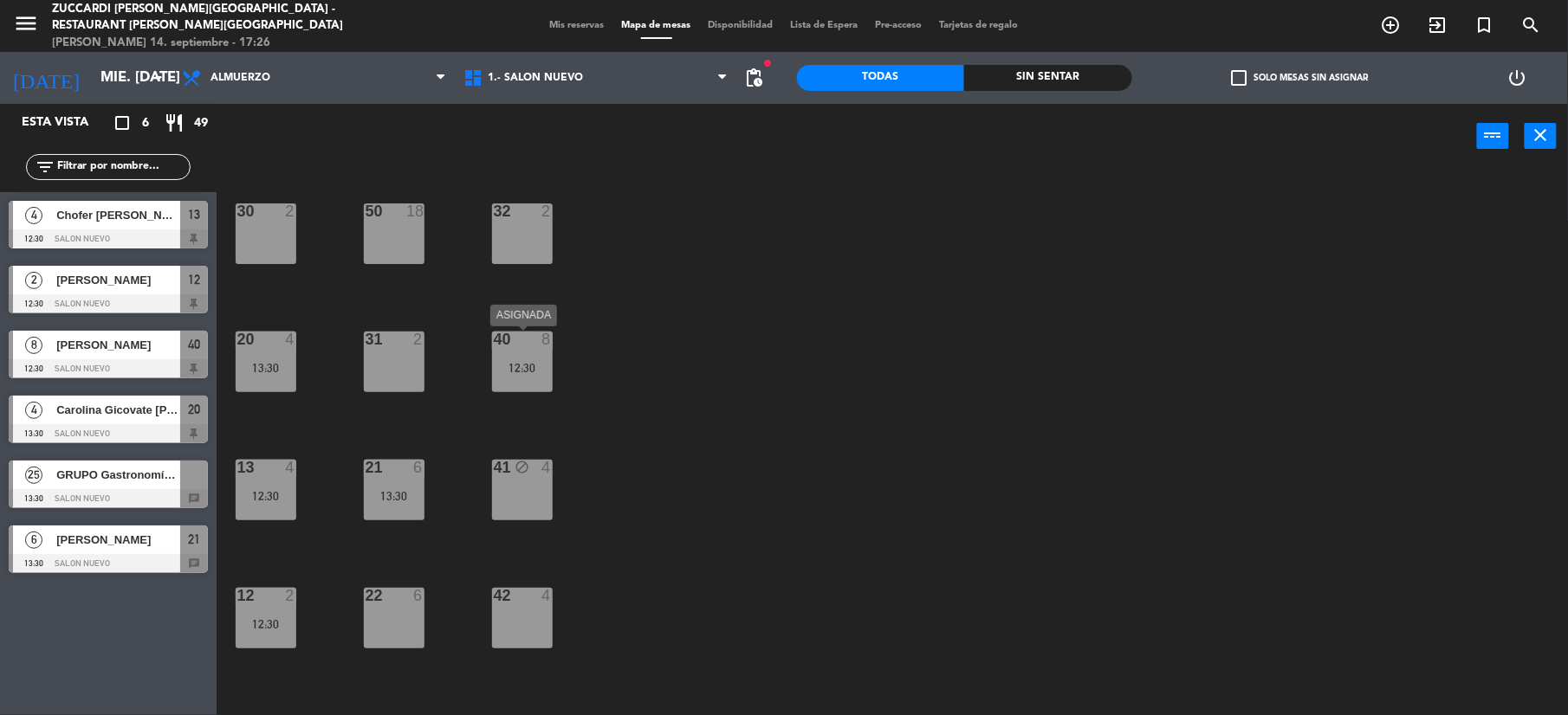
click at [501, 374] on div "12:30" at bounding box center [522, 368] width 60 height 12
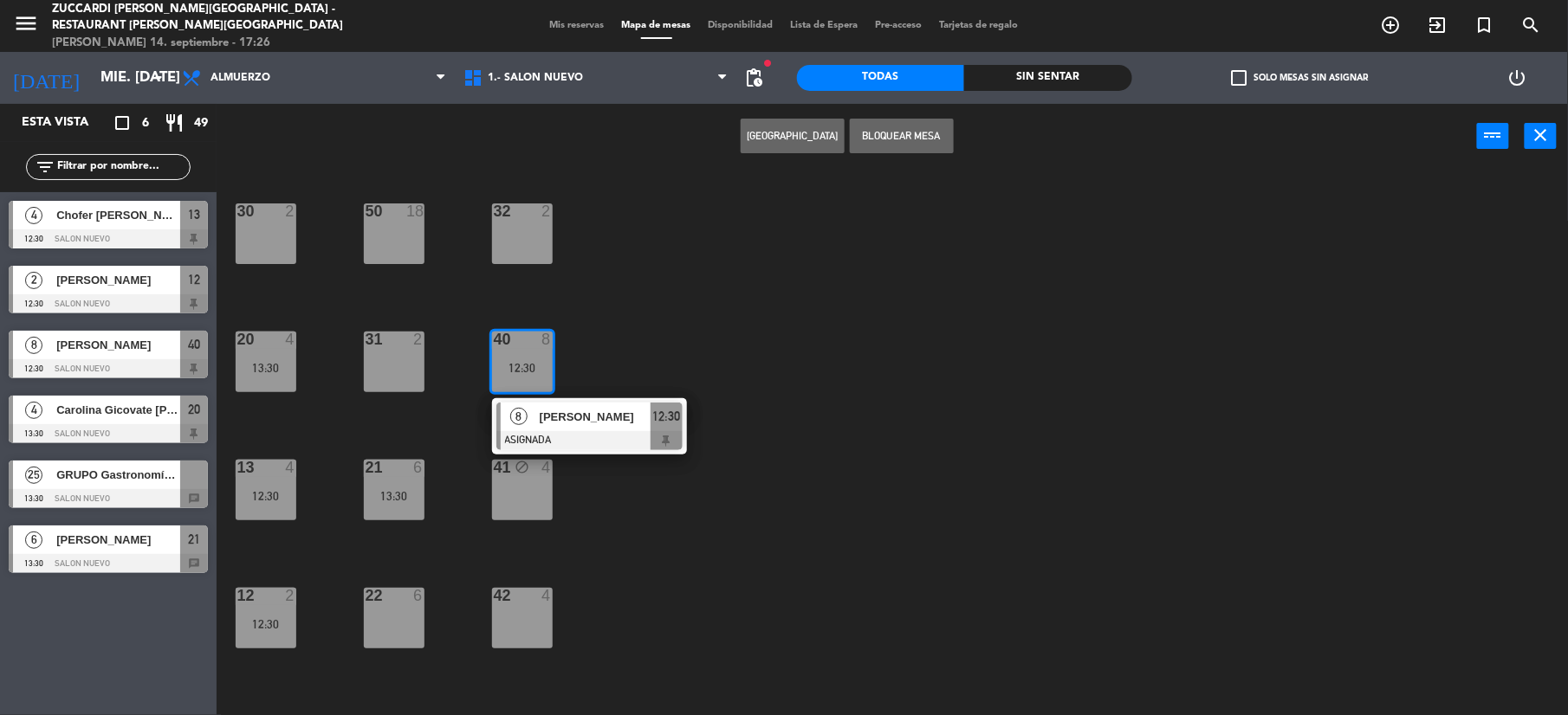
click at [393, 604] on div "22 6" at bounding box center [394, 596] width 60 height 17
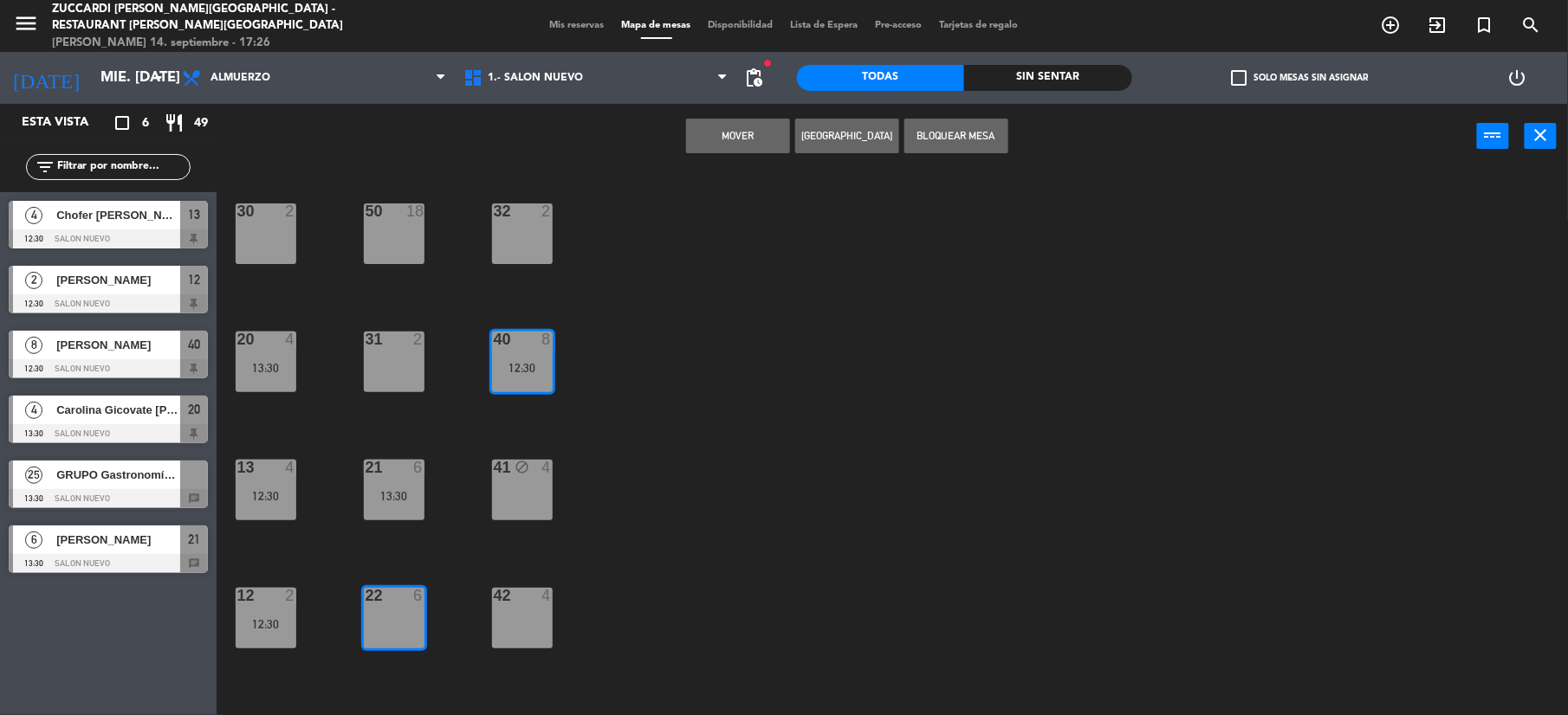
click at [738, 129] on button "Mover" at bounding box center [738, 136] width 104 height 35
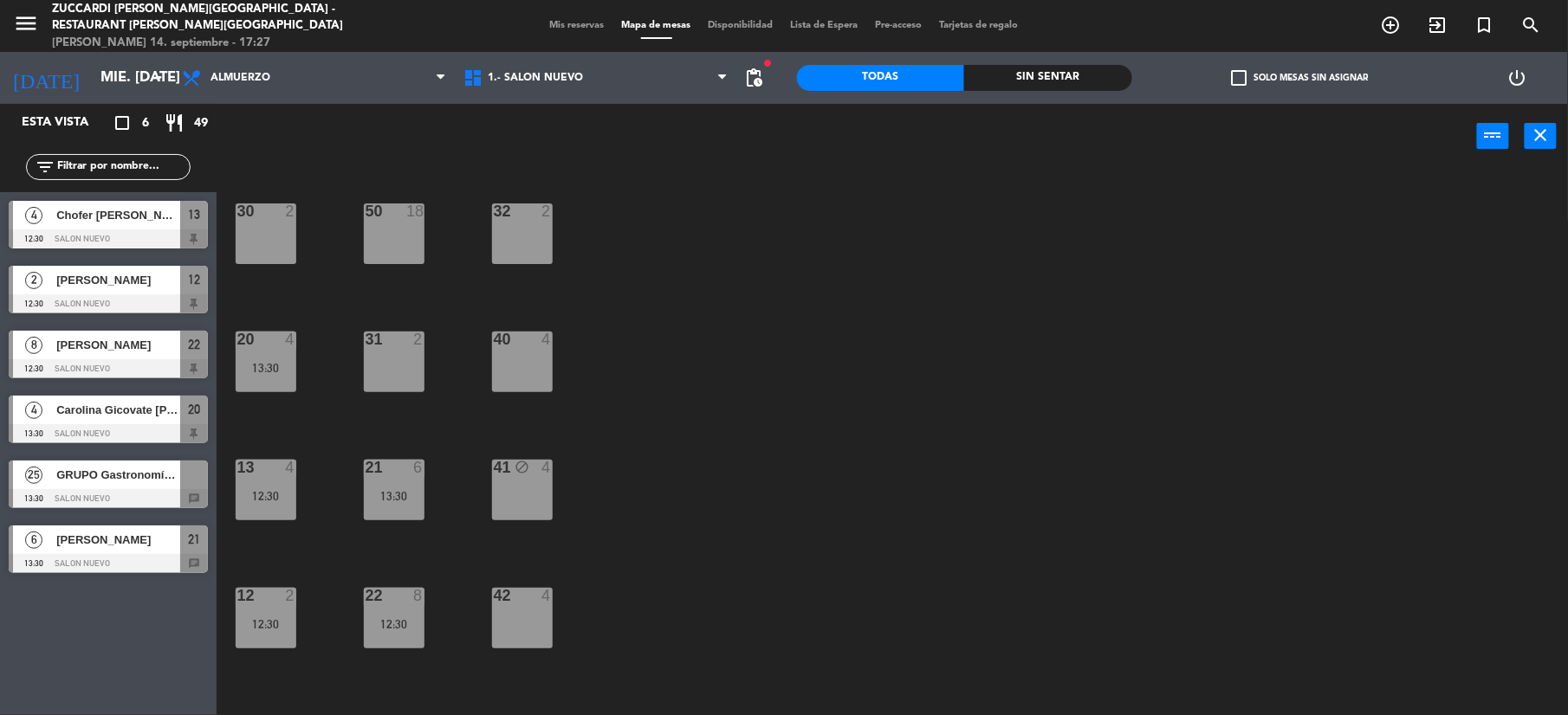
click at [75, 100] on div "[DATE] mié. [DATE] arrow_drop_down" at bounding box center [87, 78] width 173 height 52
click at [94, 77] on input "mié. [DATE]" at bounding box center [185, 78] width 186 height 34
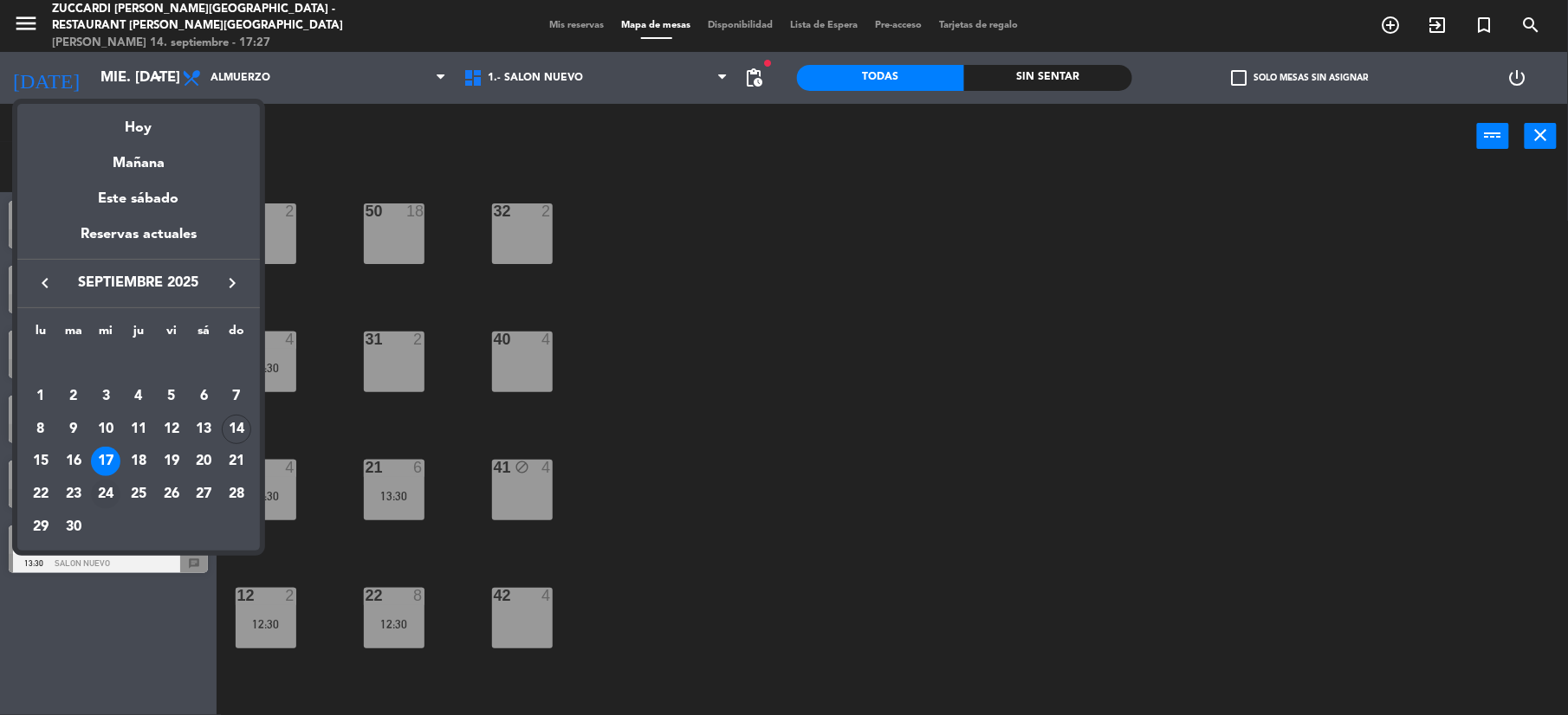
click at [115, 495] on div "24" at bounding box center [106, 494] width 29 height 29
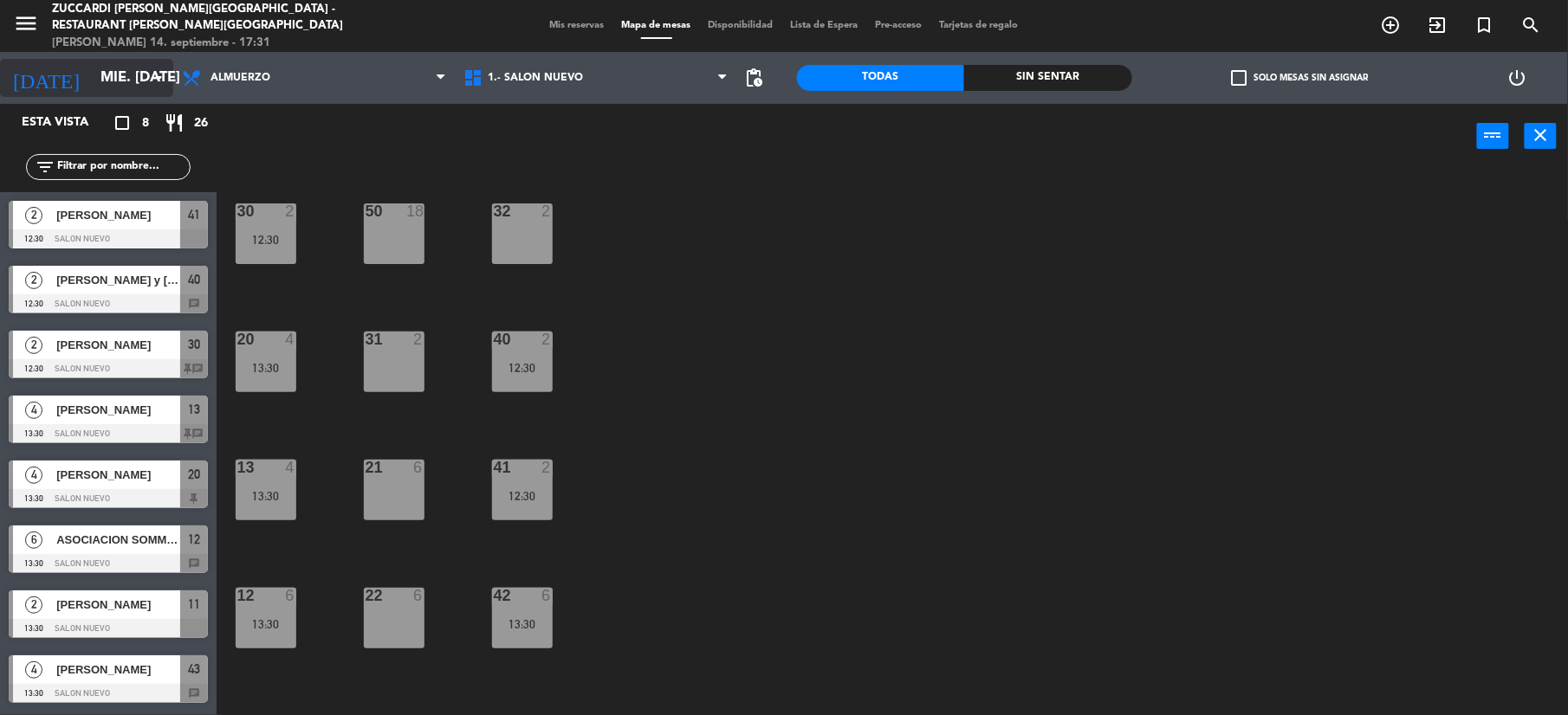
click at [92, 79] on input "mié. [DATE]" at bounding box center [185, 78] width 186 height 34
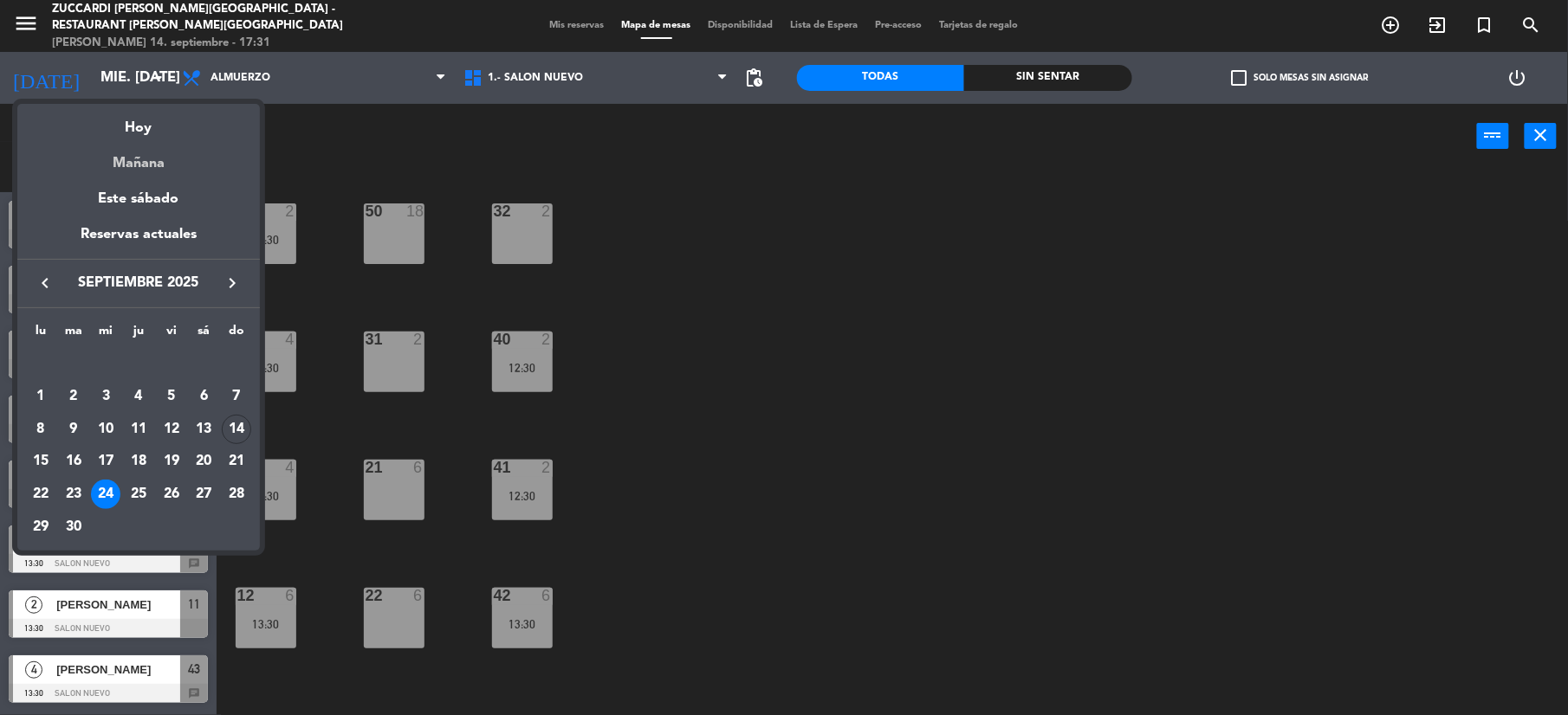
click at [153, 149] on div "Mañana" at bounding box center [139, 157] width 243 height 36
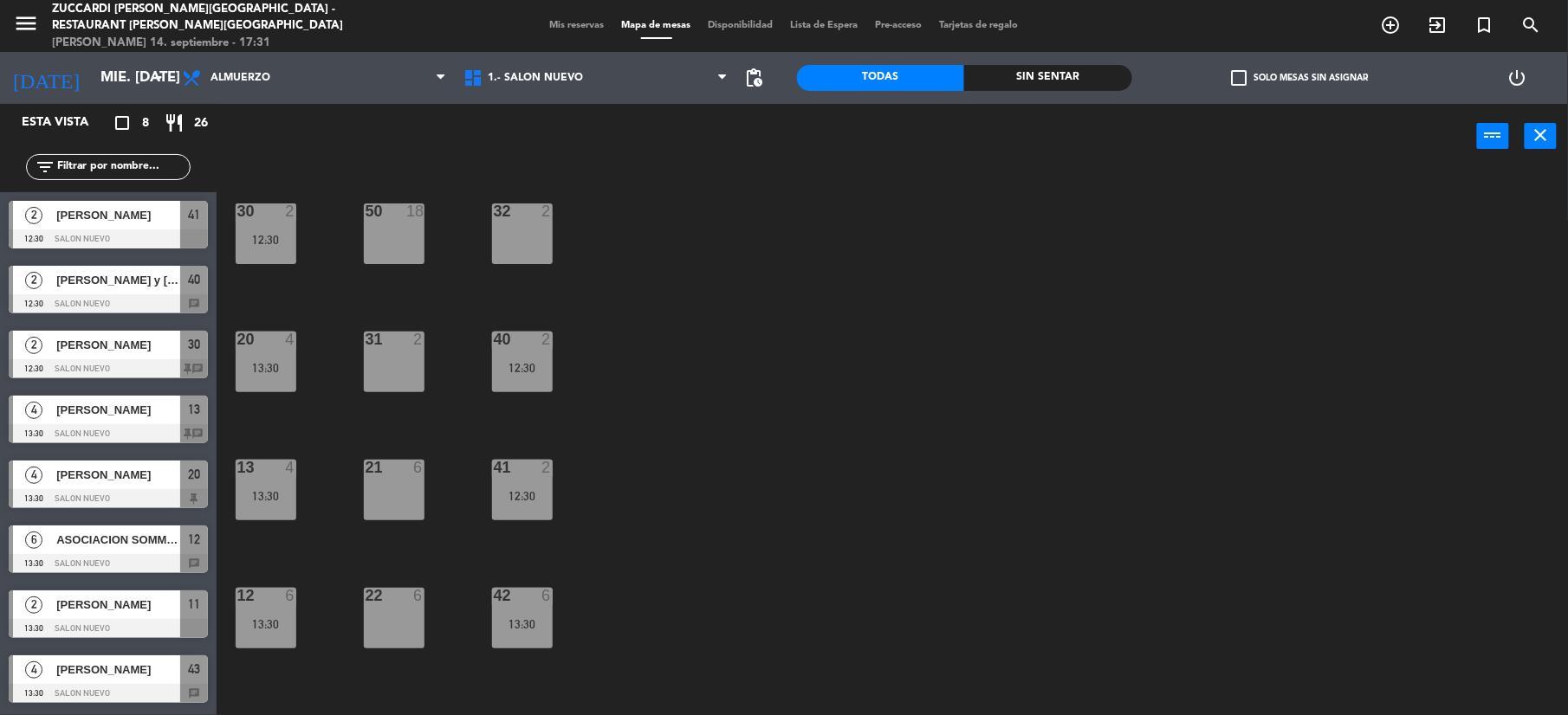
type input "lun. [DATE]"
click at [544, 22] on span "Mis reservas" at bounding box center [577, 26] width 72 height 9
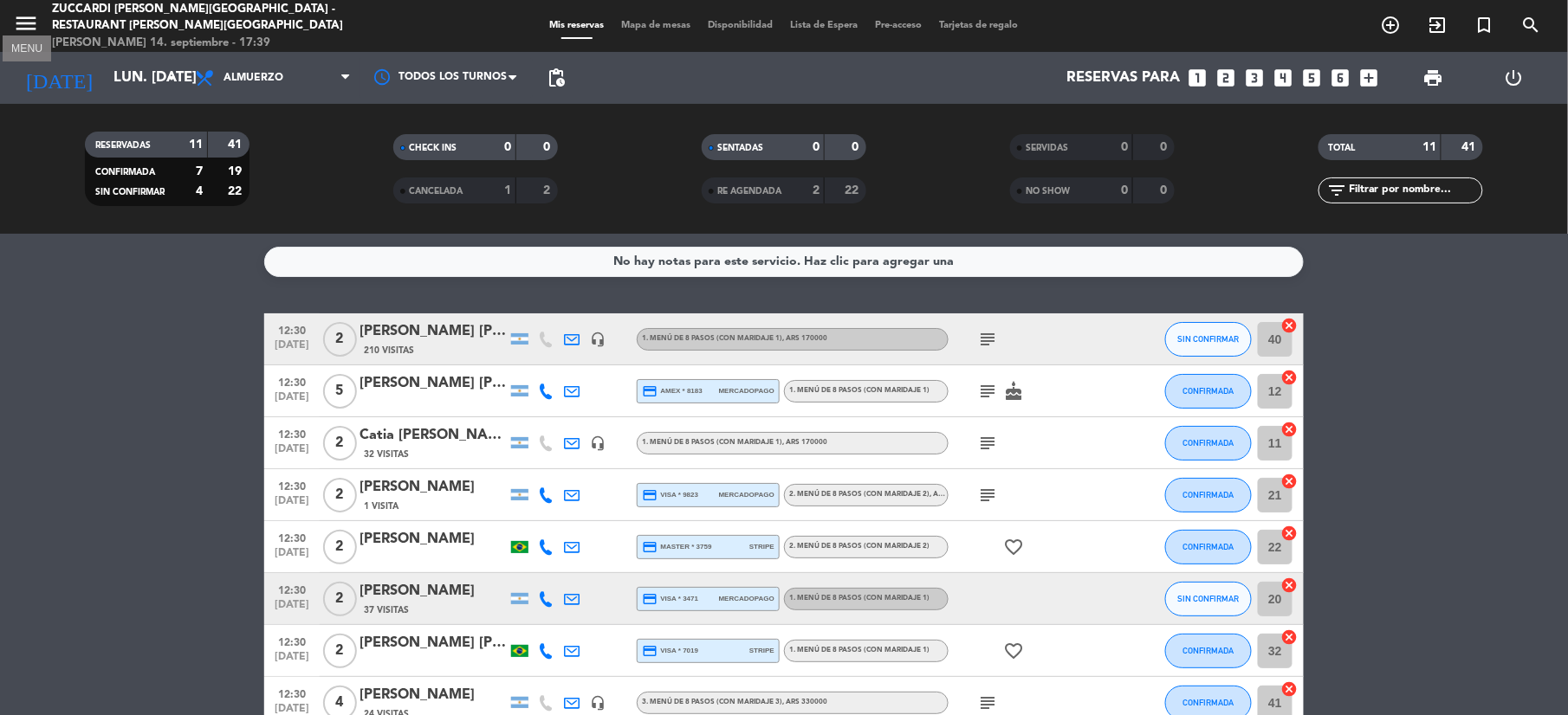
click at [25, 35] on icon "menu" at bounding box center [26, 23] width 26 height 26
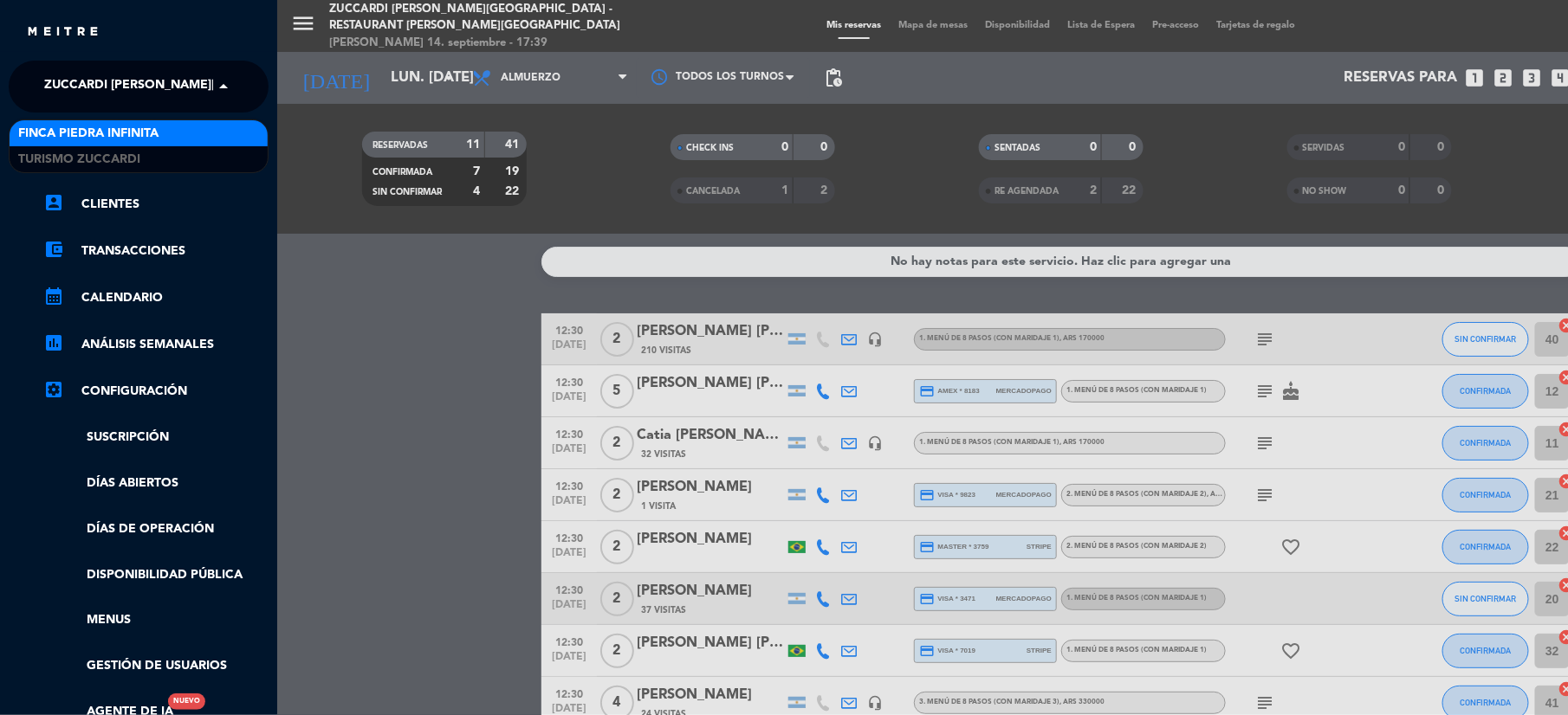
click at [100, 84] on span "Zuccardi [PERSON_NAME][GEOGRAPHIC_DATA] - Restaurant [PERSON_NAME][GEOGRAPHIC_D…" at bounding box center [352, 87] width 617 height 36
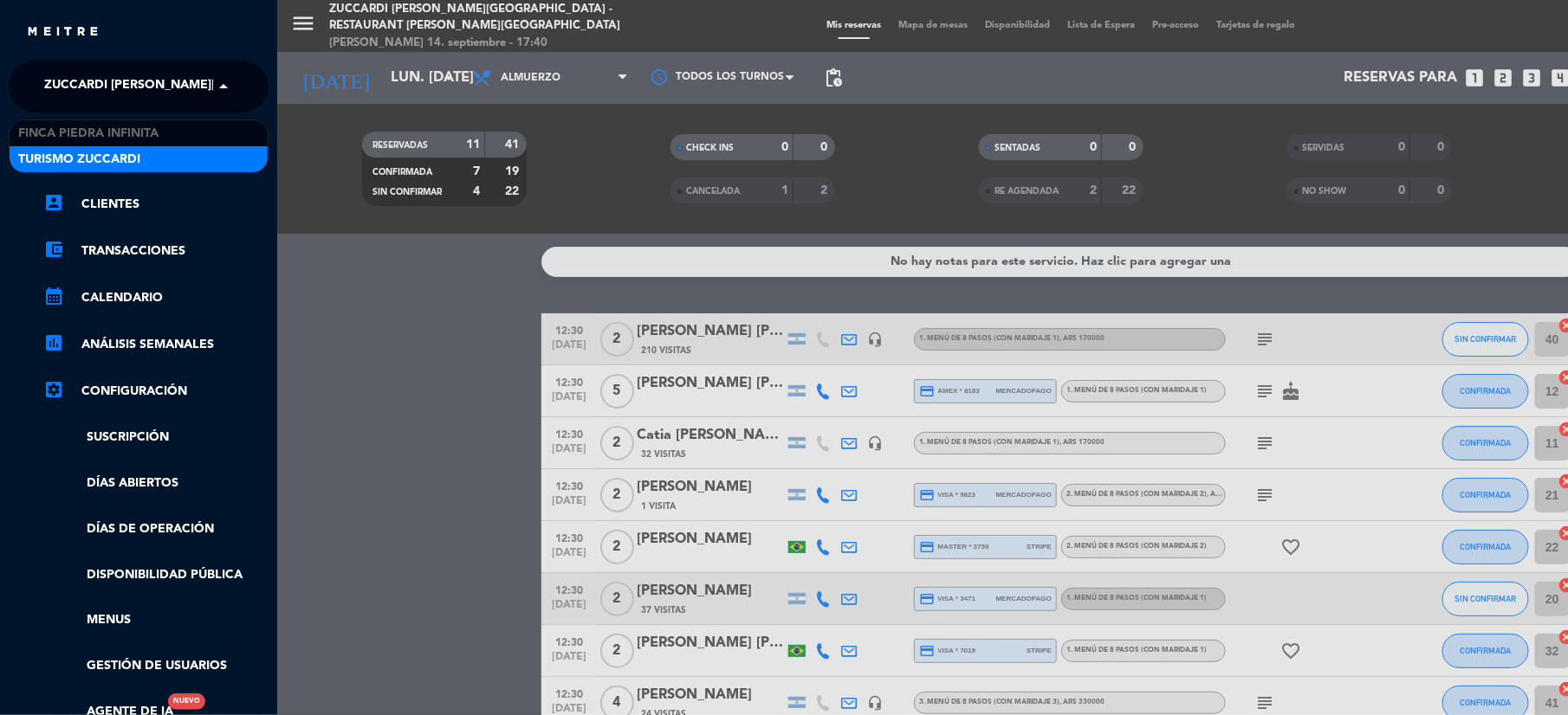
click at [80, 150] on span "Turismo Zuccardi" at bounding box center [79, 160] width 122 height 20
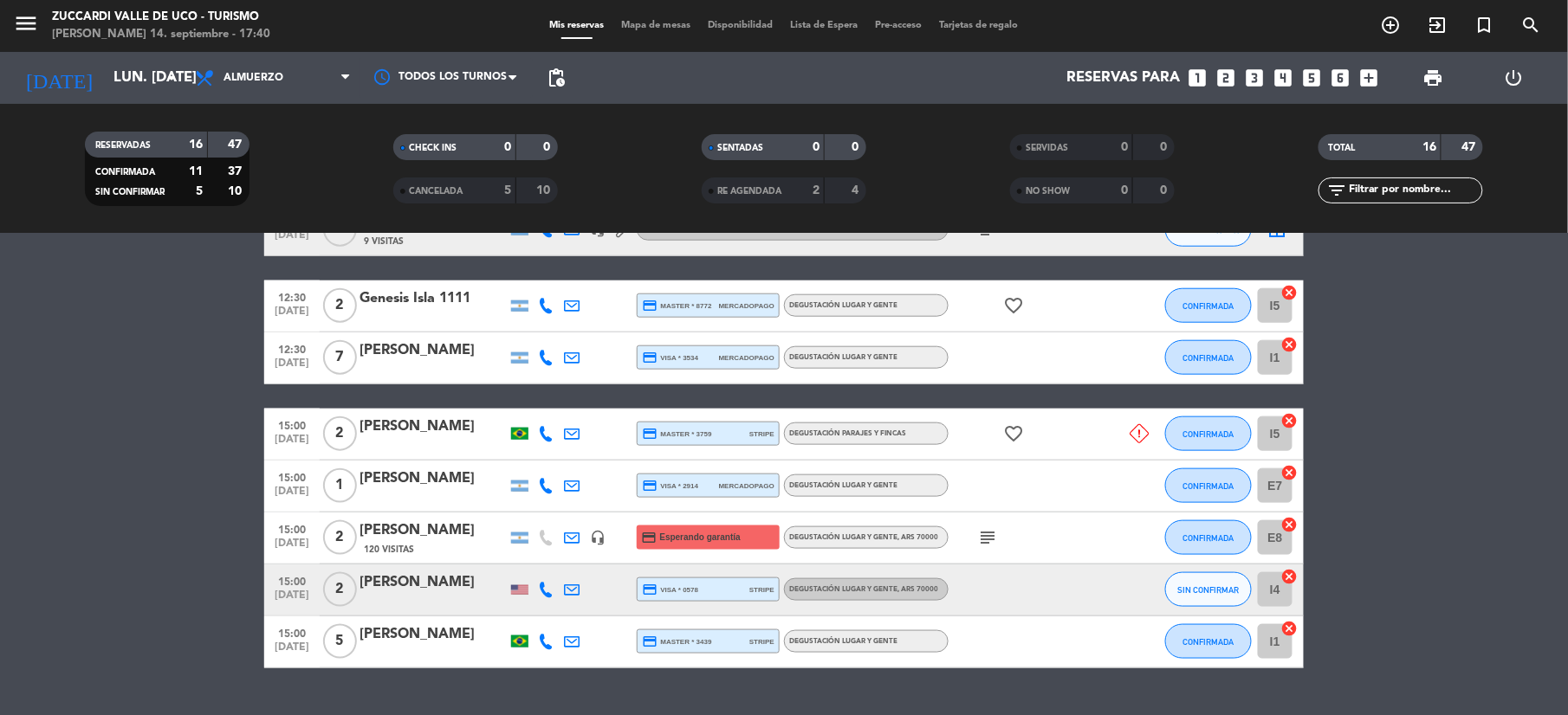
scroll to position [680, 0]
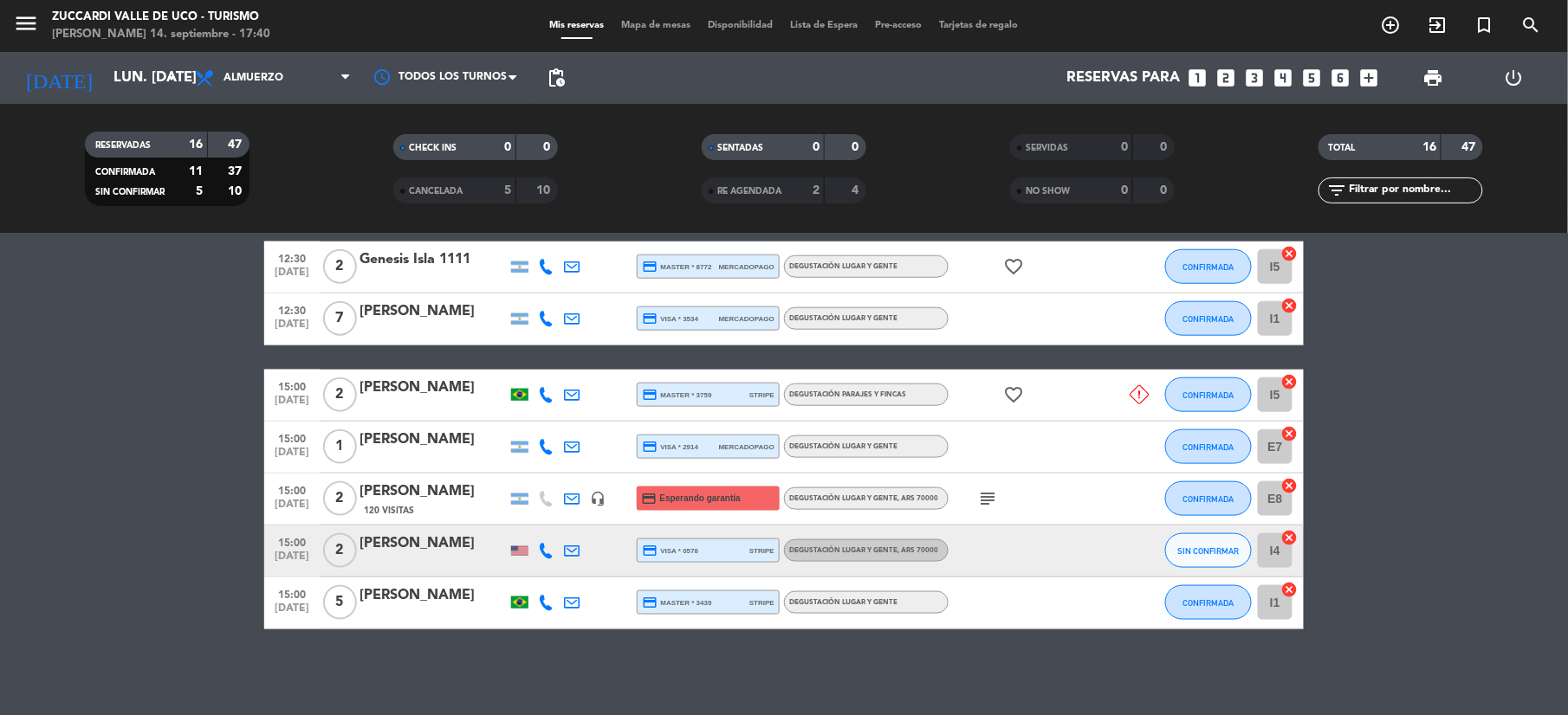
click at [410, 389] on div "[PERSON_NAME]" at bounding box center [432, 388] width 147 height 23
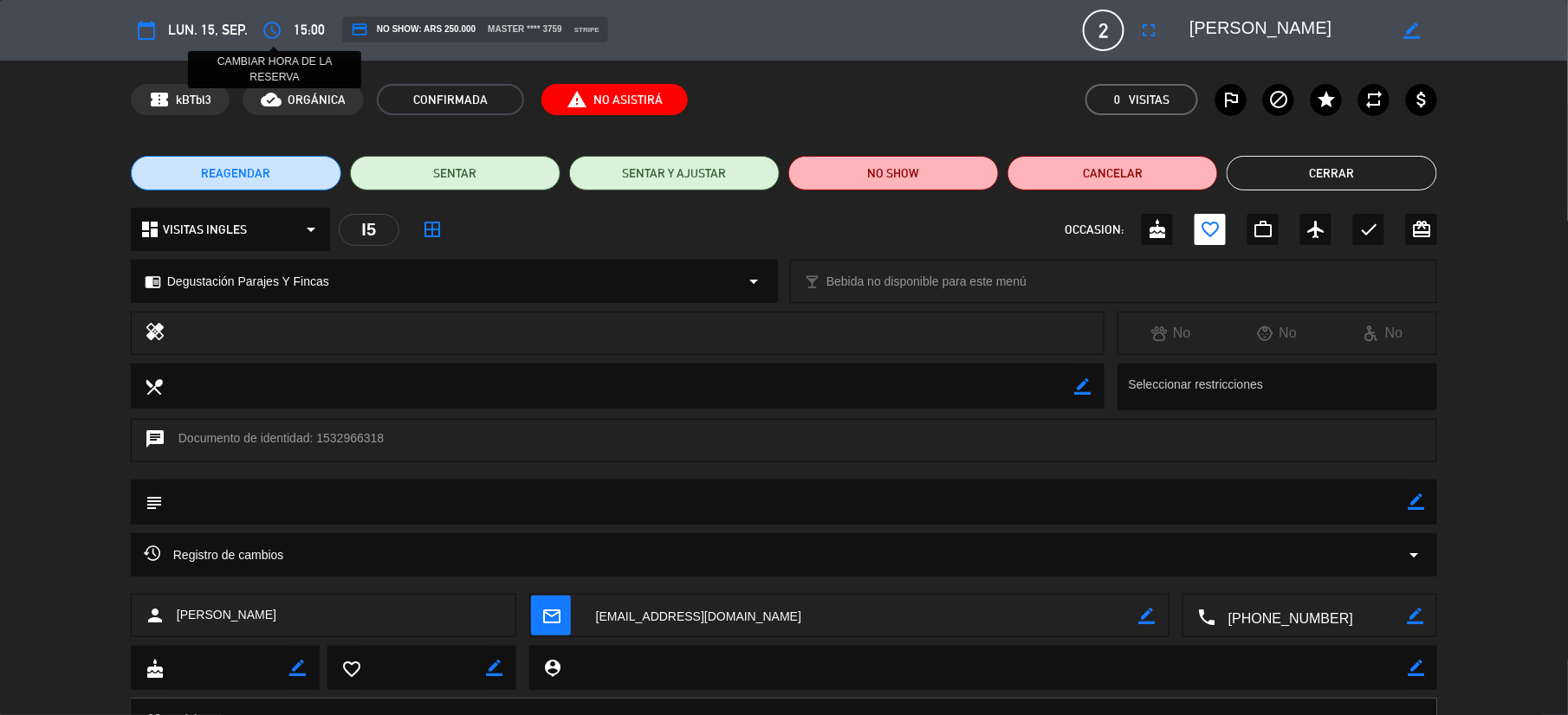
click at [256, 32] on button "access_time" at bounding box center [272, 30] width 31 height 31
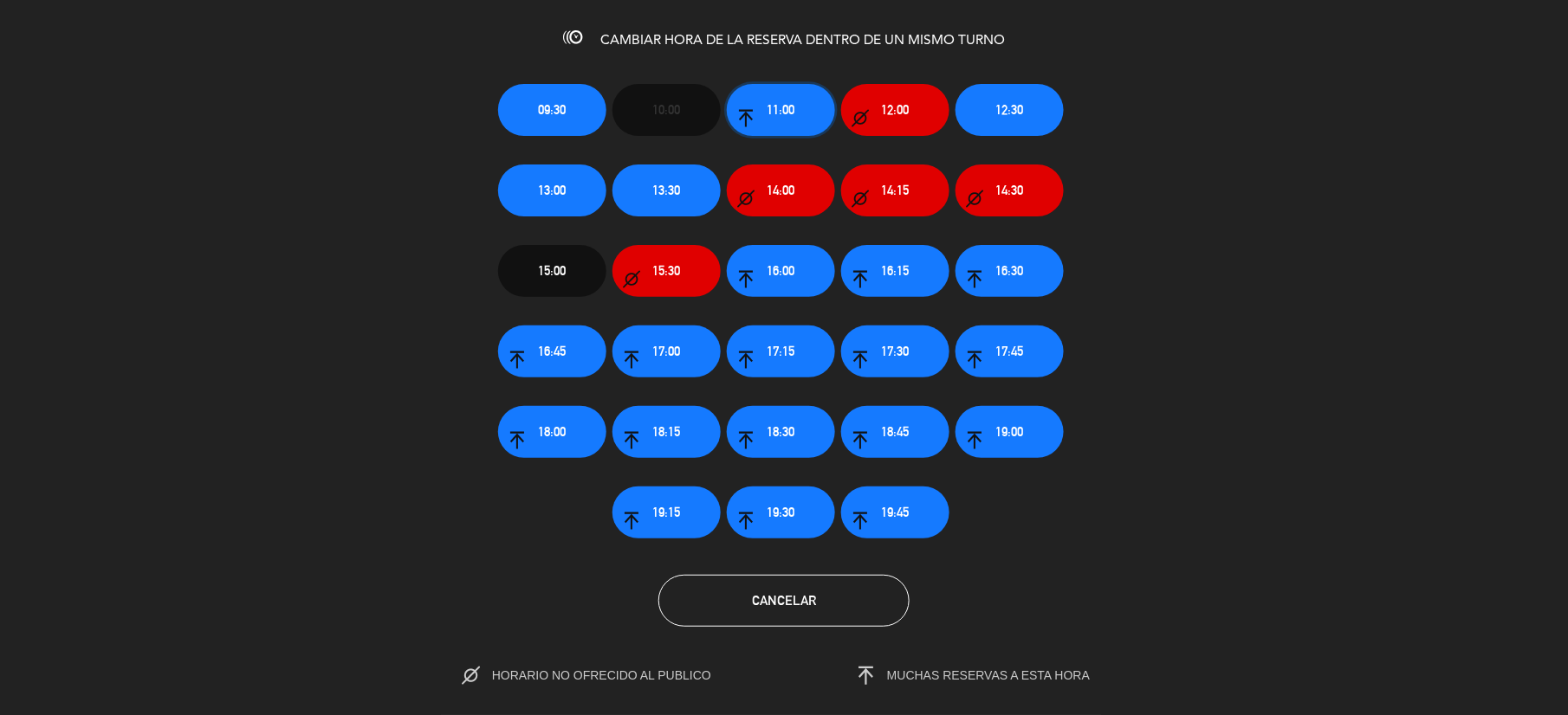
click at [773, 105] on span "11:00" at bounding box center [781, 109] width 27 height 20
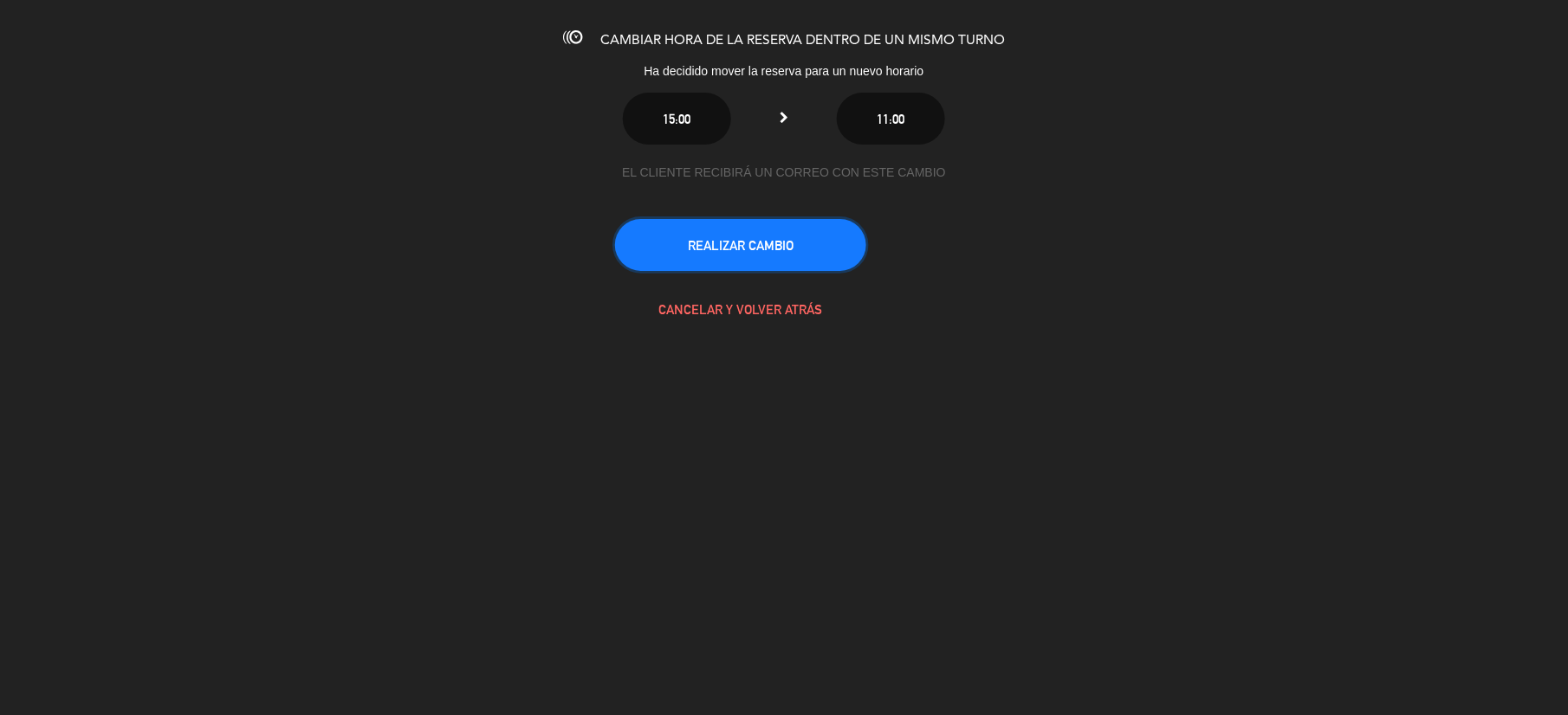
click at [739, 231] on button "REALIZAR CAMBIO" at bounding box center [740, 244] width 251 height 52
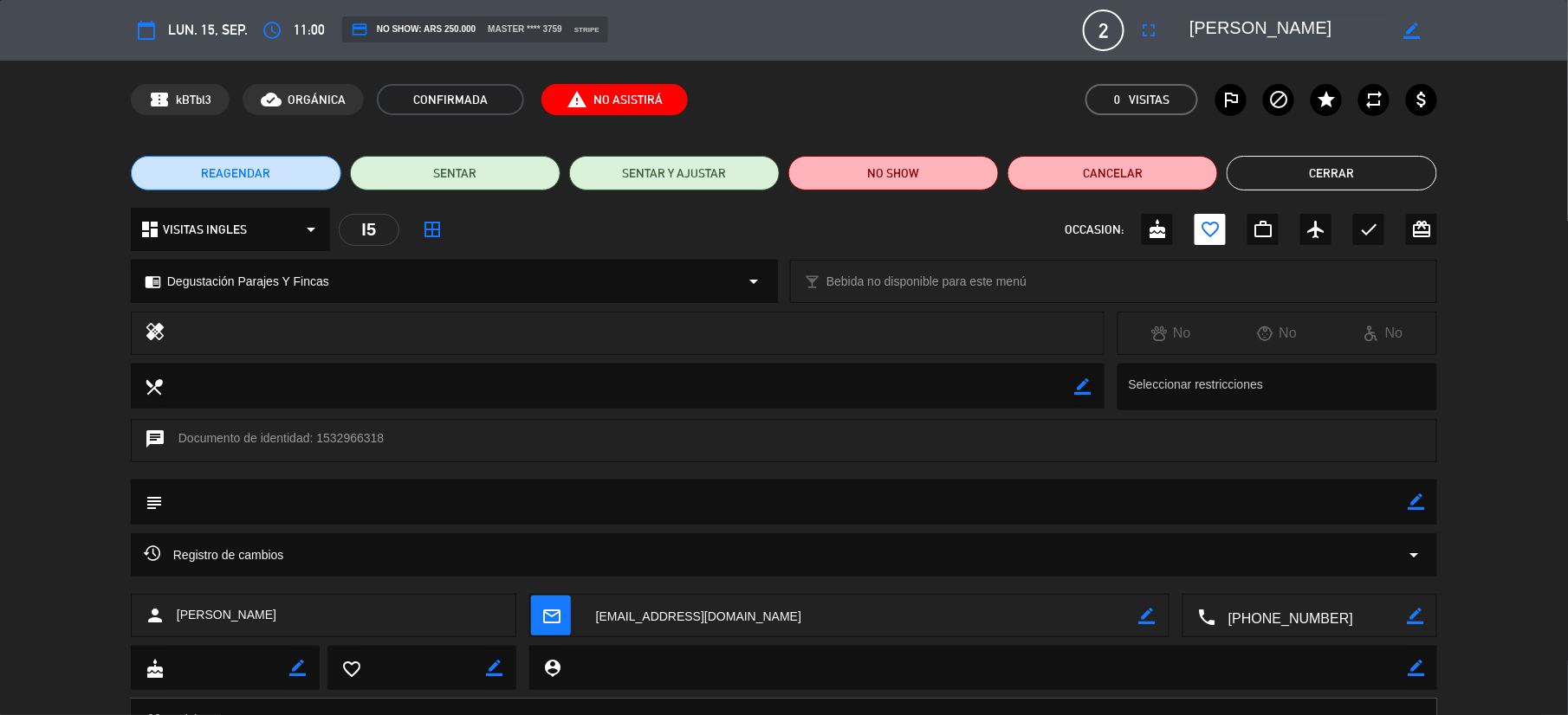
click at [1303, 170] on button "Cerrar" at bounding box center [1332, 173] width 211 height 35
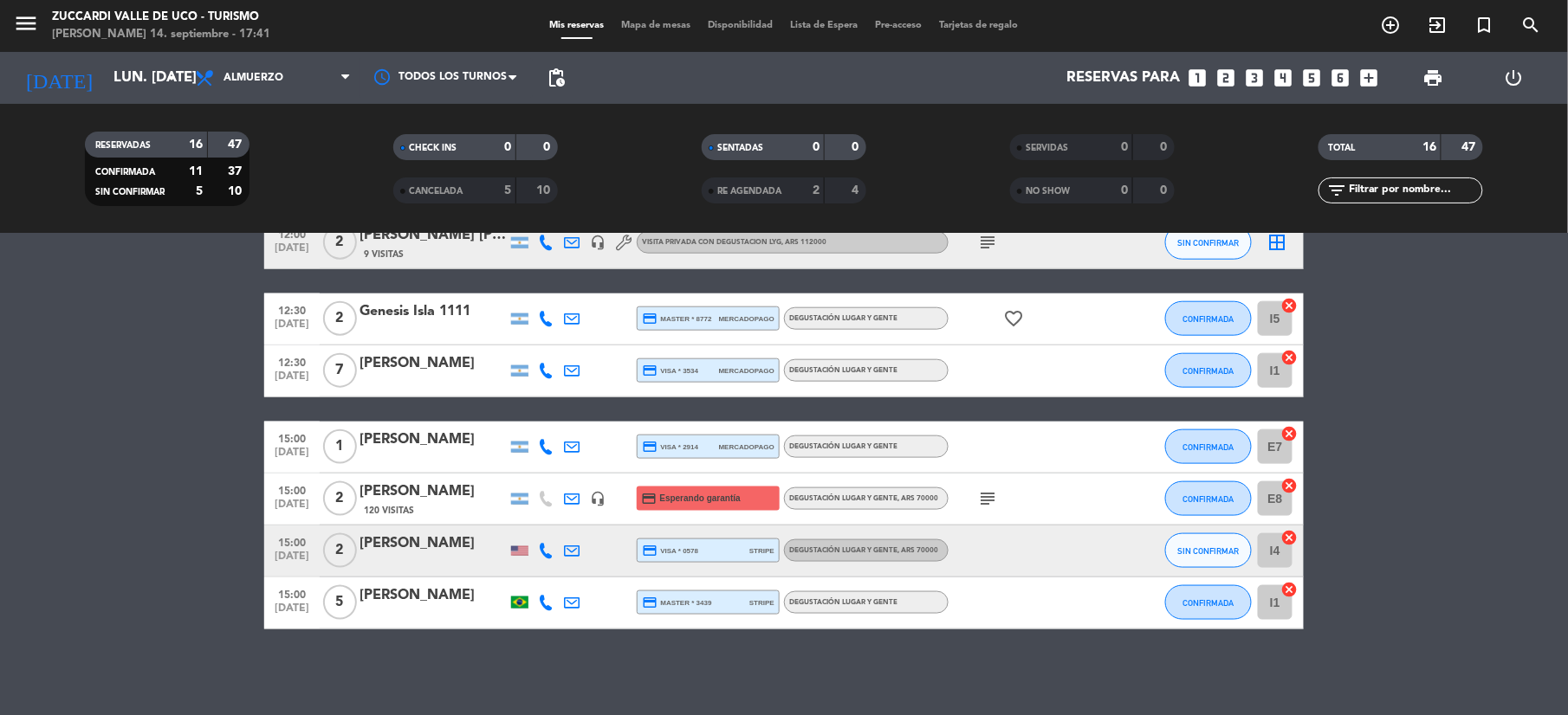
click at [147, 452] on bookings-row "09:30 [DATE] 2 [PERSON_NAME] credit_card visa * 7133 stripe Degustación Lugar y…" at bounding box center [784, 165] width 1568 height 928
click at [126, 75] on input "lun. [DATE]" at bounding box center [198, 78] width 186 height 34
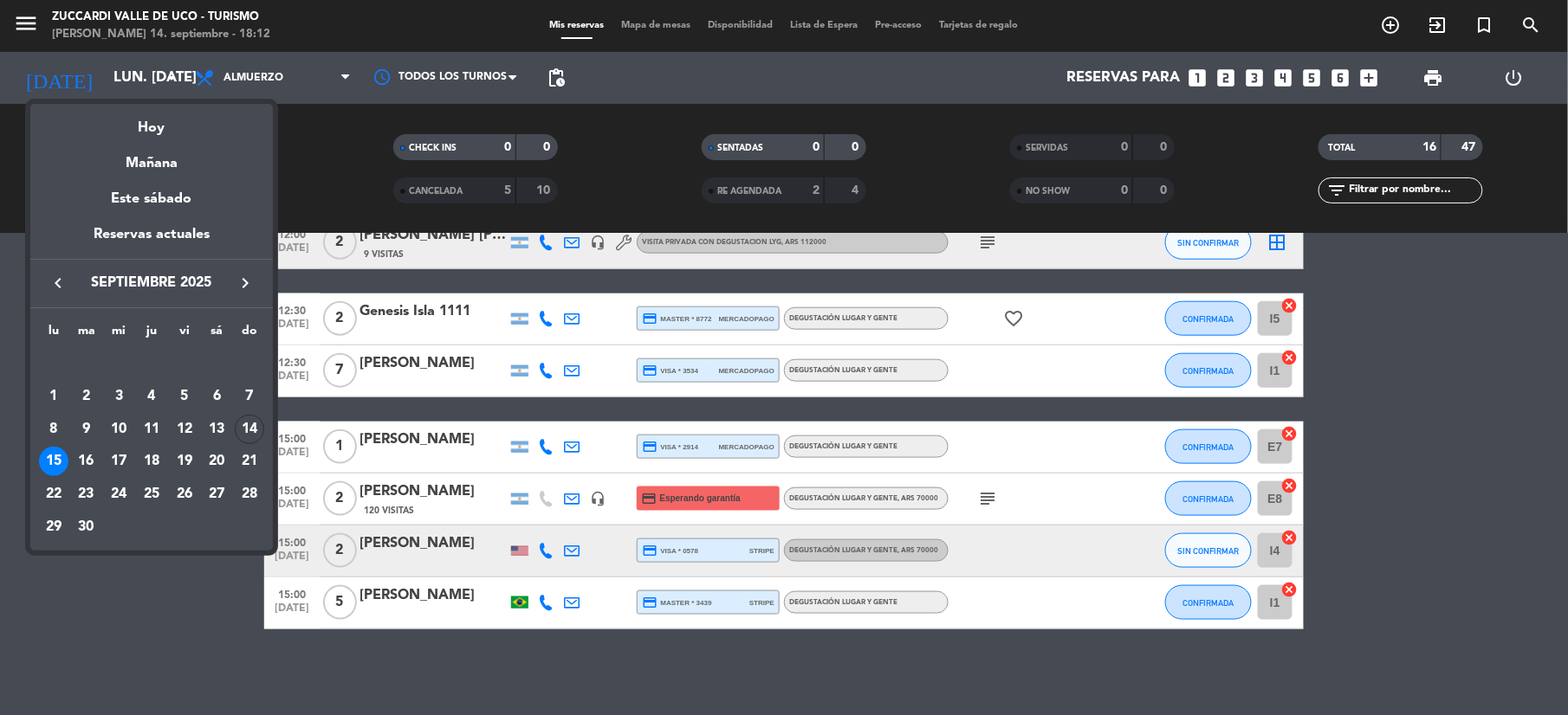
click at [235, 270] on div "keyboard_arrow_left septiembre 2025 keyboard_arrow_right" at bounding box center [151, 283] width 243 height 48
drag, startPoint x: 250, startPoint y: 274, endPoint x: 243, endPoint y: 281, distance: 9.9
click at [248, 277] on icon "keyboard_arrow_right" at bounding box center [244, 283] width 21 height 21
click at [227, 393] on div "4" at bounding box center [216, 397] width 29 height 29
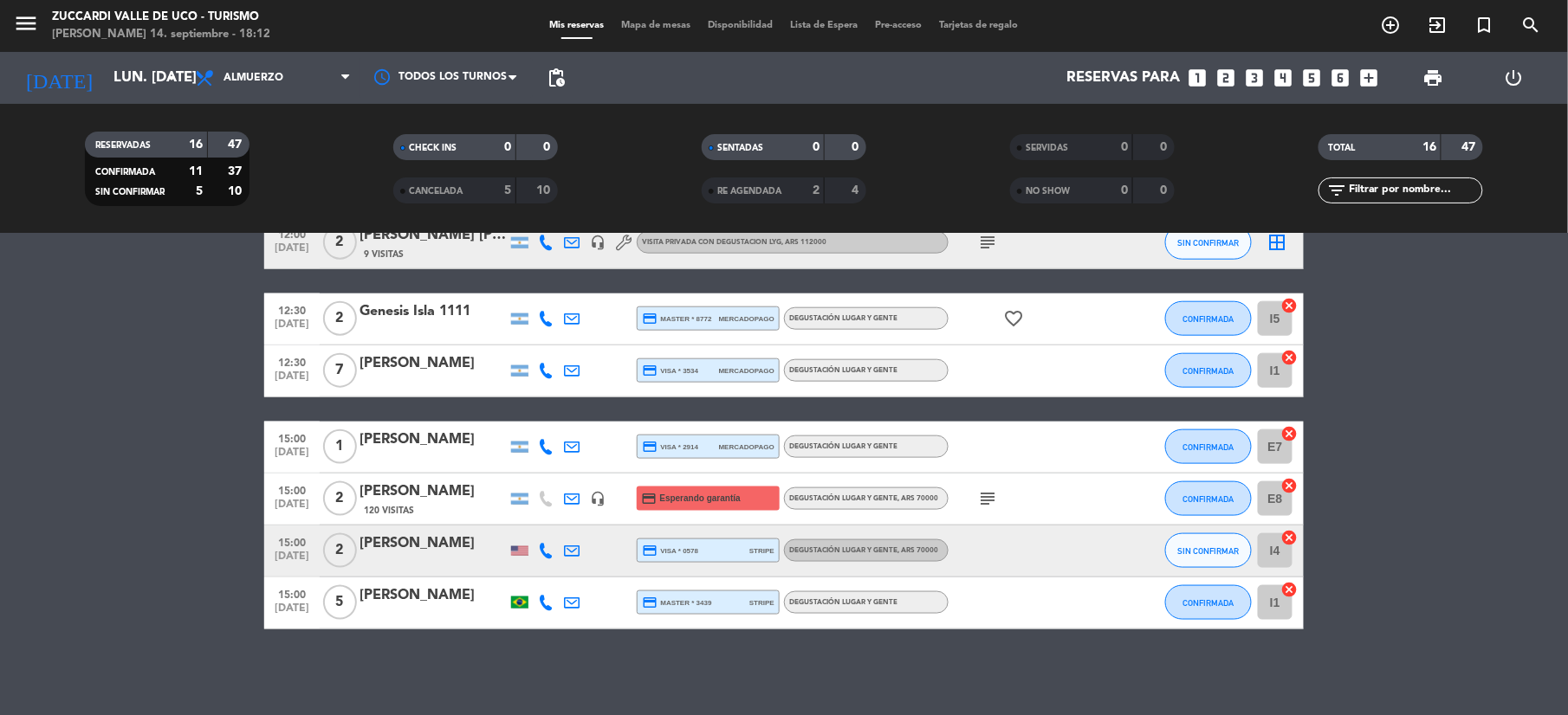
type input "sáb. [DATE]"
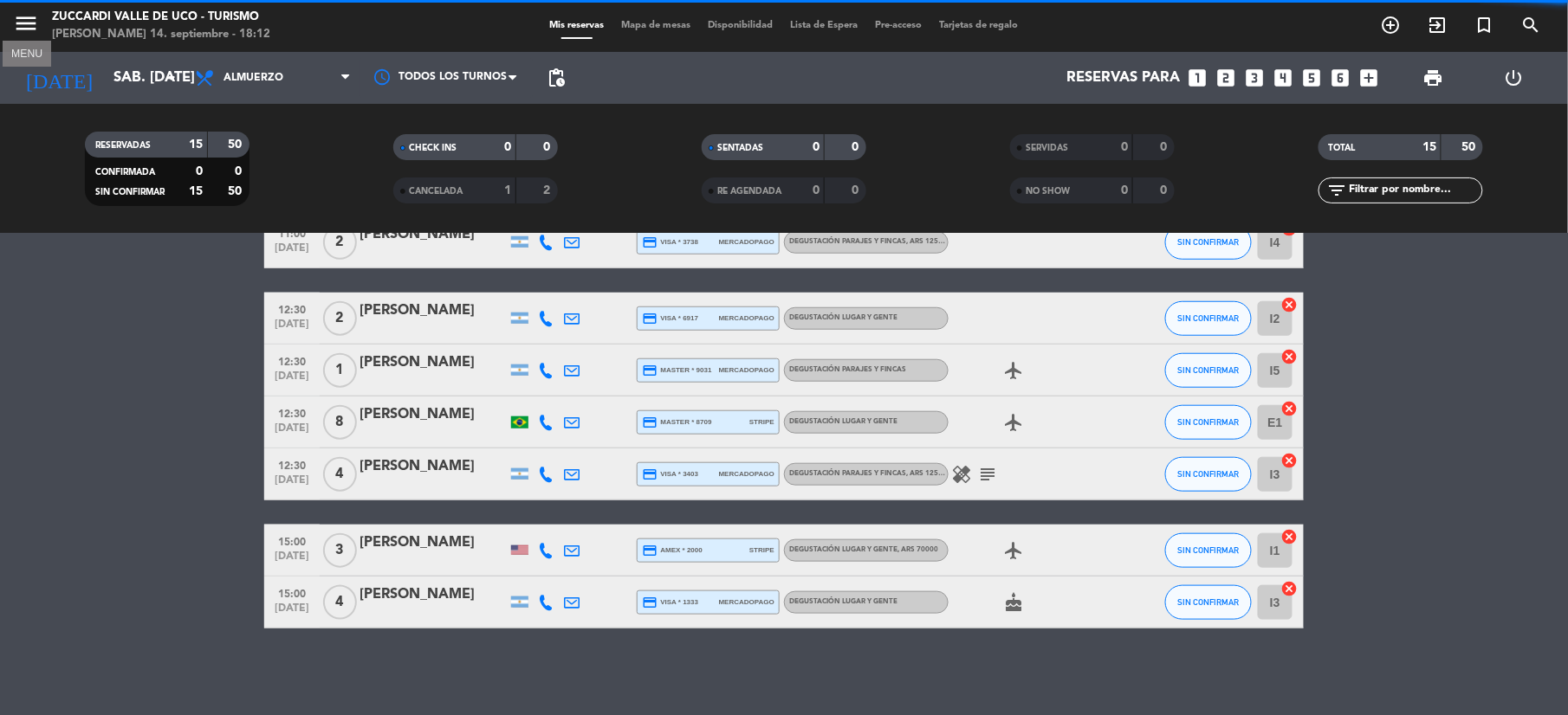
scroll to position [535, 0]
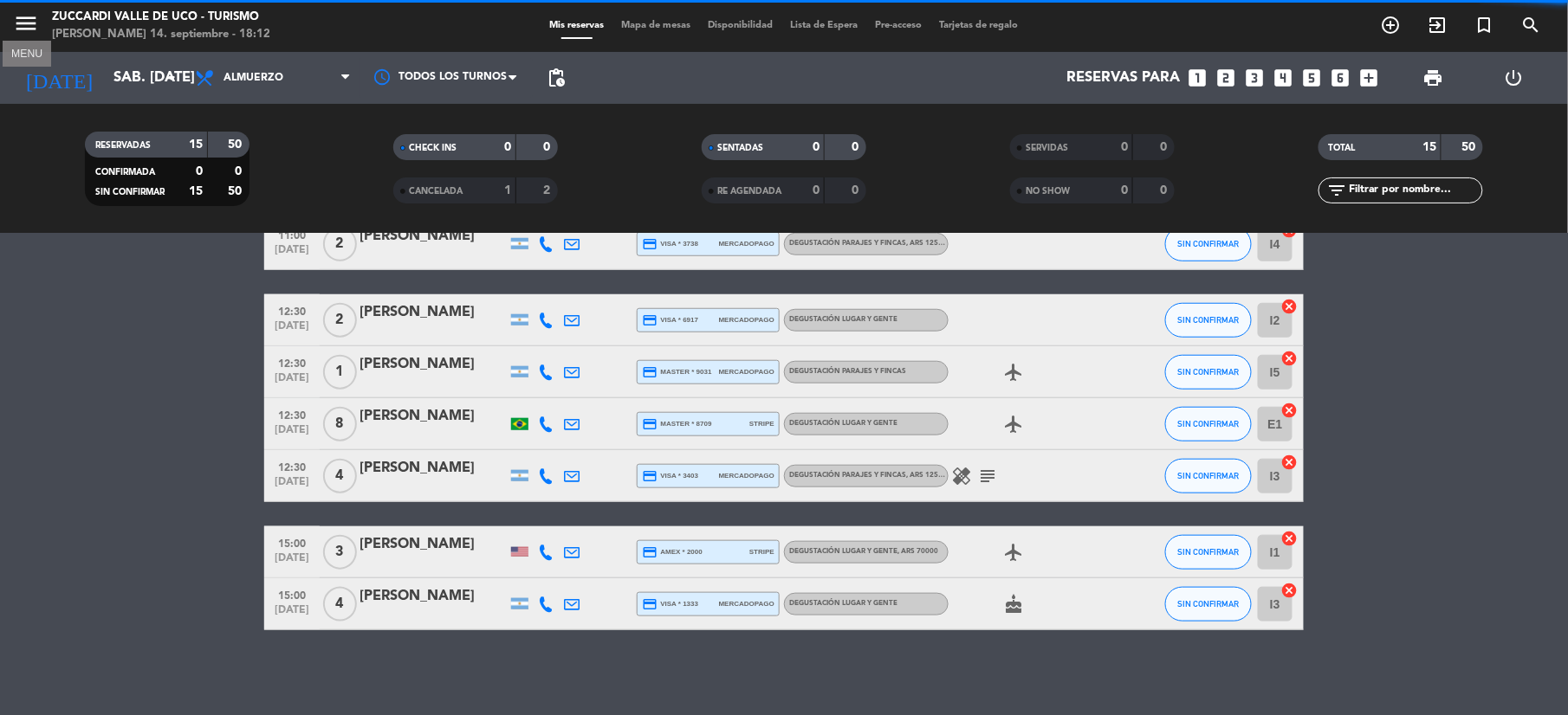
click at [25, 31] on icon "menu" at bounding box center [26, 23] width 26 height 26
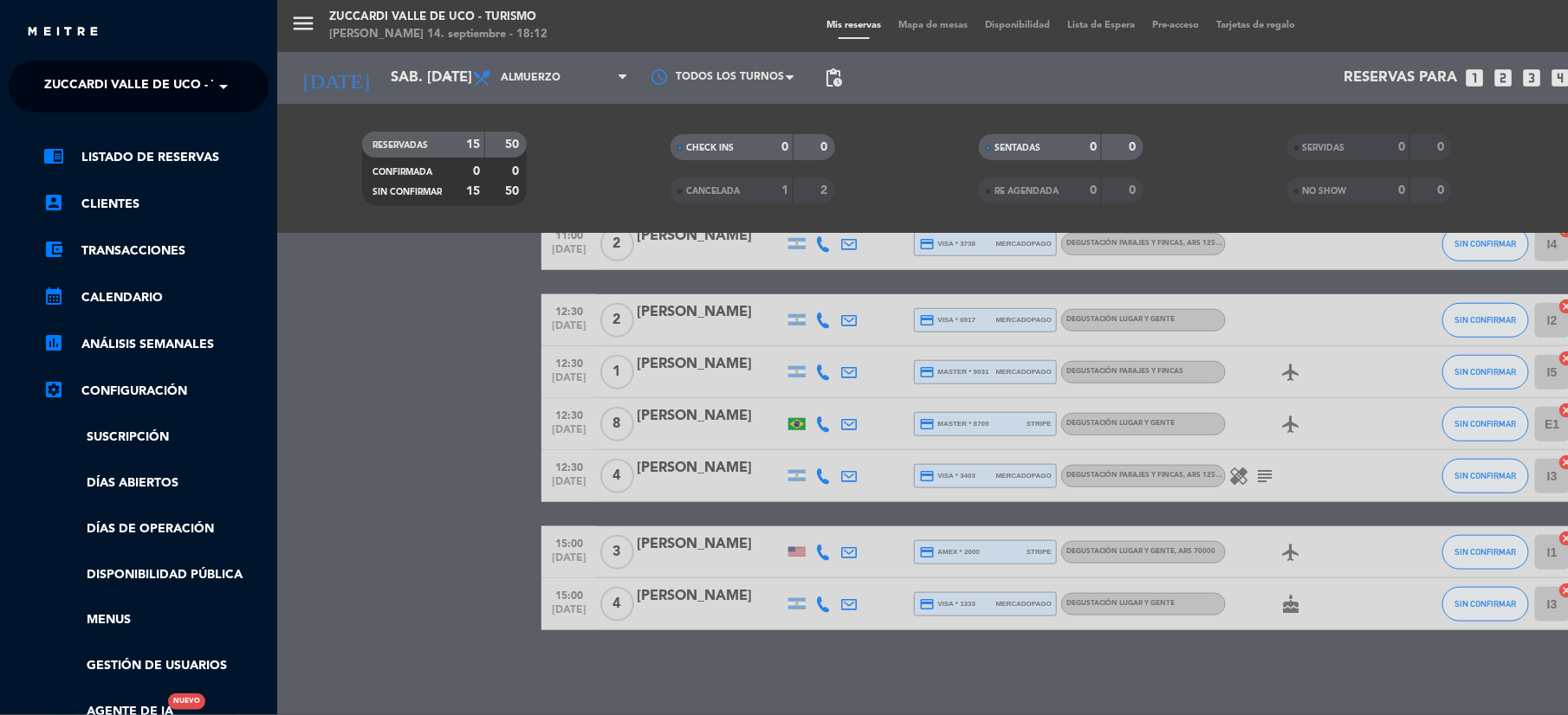
click at [67, 97] on span "Zuccardi Valle de Uco - Turismo" at bounding box center [155, 87] width 223 height 36
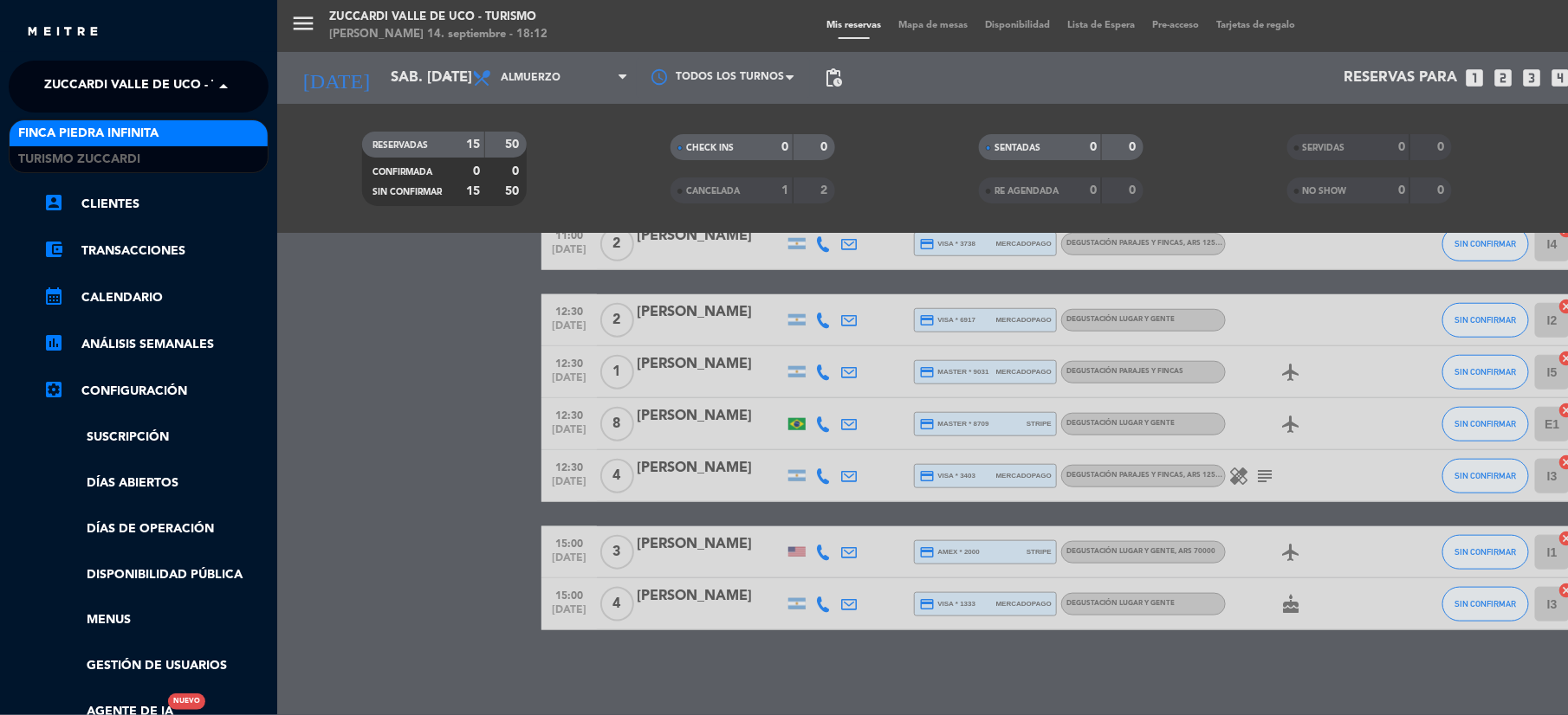
click at [90, 132] on span "Finca Piedra Infinita" at bounding box center [88, 134] width 140 height 20
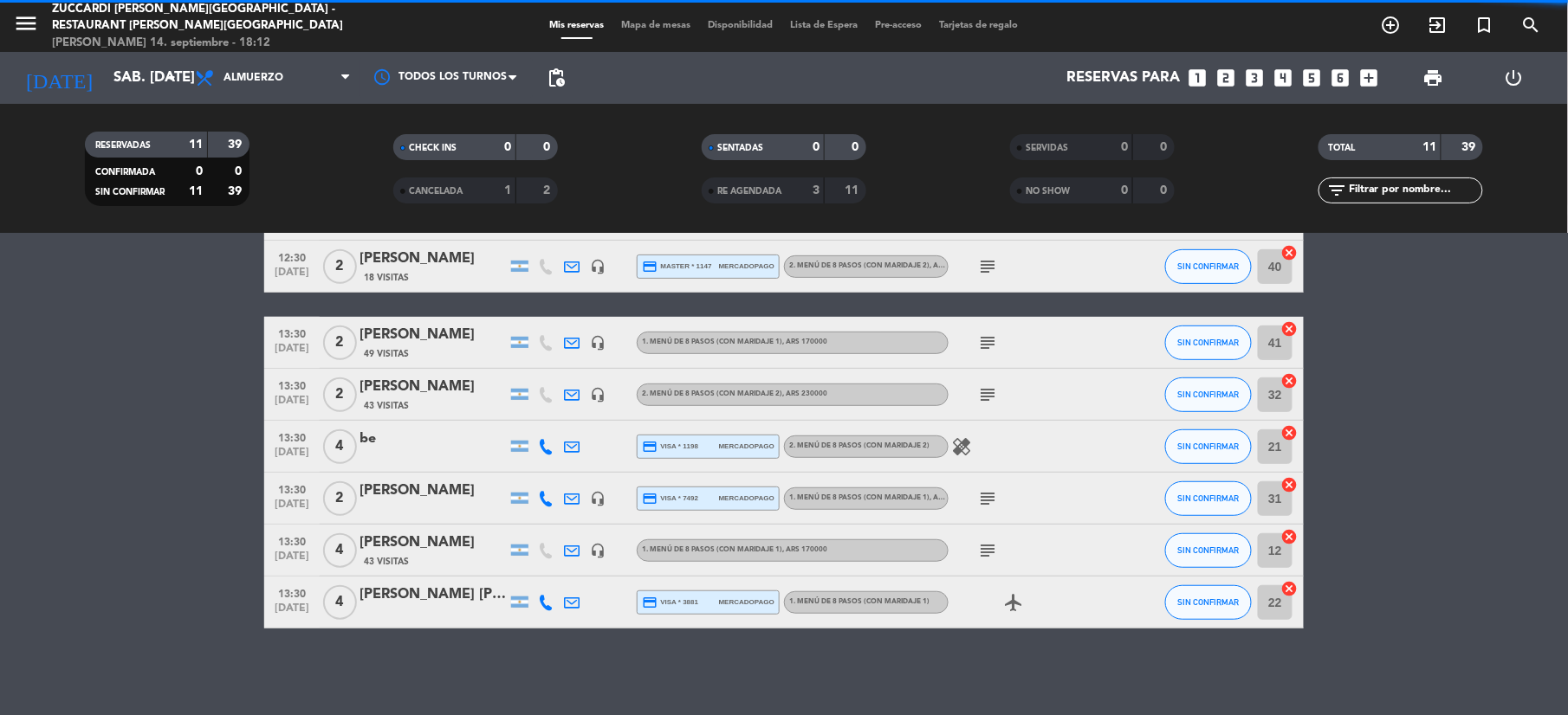
scroll to position [279, 0]
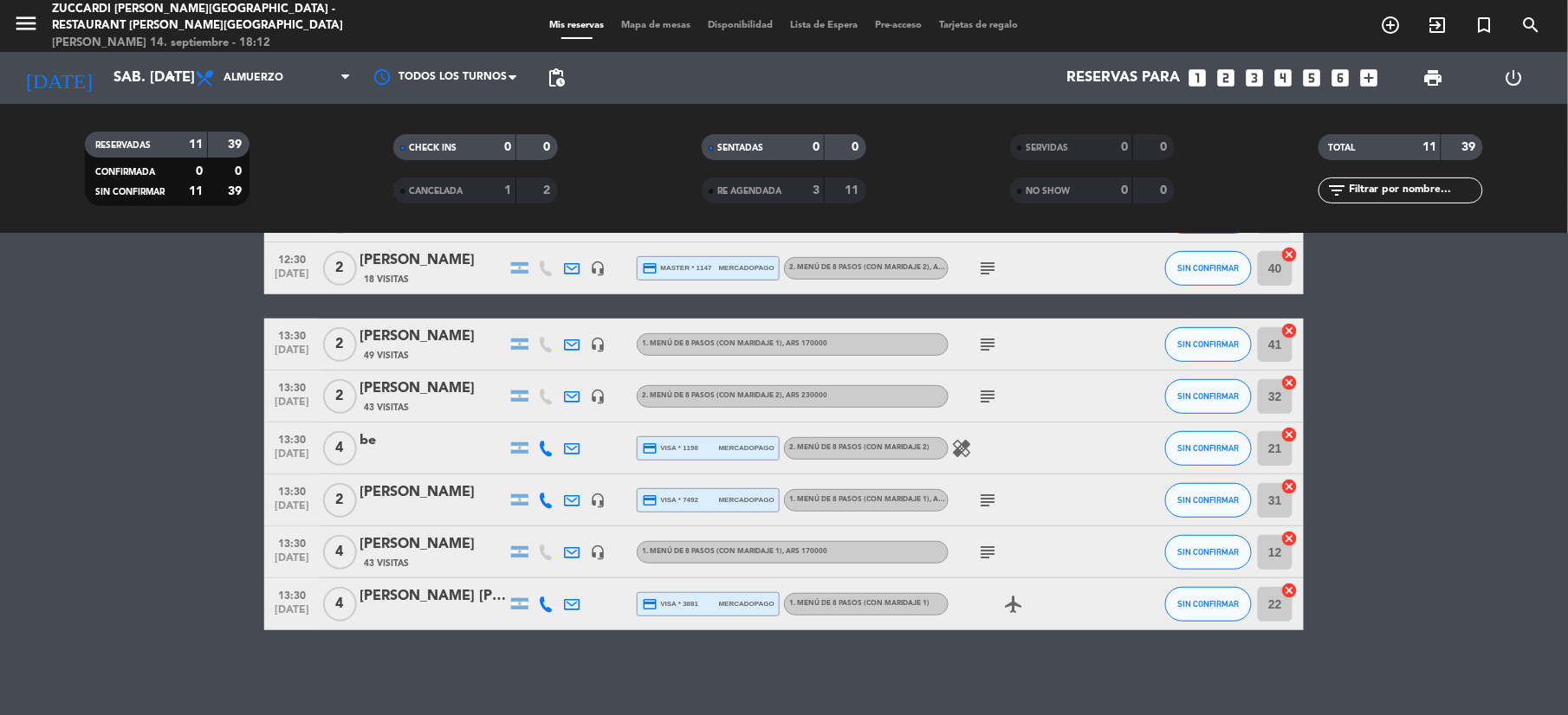
click at [641, 26] on span "Mapa de mesas" at bounding box center [656, 26] width 87 height 9
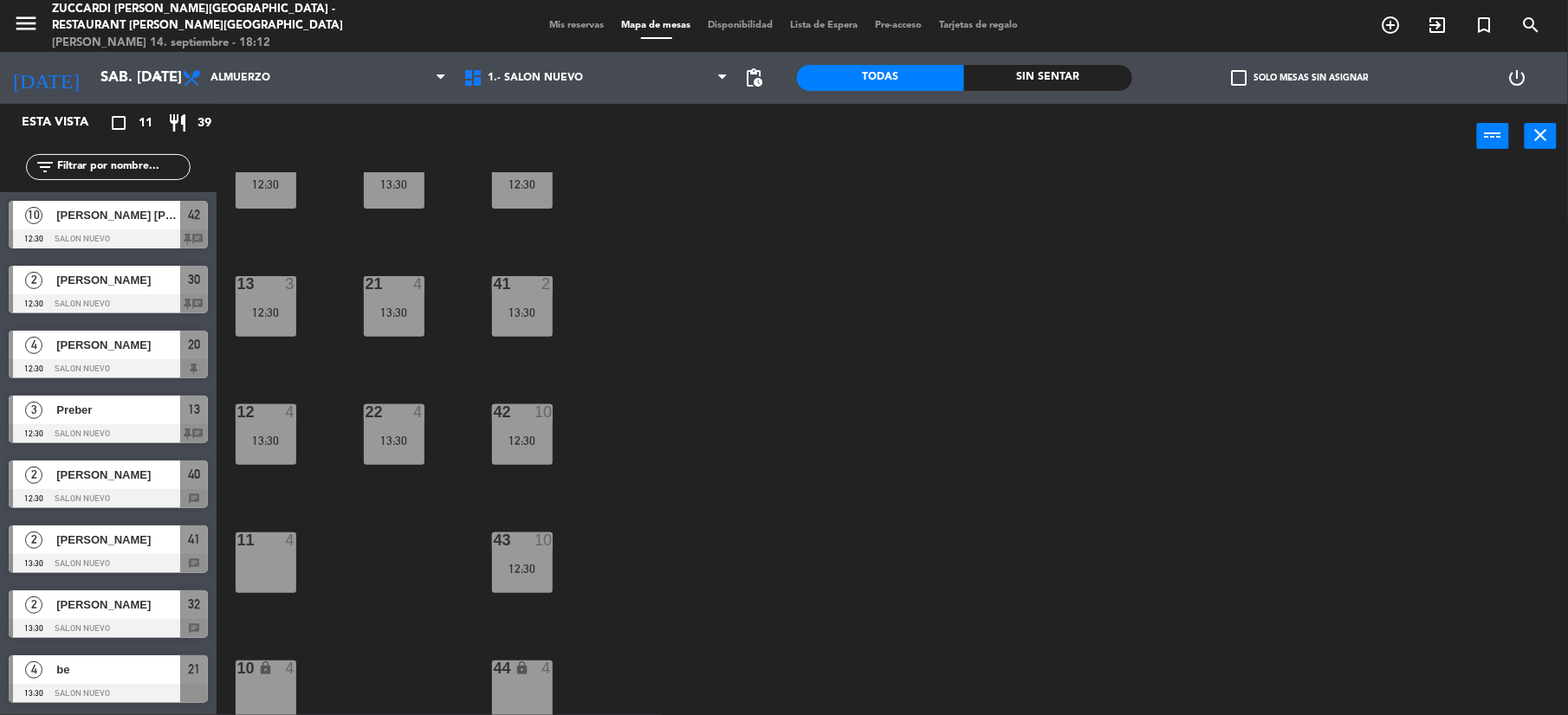
scroll to position [184, 0]
